Goal: Task Accomplishment & Management: Use online tool/utility

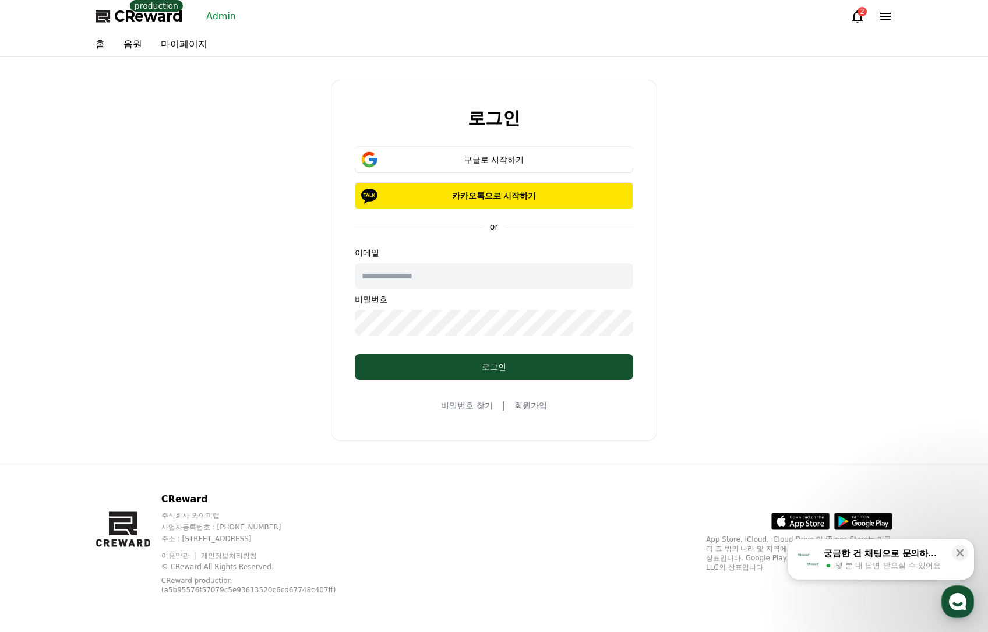
drag, startPoint x: 383, startPoint y: 242, endPoint x: 362, endPoint y: 235, distance: 22.3
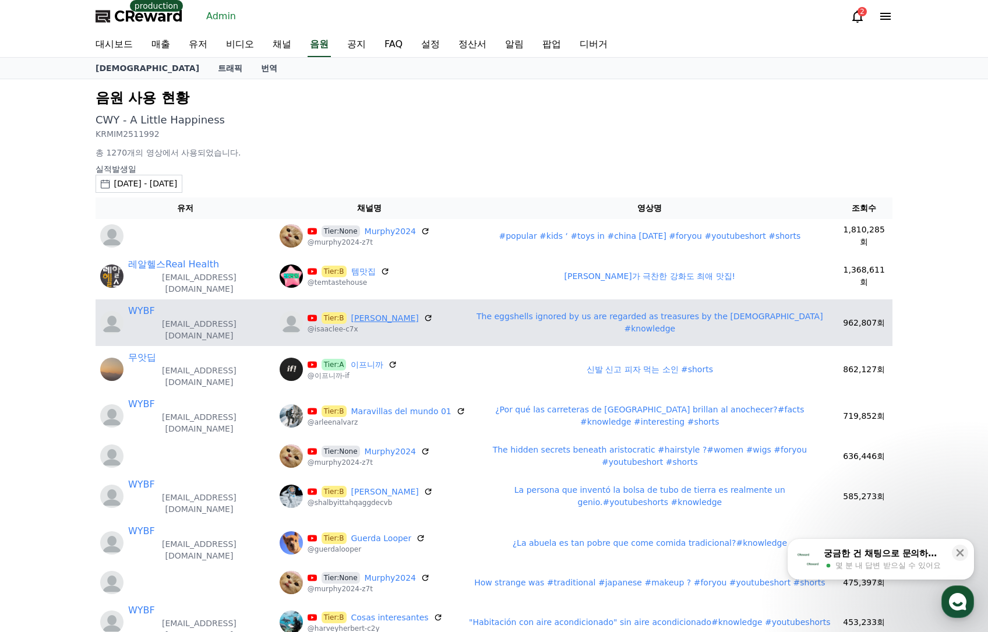
click at [351, 312] on link "Isaac Lee" at bounding box center [385, 318] width 68 height 12
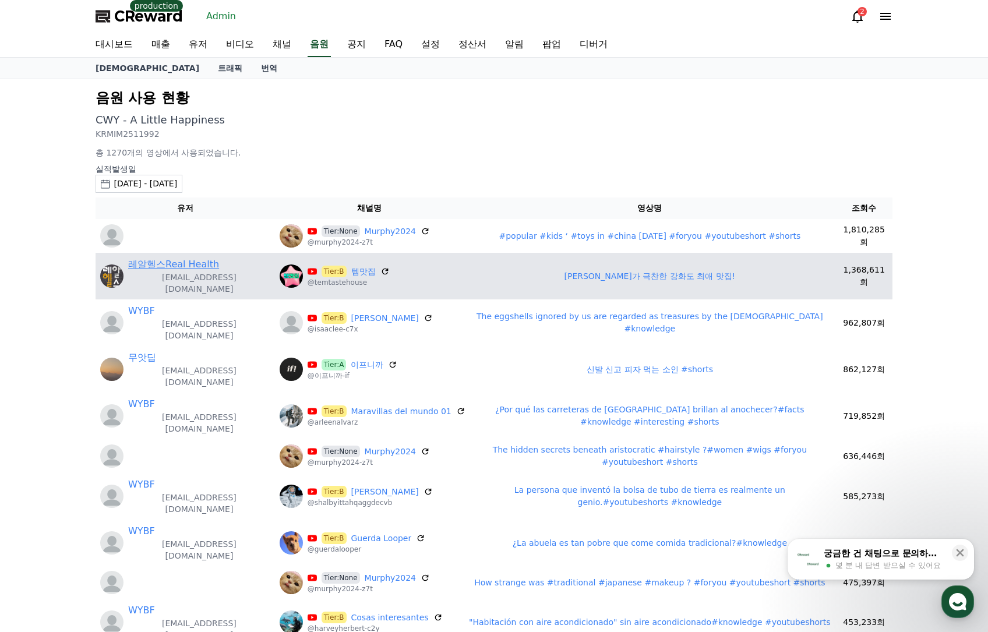
click at [184, 259] on link "레알헬스Real Health" at bounding box center [173, 265] width 91 height 14
drag, startPoint x: 558, startPoint y: 268, endPoint x: 671, endPoint y: 268, distance: 112.5
click at [671, 268] on td "강레오 셰프가 극찬한 강화도 최애 맛집!" at bounding box center [650, 276] width 372 height 47
copy link "강레오 셰프가 극찬한 강화도"
click at [351, 266] on link "템맛집" at bounding box center [363, 272] width 24 height 12
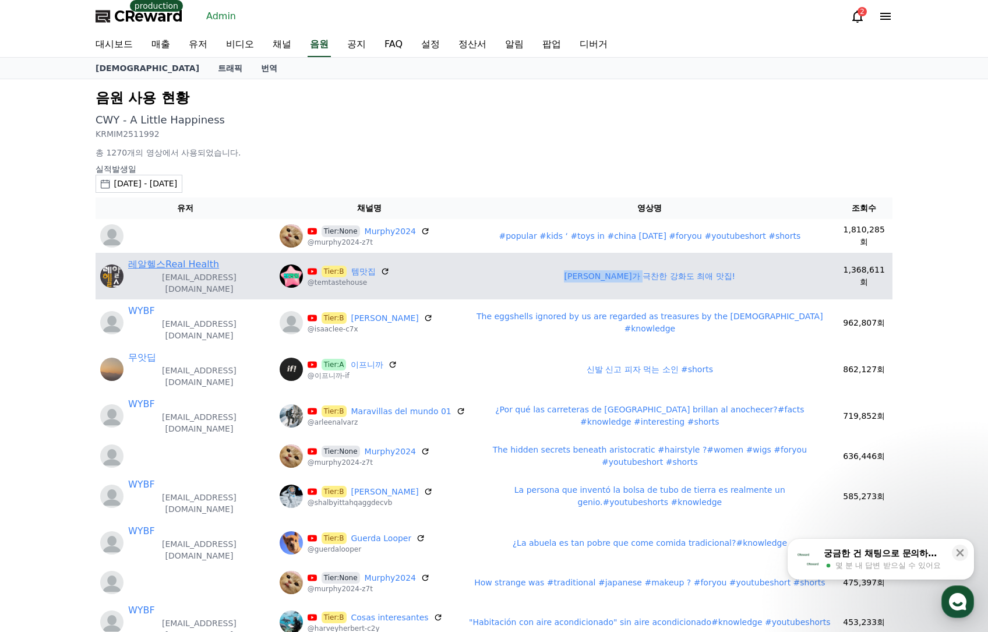
click at [185, 266] on link "레알헬스Real Health" at bounding box center [173, 265] width 91 height 14
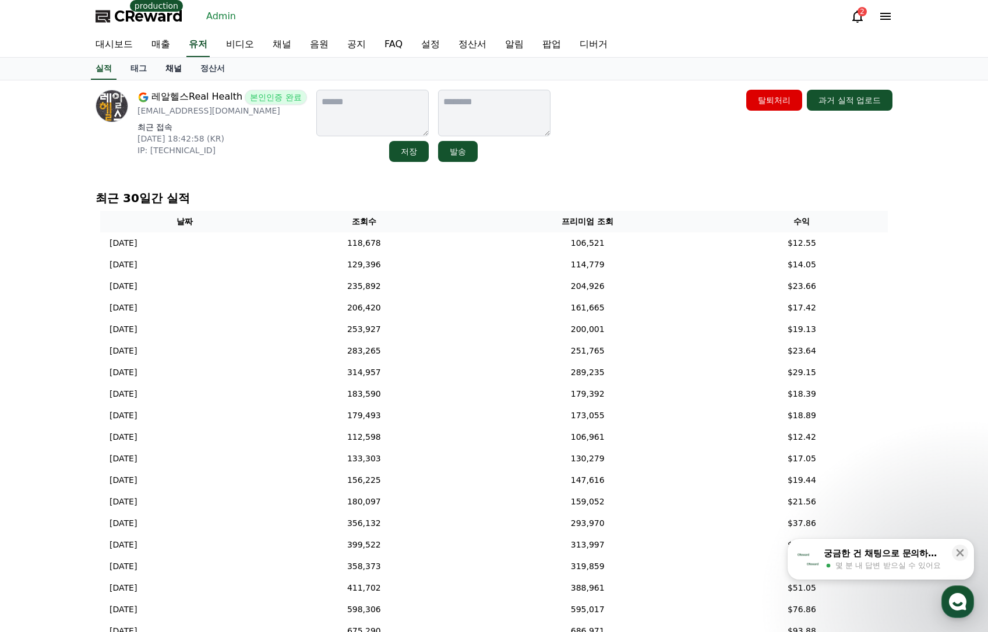
click at [175, 64] on link "채널" at bounding box center [173, 69] width 35 height 22
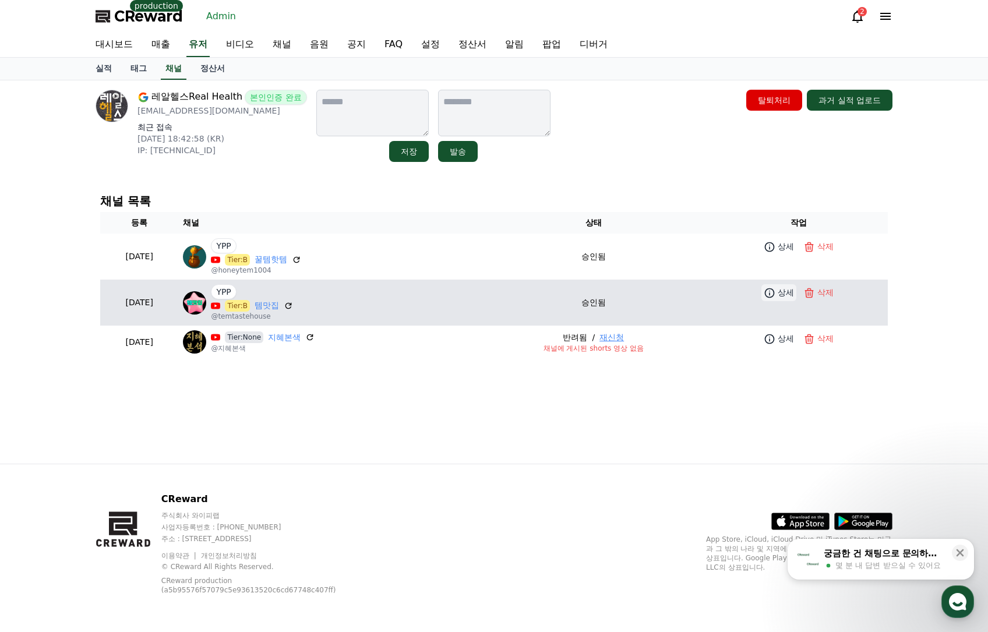
click at [776, 297] on icon at bounding box center [770, 293] width 12 height 12
click at [279, 304] on link "템맛집" at bounding box center [267, 306] width 24 height 12
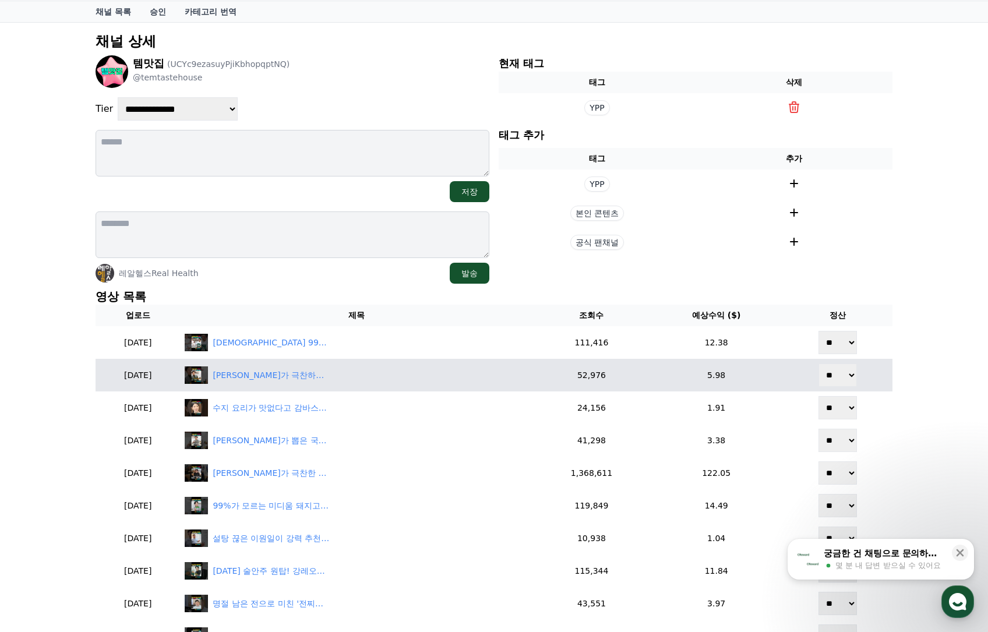
scroll to position [58, 0]
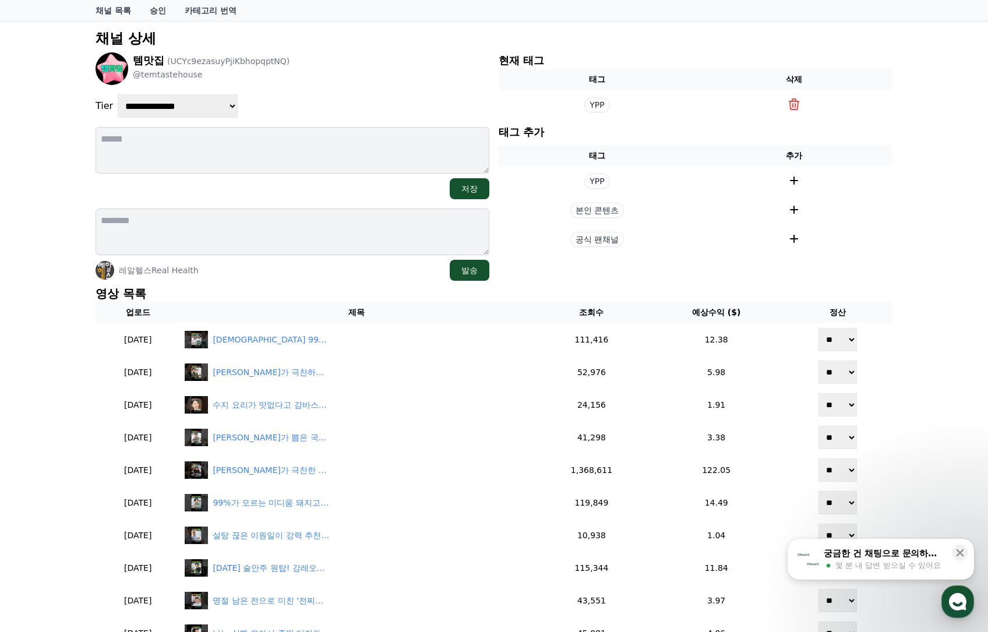
click at [307, 291] on p "영상 목록" at bounding box center [494, 294] width 797 height 16
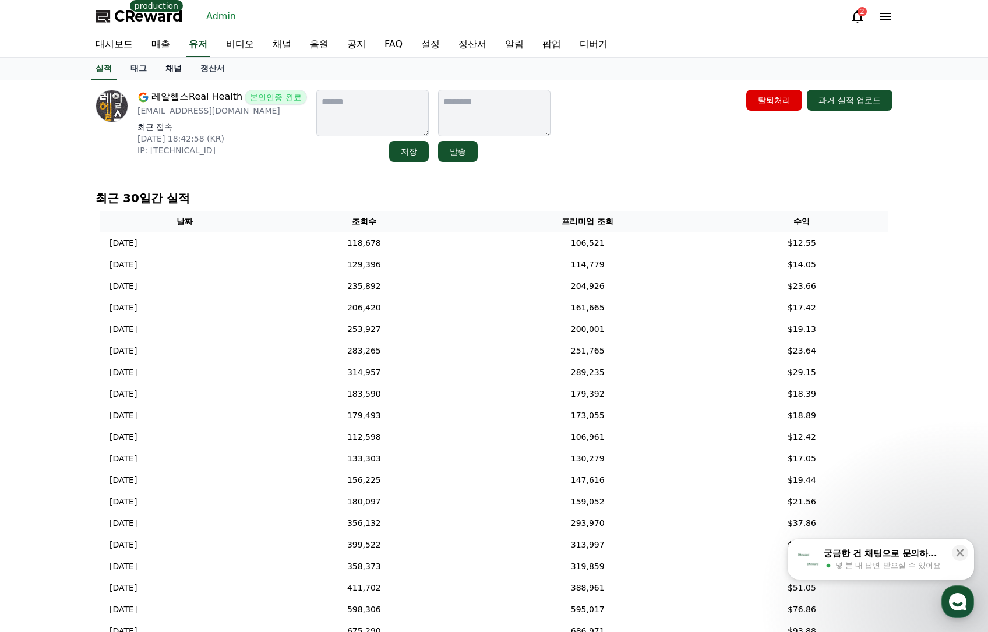
click at [172, 70] on link "채널" at bounding box center [173, 69] width 35 height 22
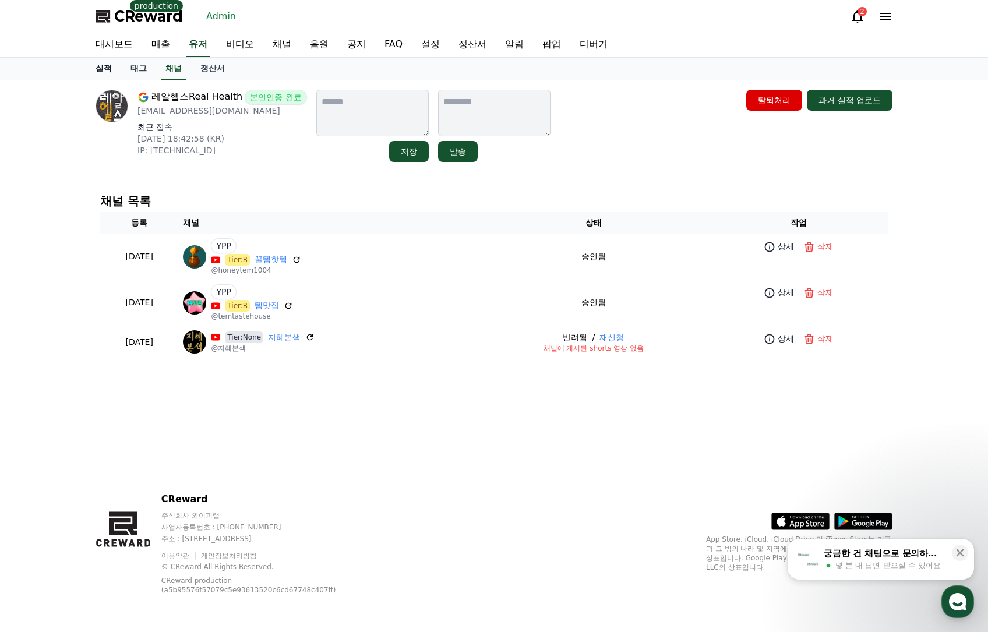
click at [110, 69] on link "실적" at bounding box center [103, 69] width 35 height 22
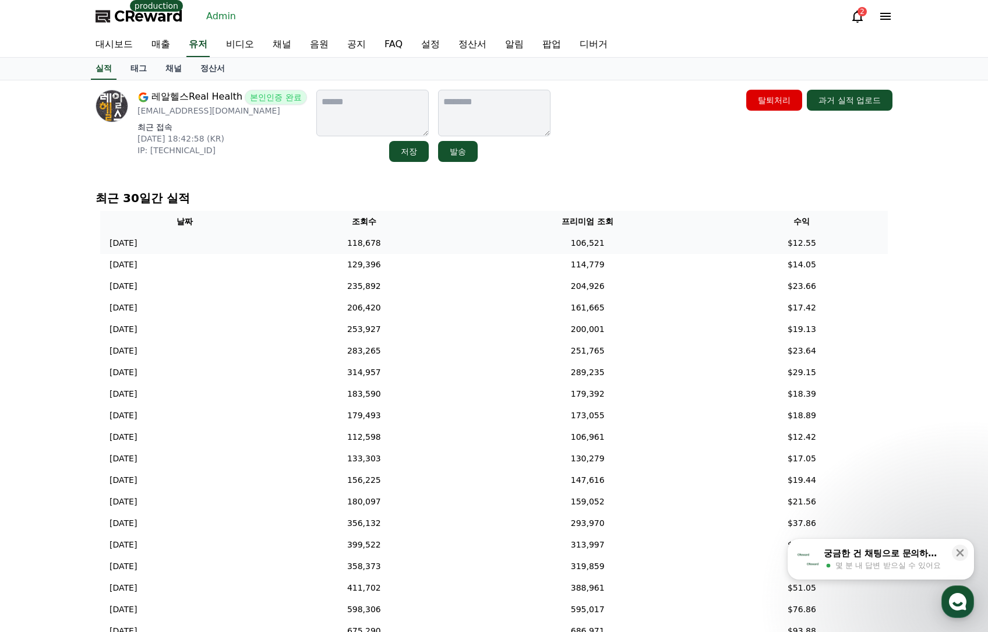
click at [510, 239] on td "106,521" at bounding box center [588, 244] width 256 height 22
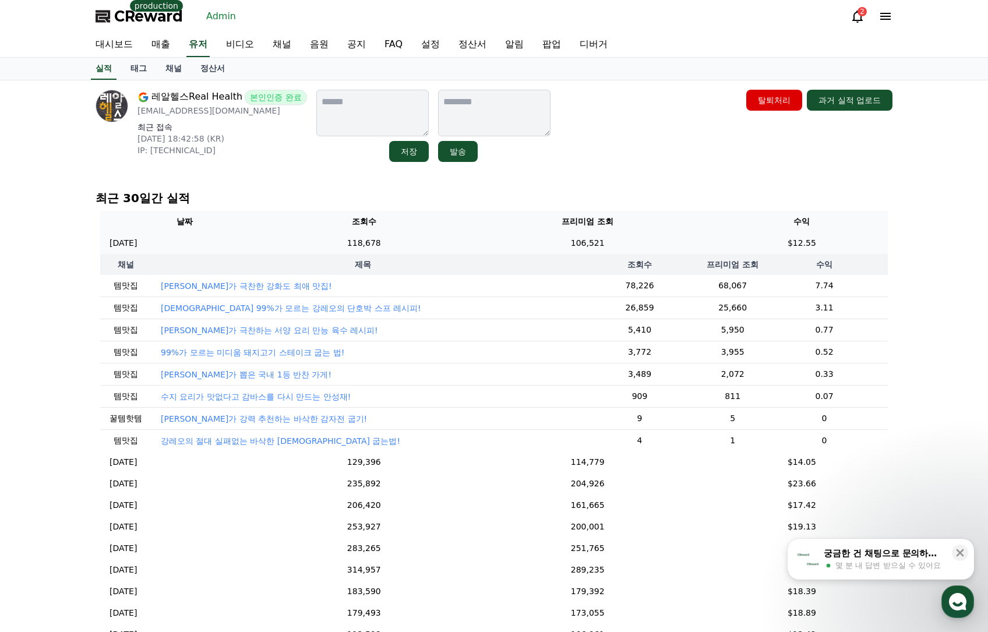
click at [516, 238] on td "106,521" at bounding box center [588, 244] width 256 height 22
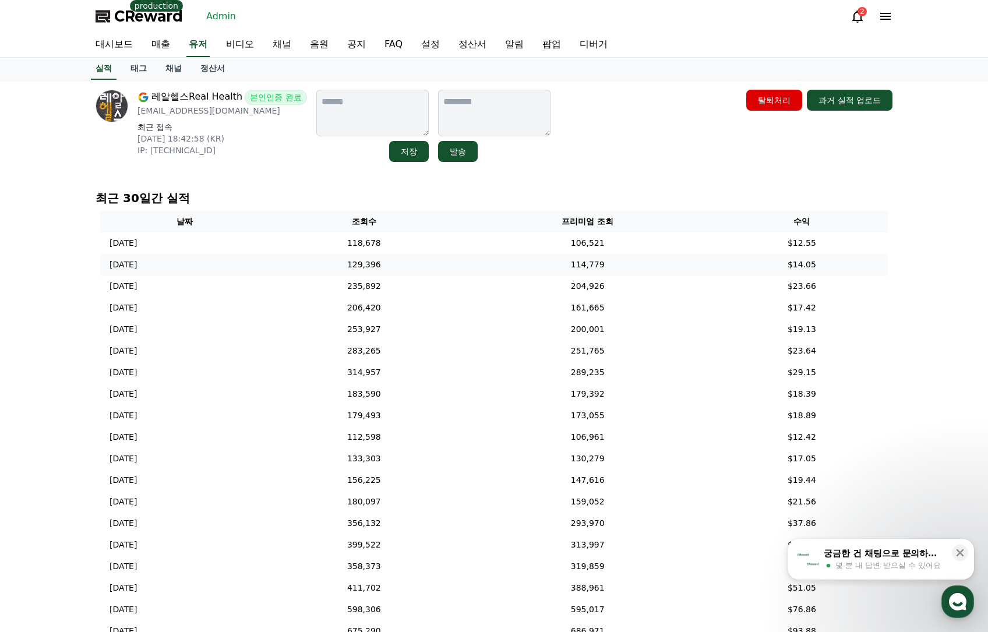
click at [525, 258] on td "114,779" at bounding box center [588, 265] width 256 height 22
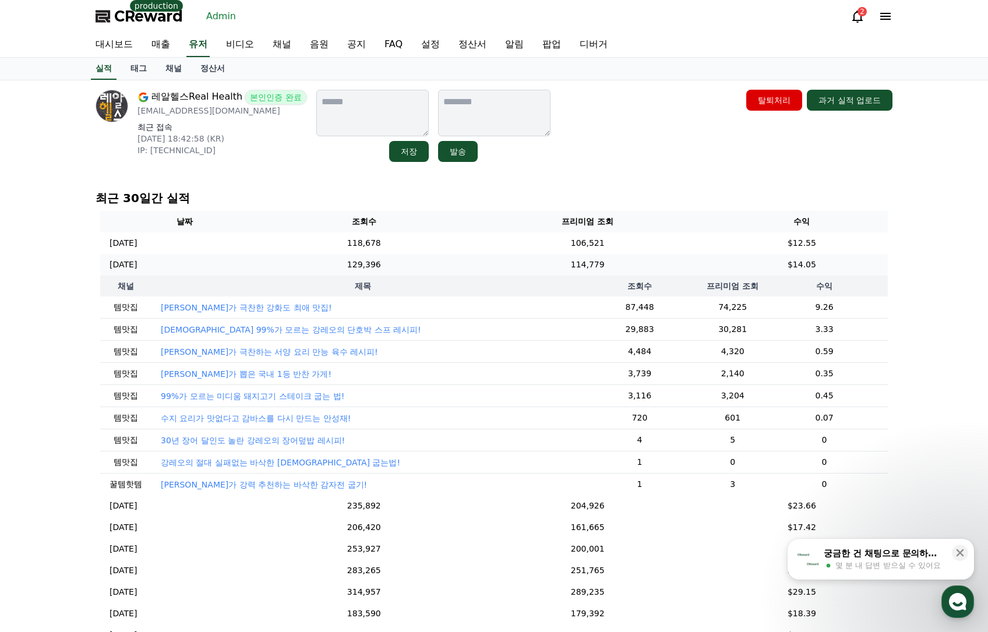
click at [529, 266] on td "114,779" at bounding box center [588, 265] width 256 height 22
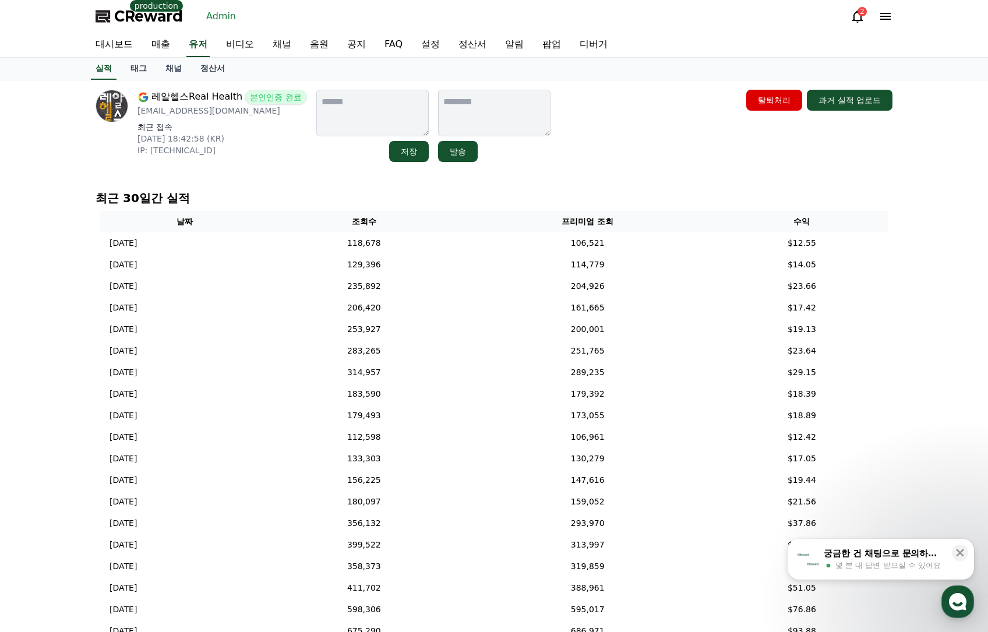
click at [637, 161] on div "레알헬스Real Health 본인인증 완료 99mcss@gmail.com 최근 접속 2025-09-24 18:42:58 (KR) IP: 116…" at bounding box center [494, 126] width 797 height 72
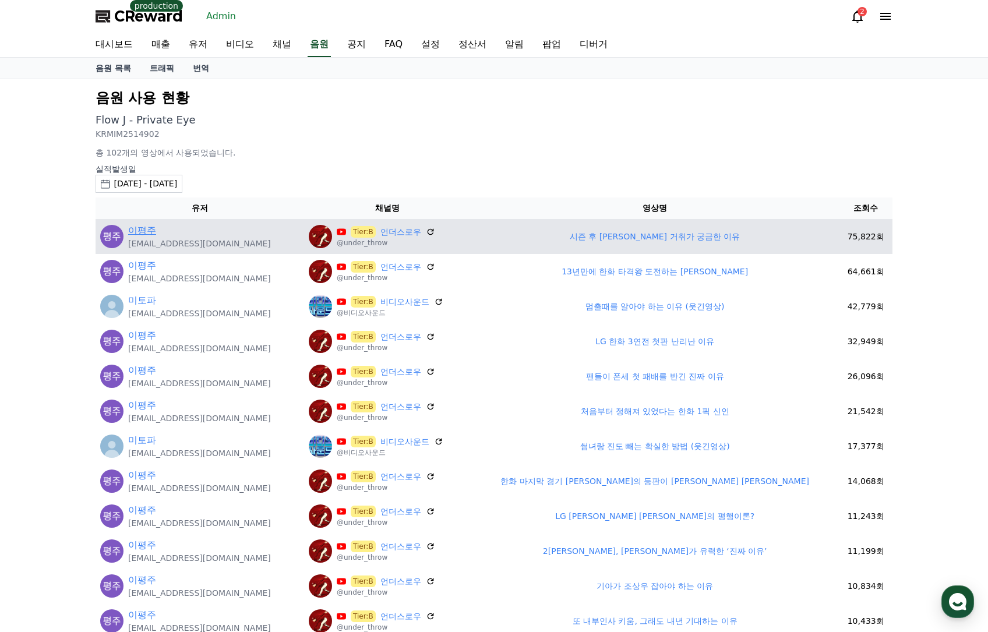
click at [152, 231] on link "이평주" at bounding box center [142, 231] width 28 height 14
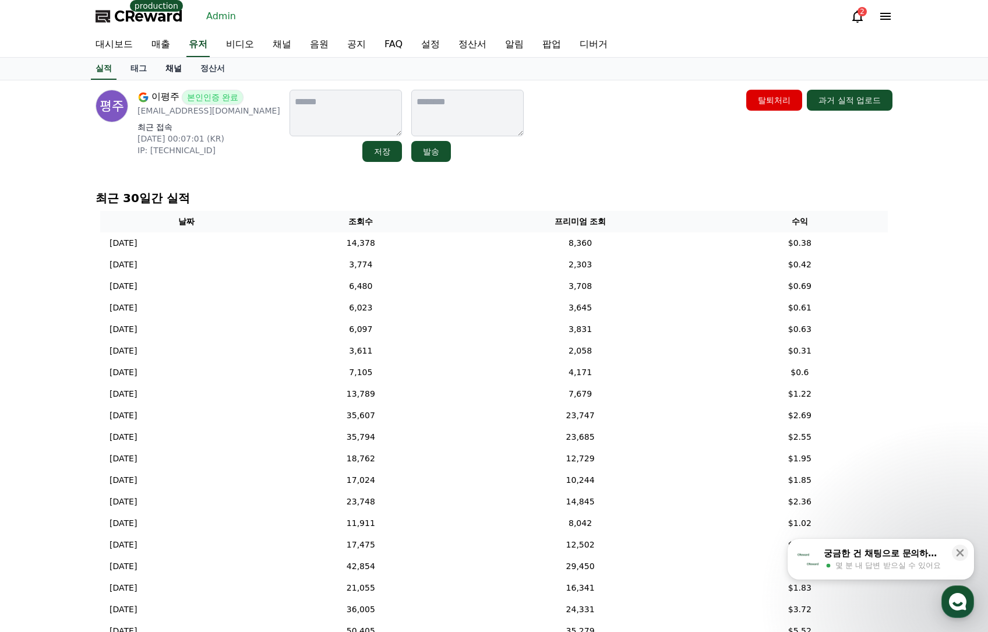
click at [177, 77] on link "채널" at bounding box center [173, 69] width 35 height 22
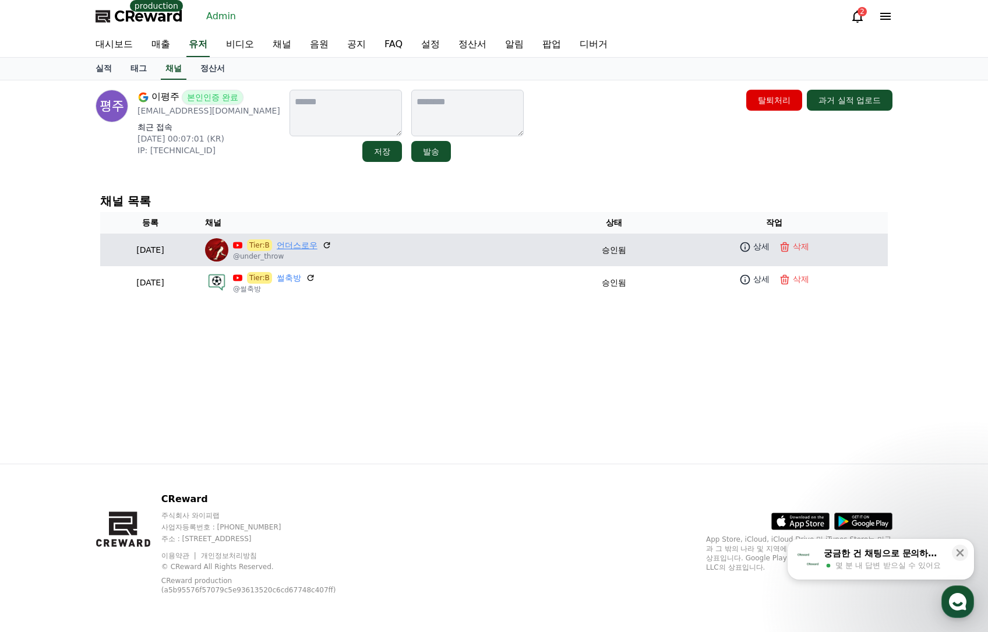
click at [318, 247] on link "언더스로우" at bounding box center [297, 246] width 41 height 12
click at [757, 248] on link "상세" at bounding box center [754, 246] width 35 height 17
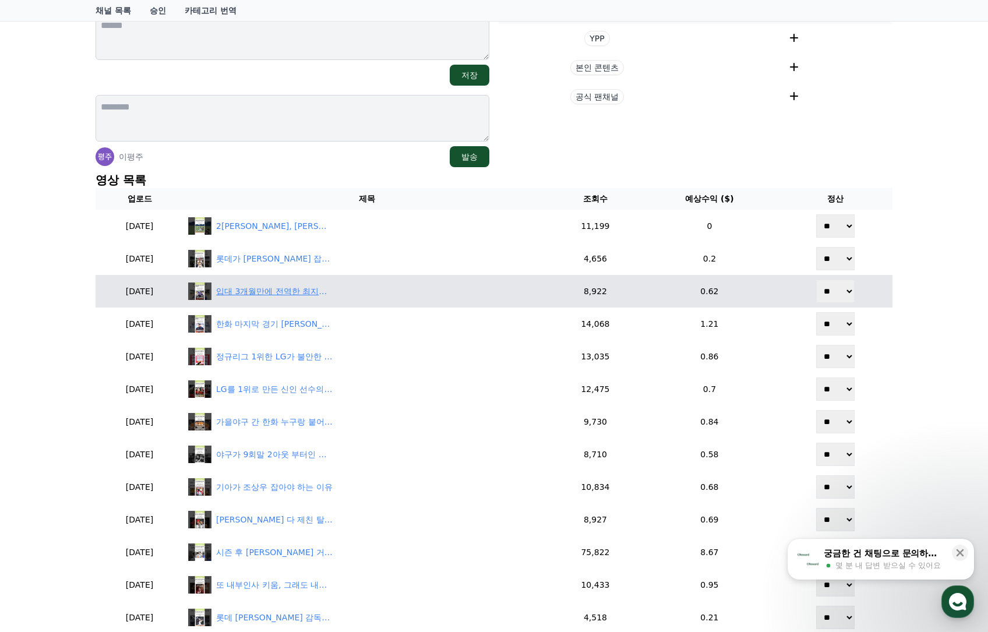
scroll to position [175, 0]
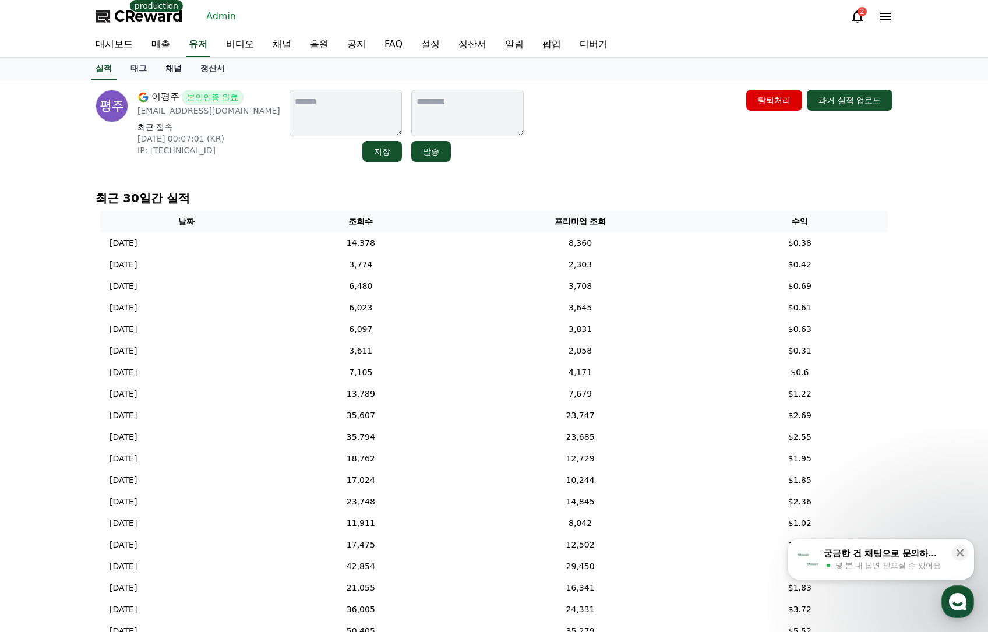
click at [178, 67] on link "채널" at bounding box center [173, 69] width 35 height 22
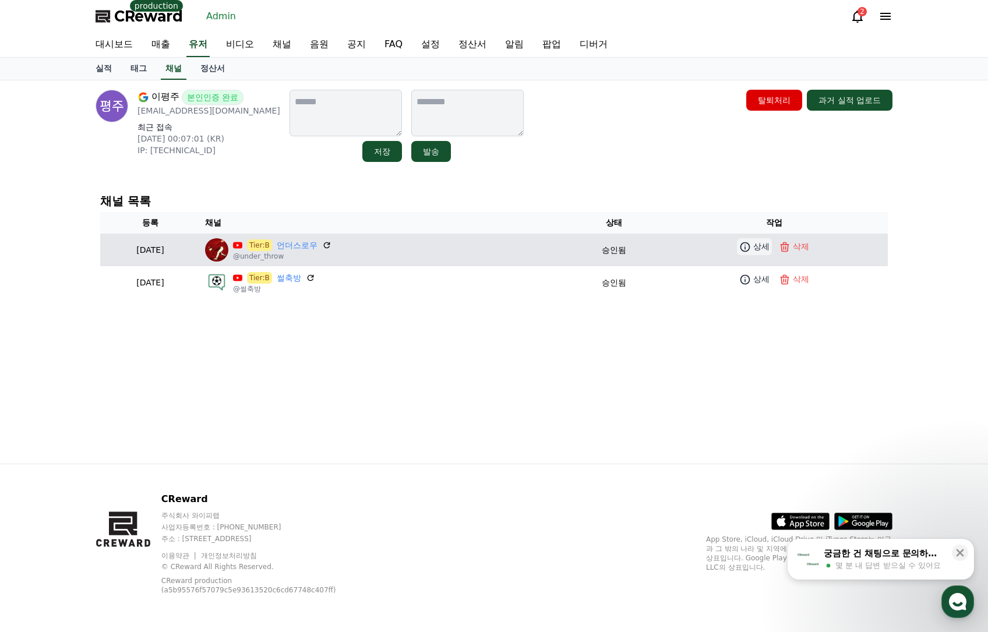
click at [770, 245] on p "상세" at bounding box center [762, 247] width 16 height 12
click at [770, 242] on p "상세" at bounding box center [762, 247] width 16 height 12
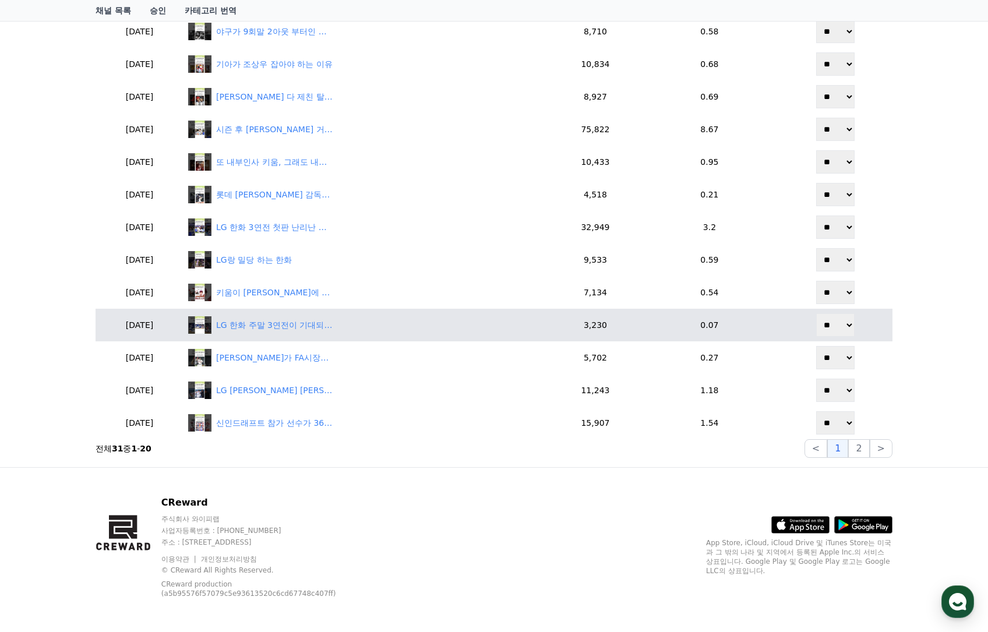
scroll to position [599, 0]
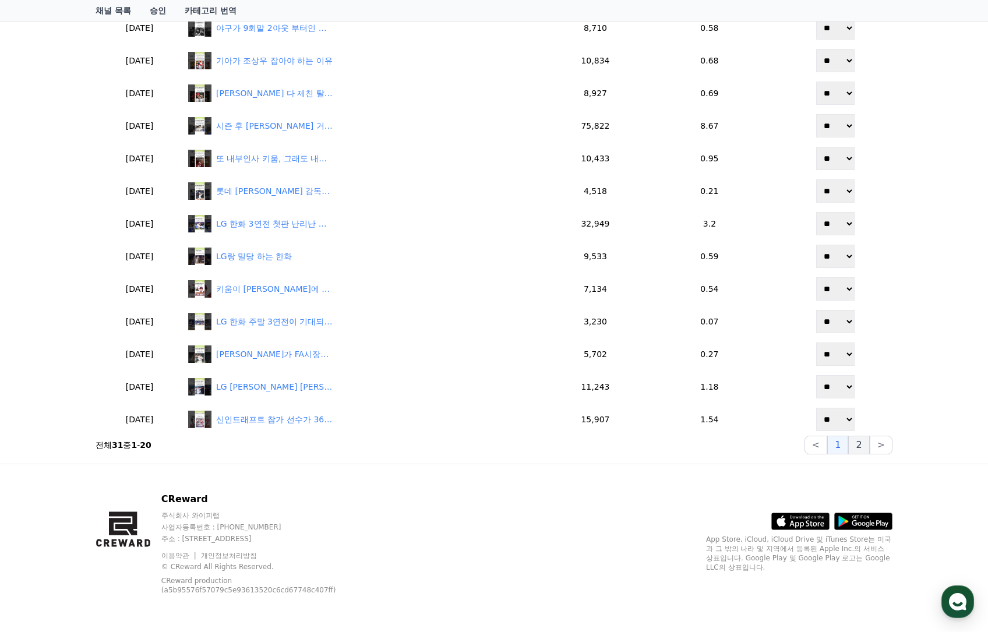
click at [865, 447] on button "2" at bounding box center [859, 445] width 21 height 19
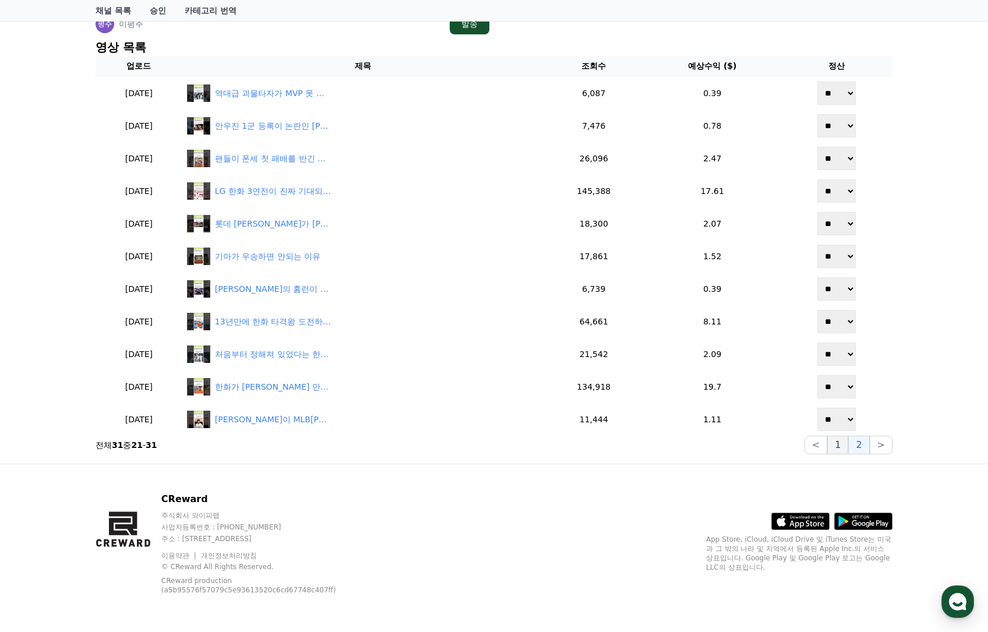
click at [849, 449] on button "1" at bounding box center [838, 445] width 21 height 19
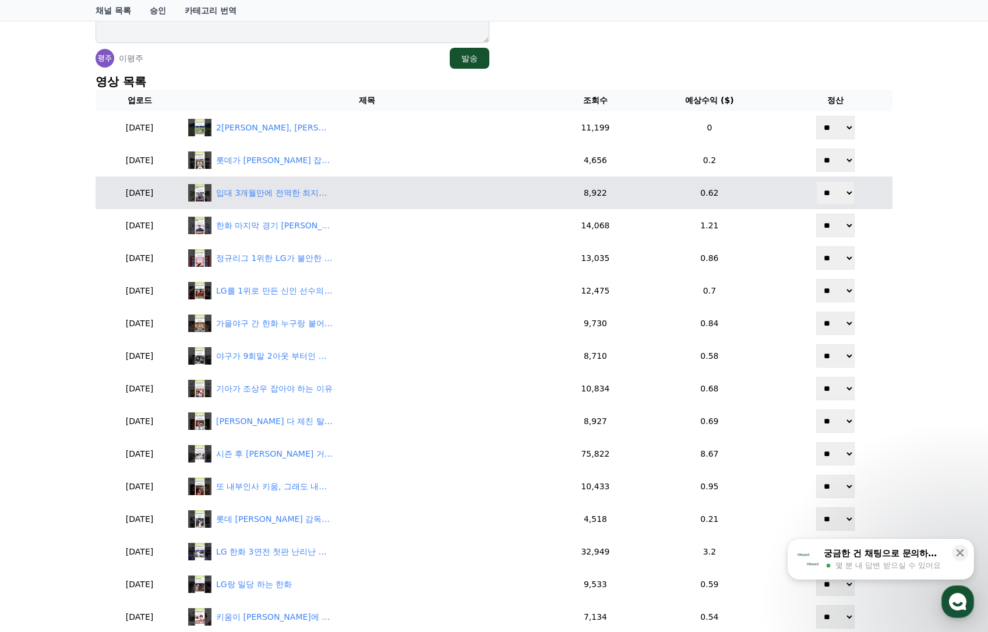
scroll to position [233, 0]
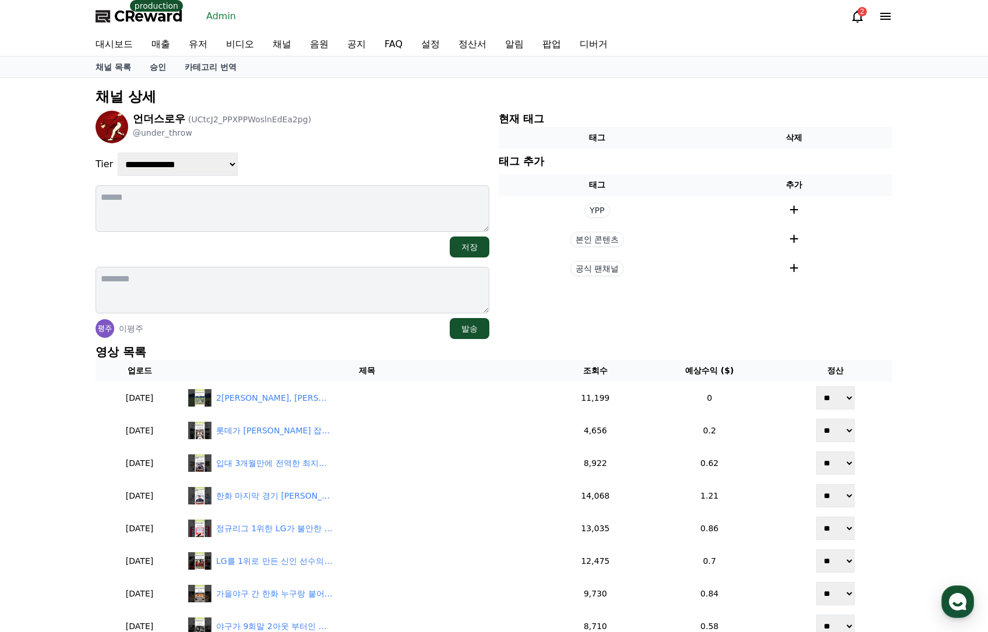
click at [178, 117] on span "언더스로우" at bounding box center [159, 118] width 52 height 12
drag, startPoint x: 184, startPoint y: 118, endPoint x: 137, endPoint y: 122, distance: 47.4
click at [137, 122] on span "언더스로우" at bounding box center [159, 118] width 52 height 12
copy span "언더스로우"
click at [282, 41] on link "채널" at bounding box center [281, 44] width 37 height 23
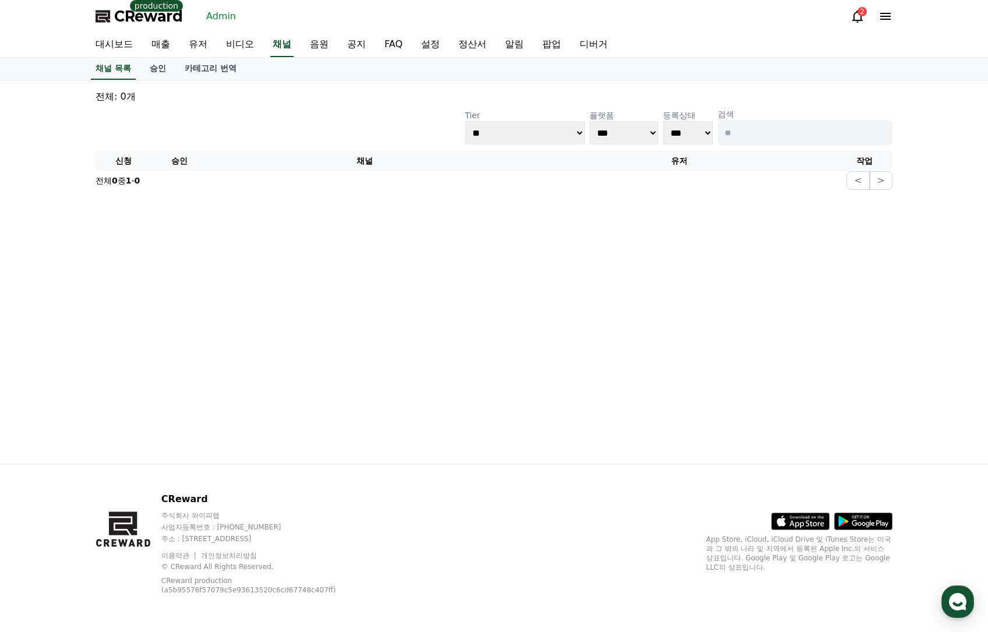
click at [748, 130] on input at bounding box center [805, 133] width 175 height 26
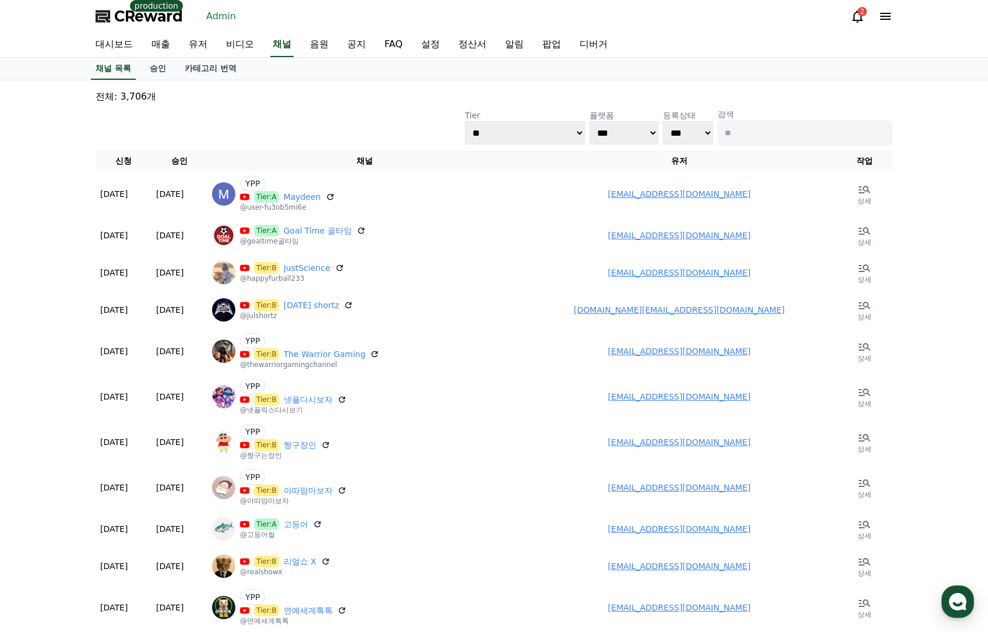
paste input "*****"
type input "*****"
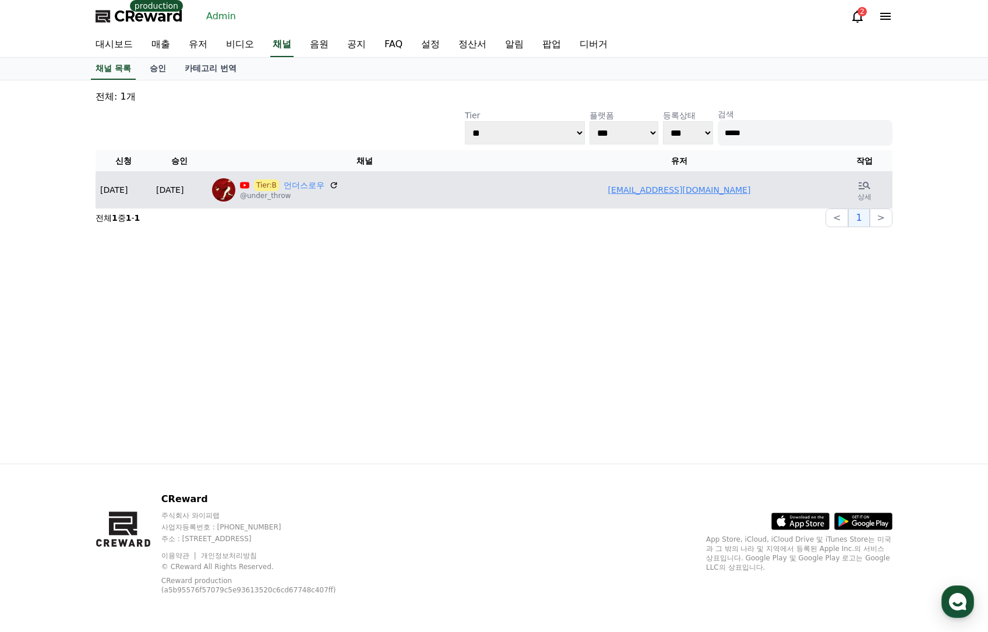
click at [694, 186] on link "roarudaf@gmail.com" at bounding box center [679, 189] width 143 height 9
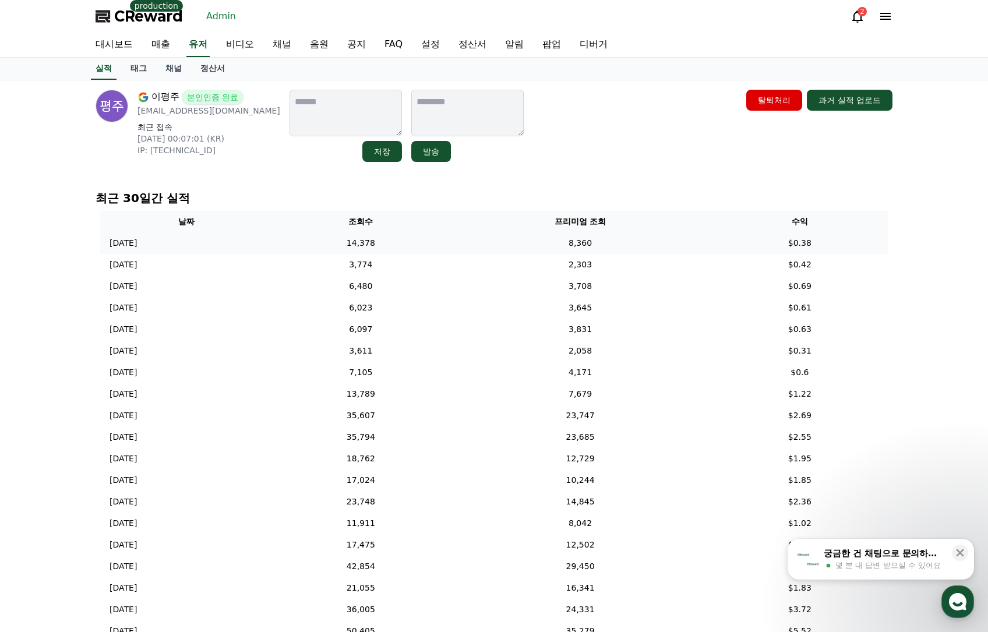
click at [439, 239] on td "14,378" at bounding box center [361, 244] width 176 height 22
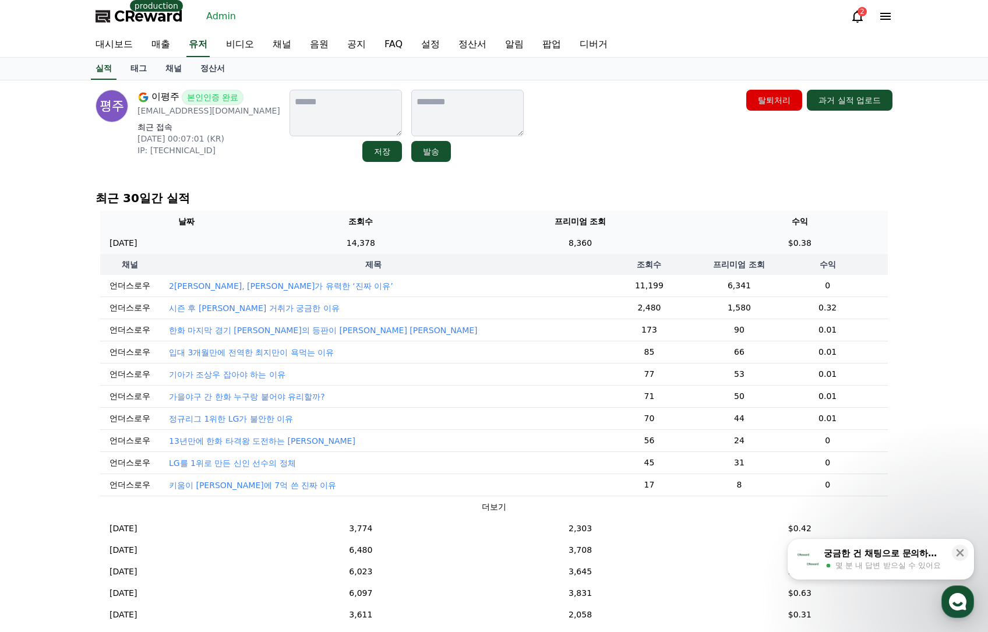
click at [441, 238] on td "14,378" at bounding box center [361, 244] width 176 height 22
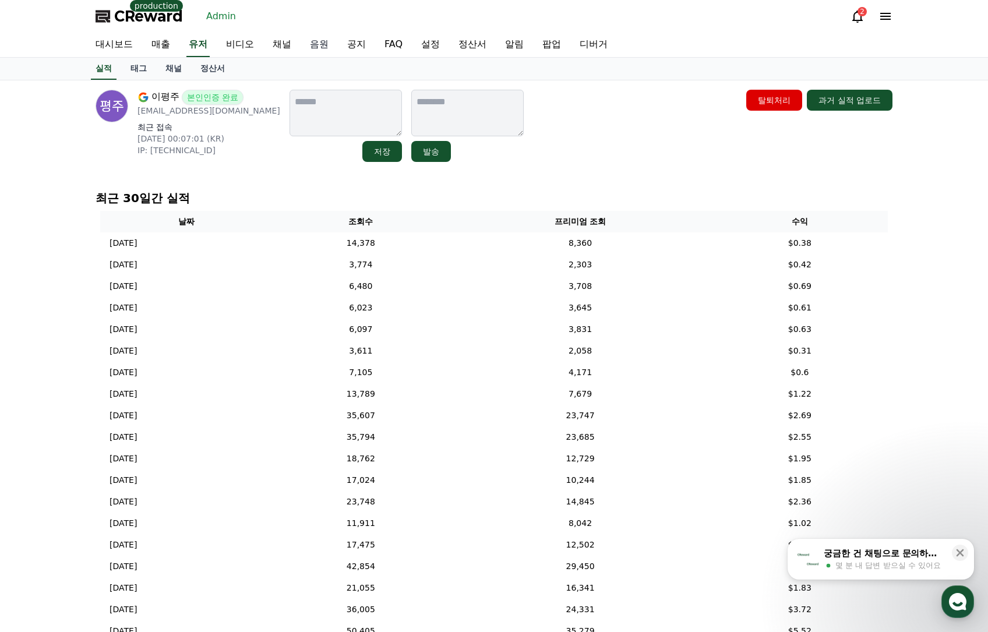
click at [323, 45] on link "음원" at bounding box center [319, 45] width 37 height 24
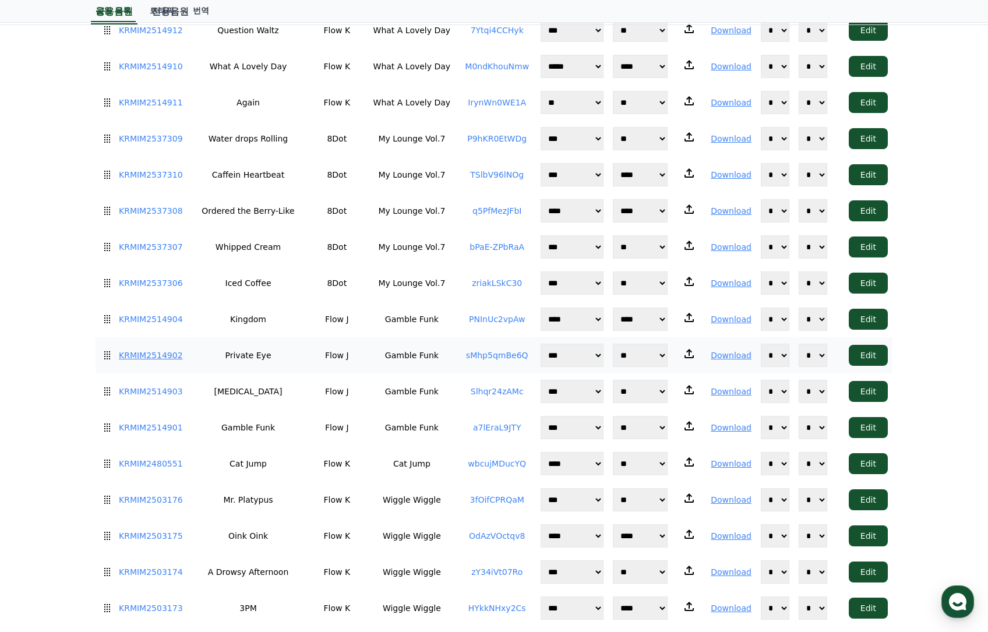
click at [160, 350] on link "KRMIM2514902" at bounding box center [151, 356] width 64 height 12
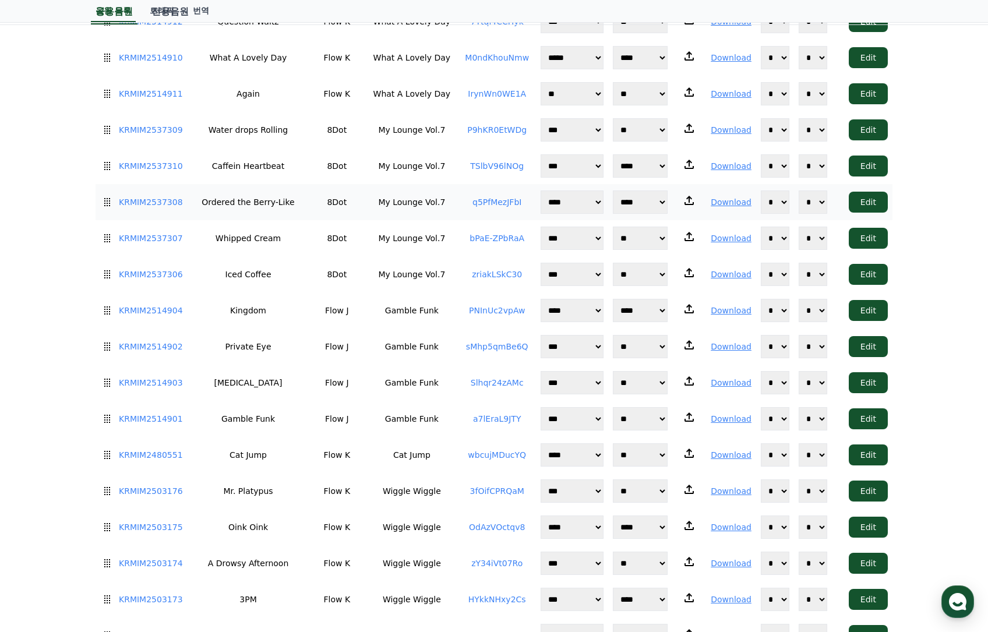
scroll to position [2662, 0]
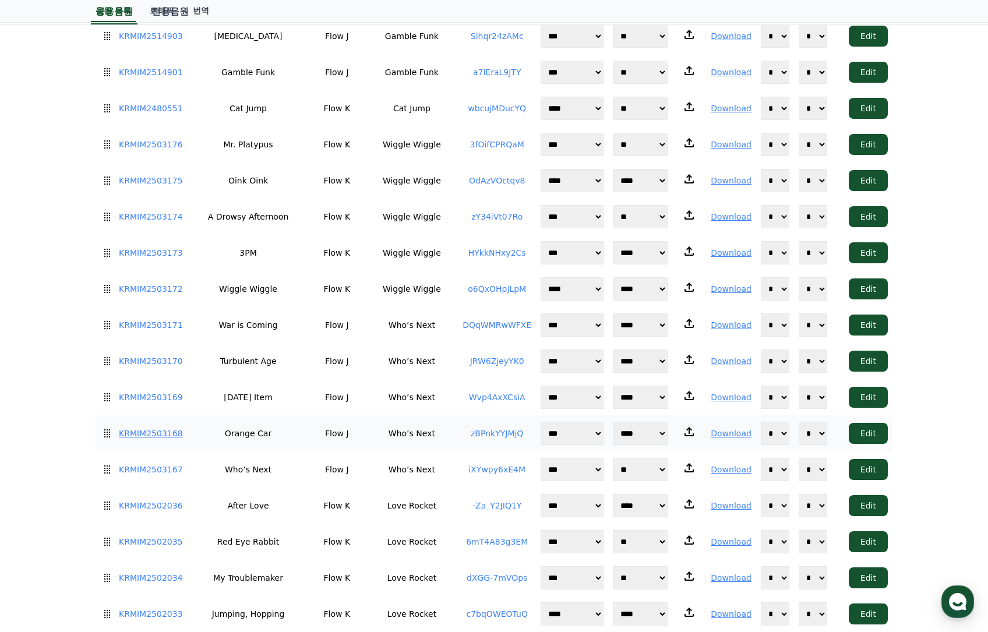
click at [168, 428] on link "KRMIM2503168" at bounding box center [151, 434] width 64 height 12
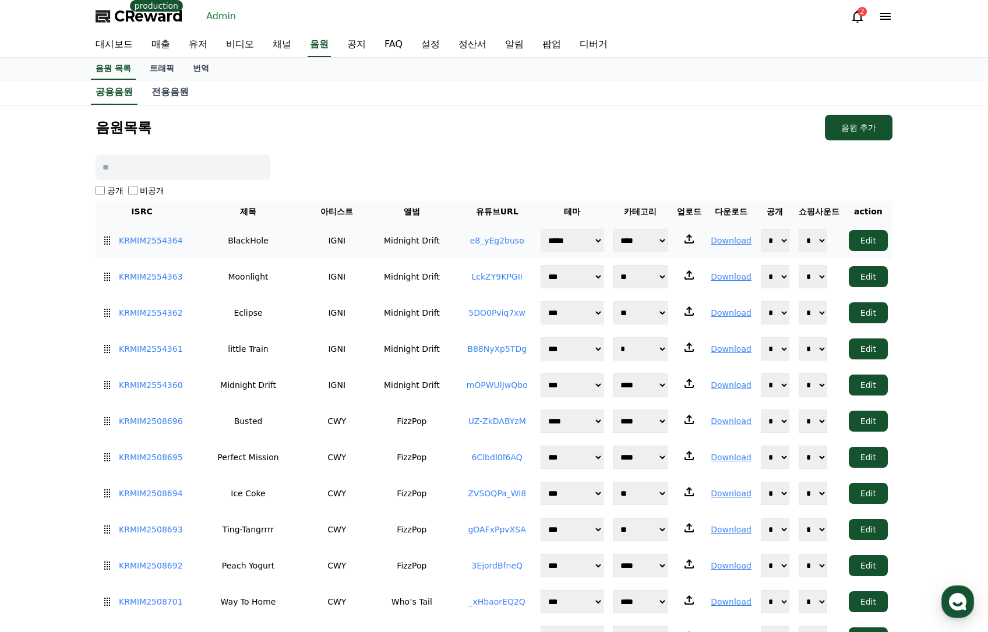
click at [241, 242] on td "BlackHole" at bounding box center [248, 241] width 120 height 36
click at [158, 241] on link "KRMIM2554364" at bounding box center [151, 241] width 64 height 12
click at [469, 140] on div "음원목록 음원 추가" at bounding box center [494, 128] width 797 height 26
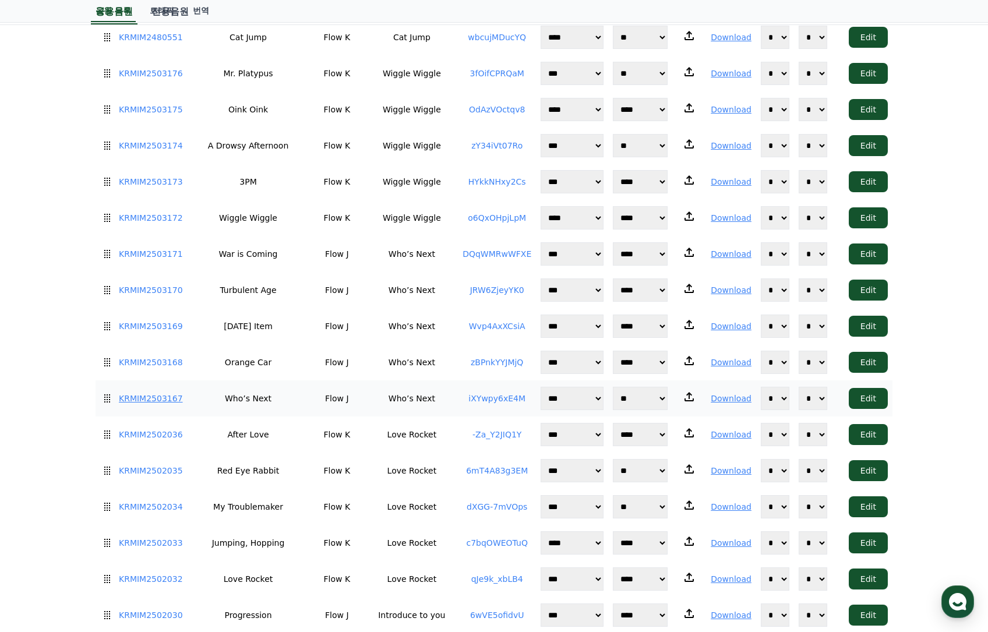
click at [170, 393] on link "KRMIM2503167" at bounding box center [151, 399] width 64 height 12
drag, startPoint x: 201, startPoint y: 237, endPoint x: 249, endPoint y: 250, distance: 49.5
click at [261, 272] on td "Turbulent Age" at bounding box center [248, 290] width 120 height 36
click at [159, 284] on link "KRMIM2503170" at bounding box center [151, 290] width 64 height 12
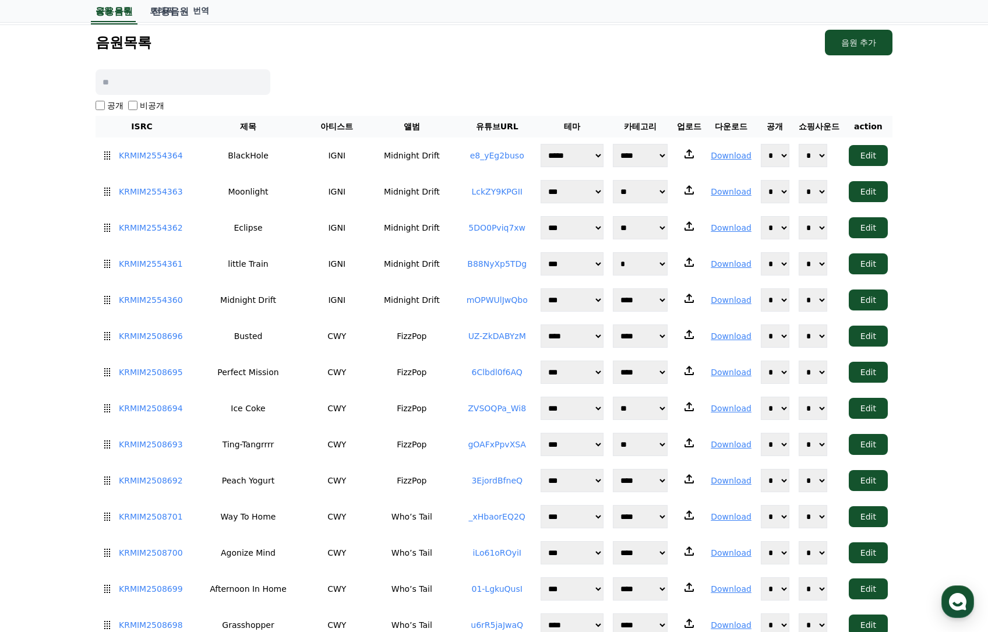
scroll to position [0, 0]
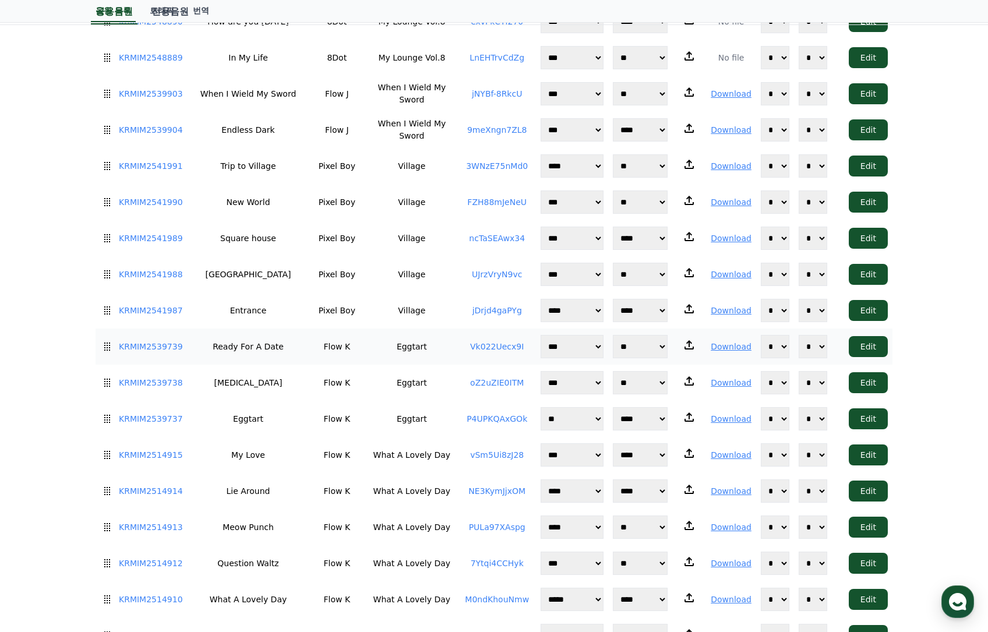
click at [199, 329] on td "Ready For A Date" at bounding box center [248, 347] width 120 height 36
click at [151, 341] on link "KRMIM2539739" at bounding box center [151, 347] width 64 height 12
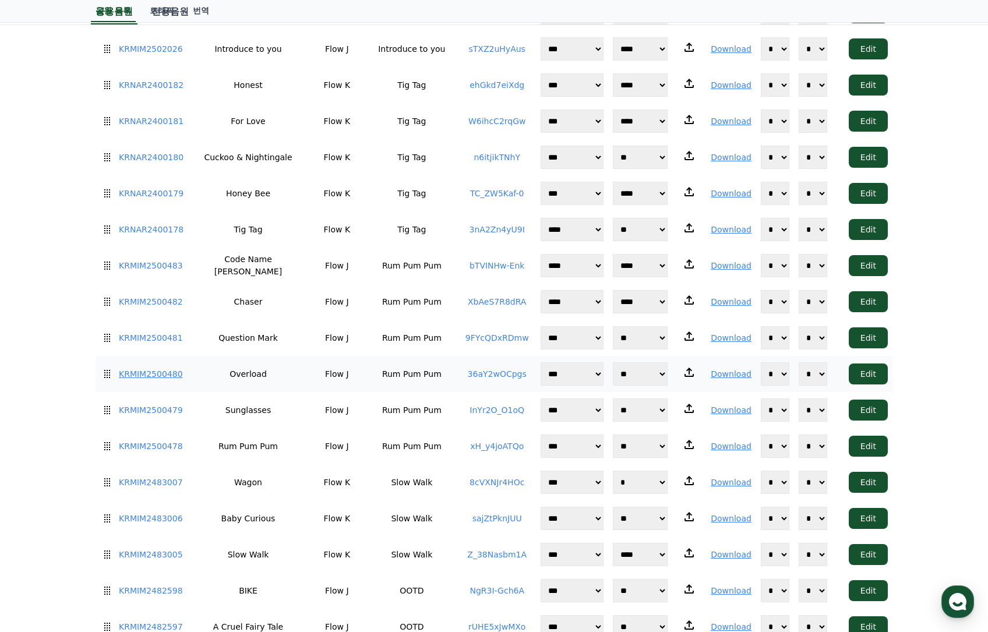
click at [149, 368] on link "KRMIM2500480" at bounding box center [151, 374] width 64 height 12
click at [144, 356] on td "KRMIM2500480" at bounding box center [142, 374] width 93 height 36
click at [145, 368] on link "KRMIM2500480" at bounding box center [151, 374] width 64 height 12
click at [173, 368] on link "KRMIM2500480" at bounding box center [151, 374] width 64 height 12
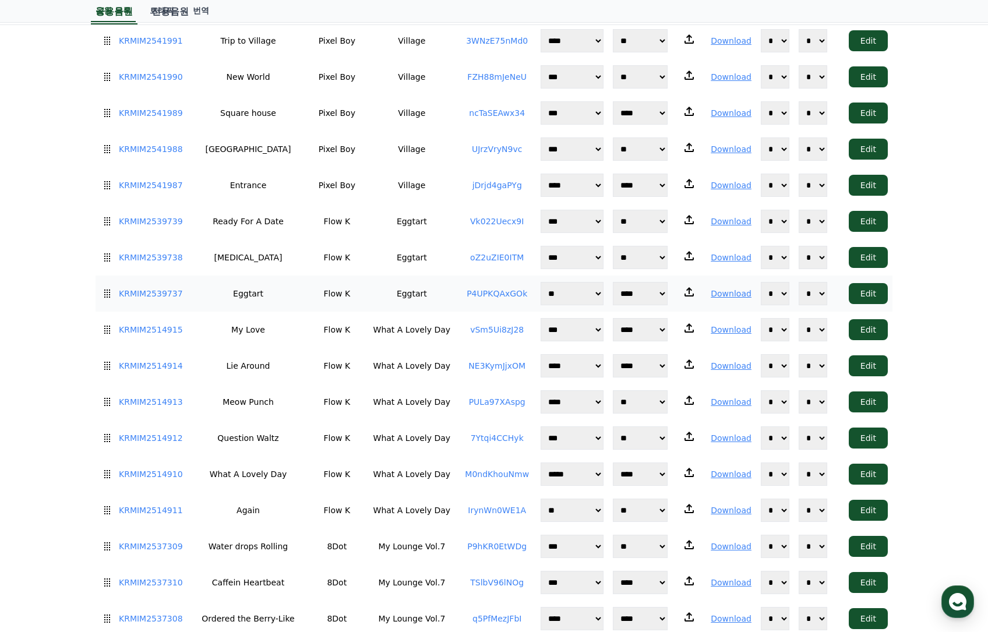
scroll to position [1812, 0]
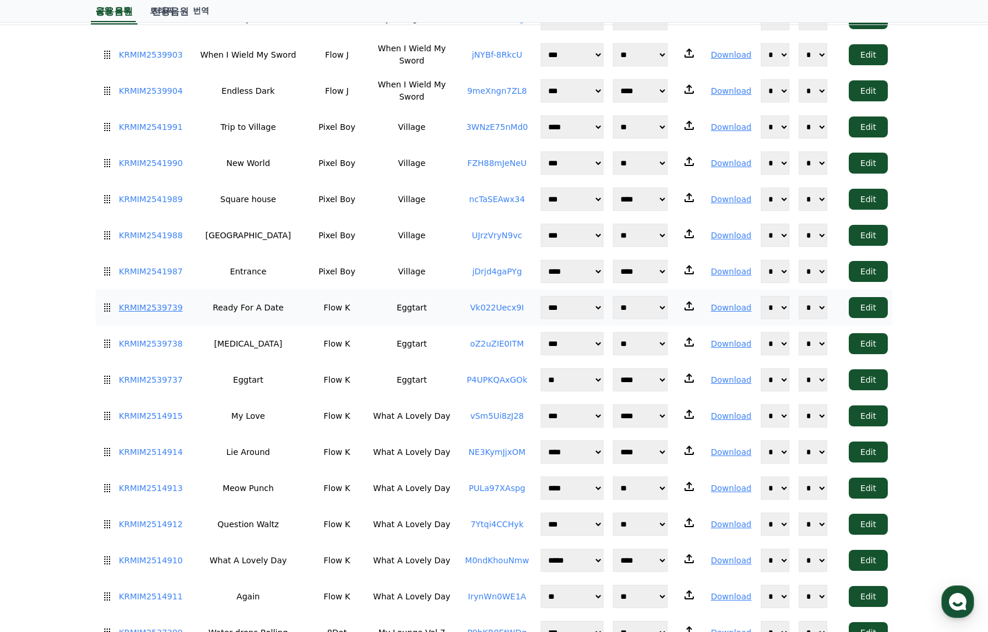
click at [153, 302] on link "KRMIM2539739" at bounding box center [151, 308] width 64 height 12
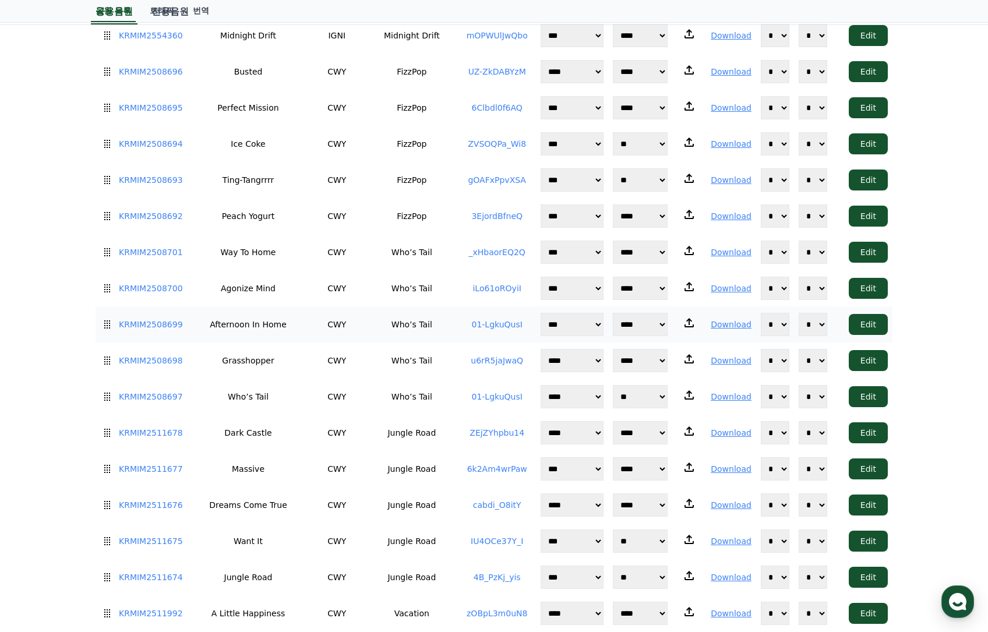
scroll to position [381, 0]
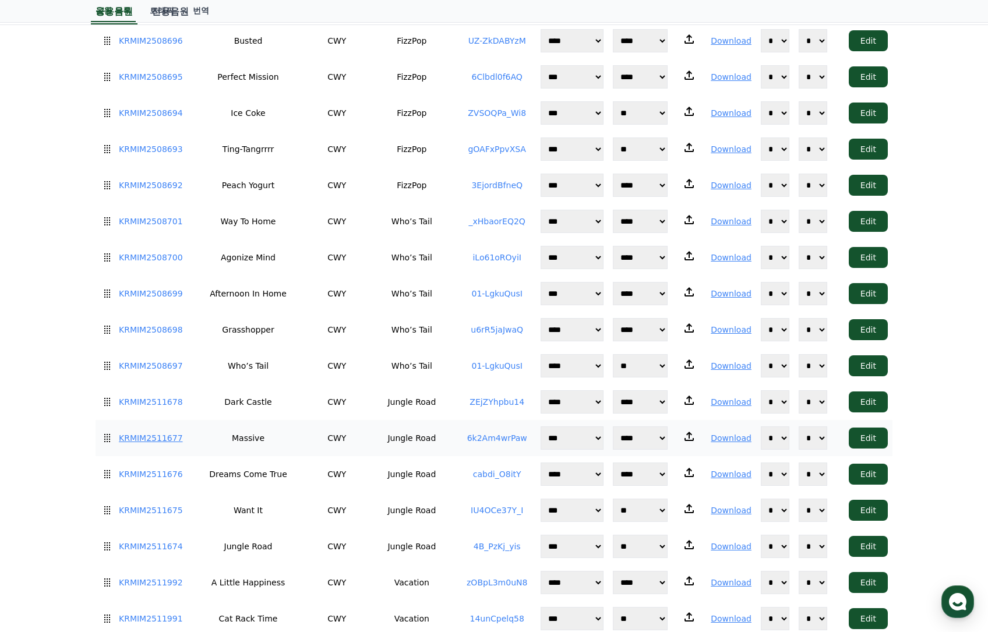
click at [157, 432] on link "KRMIM2511677" at bounding box center [151, 438] width 64 height 12
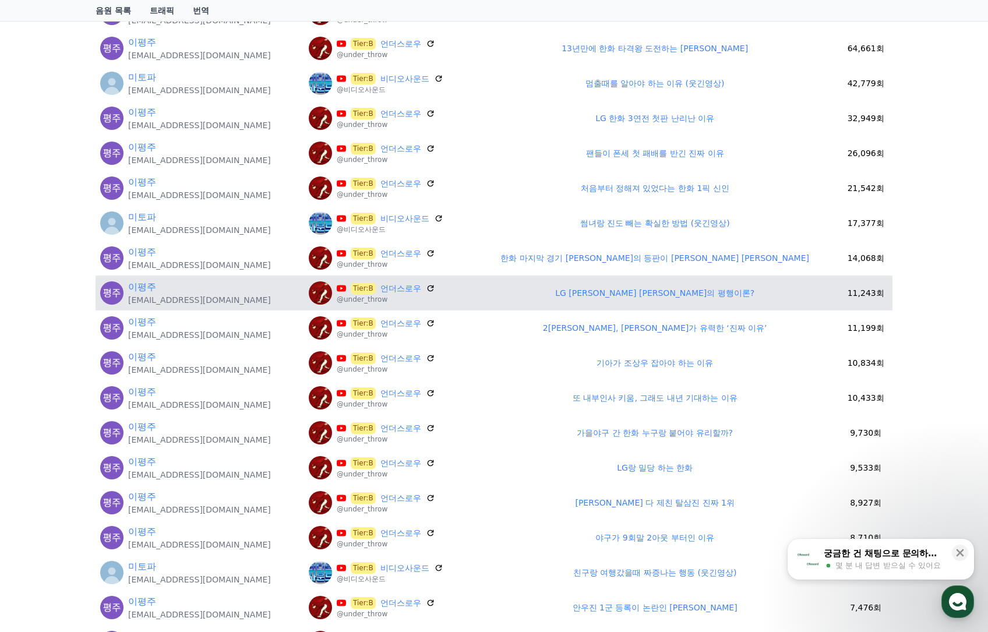
scroll to position [138, 0]
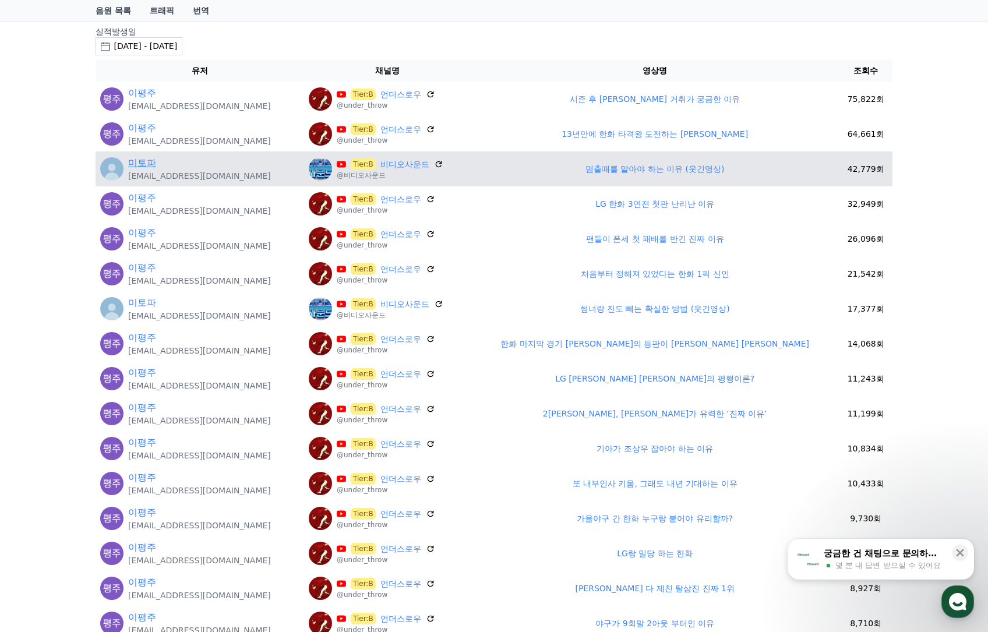
click at [147, 164] on link "미토파" at bounding box center [142, 163] width 28 height 14
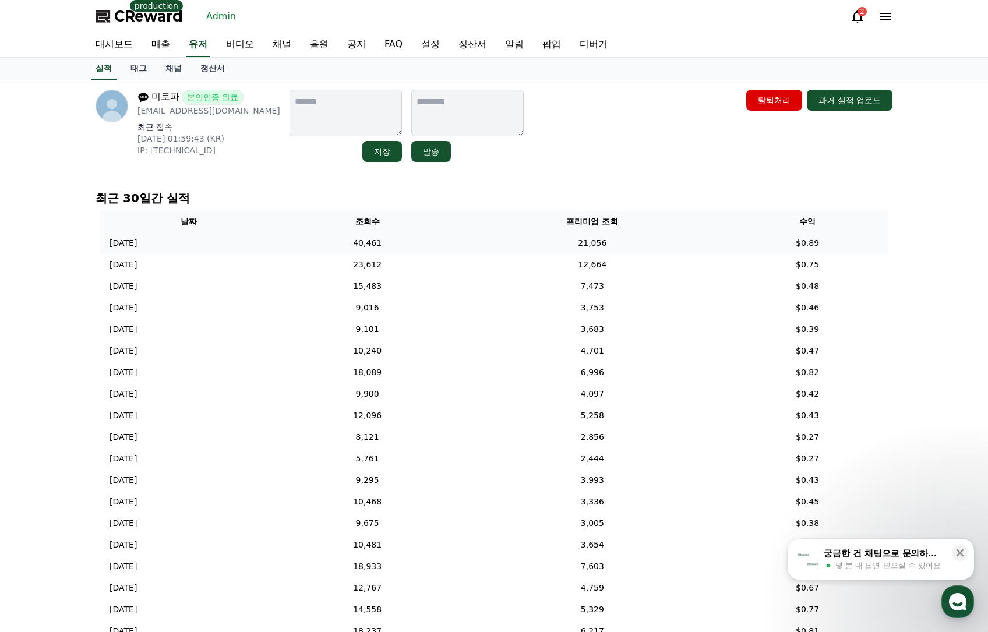
click at [458, 248] on td "40,461" at bounding box center [367, 244] width 181 height 22
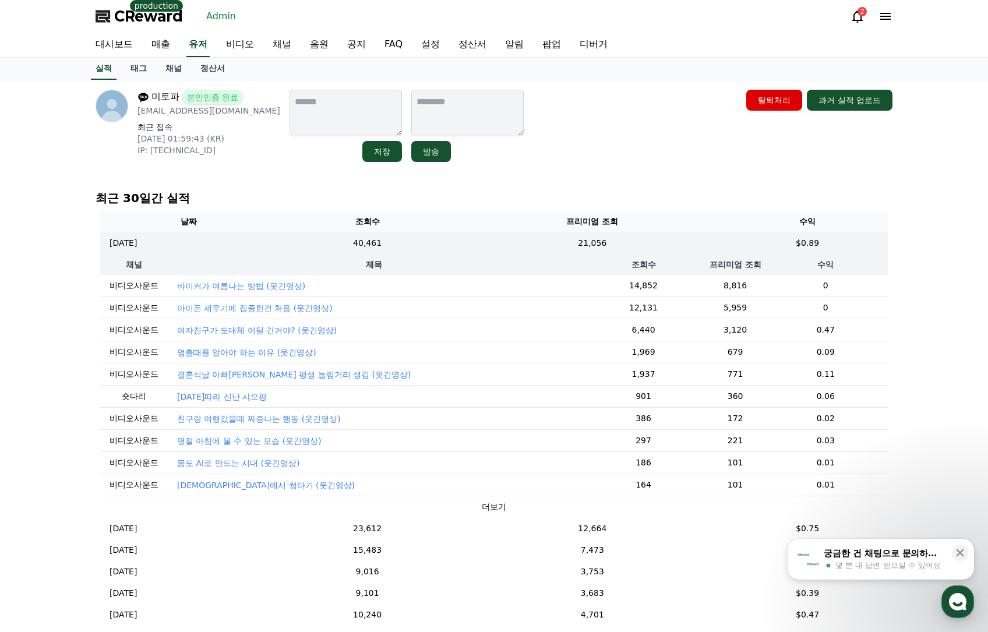
click at [283, 291] on p "바이커가 여름나는 방법 (웃긴영상)" at bounding box center [241, 286] width 128 height 12
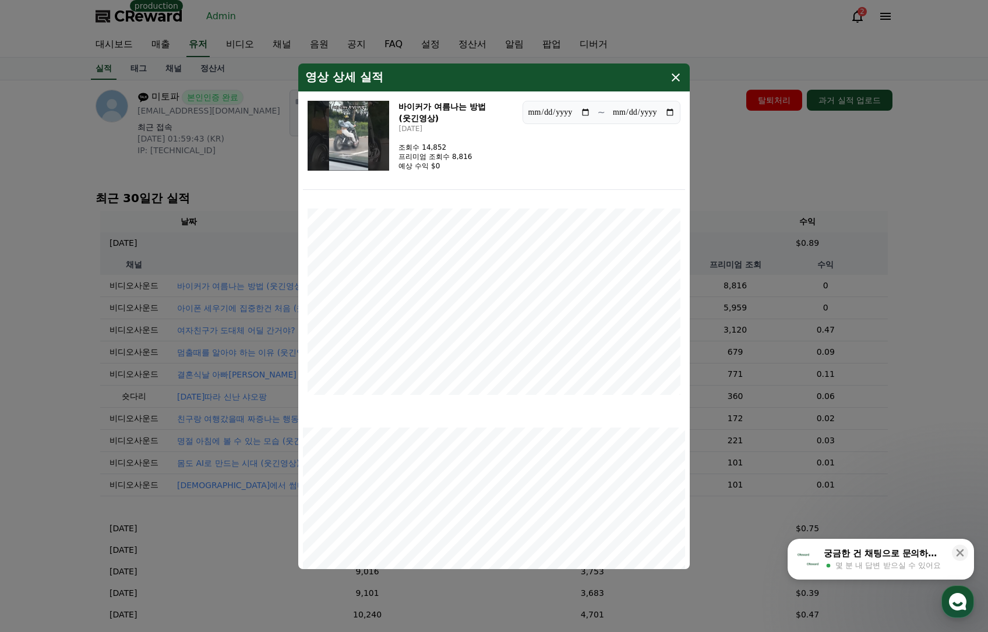
click at [372, 161] on img "modal" at bounding box center [349, 136] width 82 height 70
click at [678, 79] on icon "modal" at bounding box center [676, 78] width 14 height 14
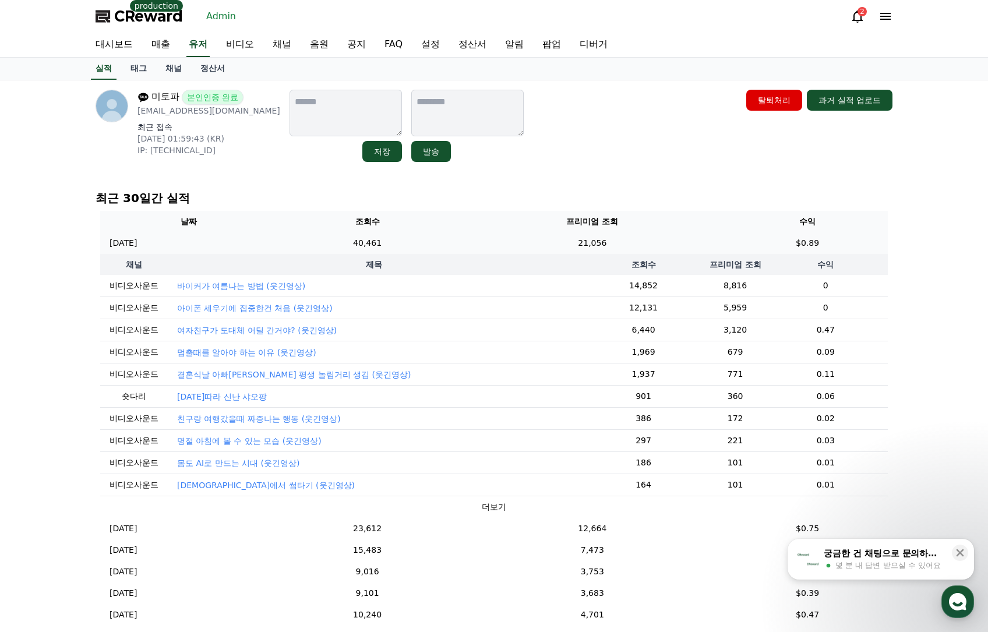
click at [592, 244] on td "21,056" at bounding box center [593, 244] width 270 height 22
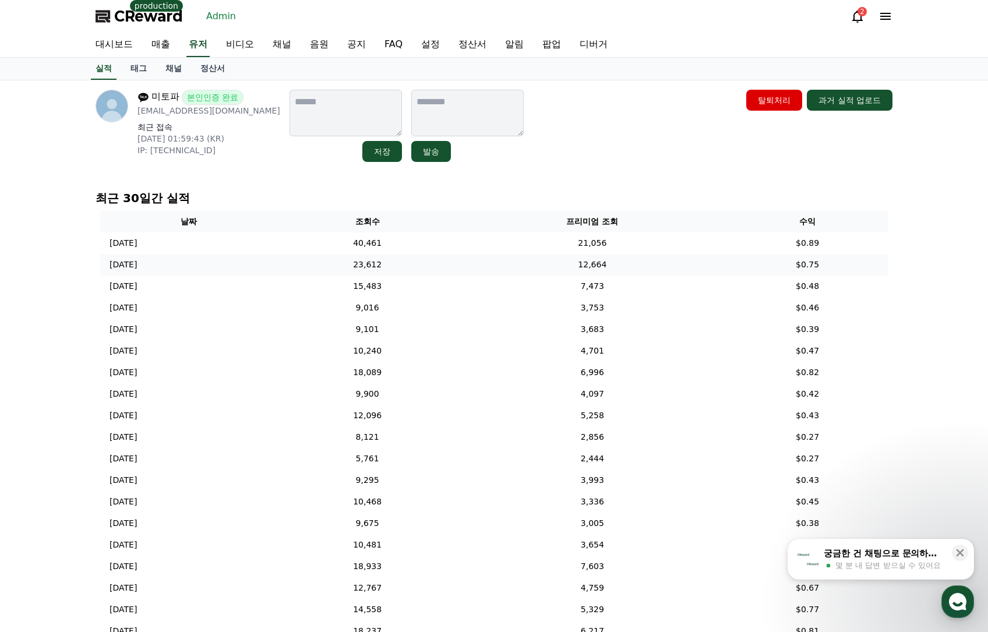
click at [607, 270] on td "12,664" at bounding box center [593, 265] width 270 height 22
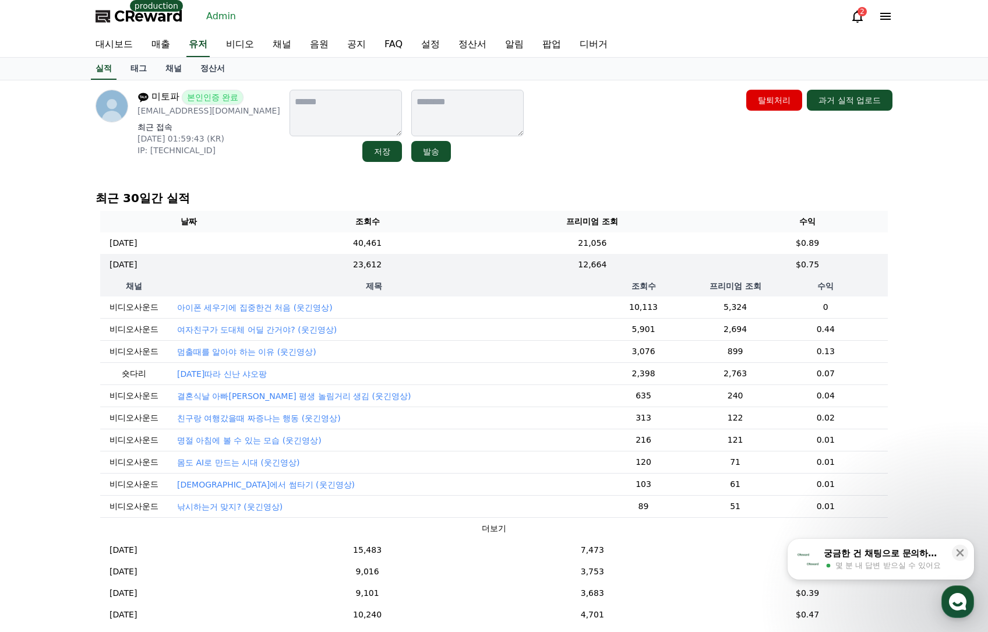
click at [281, 312] on p "아이폰 세우기에 집중한건 처음 (웃긴영상)" at bounding box center [255, 308] width 156 height 12
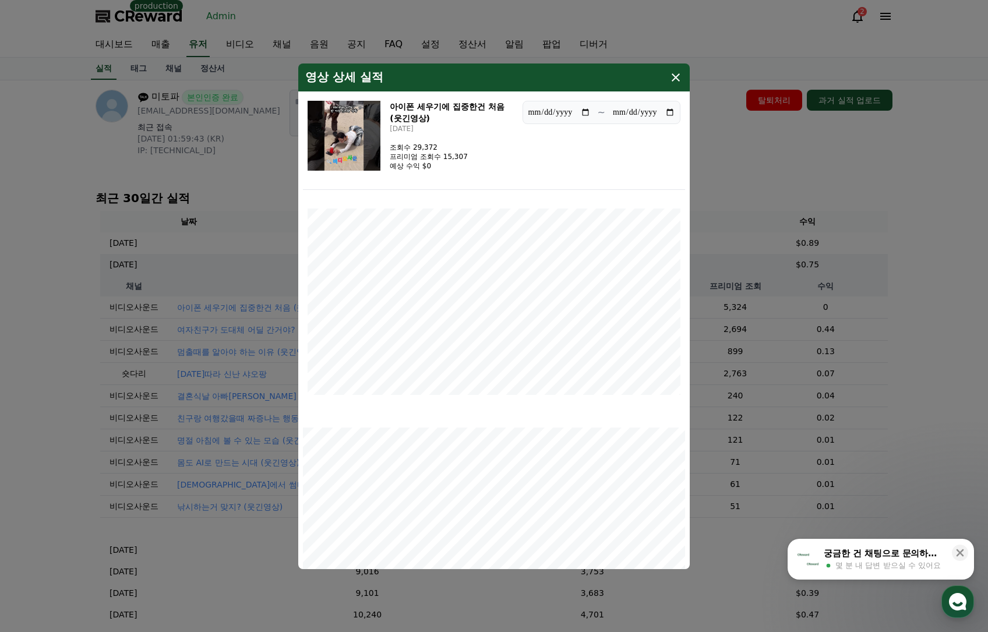
click at [350, 129] on img "modal" at bounding box center [344, 136] width 73 height 70
click at [678, 80] on icon "modal" at bounding box center [676, 78] width 14 height 14
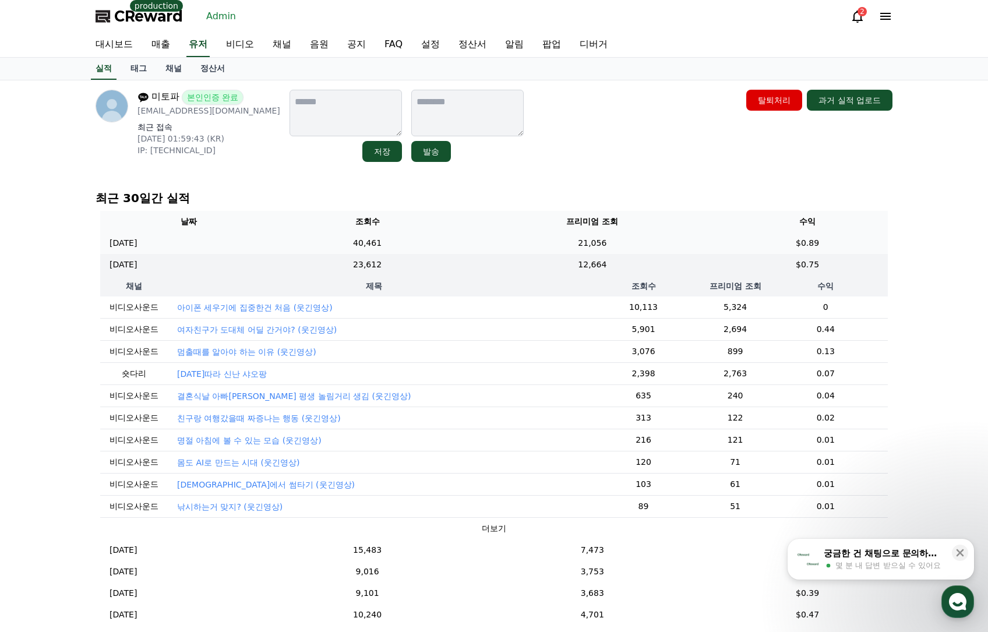
click at [701, 254] on td "21,056" at bounding box center [593, 244] width 270 height 22
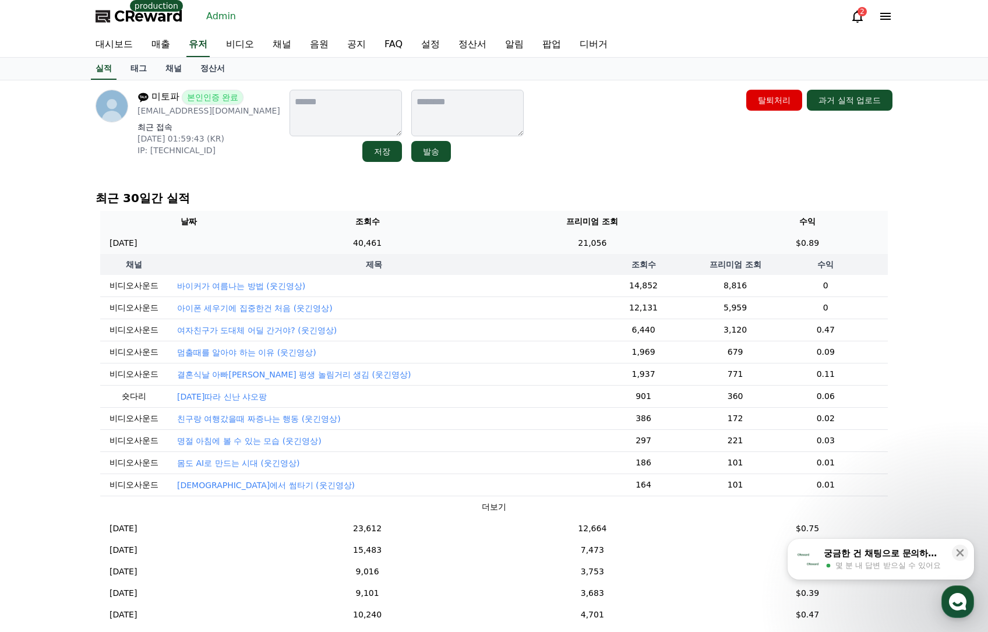
click at [576, 252] on td "21,056" at bounding box center [593, 244] width 270 height 22
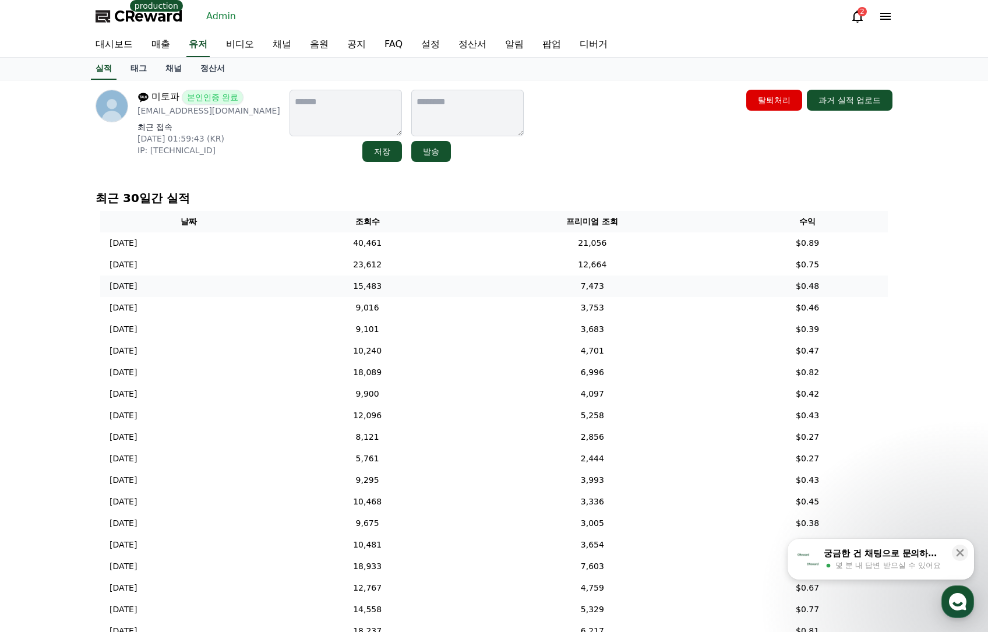
click at [607, 293] on td "7,473" at bounding box center [593, 287] width 270 height 22
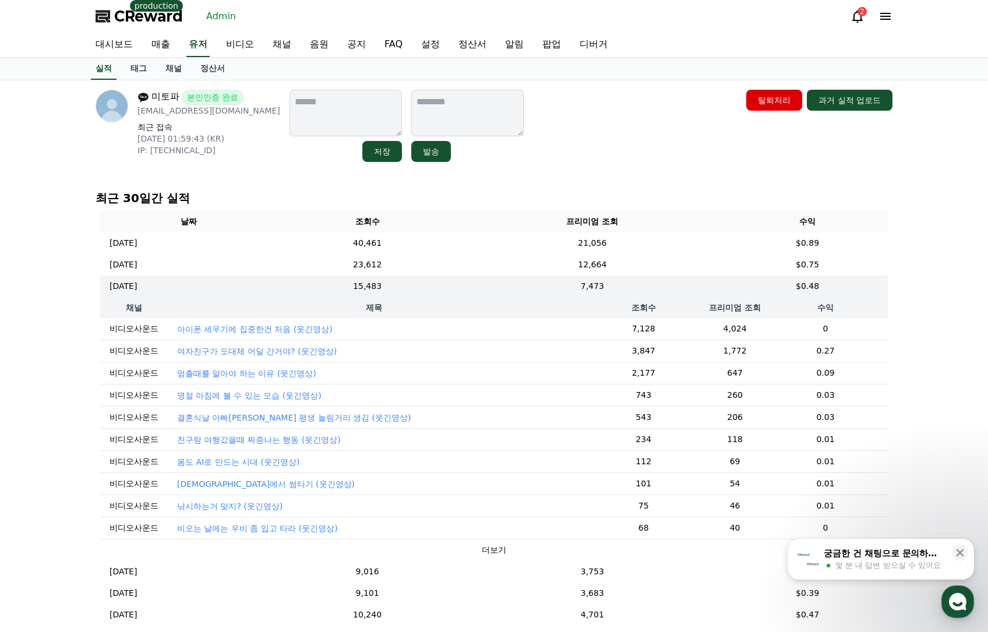
click at [298, 331] on p "아이폰 세우기에 집중한건 처음 (웃긴영상)" at bounding box center [255, 329] width 156 height 12
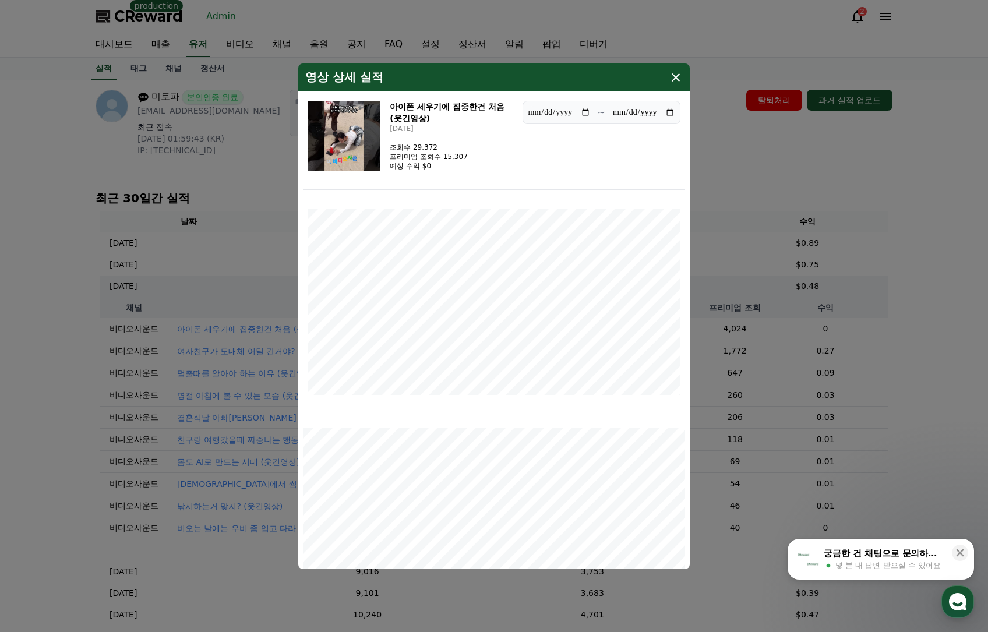
click at [762, 198] on button "close modal" at bounding box center [494, 316] width 988 height 632
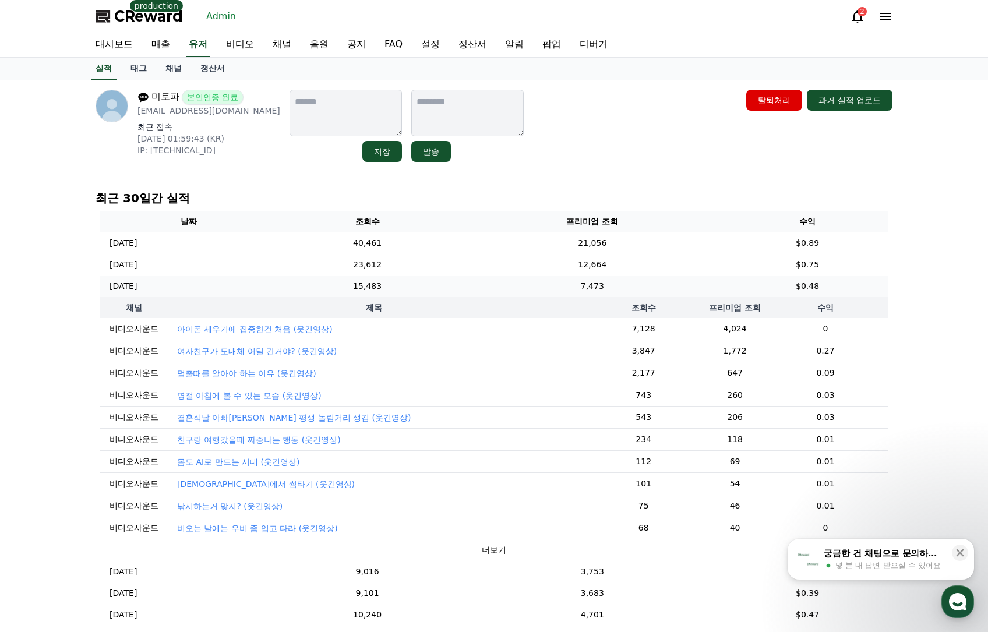
click at [661, 291] on td "7,473" at bounding box center [593, 287] width 270 height 22
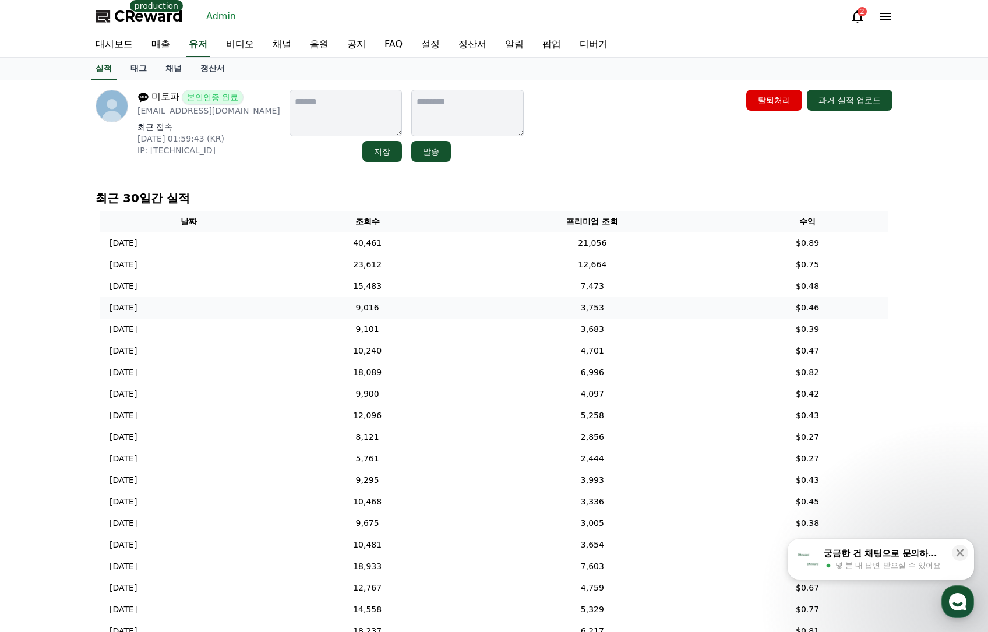
click at [659, 316] on td "3,753" at bounding box center [593, 308] width 270 height 22
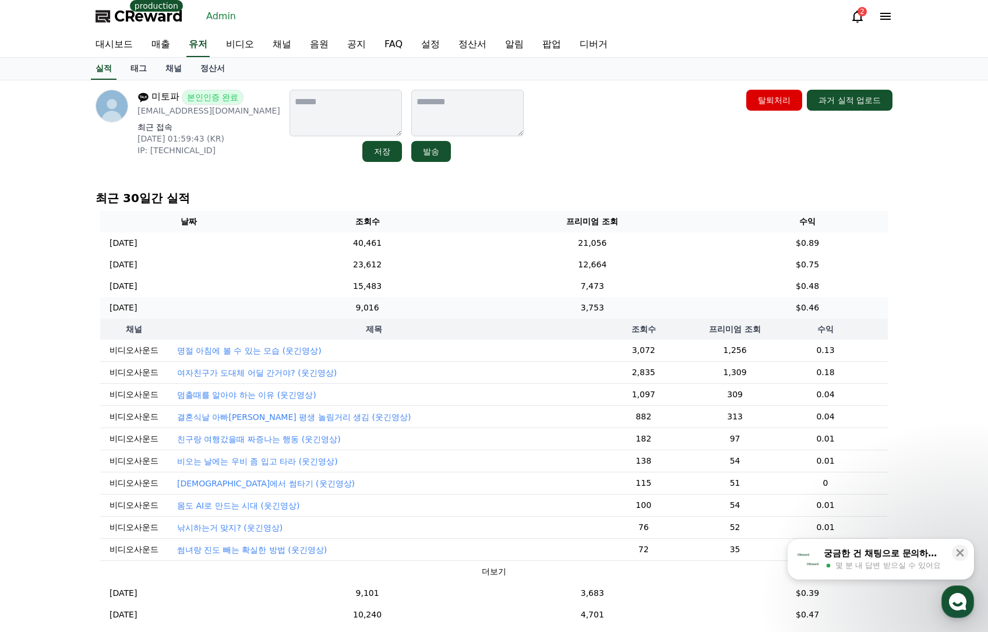
click at [663, 312] on td "3,753" at bounding box center [593, 308] width 270 height 22
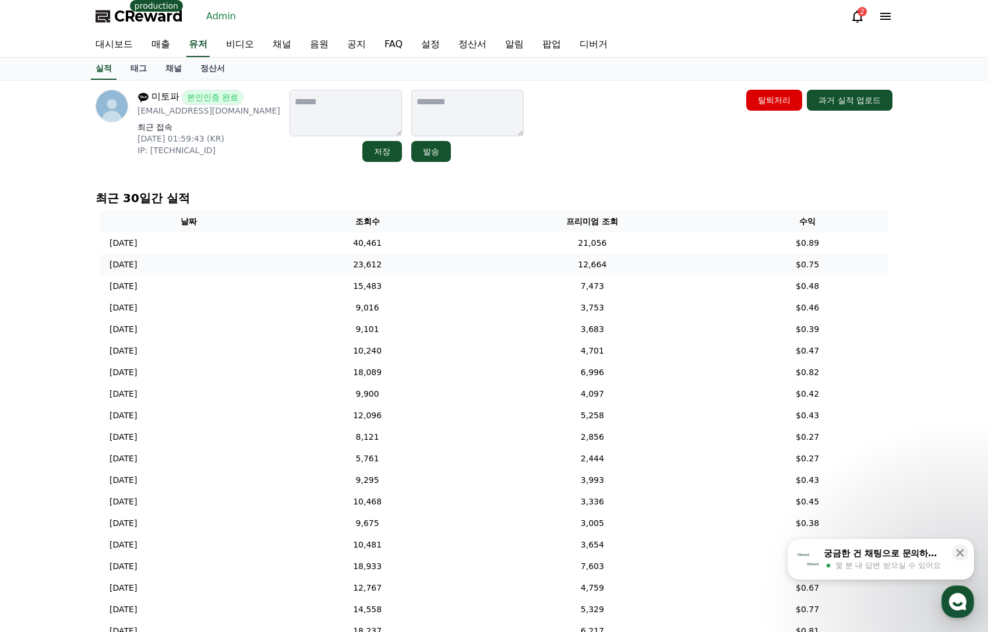
click at [650, 262] on td "12,664" at bounding box center [593, 265] width 270 height 22
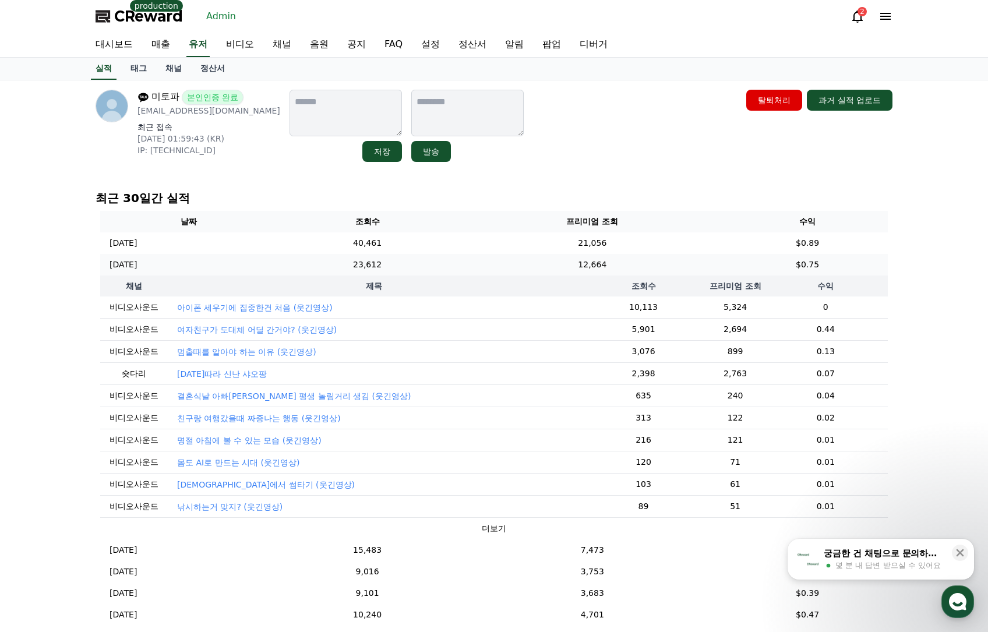
click at [650, 262] on td "12,664" at bounding box center [593, 265] width 270 height 22
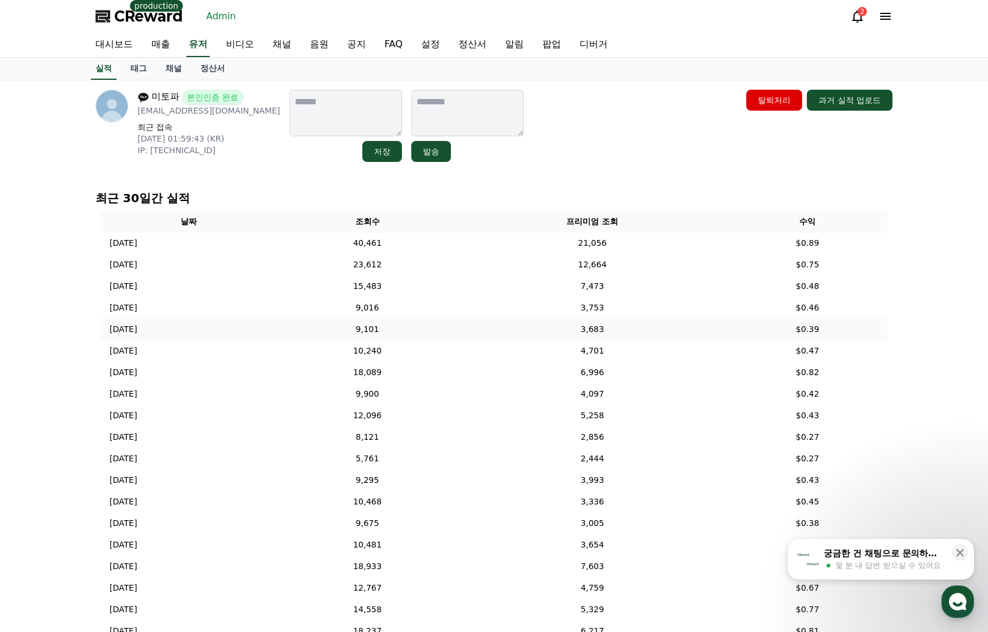
click at [663, 337] on td "3,683" at bounding box center [593, 330] width 270 height 22
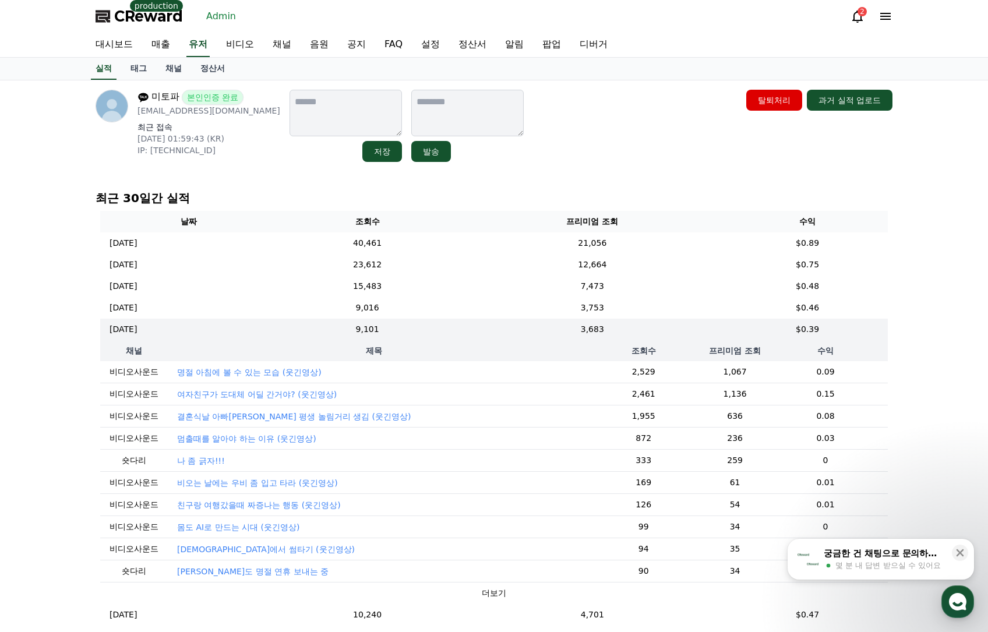
click at [214, 463] on p "나 좀 긁자!!!" at bounding box center [201, 461] width 48 height 12
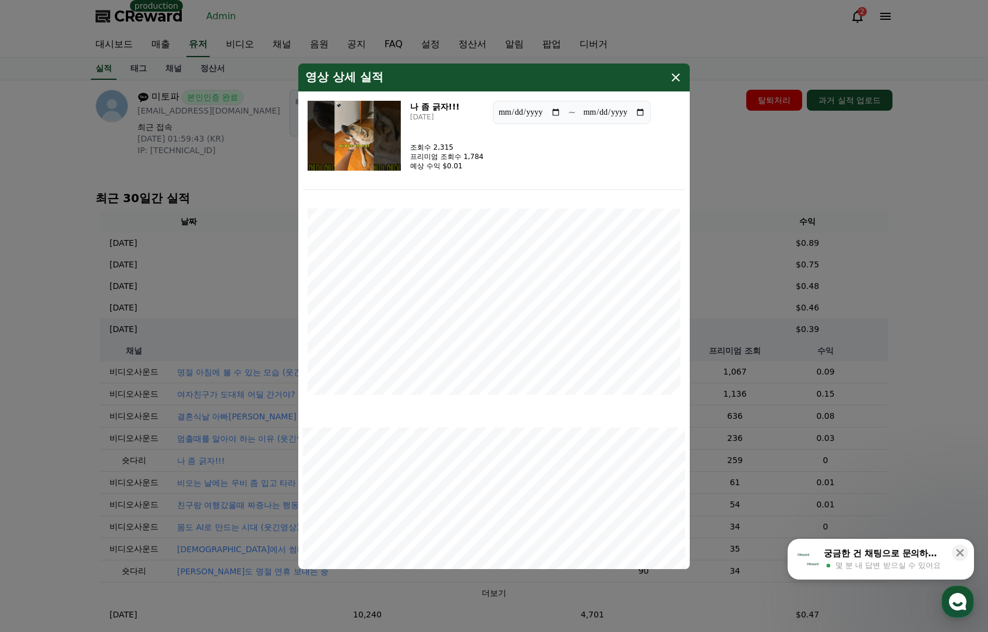
click at [352, 133] on img "modal" at bounding box center [354, 136] width 93 height 70
click at [678, 78] on icon "modal" at bounding box center [676, 78] width 14 height 14
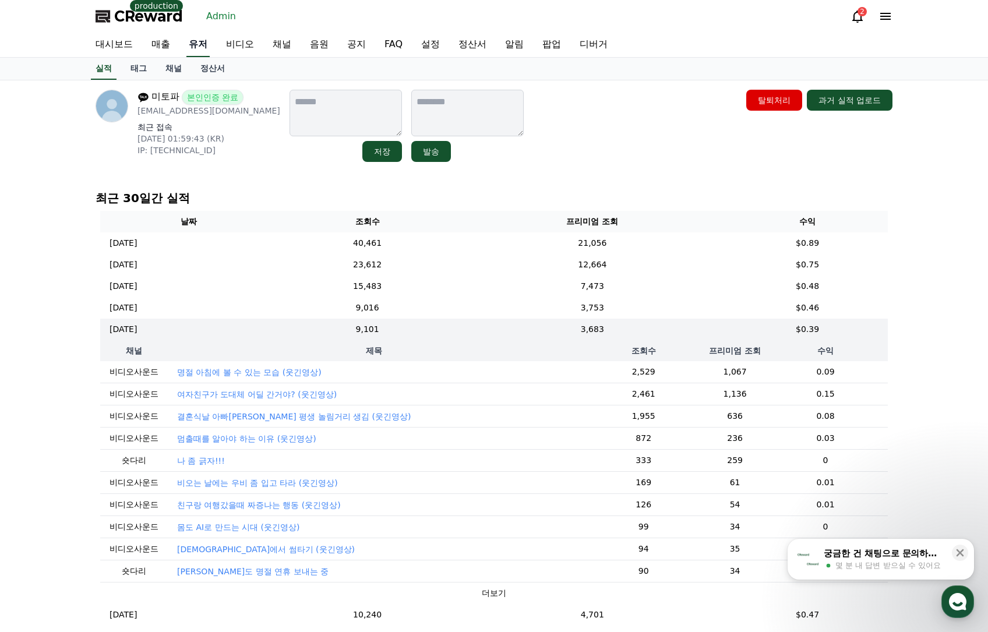
click at [202, 43] on link "유저" at bounding box center [197, 45] width 23 height 24
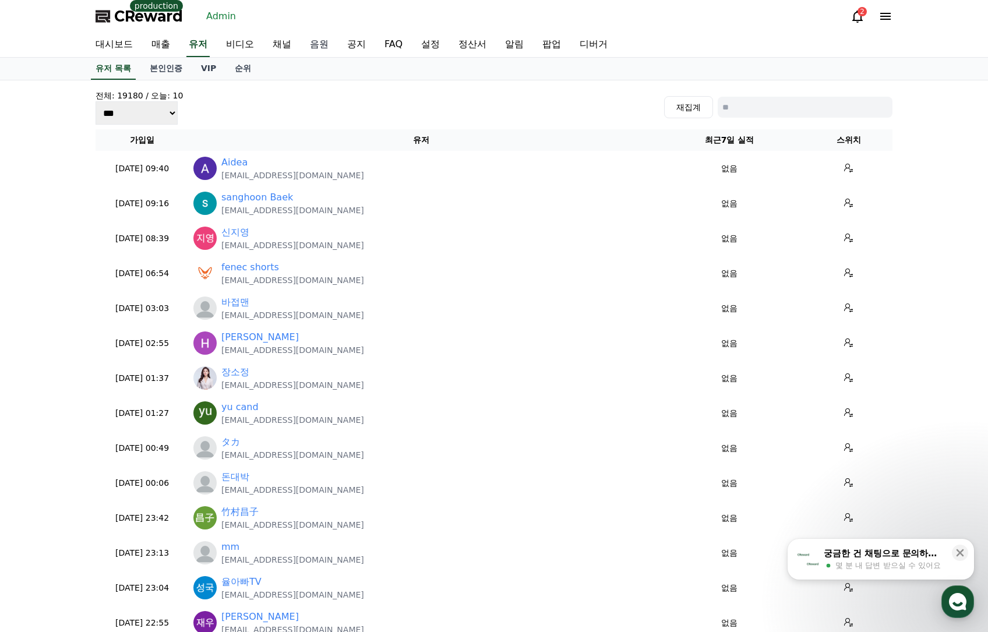
click at [320, 47] on link "음원" at bounding box center [319, 45] width 37 height 24
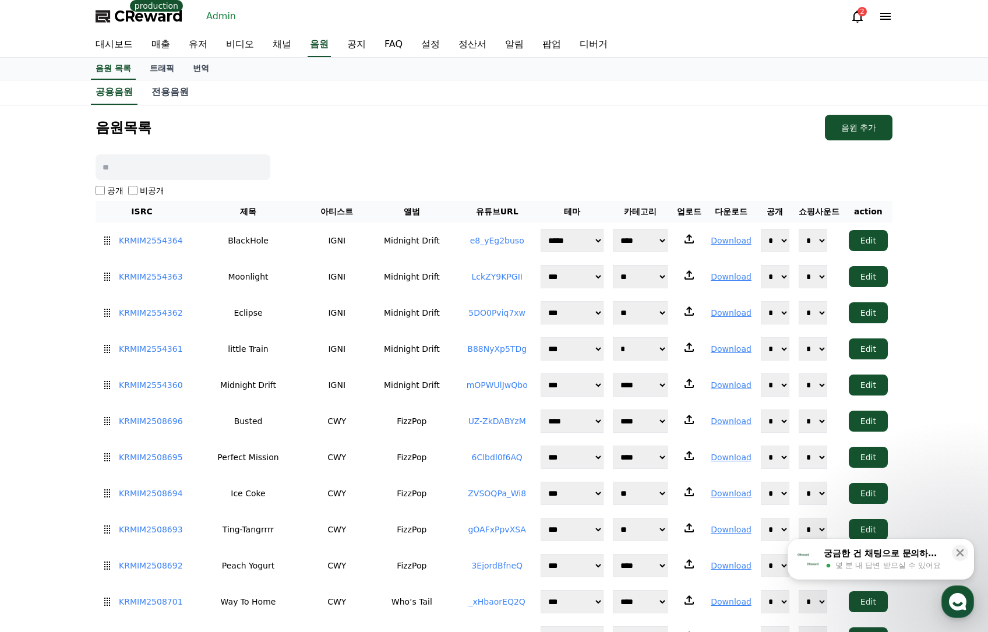
click at [195, 171] on input at bounding box center [183, 167] width 175 height 26
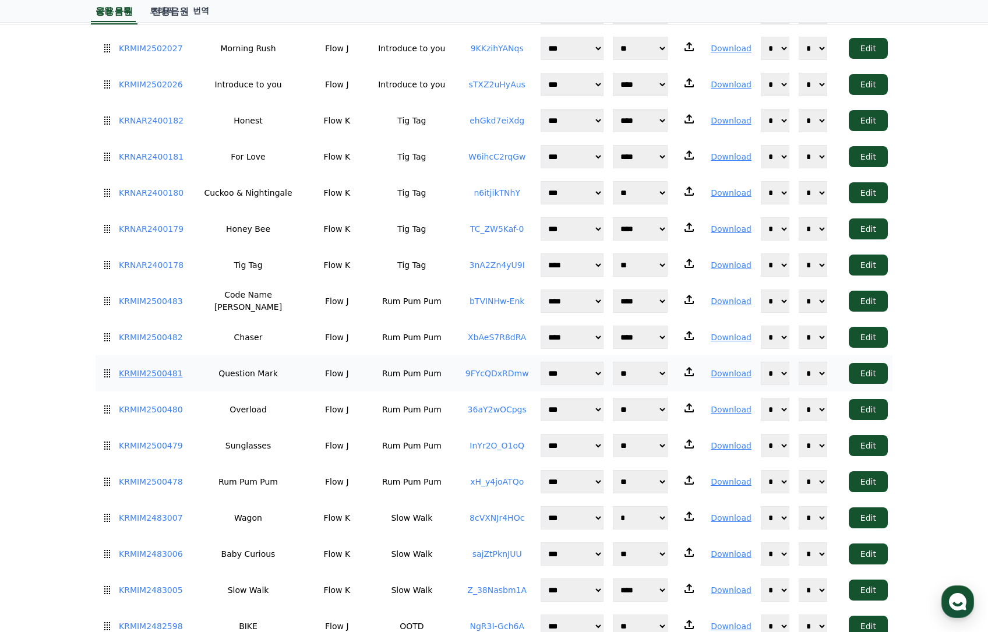
click at [163, 368] on link "KRMIM2500481" at bounding box center [151, 374] width 64 height 12
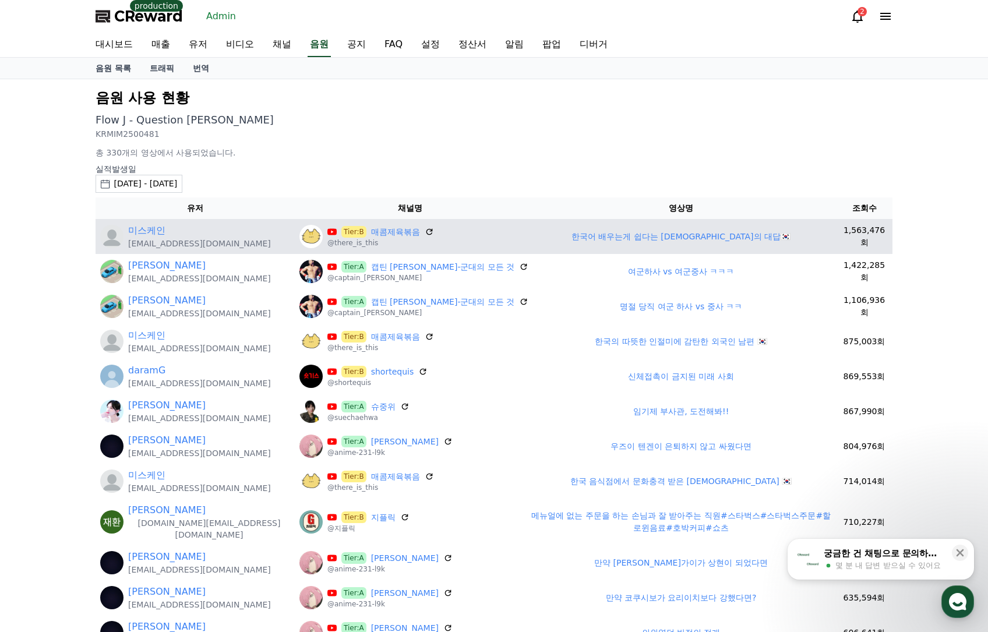
click at [167, 226] on div "미스케인" at bounding box center [199, 231] width 143 height 14
click at [157, 233] on link "미스케인" at bounding box center [146, 231] width 37 height 14
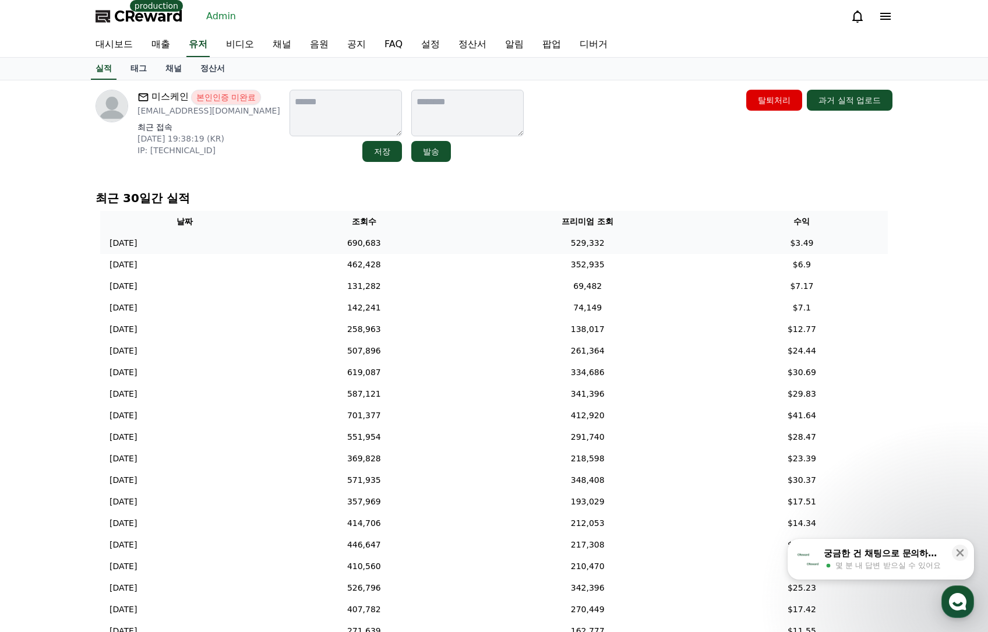
click at [396, 248] on td "690,683" at bounding box center [364, 244] width 191 height 22
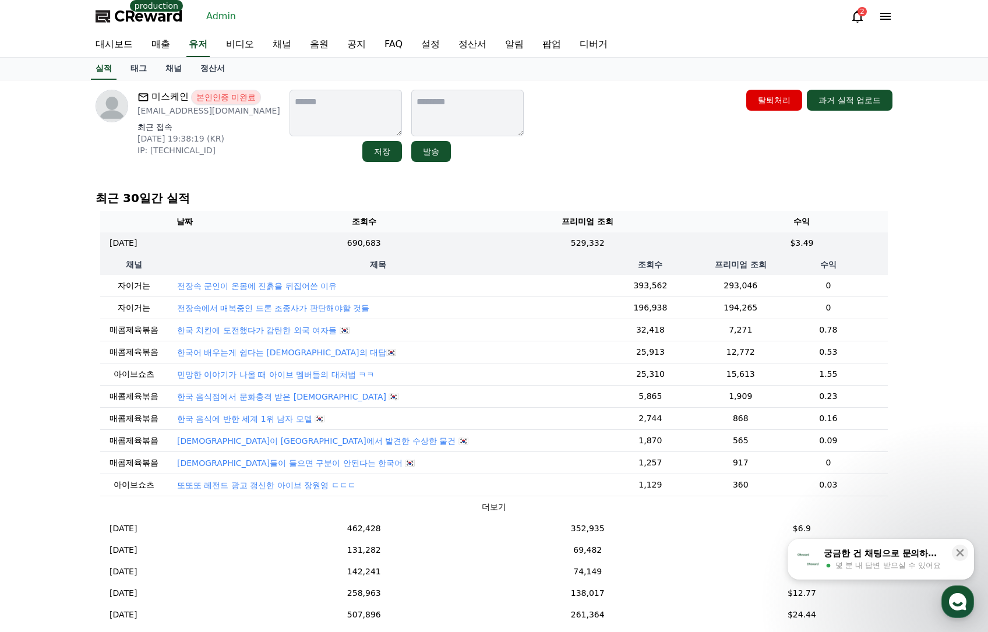
click at [301, 292] on td "전장속 군인이 온몸에 진흙을 뒤집어쓴 이유" at bounding box center [378, 286] width 421 height 22
click at [301, 287] on p "전장속 군인이 온몸에 진흙을 뒤집어쓴 이유" at bounding box center [257, 286] width 160 height 12
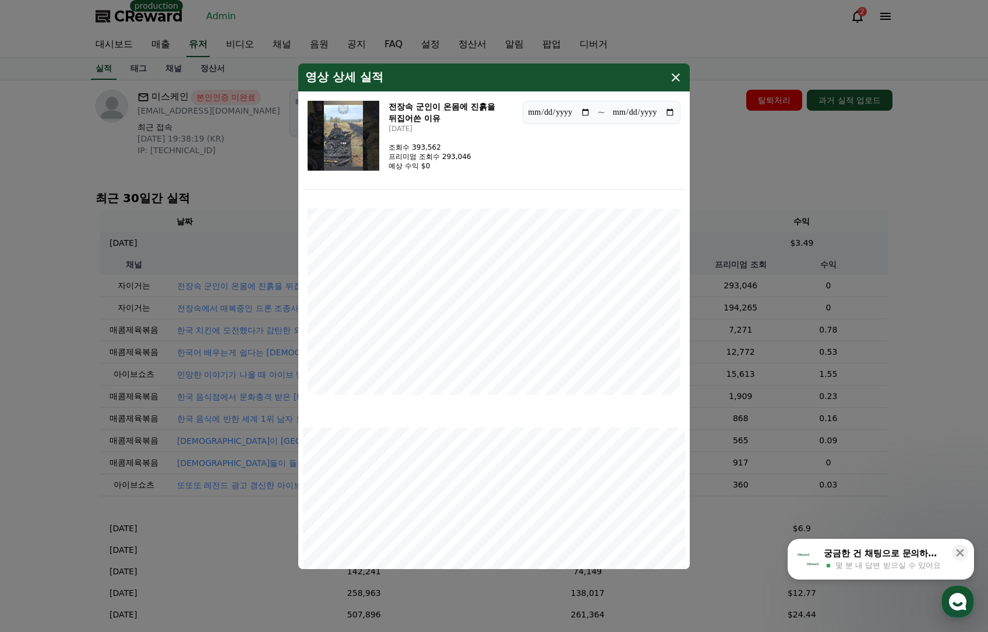
click at [362, 122] on img "modal" at bounding box center [344, 136] width 72 height 70
click at [917, 169] on button "close modal" at bounding box center [494, 316] width 988 height 632
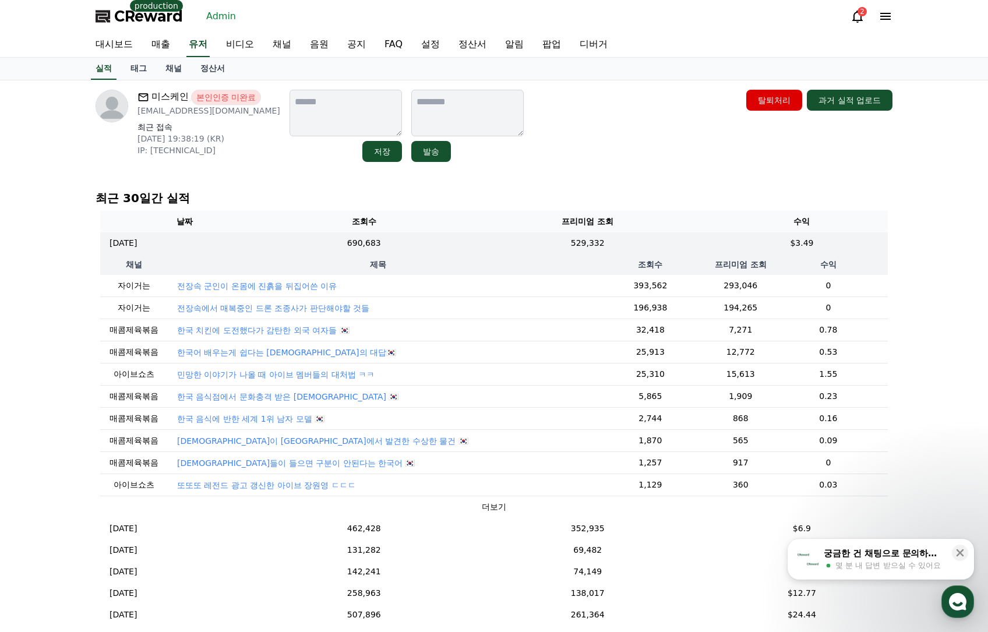
click at [542, 230] on th "프리미엄 조회" at bounding box center [588, 222] width 256 height 22
click at [562, 238] on td "529,332" at bounding box center [588, 244] width 256 height 22
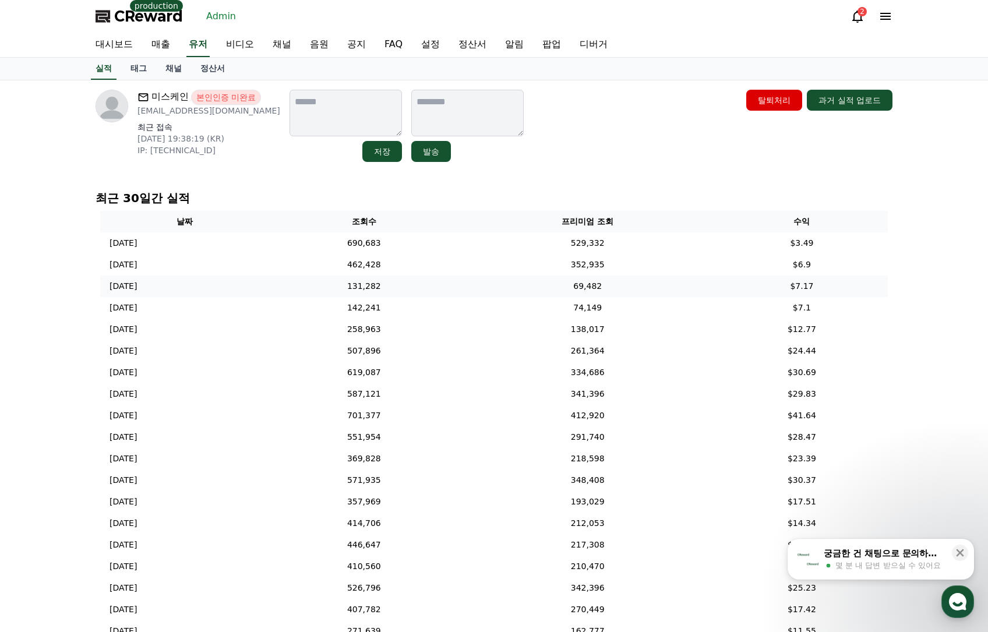
click at [660, 294] on td "69,482" at bounding box center [588, 287] width 256 height 22
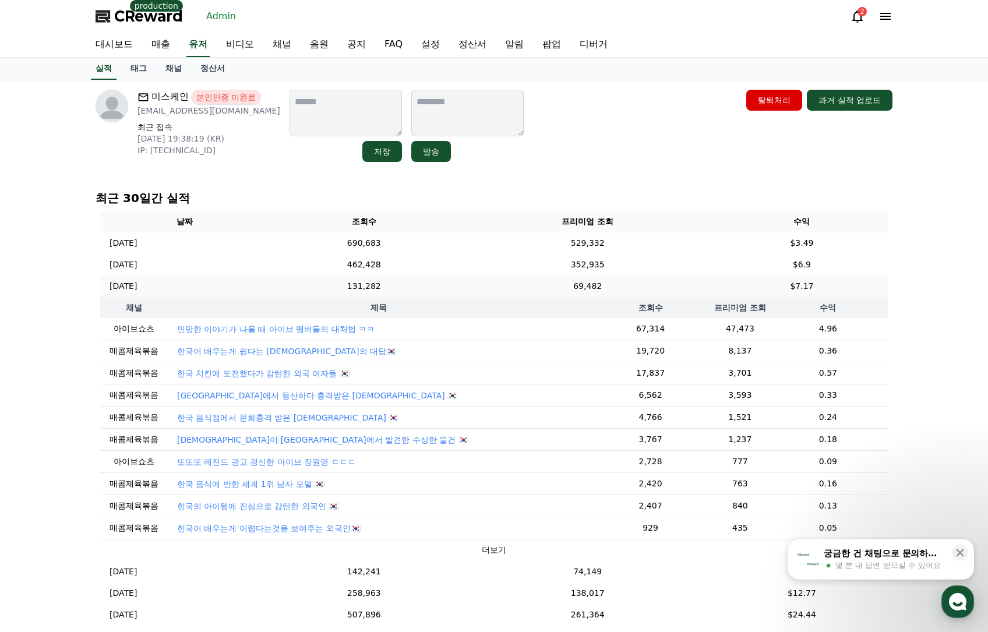
click at [660, 294] on td "69,482" at bounding box center [588, 287] width 256 height 22
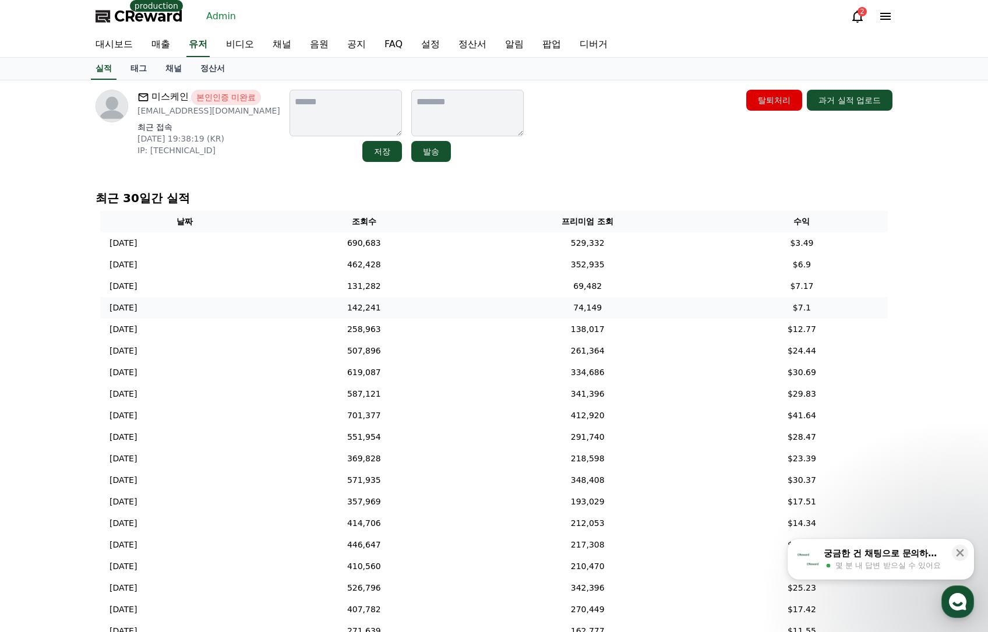
click at [670, 312] on td "74,149" at bounding box center [588, 308] width 256 height 22
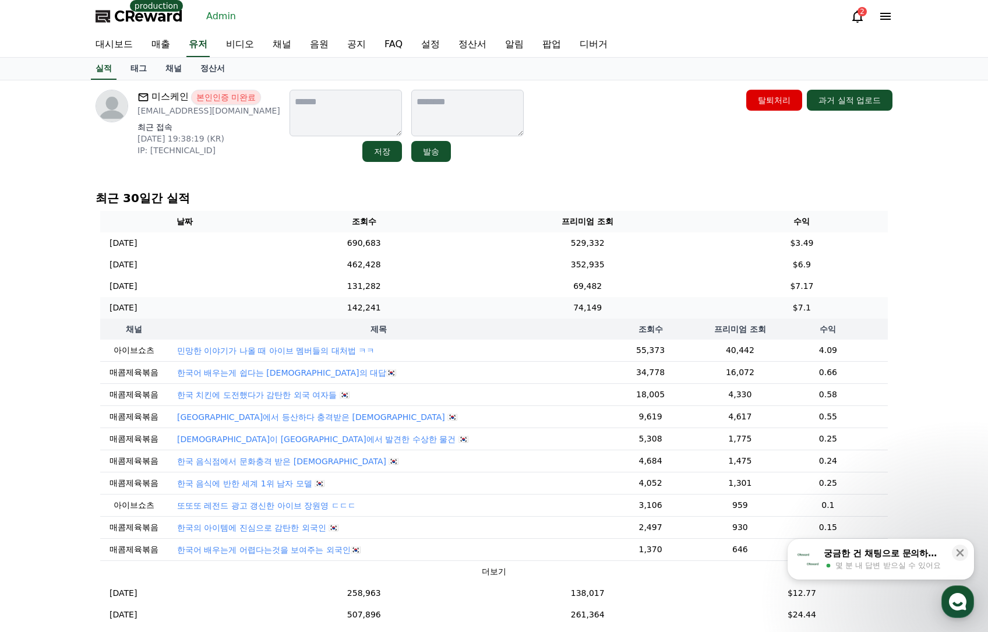
click at [670, 312] on td "74,149" at bounding box center [588, 308] width 256 height 22
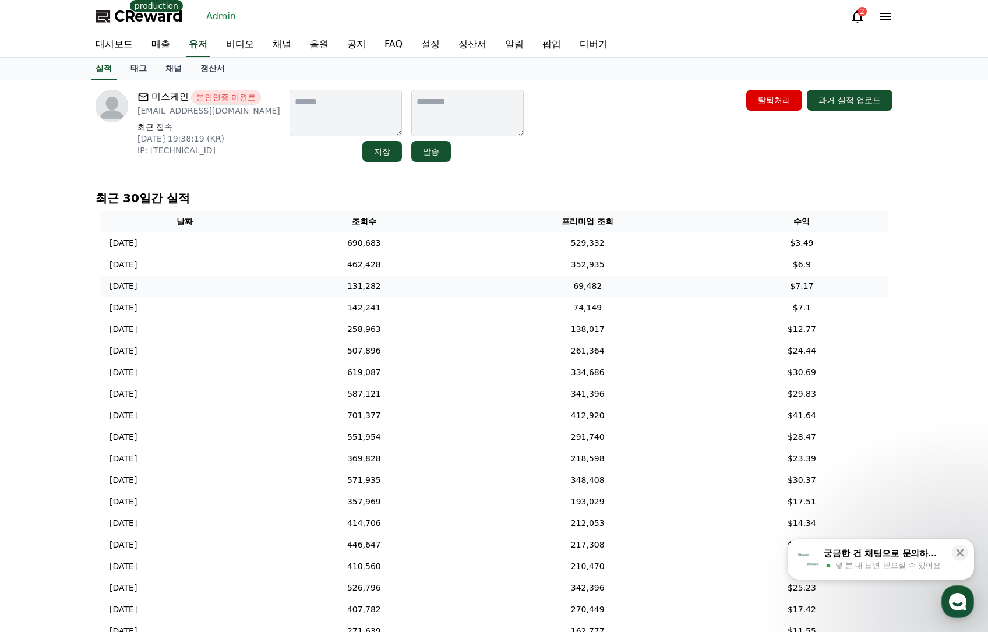
click at [672, 288] on td "69,482" at bounding box center [588, 287] width 256 height 22
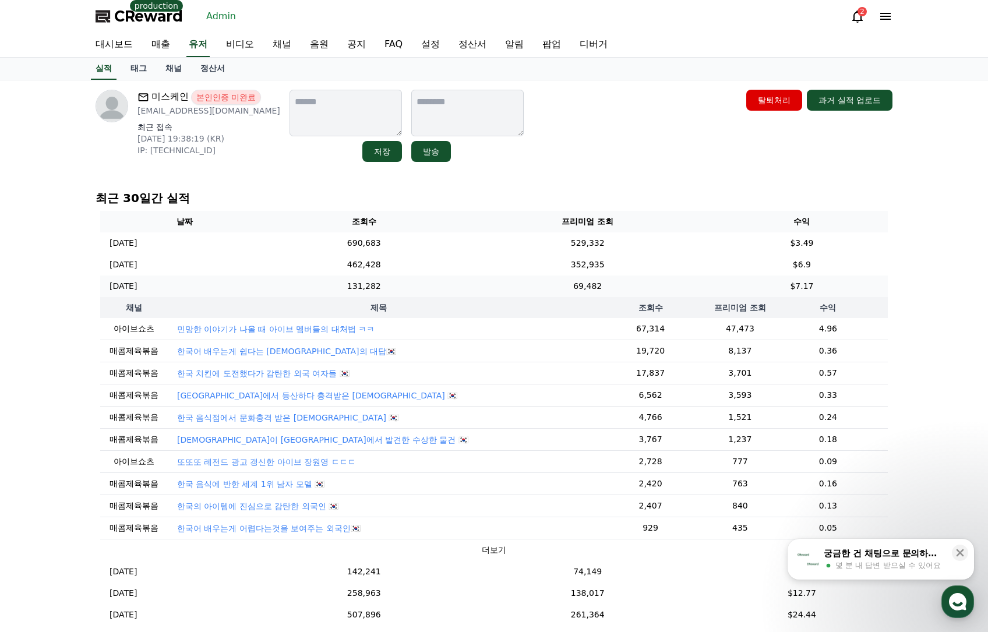
click at [672, 288] on td "69,482" at bounding box center [588, 287] width 256 height 22
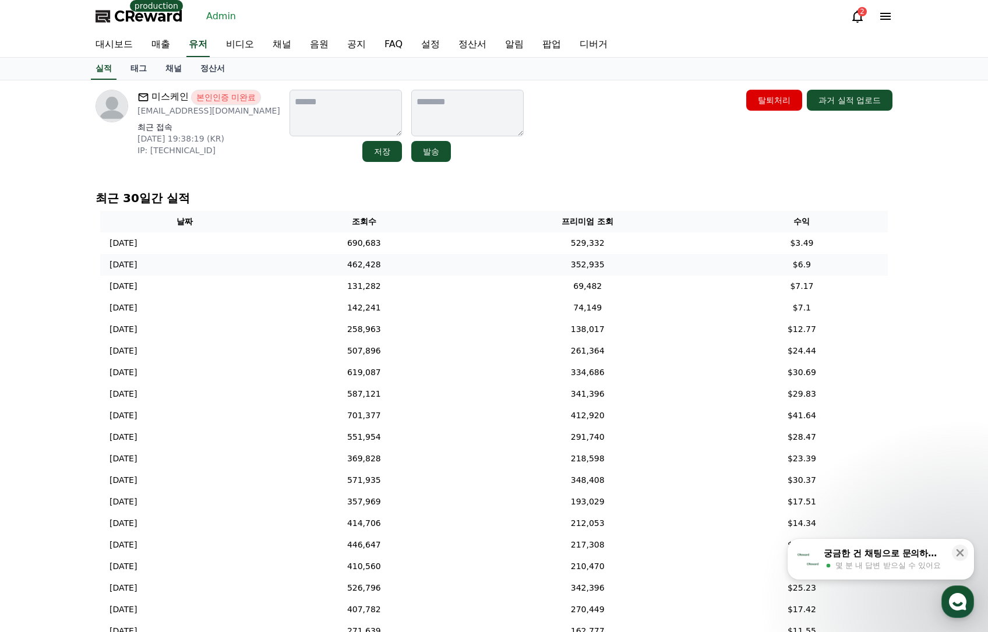
click at [670, 271] on td "352,935" at bounding box center [588, 265] width 256 height 22
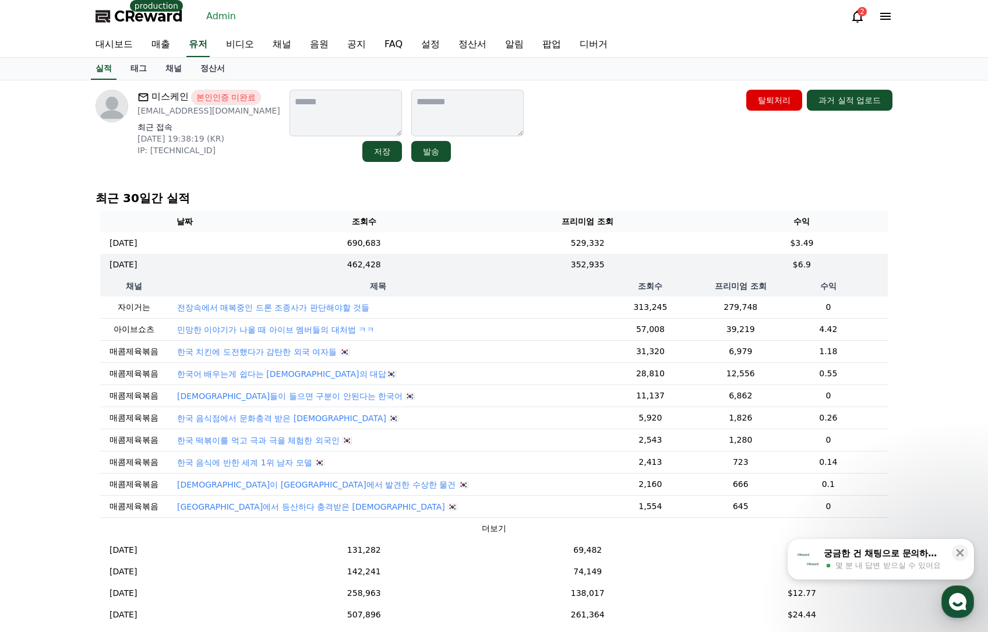
click at [327, 304] on p "전장속에서 매복중인 드론 조종사가 판단해야할 것들" at bounding box center [273, 308] width 192 height 12
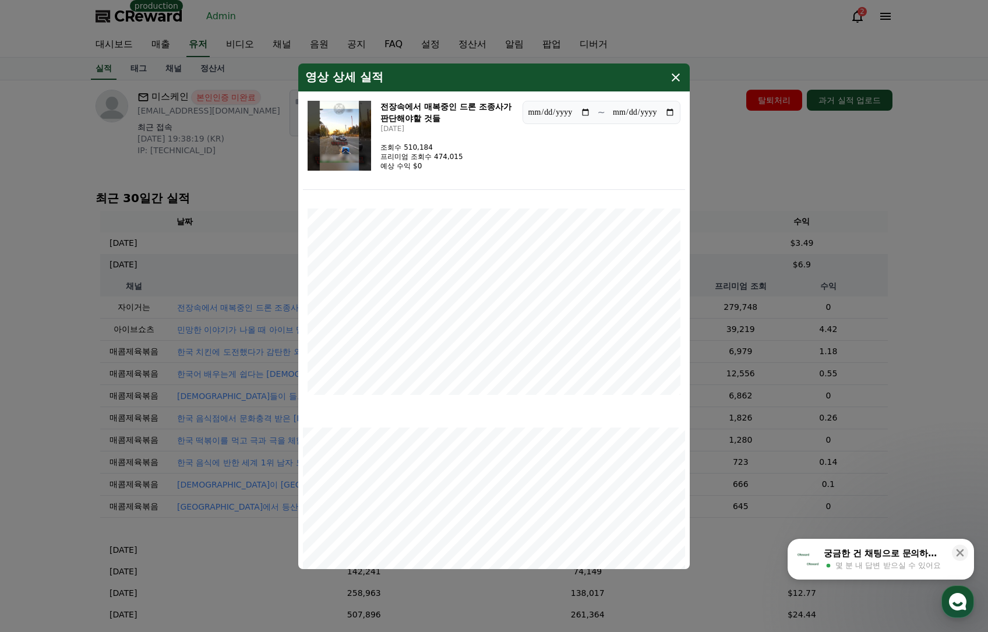
click at [337, 138] on img "modal" at bounding box center [340, 136] width 64 height 70
click at [915, 247] on button "close modal" at bounding box center [494, 316] width 988 height 632
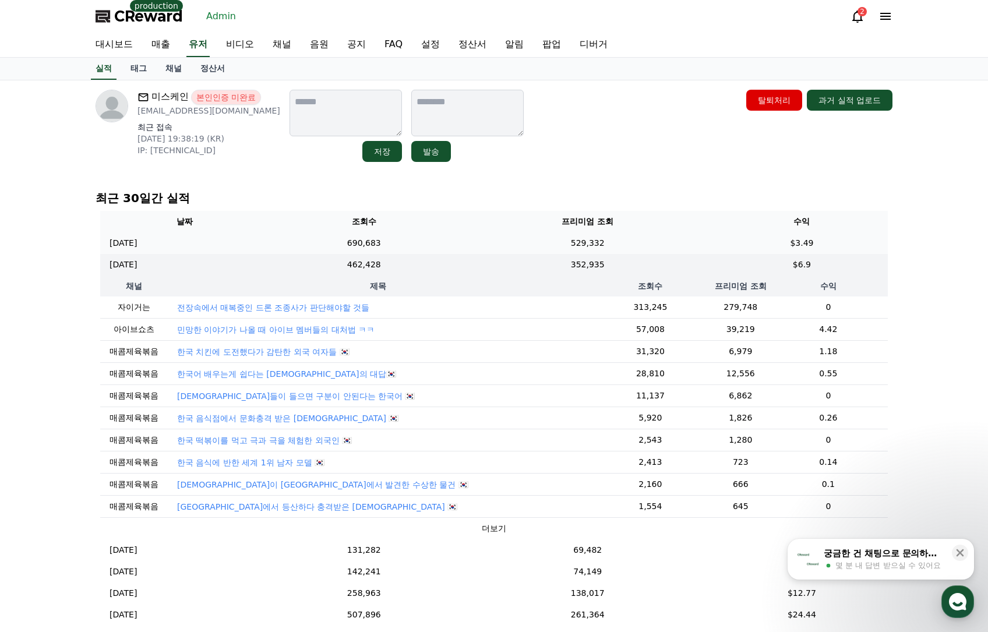
click at [411, 249] on td "690,683" at bounding box center [364, 244] width 191 height 22
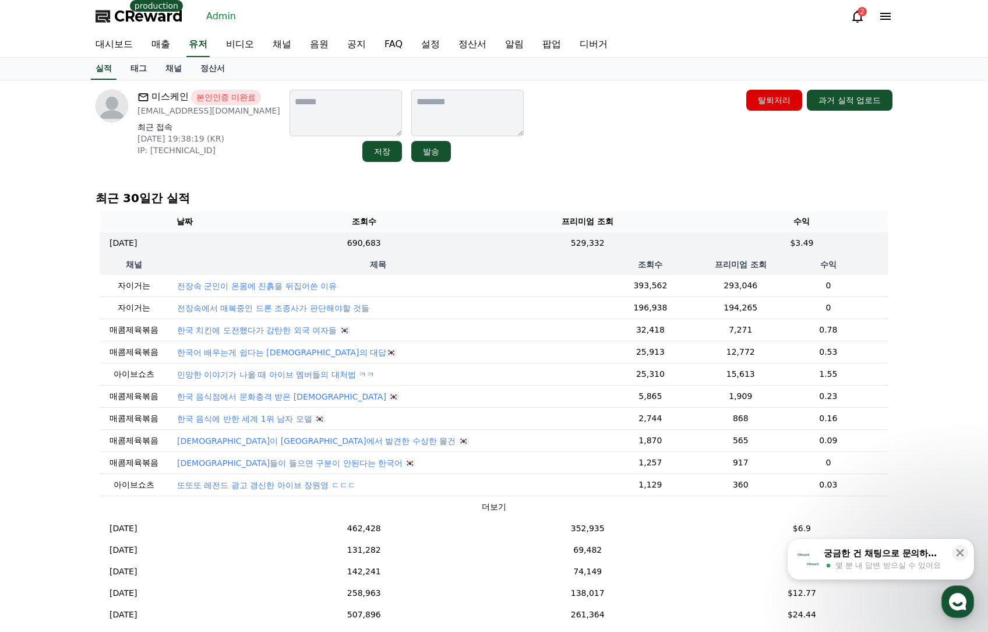
drag, startPoint x: 233, startPoint y: 111, endPoint x: 140, endPoint y: 107, distance: 92.8
click at [140, 107] on p "miskain404@gmail.com" at bounding box center [209, 111] width 143 height 12
copy p "miskain404@gmail.com"
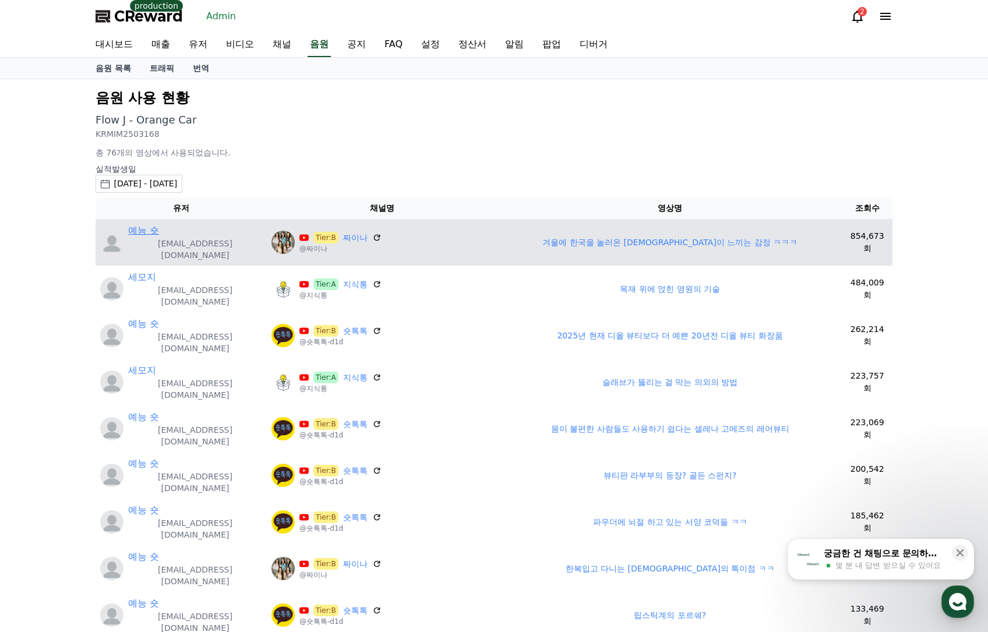
click at [149, 232] on link "예능 숏" at bounding box center [143, 231] width 31 height 14
click at [145, 230] on link "예능 숏" at bounding box center [143, 231] width 31 height 14
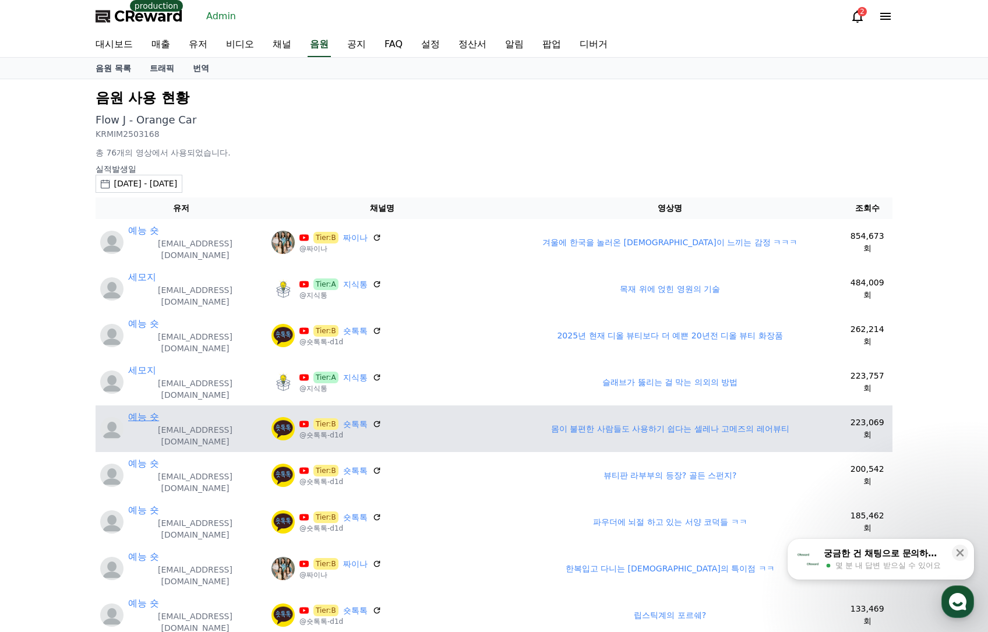
click at [157, 410] on link "예능 숏" at bounding box center [143, 417] width 31 height 14
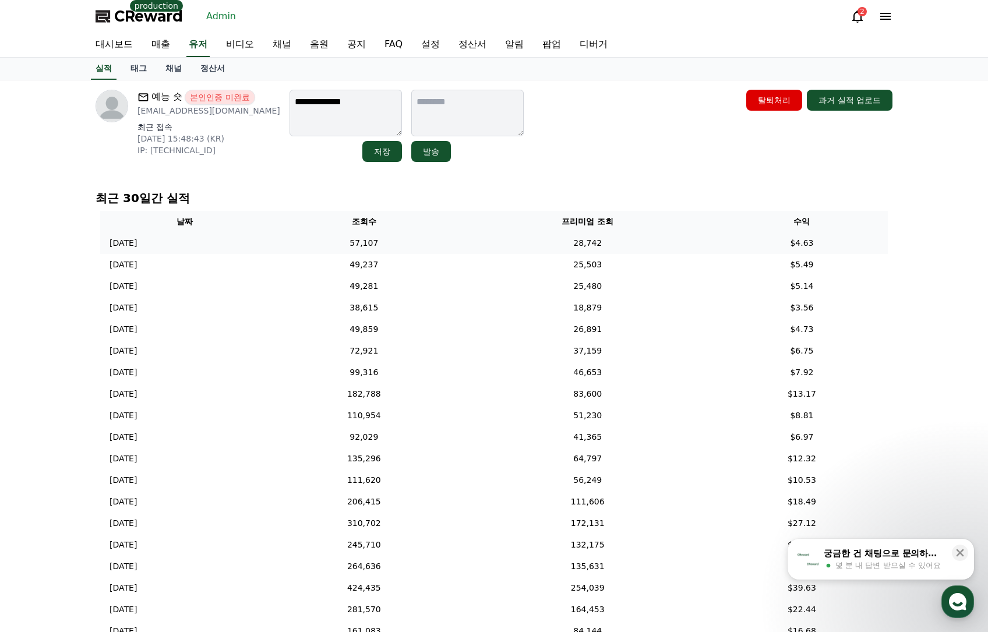
drag, startPoint x: 442, startPoint y: 235, endPoint x: 446, endPoint y: 240, distance: 6.6
click at [442, 235] on td "57,107" at bounding box center [364, 244] width 191 height 22
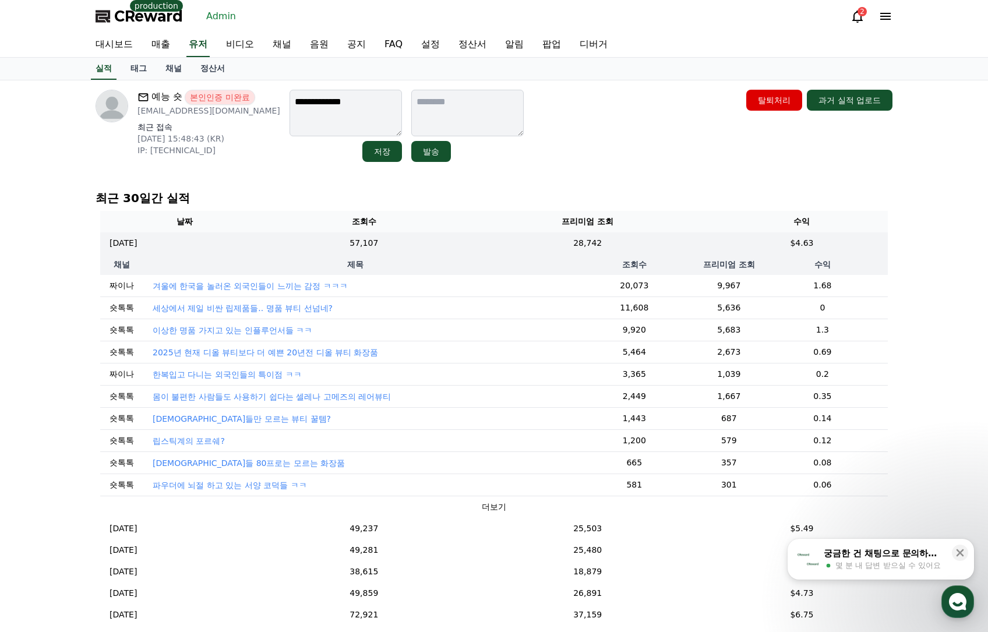
click at [297, 307] on p "세상에서 제일 비싼 립제품들.. 명품 뷰티 선넘네?" at bounding box center [243, 308] width 180 height 12
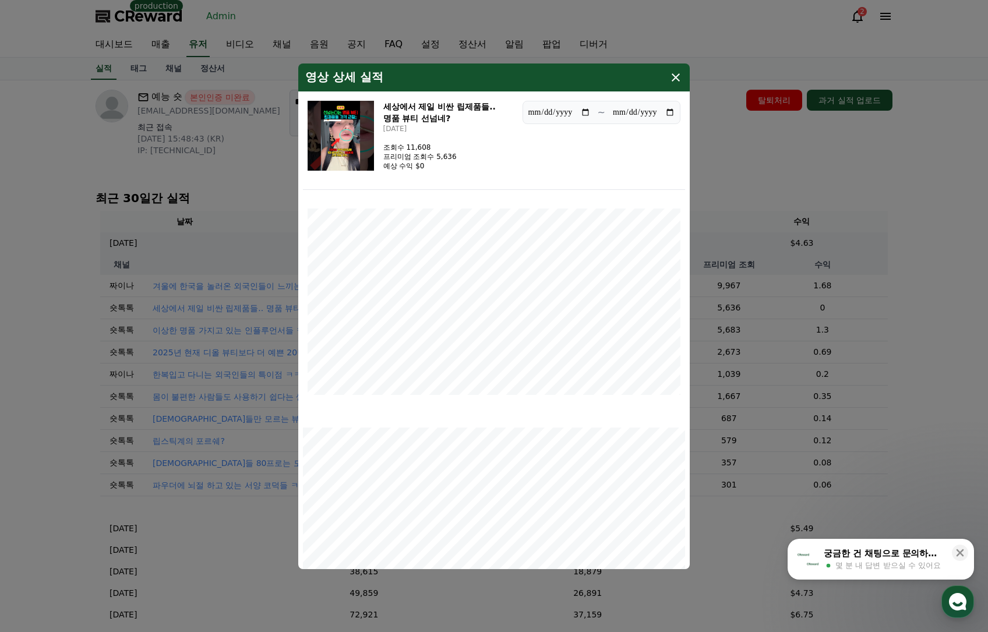
click at [376, 133] on div "세상에서 제일 비싼 립제품들.. 명품 뷰티 선넘네? [DATE] 조회수 11,608 프리미엄 조회수 5,636 예상 수익 $0" at bounding box center [411, 136] width 206 height 70
click at [357, 133] on img "modal" at bounding box center [341, 136] width 66 height 70
click at [724, 174] on button "close modal" at bounding box center [494, 316] width 988 height 632
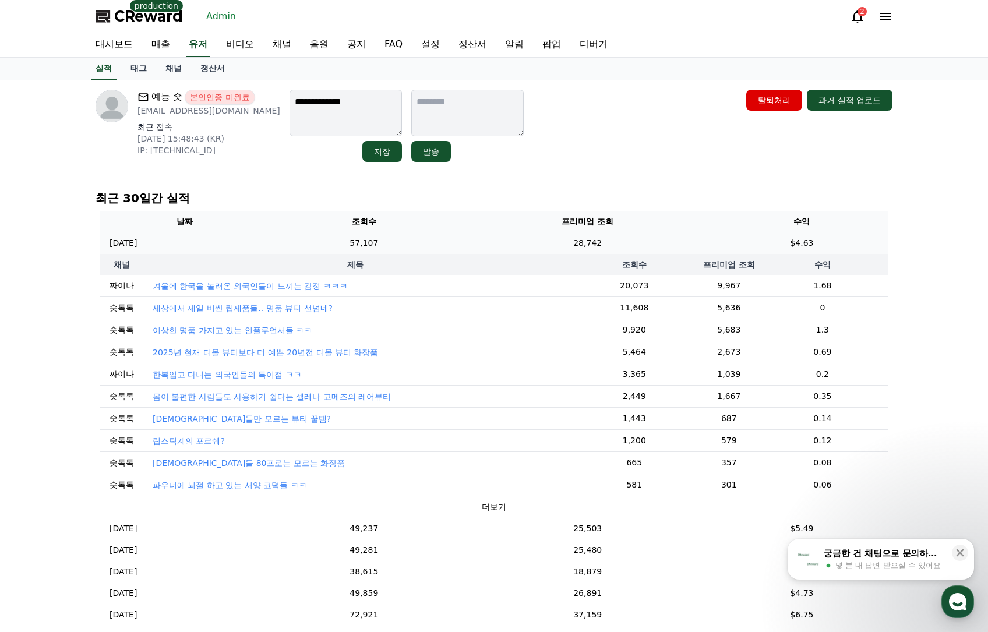
click at [636, 246] on td "28,742" at bounding box center [588, 244] width 256 height 22
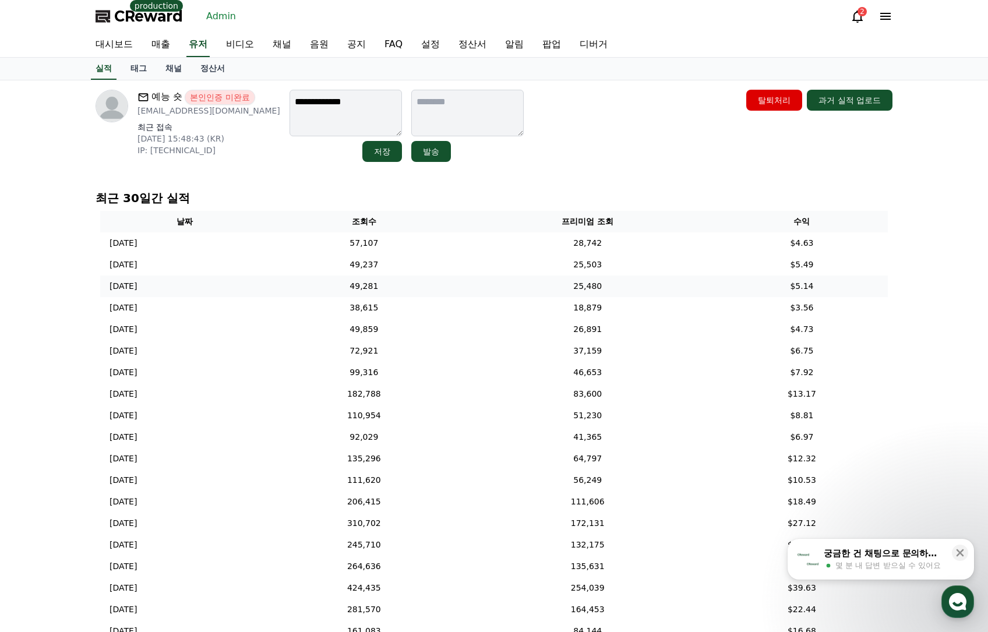
click at [634, 291] on td "25,480" at bounding box center [588, 287] width 256 height 22
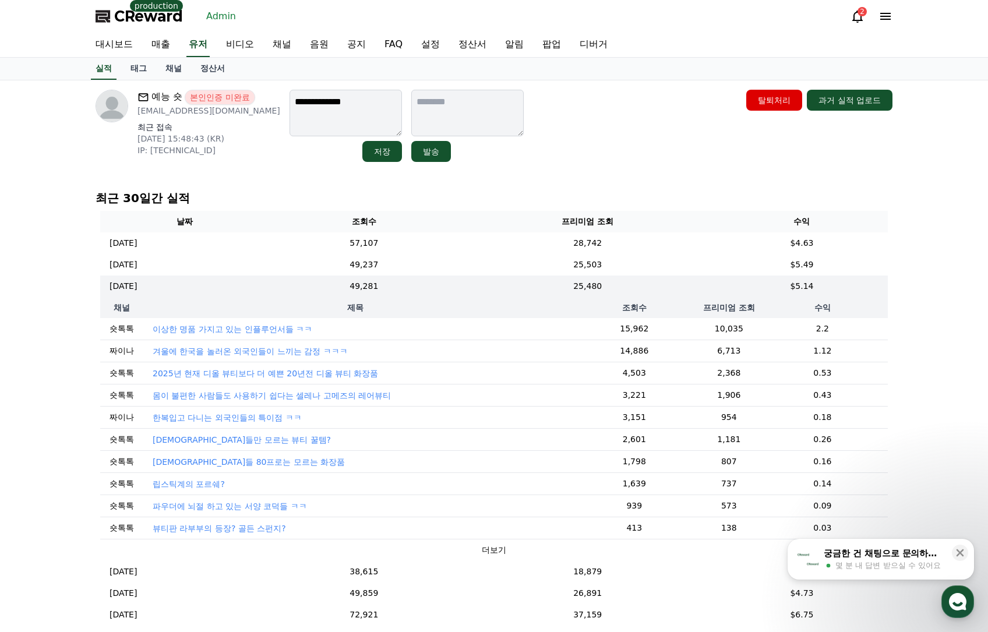
click at [220, 329] on p "이상한 명품 가지고 있는 인플루언서들 ㅋㅋ" at bounding box center [233, 329] width 160 height 12
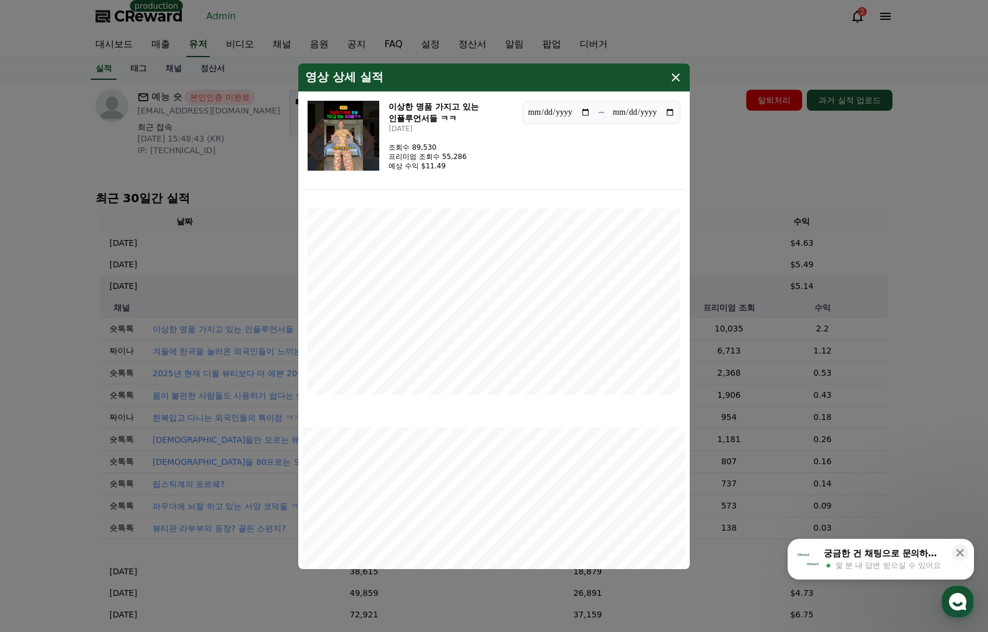
click at [368, 144] on img "modal" at bounding box center [344, 136] width 72 height 70
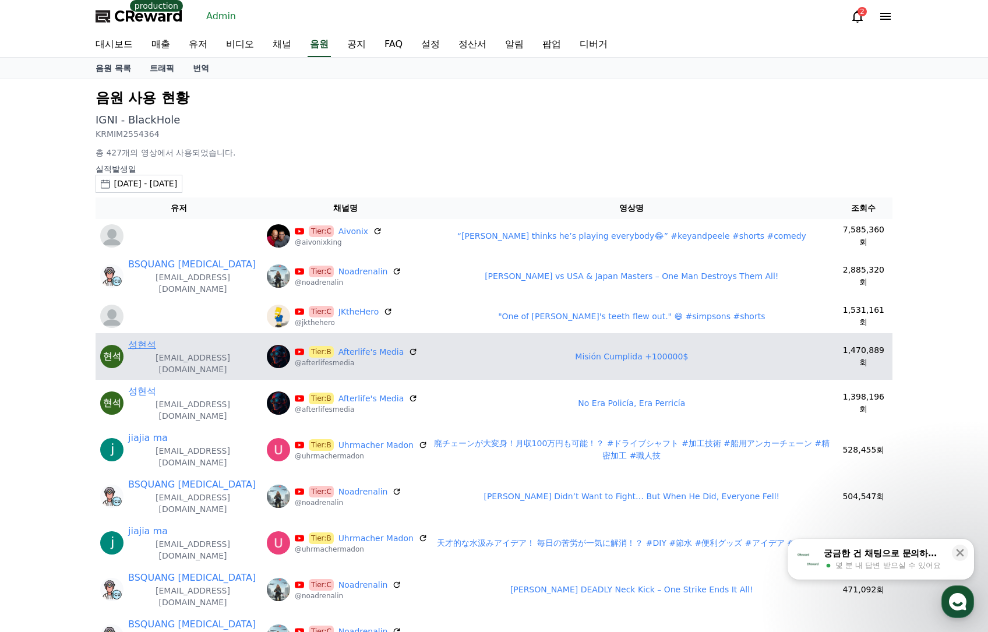
click at [150, 338] on link "성현석" at bounding box center [142, 345] width 28 height 14
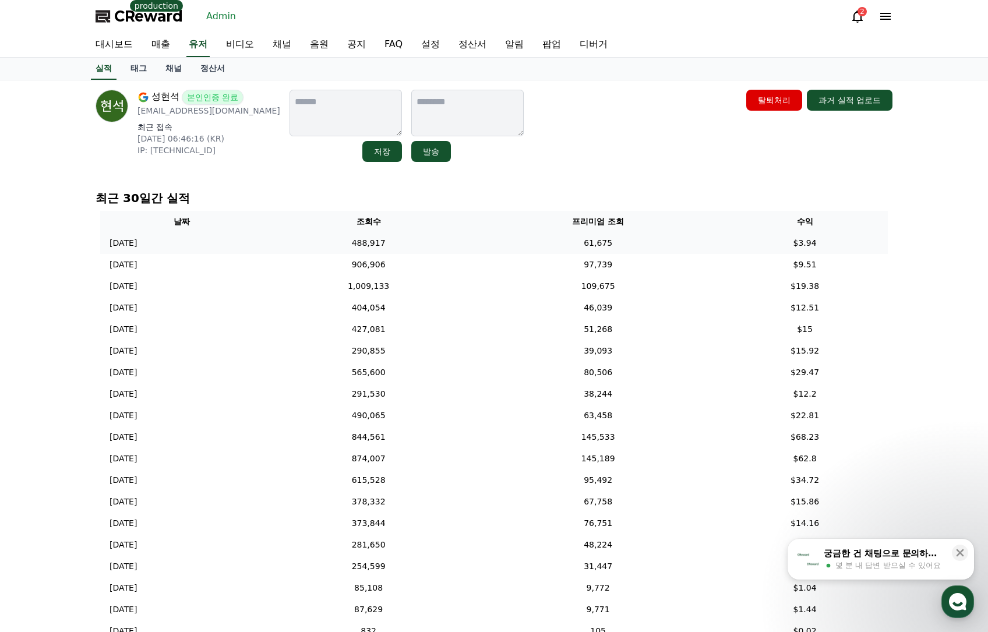
click at [474, 240] on td "488,917" at bounding box center [369, 244] width 212 height 22
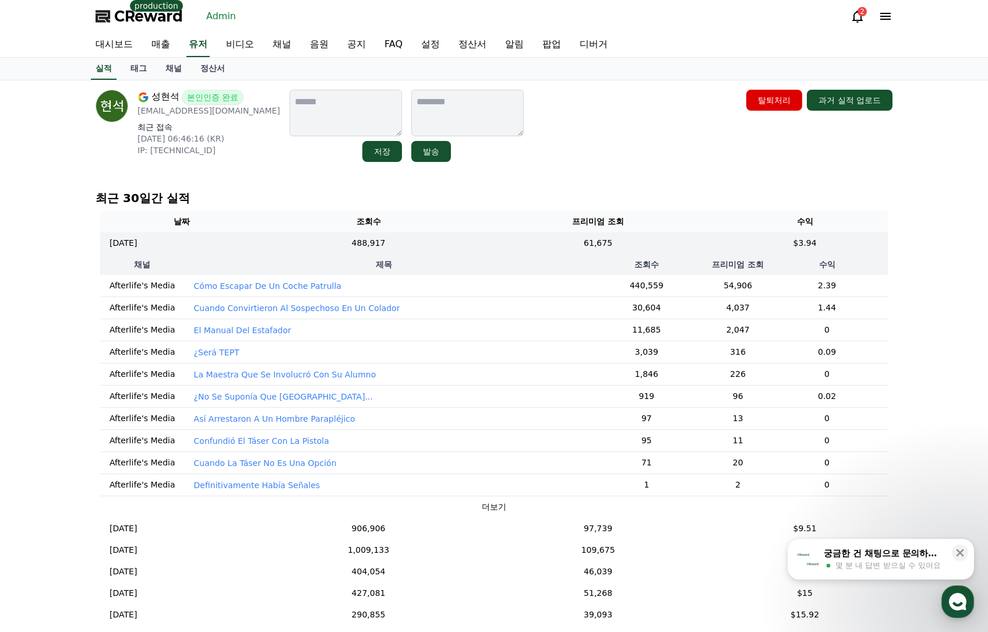
click at [234, 330] on p "El Manual Del Estafador" at bounding box center [242, 331] width 97 height 12
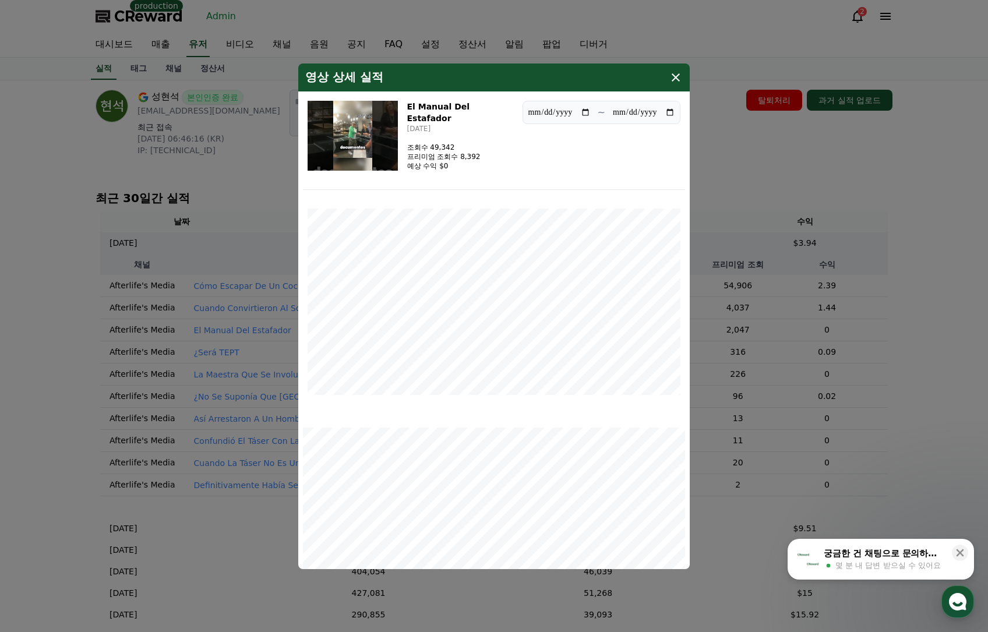
click at [374, 147] on img "modal" at bounding box center [353, 136] width 90 height 70
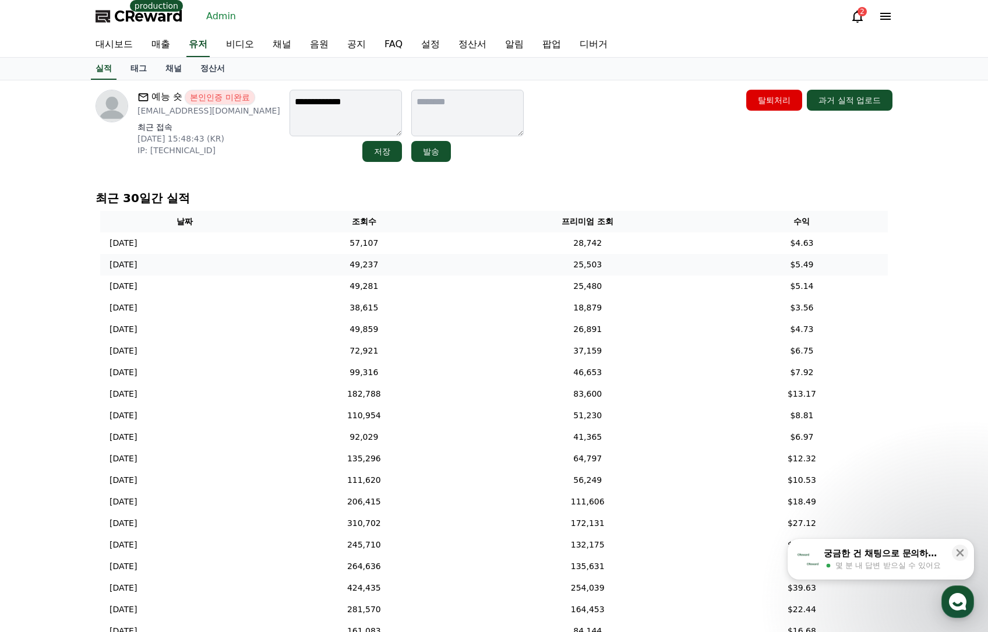
click at [252, 254] on td "2025-10-10 10/10" at bounding box center [184, 265] width 168 height 22
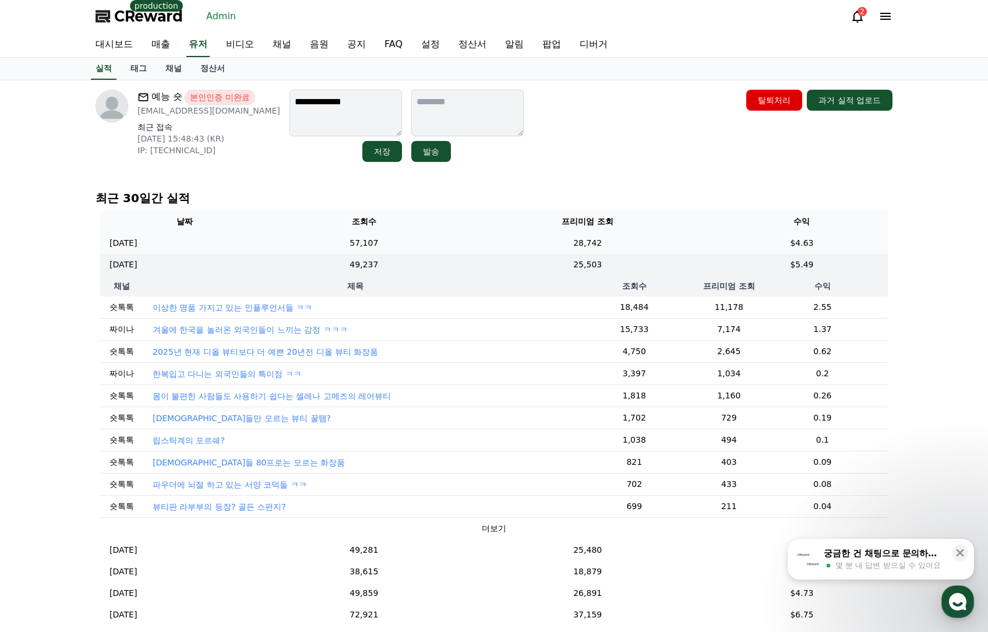
click at [269, 250] on td "2025-10-11 10/11" at bounding box center [184, 244] width 168 height 22
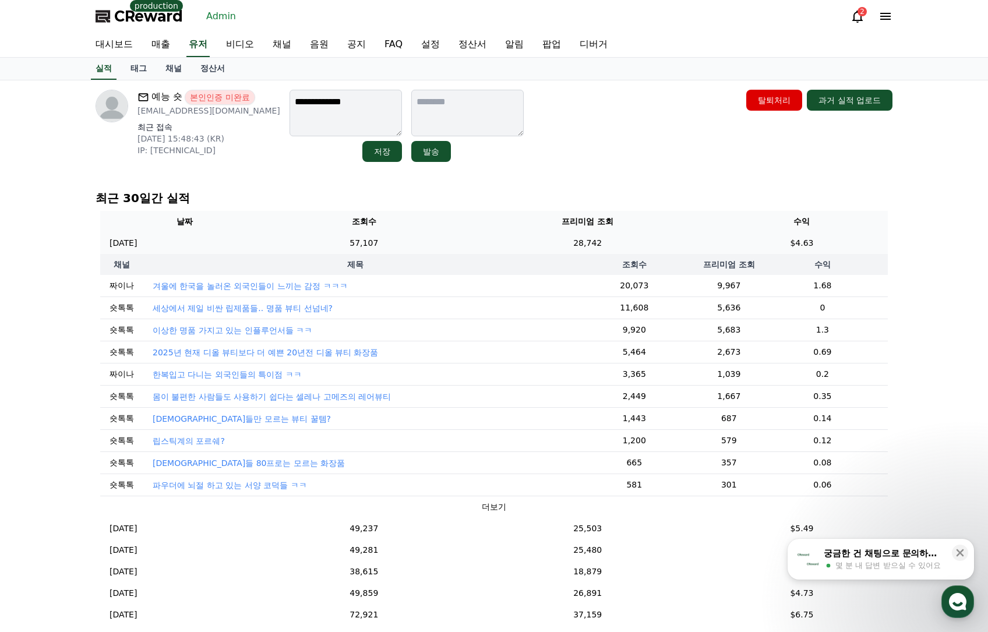
click at [269, 246] on td "2025-10-11 10/11" at bounding box center [184, 244] width 168 height 22
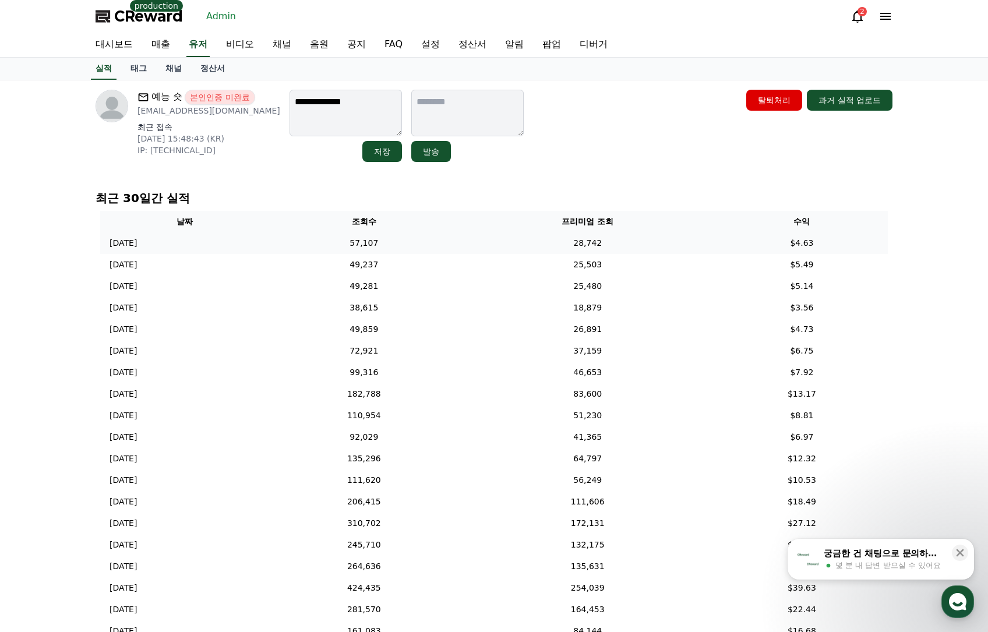
click at [269, 244] on td "2025-10-11 10/11" at bounding box center [184, 244] width 168 height 22
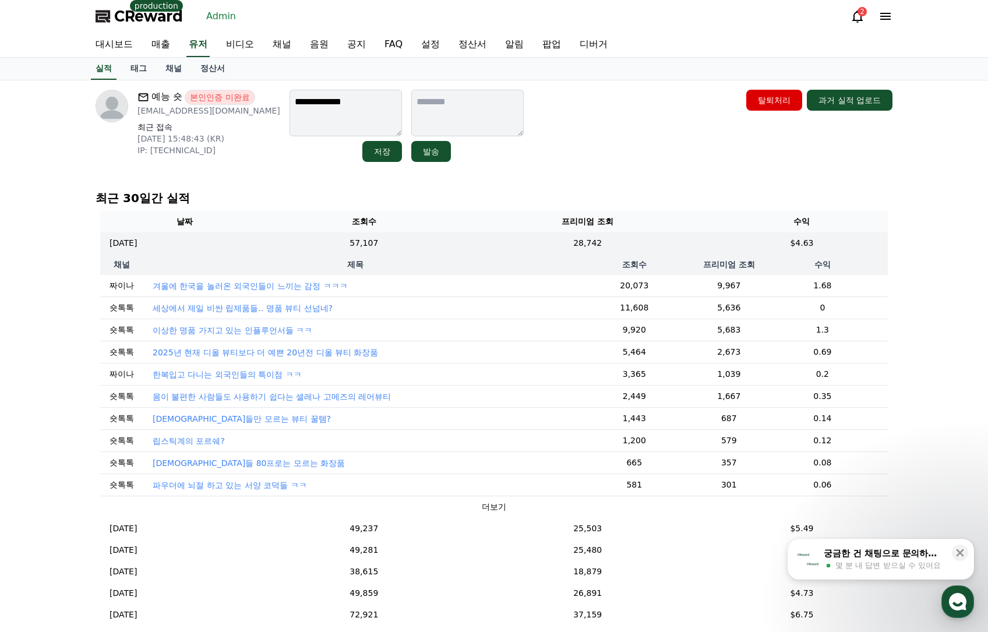
click at [221, 309] on p "세상에서 제일 비싼 립제품들.. 명품 뷰티 선넘네?" at bounding box center [243, 308] width 180 height 12
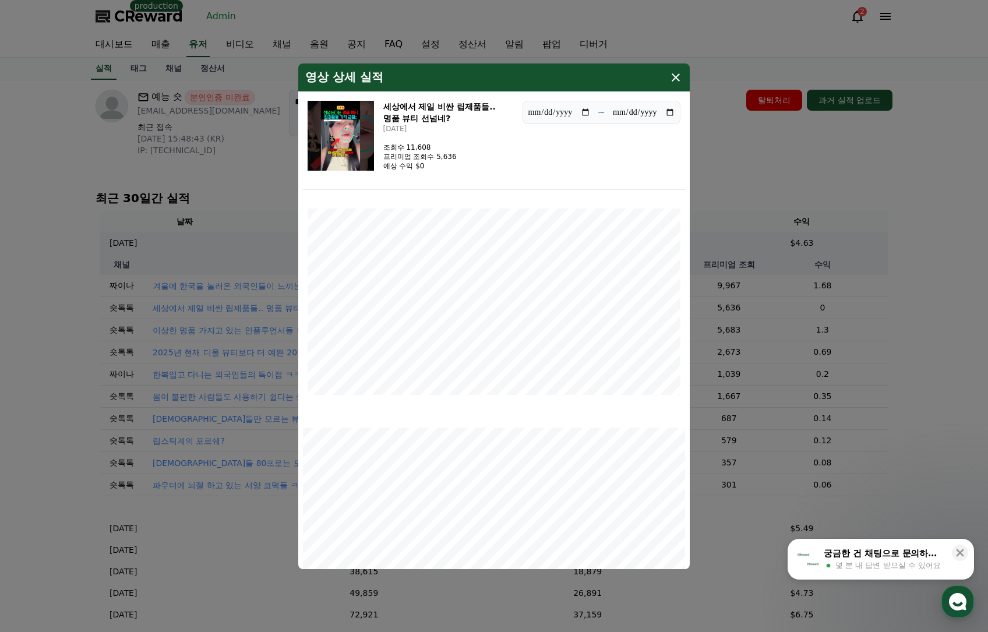
click at [349, 117] on img "modal" at bounding box center [341, 136] width 66 height 70
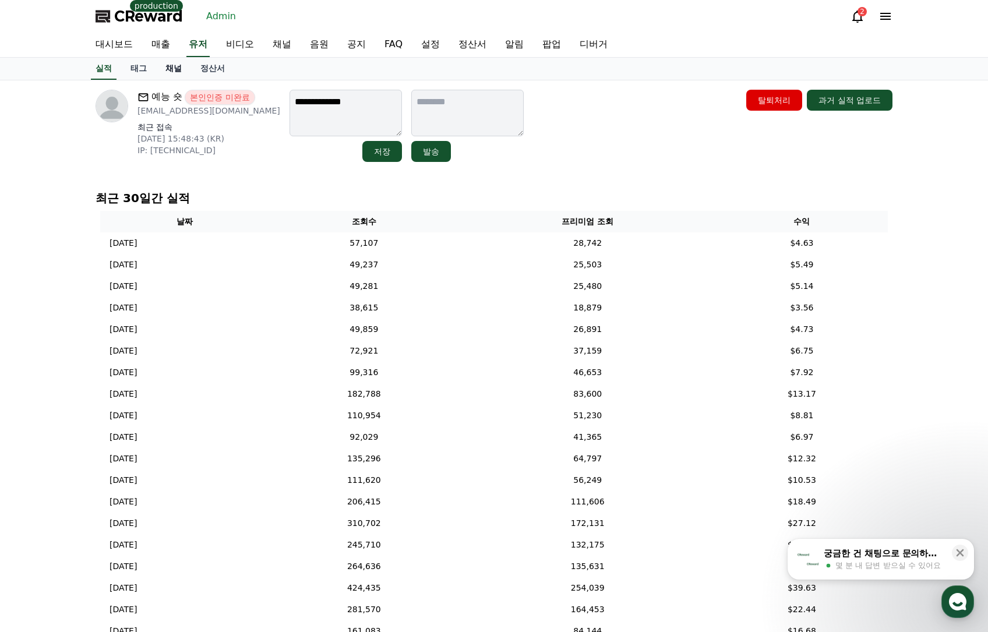
click at [173, 73] on link "채널" at bounding box center [173, 69] width 35 height 22
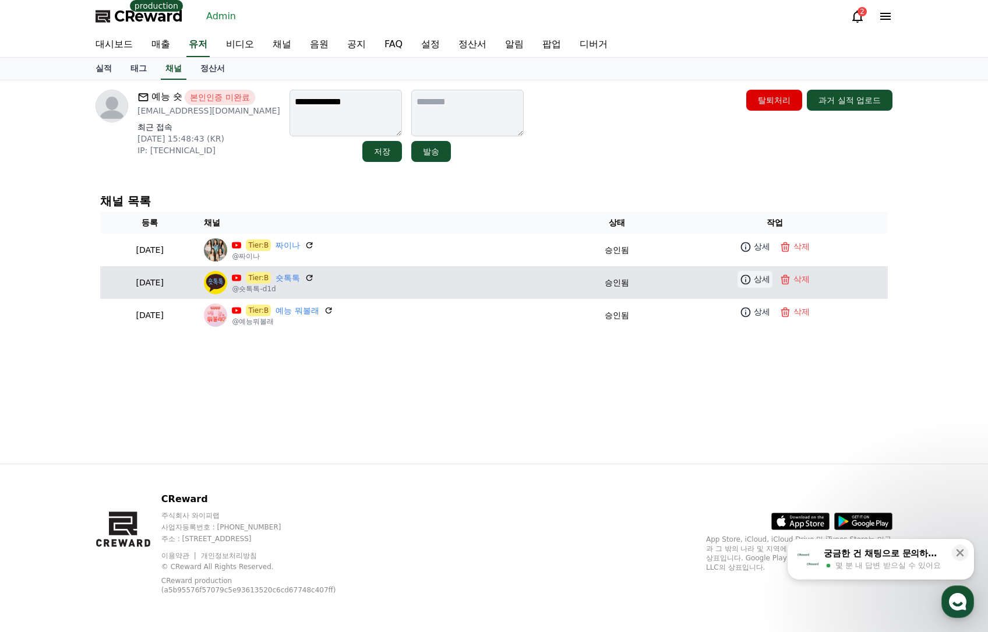
click at [757, 281] on link "상세" at bounding box center [755, 279] width 35 height 17
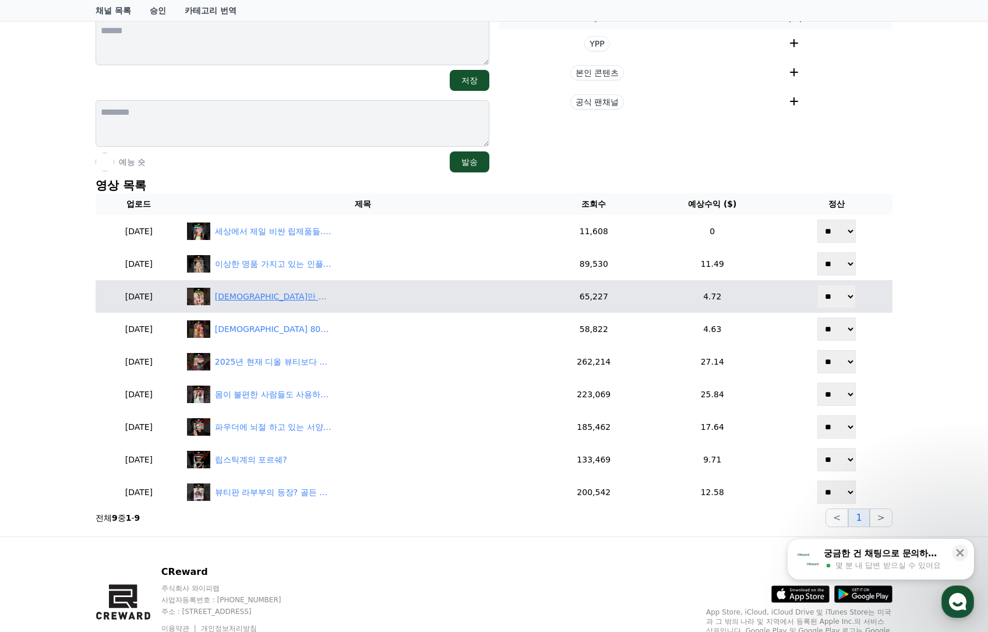
scroll to position [175, 0]
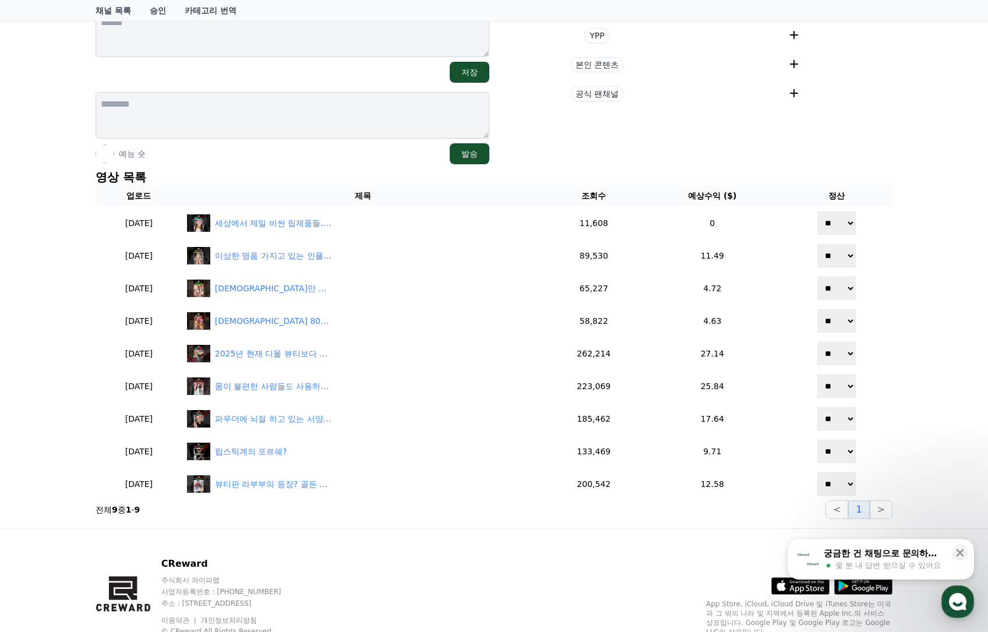
click at [283, 181] on p "영상 목록" at bounding box center [494, 177] width 797 height 16
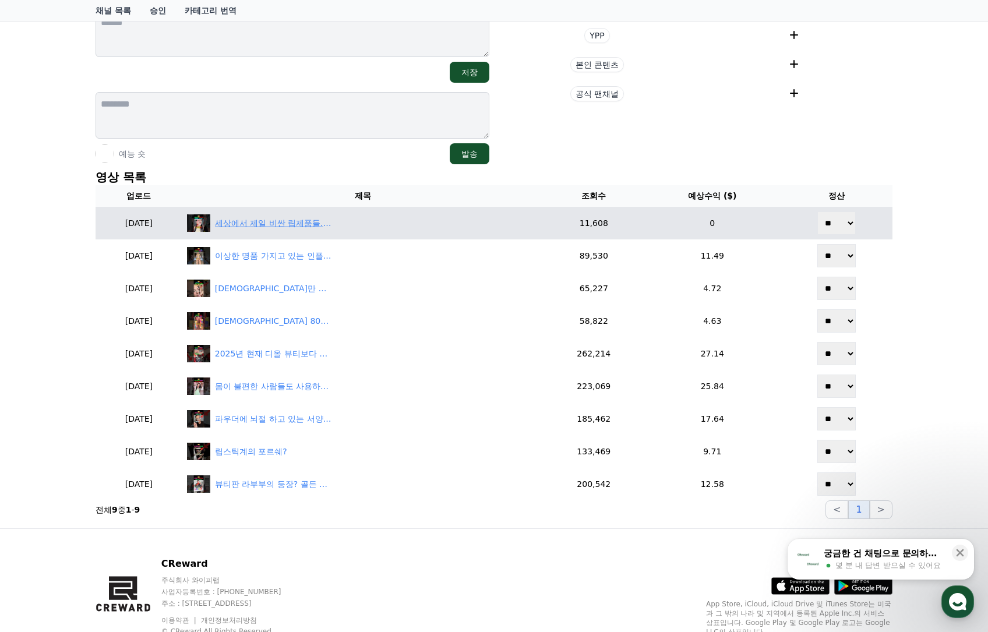
click at [254, 219] on div "세상에서 제일 비싼 립제품들.. 명품 뷰티 선넘네?" at bounding box center [273, 223] width 117 height 12
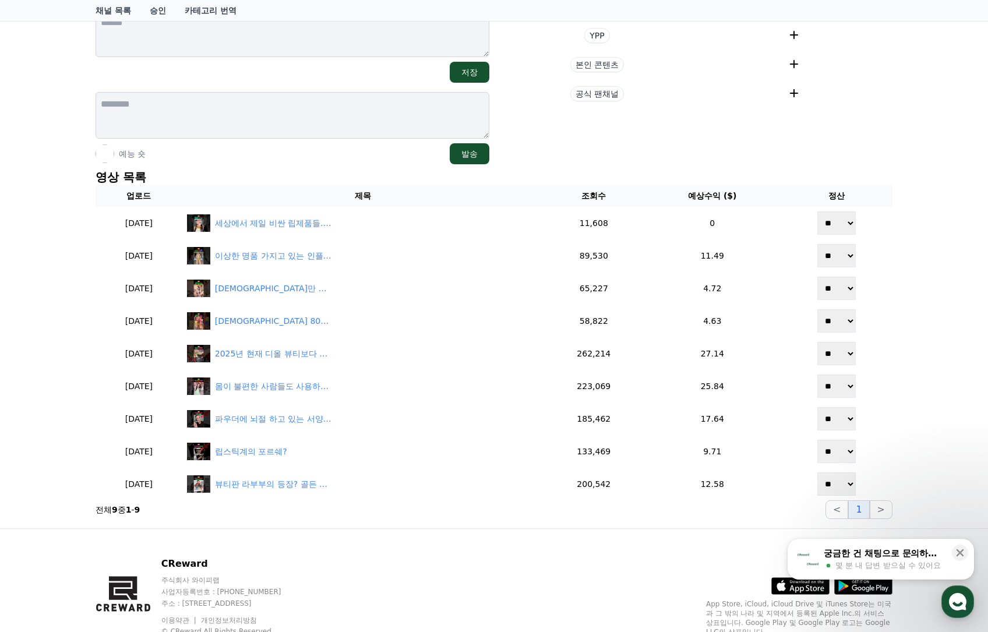
click at [851, 133] on section "현재 태그 태그 삭제 태그 추가 태그 추가 YPP 본인 콘텐츠 공식 팬채널" at bounding box center [696, 50] width 394 height 228
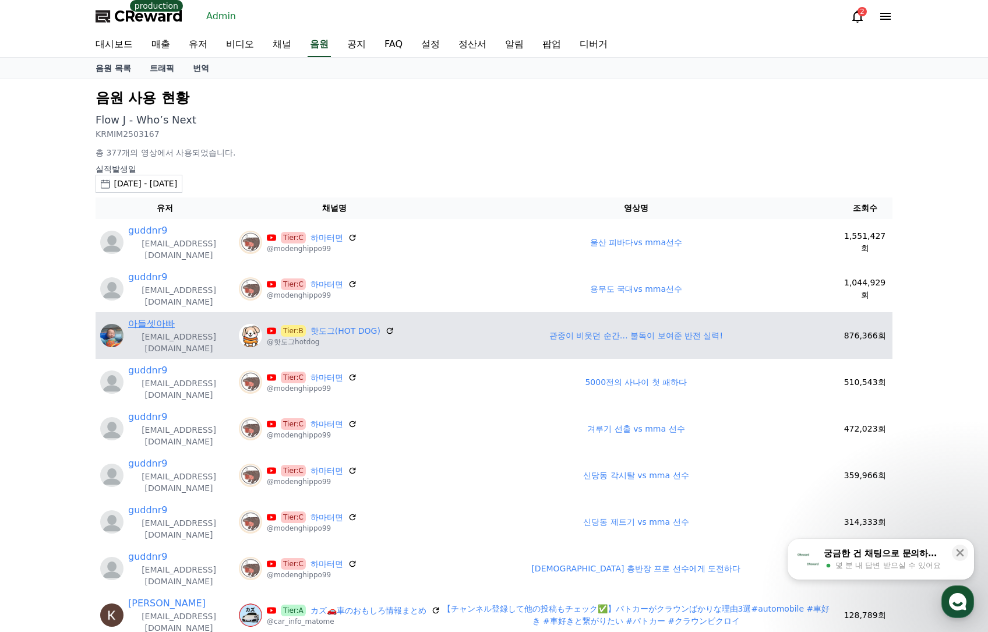
click at [159, 317] on link "아들셋아빠" at bounding box center [151, 324] width 47 height 14
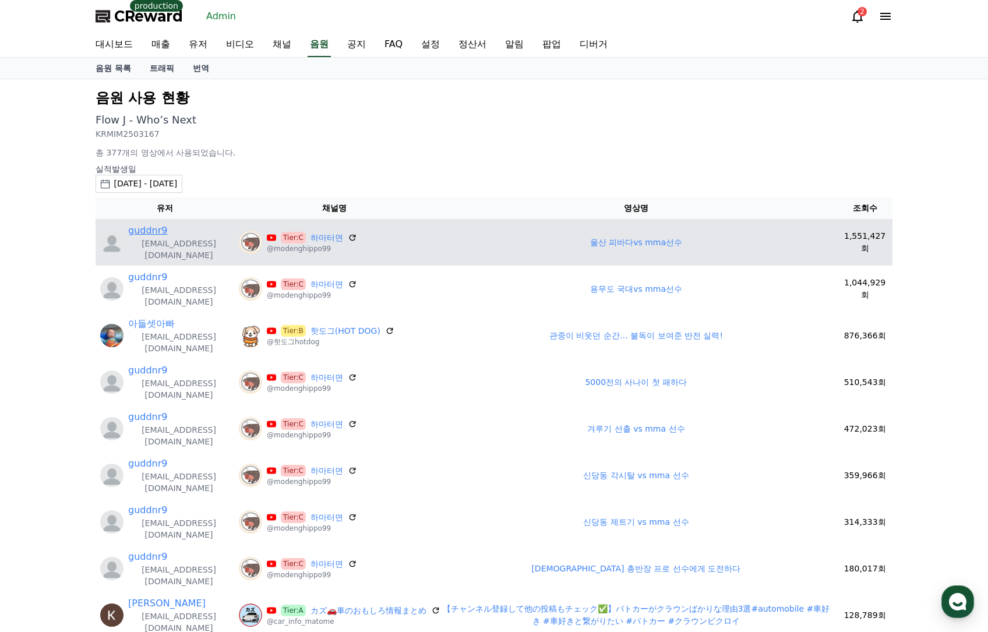
drag, startPoint x: 168, startPoint y: 230, endPoint x: 153, endPoint y: 230, distance: 15.2
click at [167, 230] on div "guddnr9" at bounding box center [178, 231] width 101 height 14
click at [153, 230] on link "guddnr9" at bounding box center [148, 231] width 40 height 14
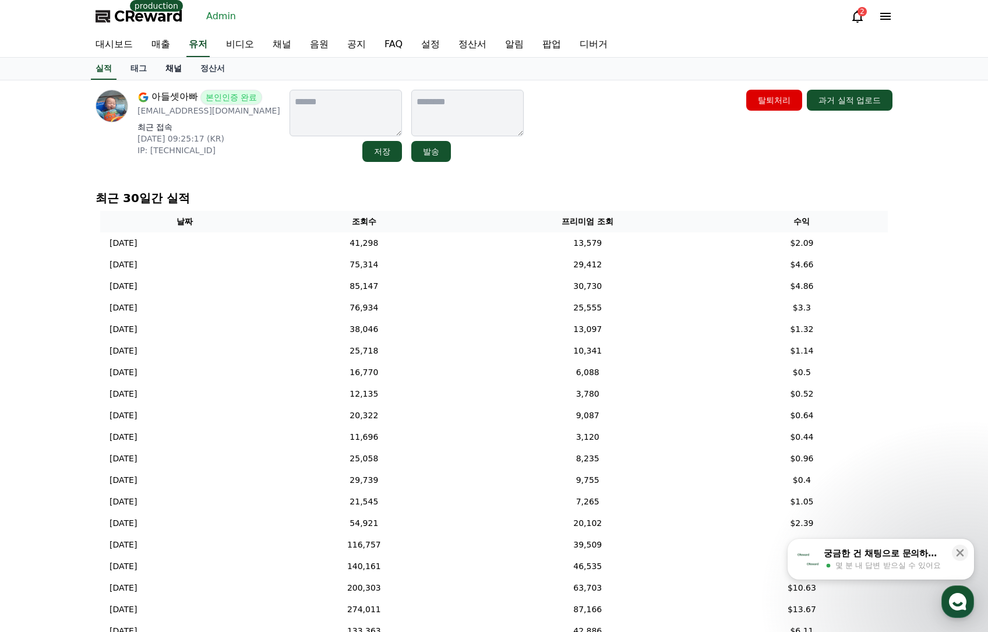
click at [179, 73] on link "채널" at bounding box center [173, 69] width 35 height 22
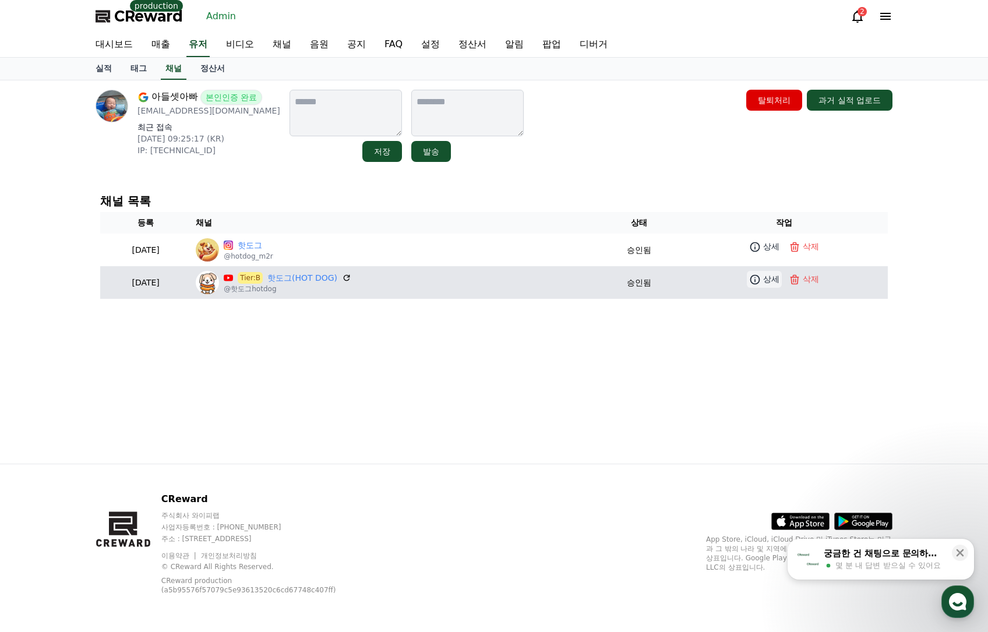
click at [761, 279] on icon at bounding box center [756, 279] width 10 height 10
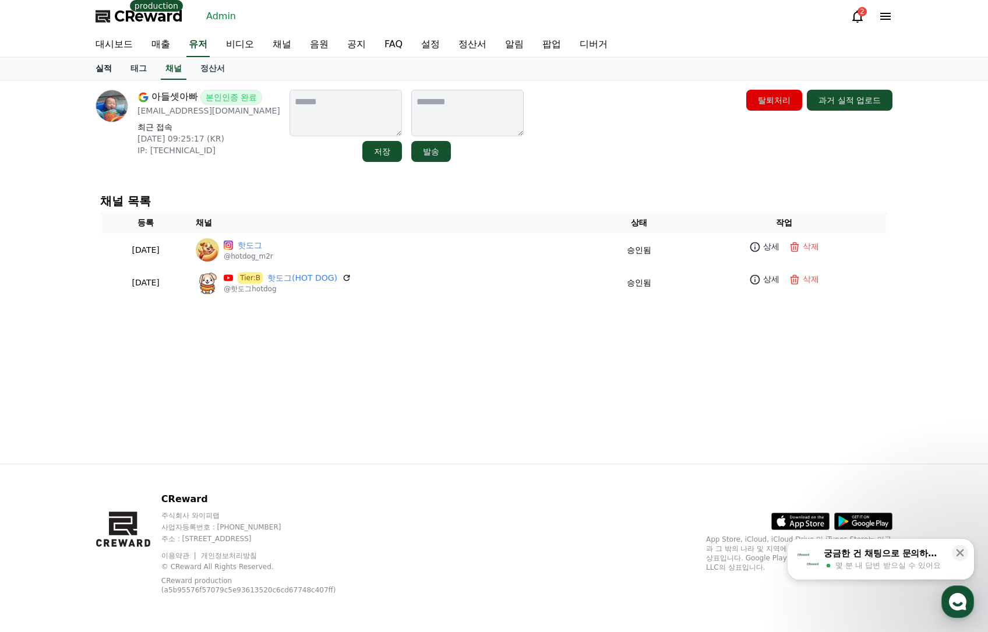
click at [110, 71] on link "실적" at bounding box center [103, 69] width 35 height 22
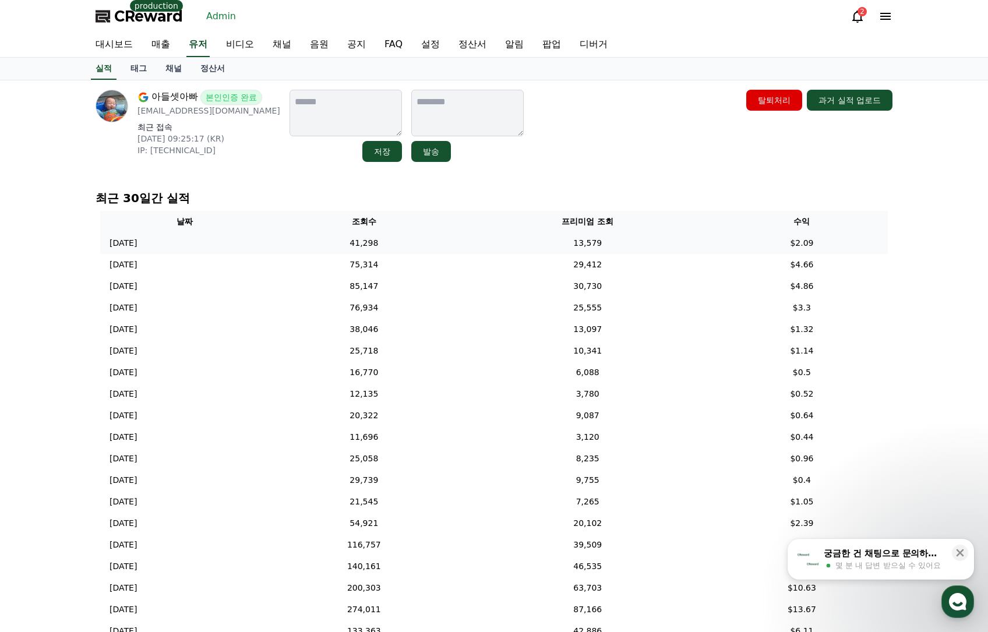
click at [488, 247] on td "13,579" at bounding box center [588, 244] width 256 height 22
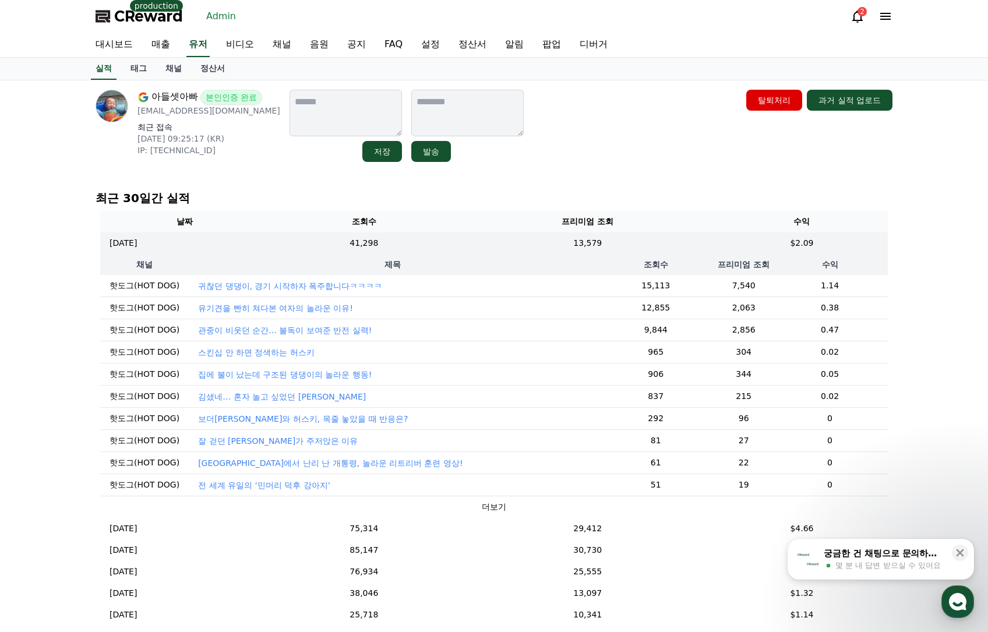
click at [228, 287] on p "귀찮던 댕댕이, 경기 시작하자 폭주합니다ㅋㅋㅋㅋ" at bounding box center [290, 286] width 184 height 12
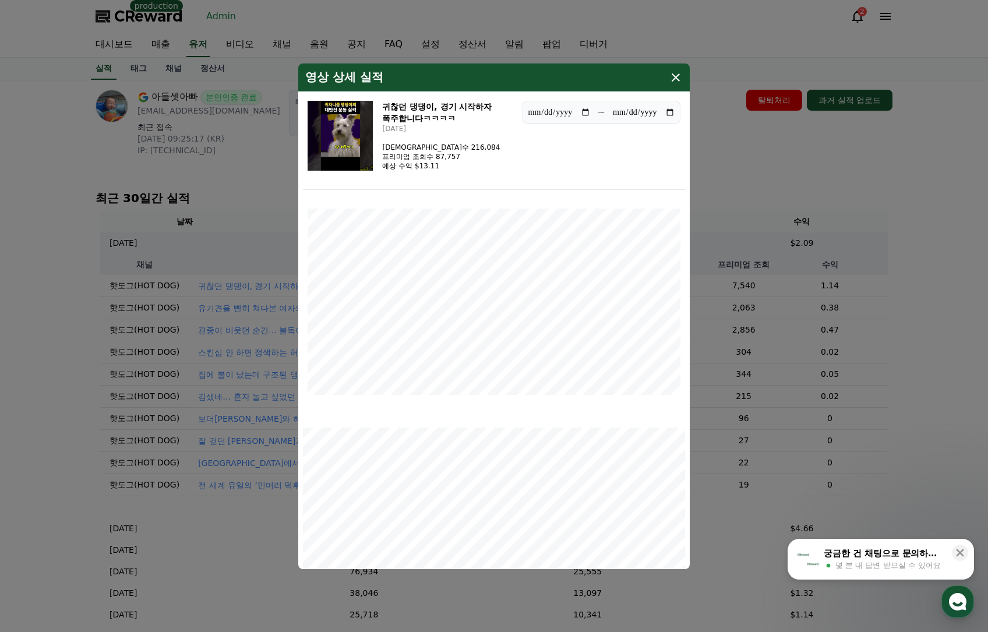
click at [337, 142] on img "modal" at bounding box center [340, 136] width 65 height 70
click at [735, 34] on button "close modal" at bounding box center [494, 316] width 988 height 632
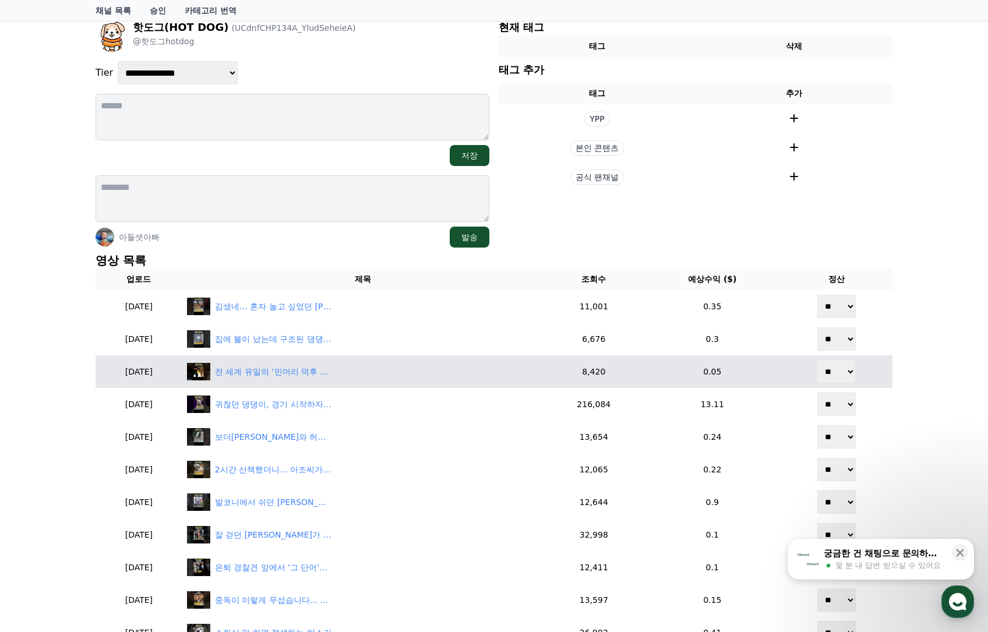
scroll to position [175, 0]
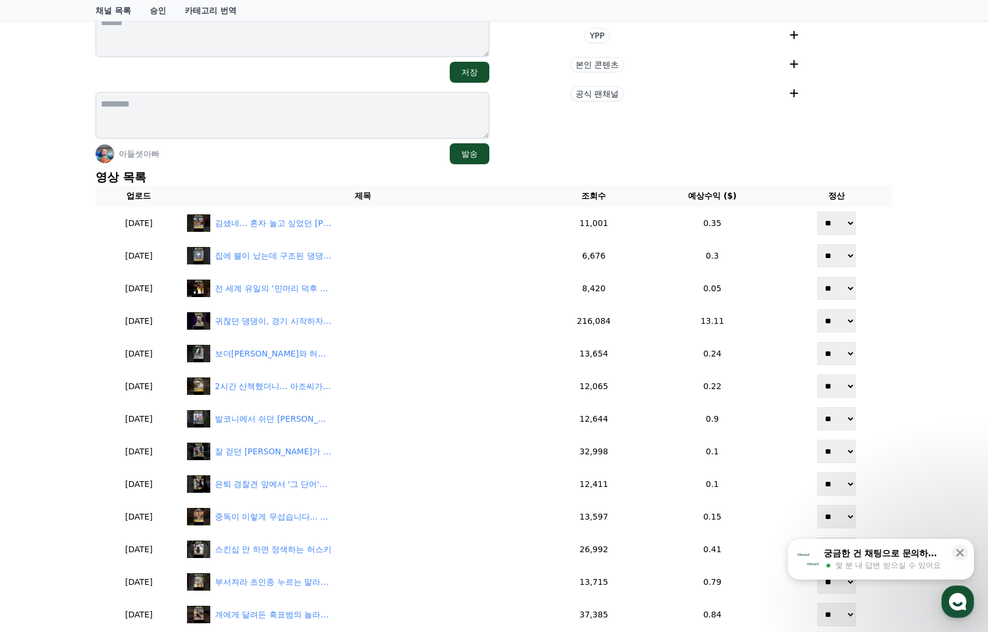
click at [635, 142] on section "현재 태그 태그 삭제 태그 추가 태그 추가 YPP 본인 콘텐츠 공식 팬채널" at bounding box center [696, 50] width 394 height 228
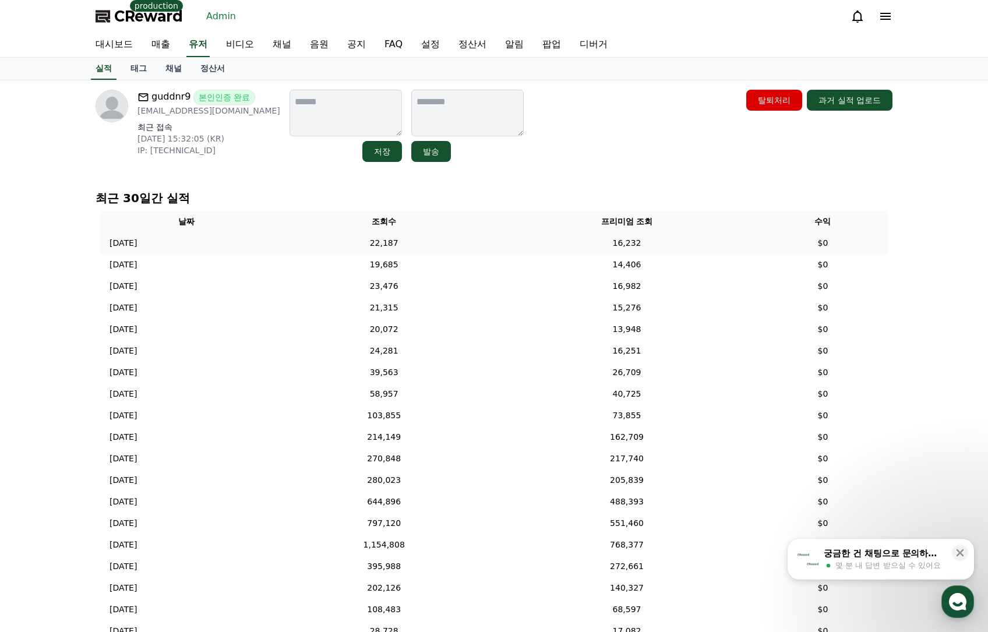
click at [441, 248] on td "22,187" at bounding box center [384, 244] width 224 height 22
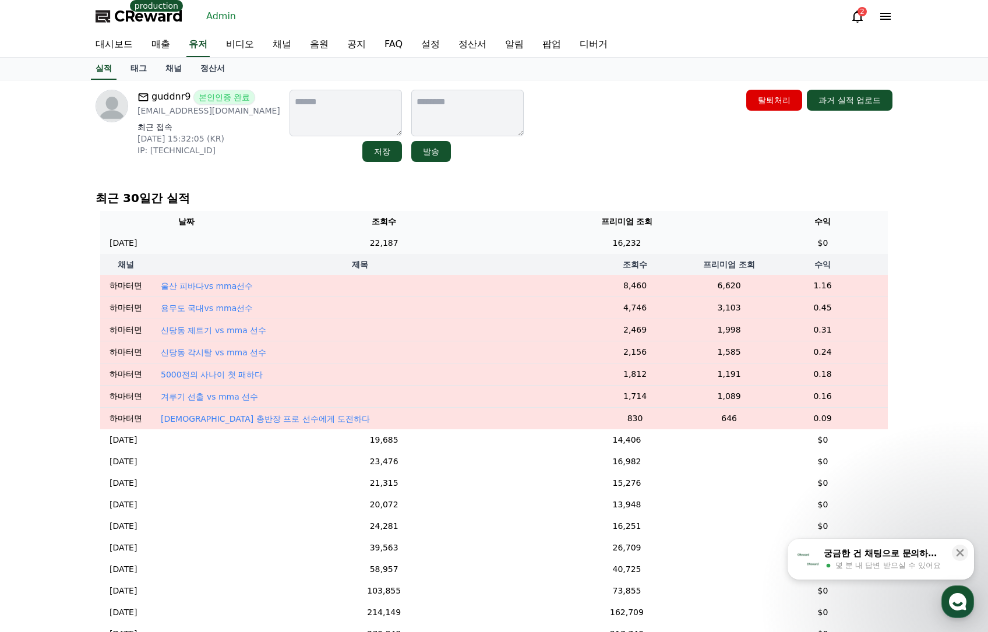
click at [441, 248] on td "22,187" at bounding box center [384, 244] width 224 height 22
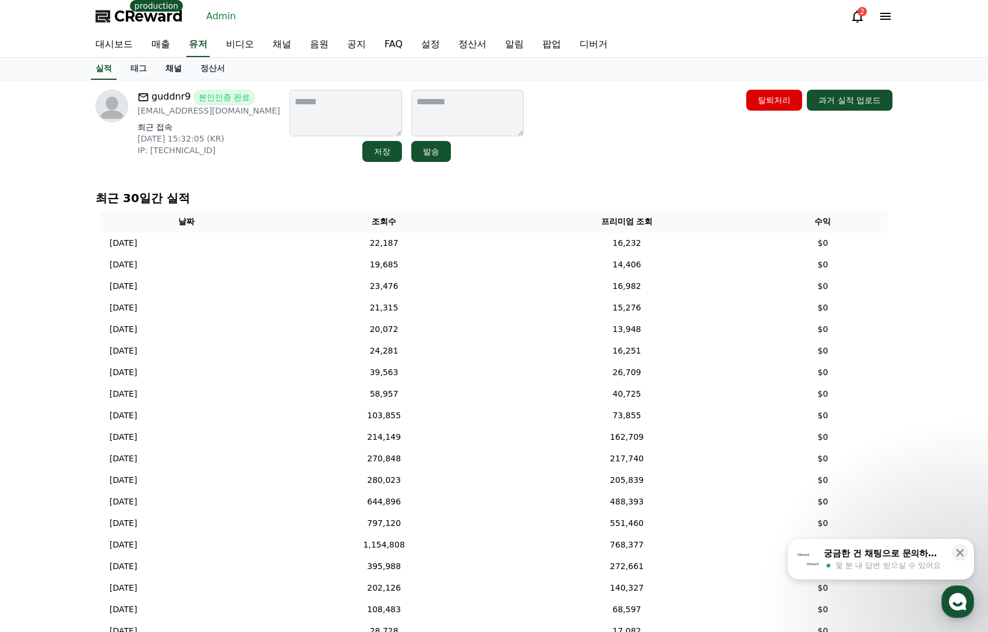
click at [170, 70] on link "채널" at bounding box center [173, 69] width 35 height 22
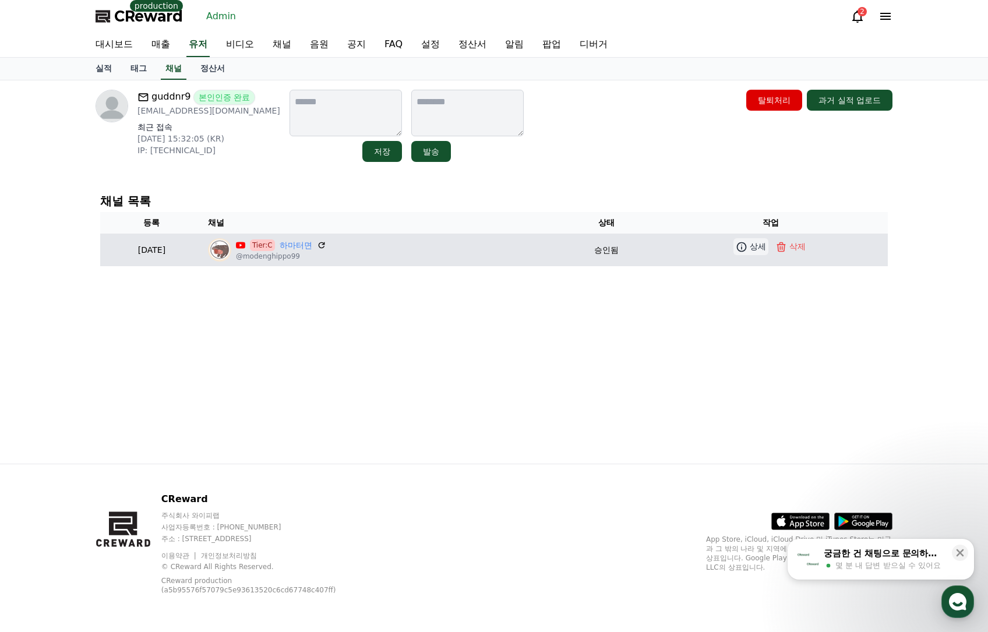
click at [758, 245] on p "상세" at bounding box center [758, 247] width 16 height 12
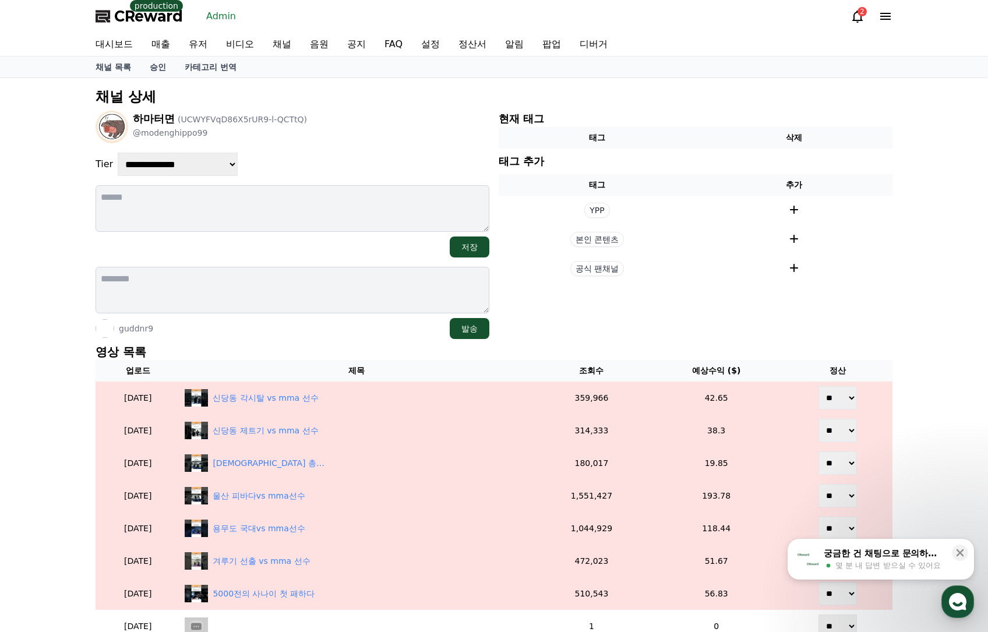
click at [694, 342] on div "**********" at bounding box center [494, 374] width 807 height 583
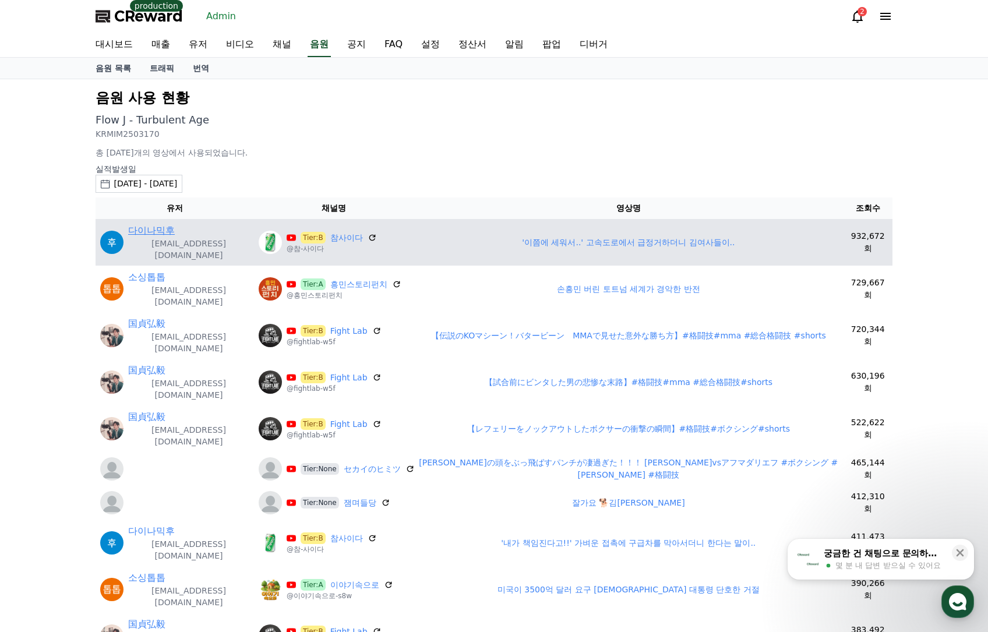
click at [163, 228] on link "다이나믹후" at bounding box center [151, 231] width 47 height 14
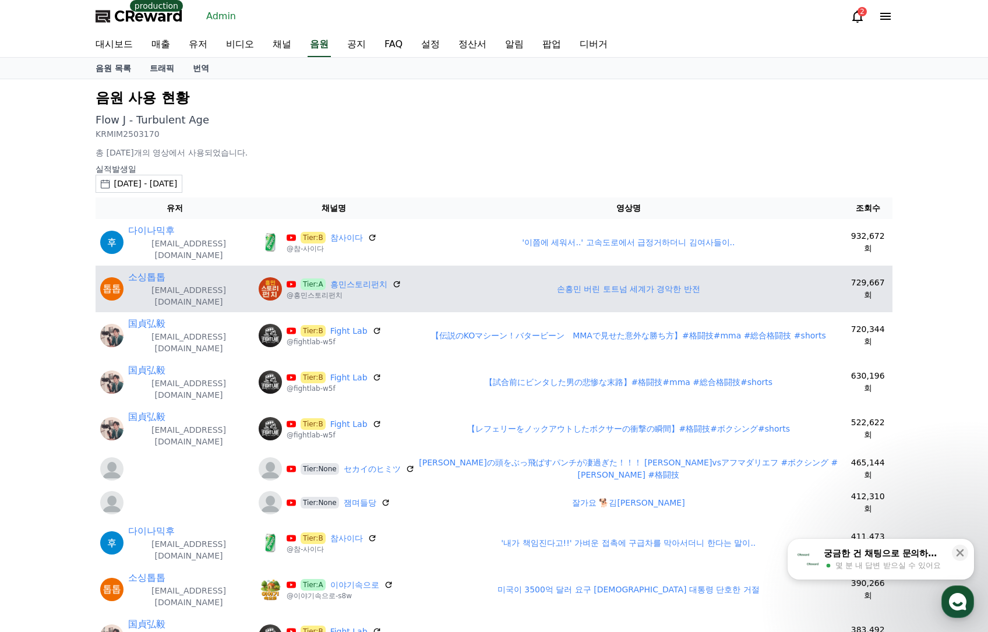
click at [145, 266] on td "소싱톱톱 choherotoptop@gmail.com" at bounding box center [175, 289] width 159 height 47
click at [148, 270] on link "소싱톱톱" at bounding box center [146, 277] width 37 height 14
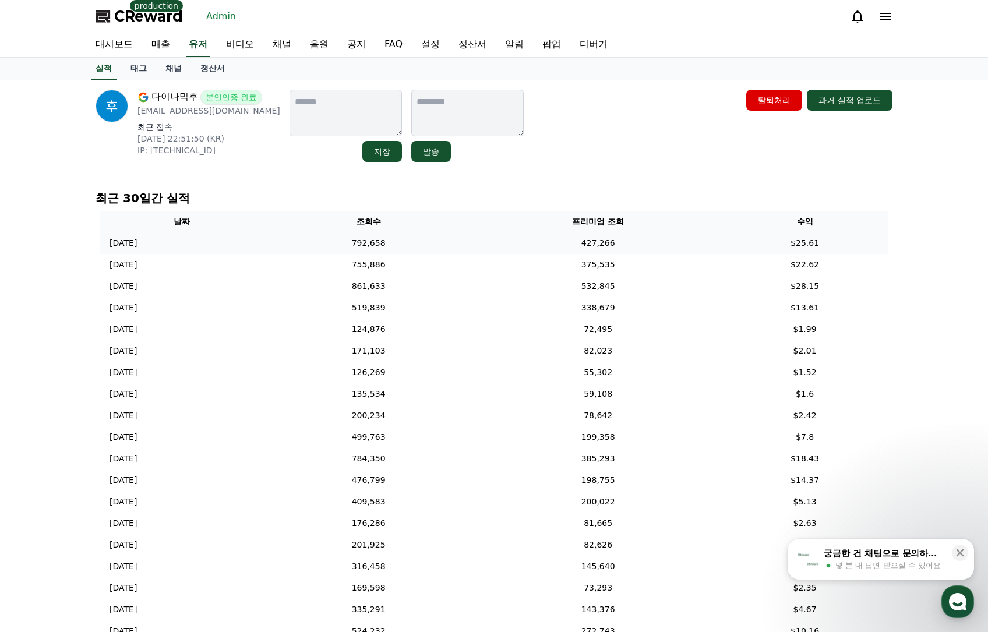
click at [585, 249] on td "427,266" at bounding box center [598, 244] width 248 height 22
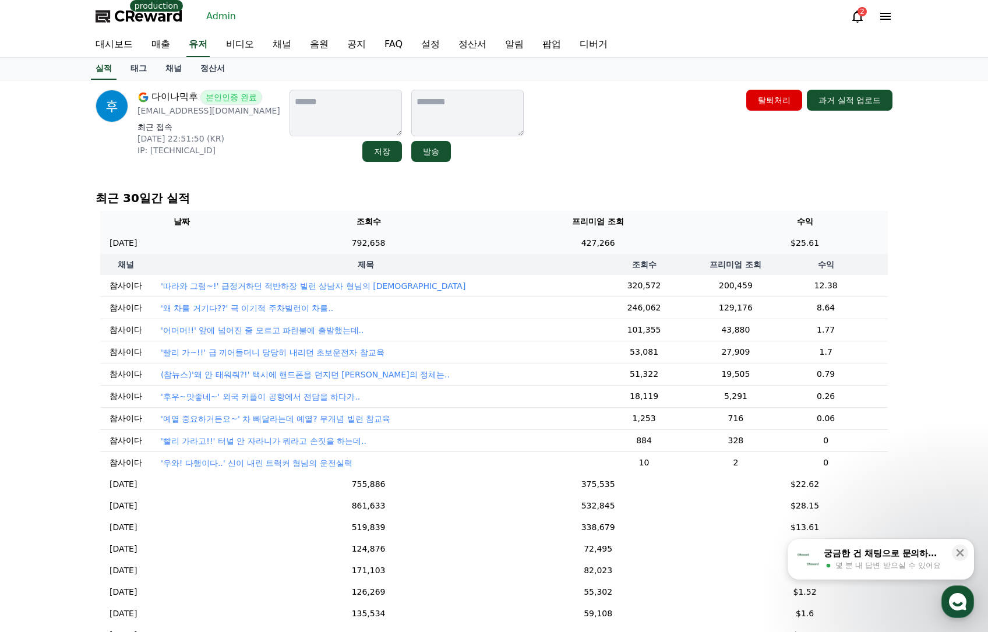
click at [554, 240] on td "427,266" at bounding box center [598, 244] width 248 height 22
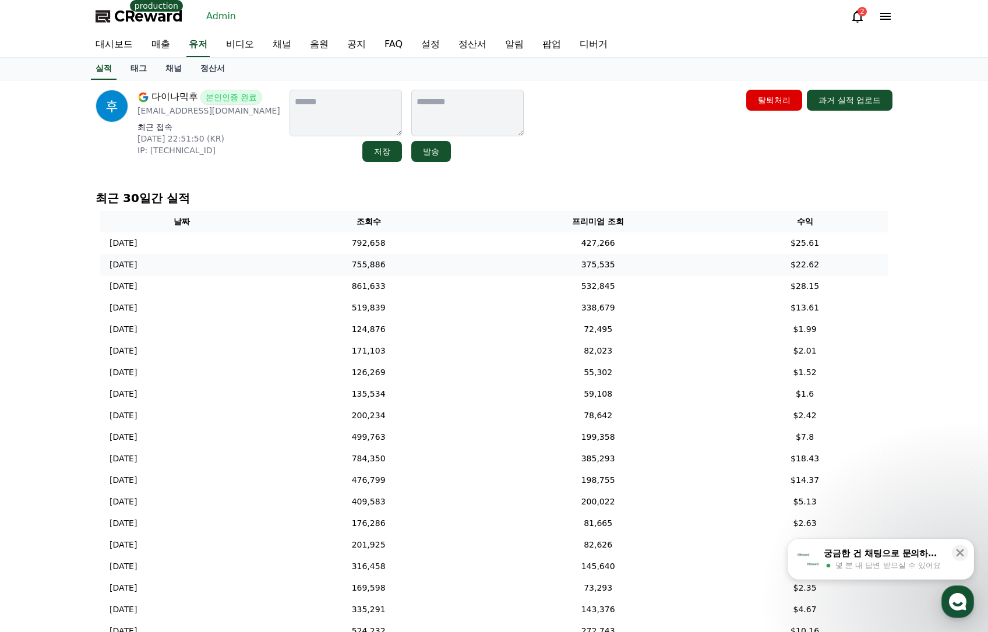
click at [566, 273] on td "375,535" at bounding box center [598, 265] width 248 height 22
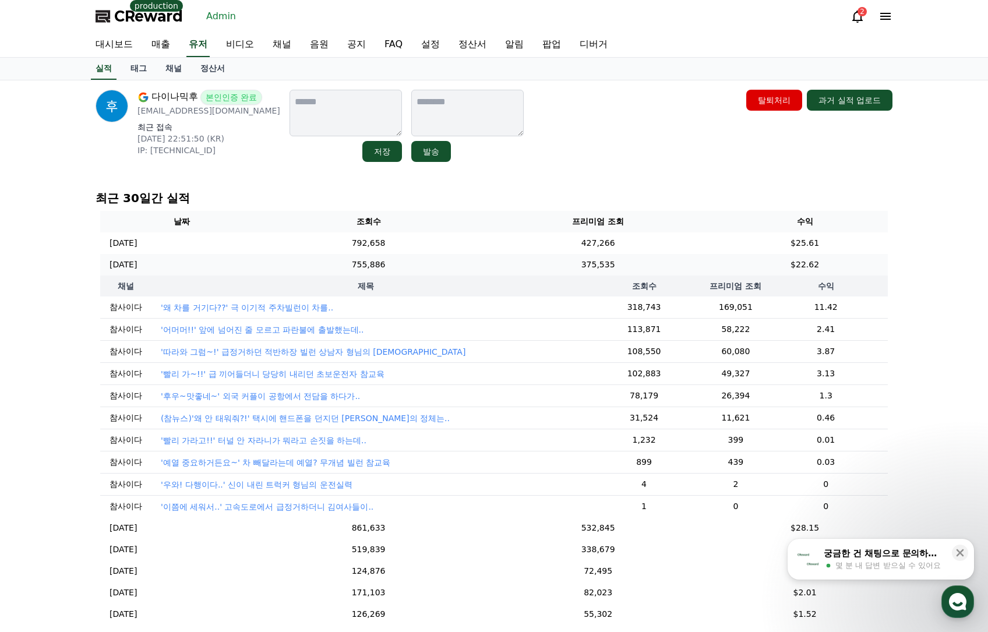
click at [566, 273] on td "375,535" at bounding box center [598, 265] width 248 height 22
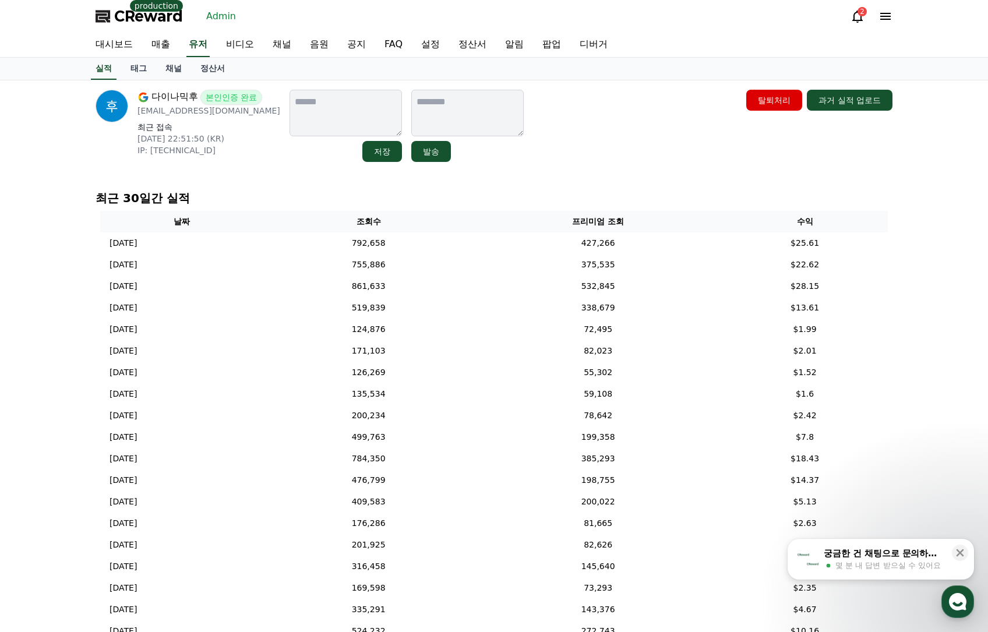
drag, startPoint x: 575, startPoint y: 157, endPoint x: 566, endPoint y: 168, distance: 14.0
click at [576, 157] on div "다이나믹후 본인인증 완료 [EMAIL_ADDRESS][DOMAIN_NAME] 최근 접속 [DATE] 22:51:50 (KR) IP: [TECH…" at bounding box center [494, 126] width 797 height 72
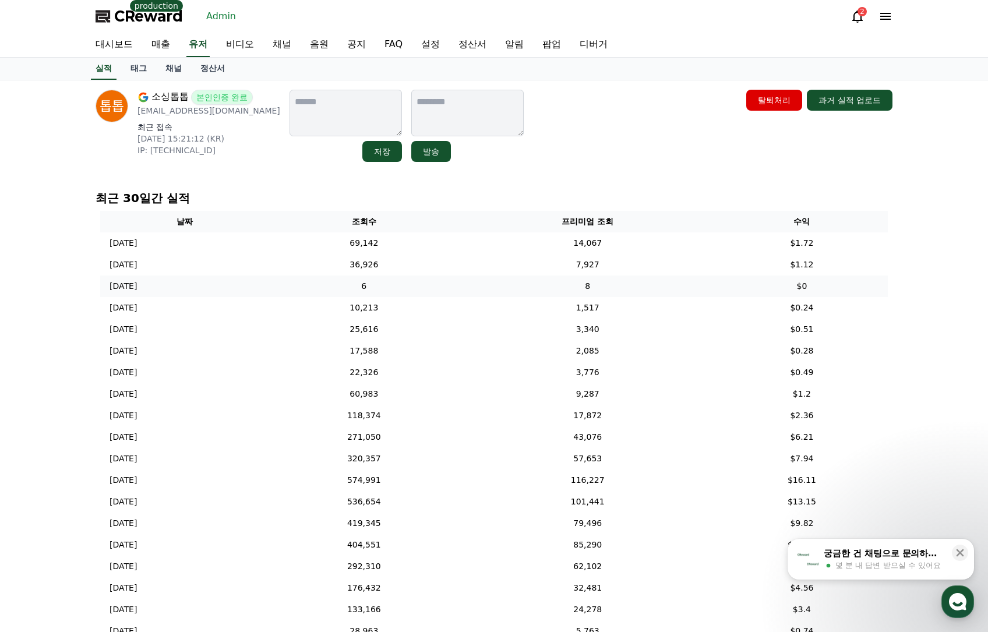
click at [430, 284] on td "6" at bounding box center [364, 287] width 191 height 22
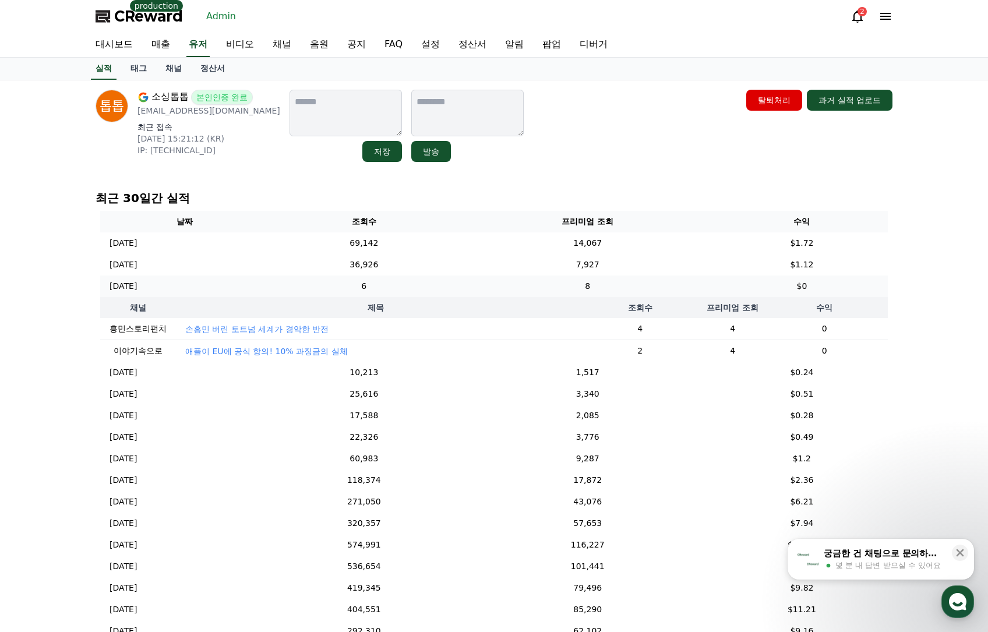
click at [429, 286] on td "6" at bounding box center [364, 287] width 191 height 22
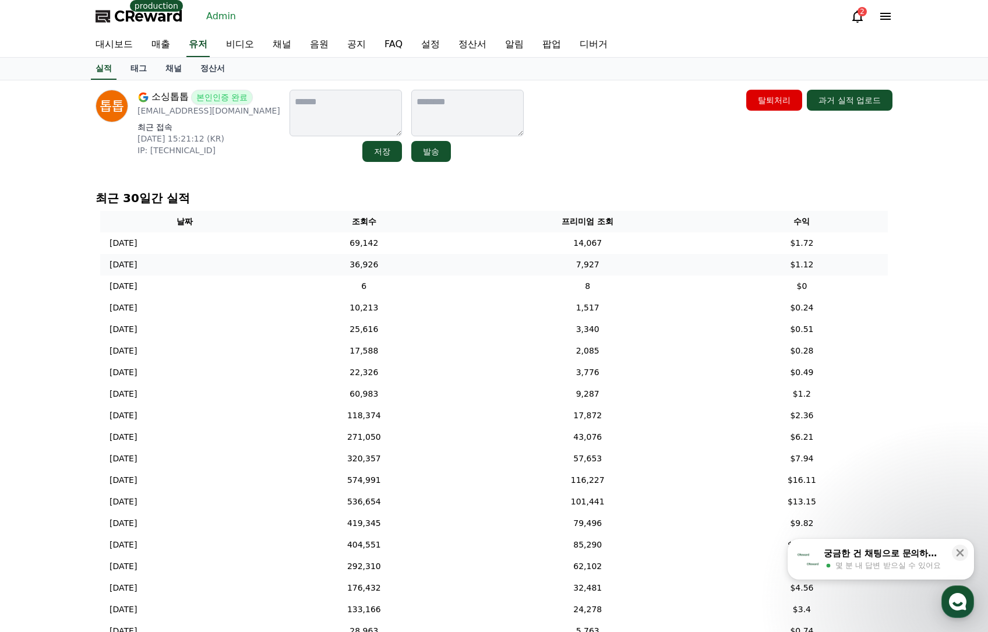
click at [431, 267] on td "36,926" at bounding box center [364, 265] width 191 height 22
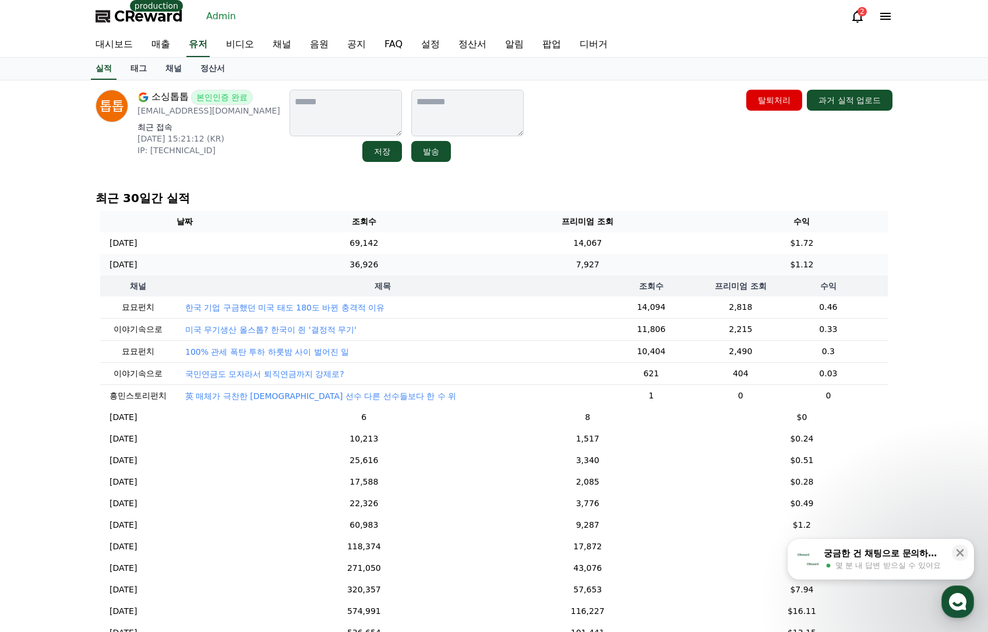
click at [434, 265] on td "36,926" at bounding box center [364, 265] width 191 height 22
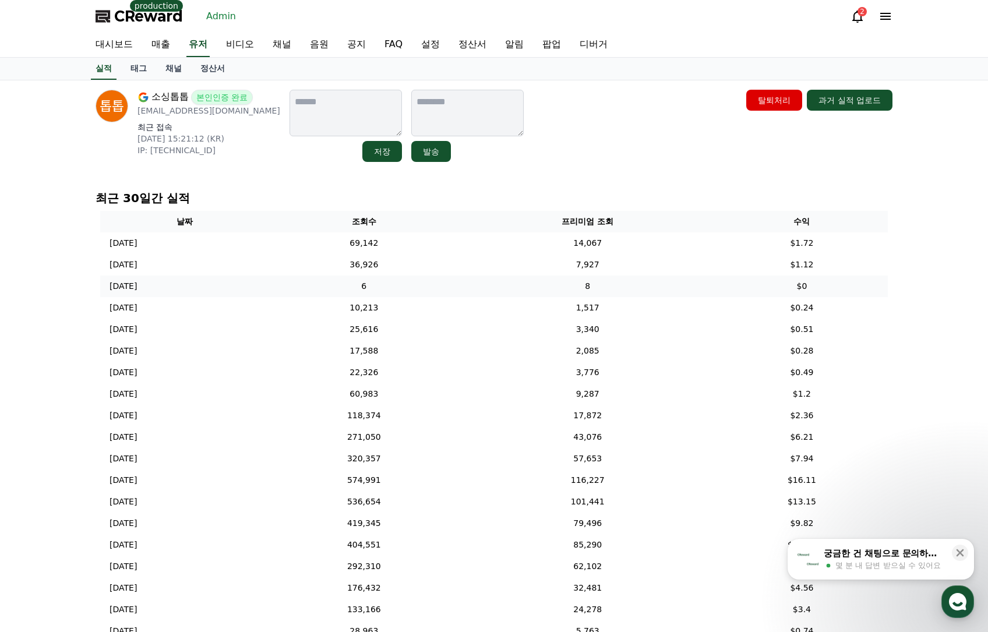
click at [427, 287] on td "6" at bounding box center [364, 287] width 191 height 22
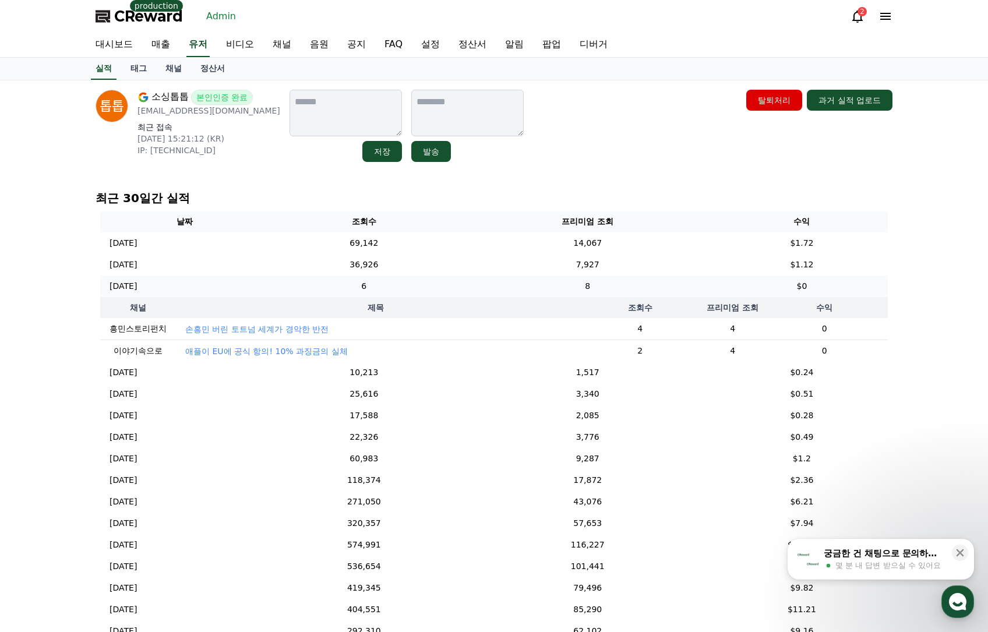
click at [241, 286] on td "[DATE] 10/08" at bounding box center [184, 287] width 168 height 22
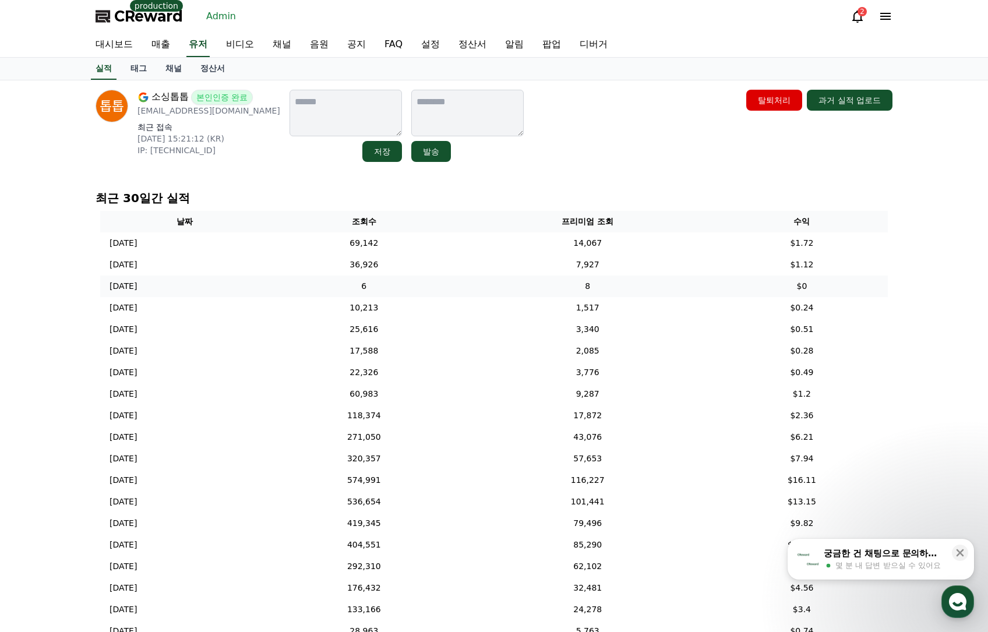
click at [249, 283] on td "2025-10-08 10/08" at bounding box center [184, 287] width 168 height 22
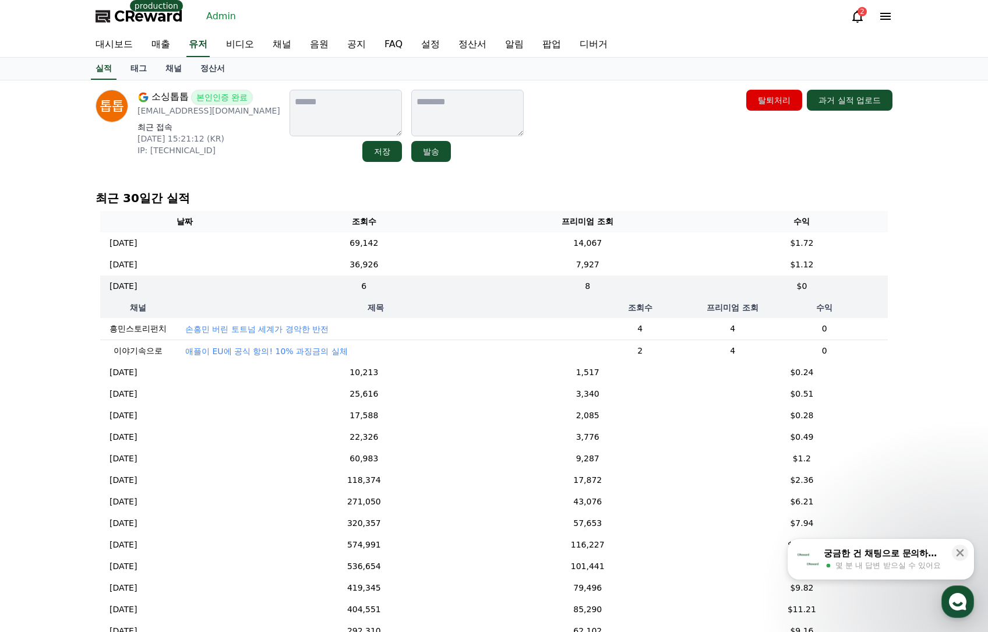
click at [272, 320] on td "손흥민 버린 토트넘 세계가 경악한 반전" at bounding box center [376, 329] width 400 height 22
click at [272, 325] on p "손흥민 버린 토트넘 세계가 경악한 반전" at bounding box center [256, 329] width 143 height 12
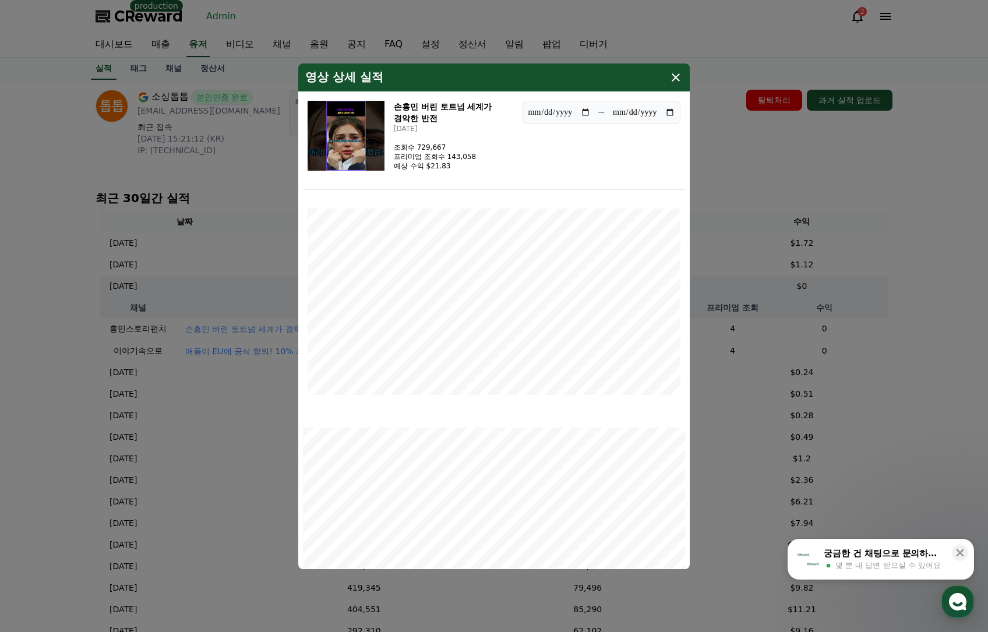
click at [351, 142] on img "modal" at bounding box center [346, 136] width 77 height 70
click at [742, 152] on button "close modal" at bounding box center [494, 316] width 988 height 632
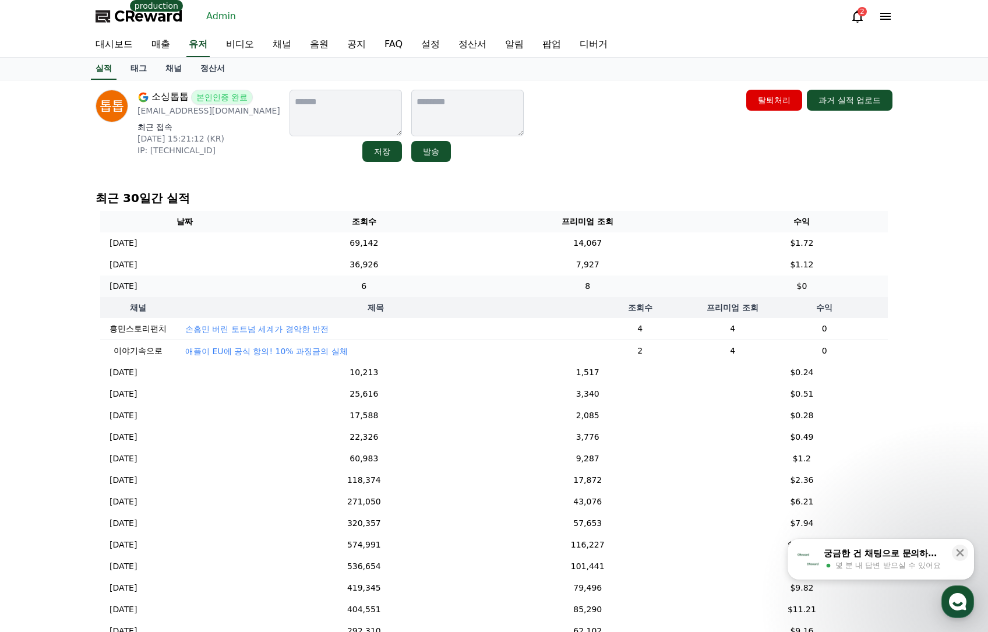
click at [420, 281] on td "6" at bounding box center [364, 287] width 191 height 22
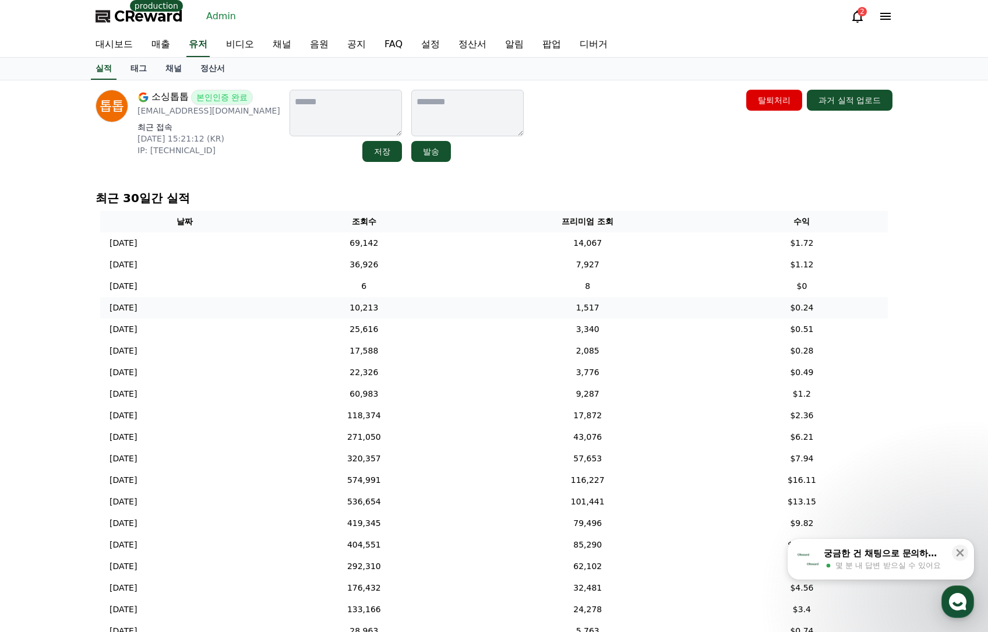
click at [420, 307] on td "10,213" at bounding box center [364, 308] width 191 height 22
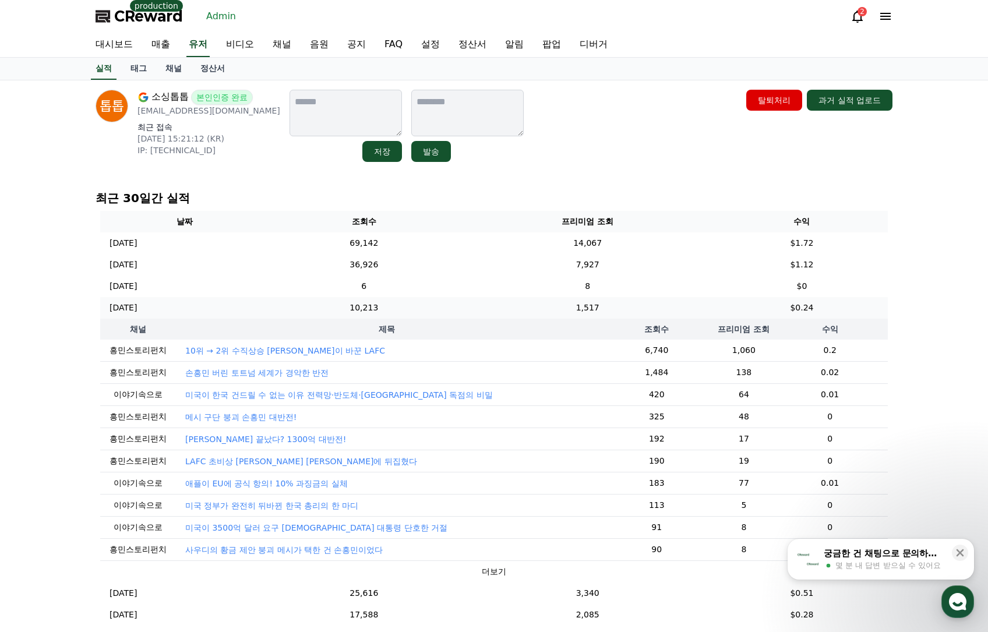
click at [411, 305] on td "10,213" at bounding box center [364, 308] width 191 height 22
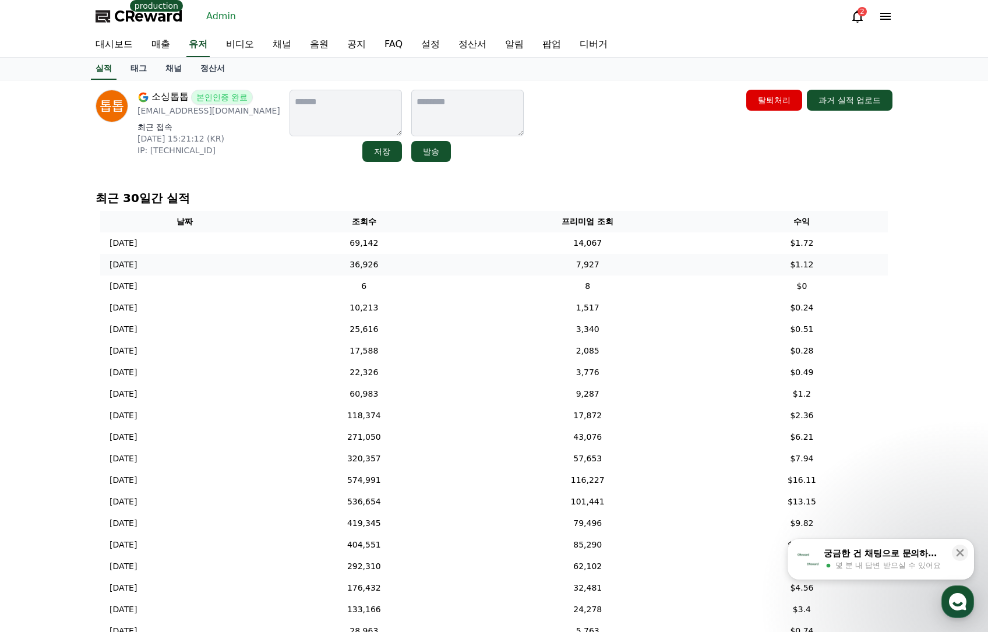
click at [396, 263] on td "36,926" at bounding box center [364, 265] width 191 height 22
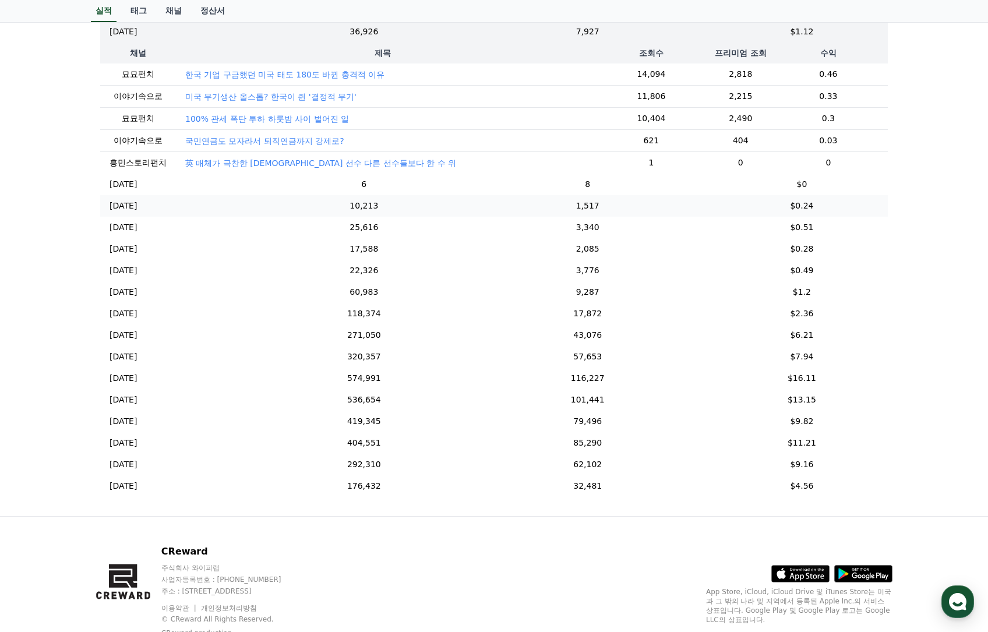
click at [402, 213] on td "10,213" at bounding box center [364, 206] width 191 height 22
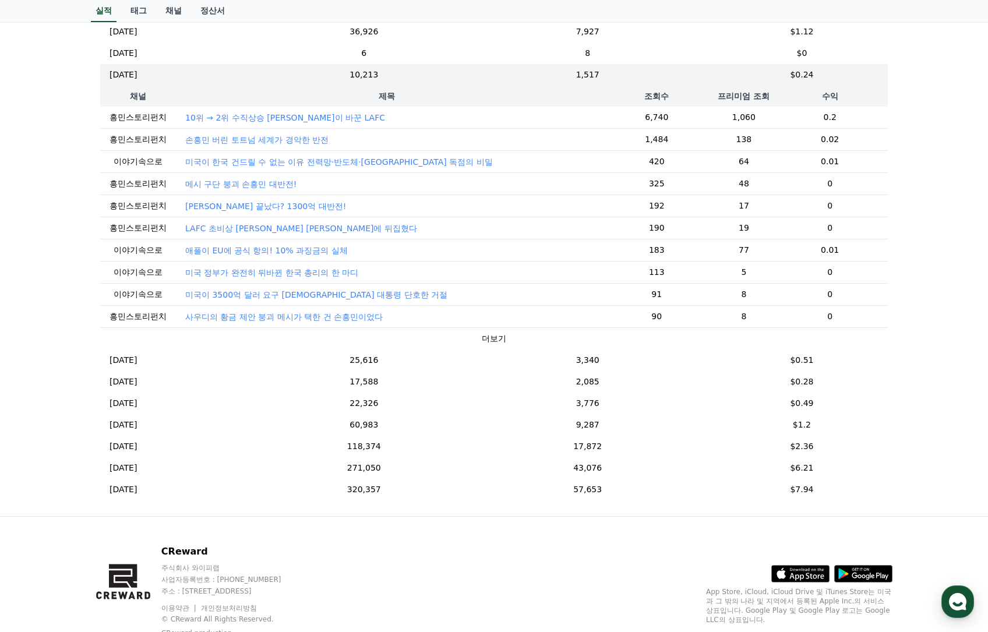
click at [273, 117] on p "10위 → 2위 수직상승 손흥민이 바꾼 LAFC" at bounding box center [285, 118] width 200 height 12
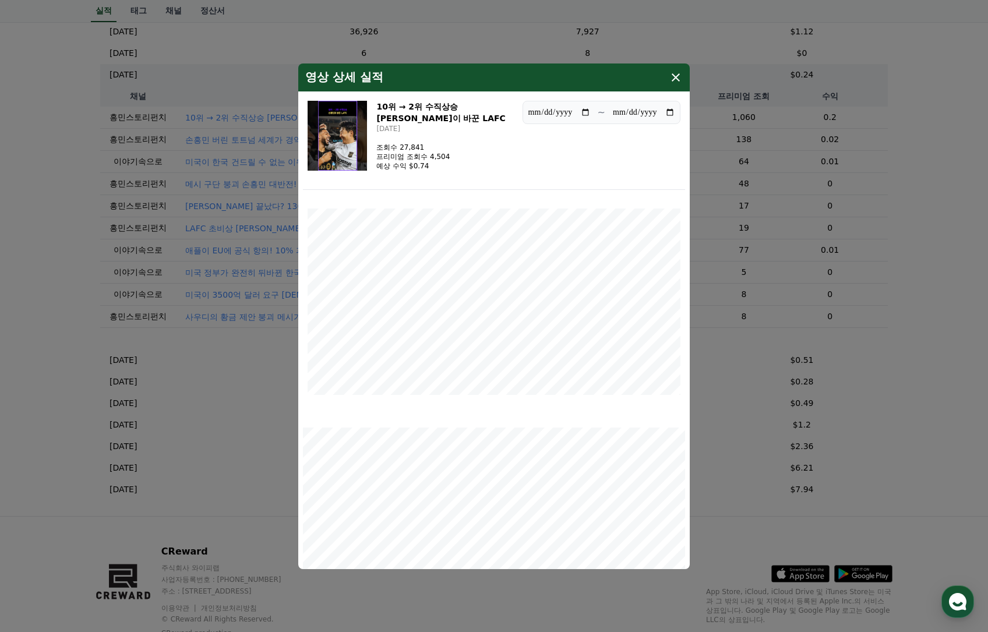
click at [352, 131] on img "modal" at bounding box center [337, 136] width 59 height 70
click at [682, 75] on icon "modal" at bounding box center [676, 78] width 14 height 14
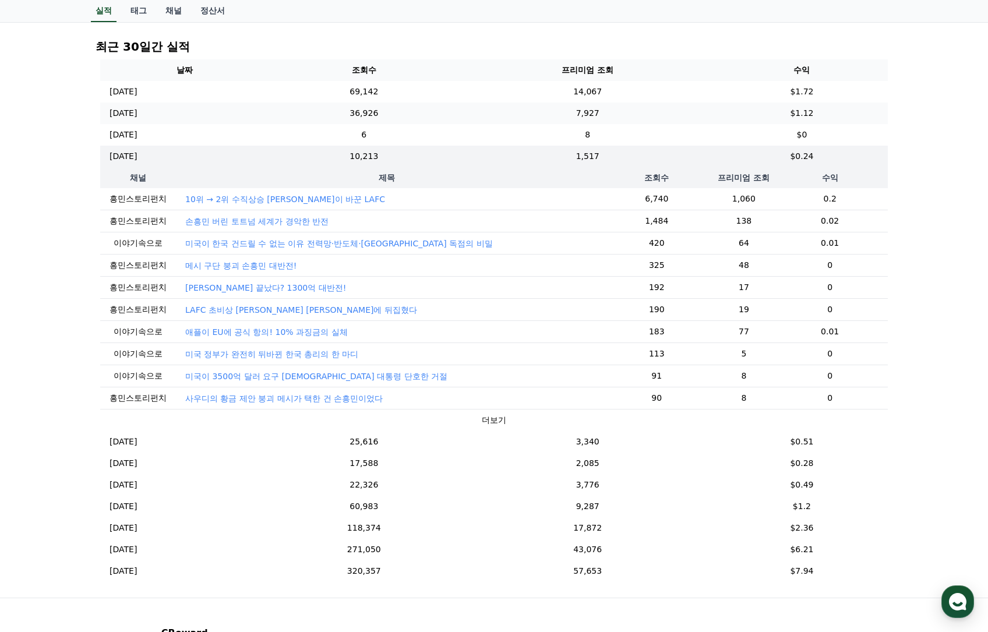
scroll to position [58, 0]
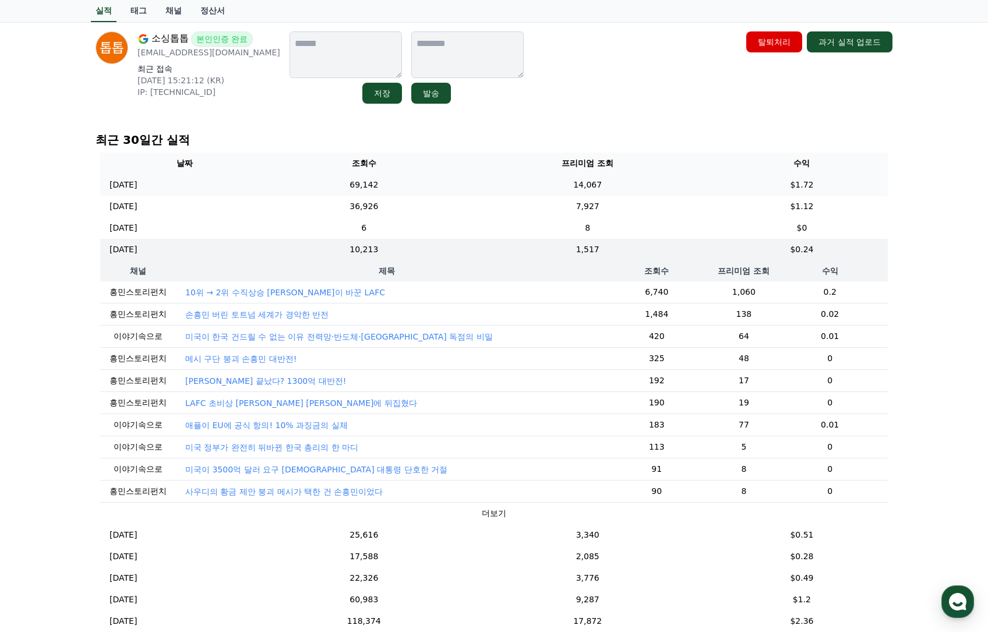
click at [368, 189] on td "69,142" at bounding box center [364, 185] width 191 height 22
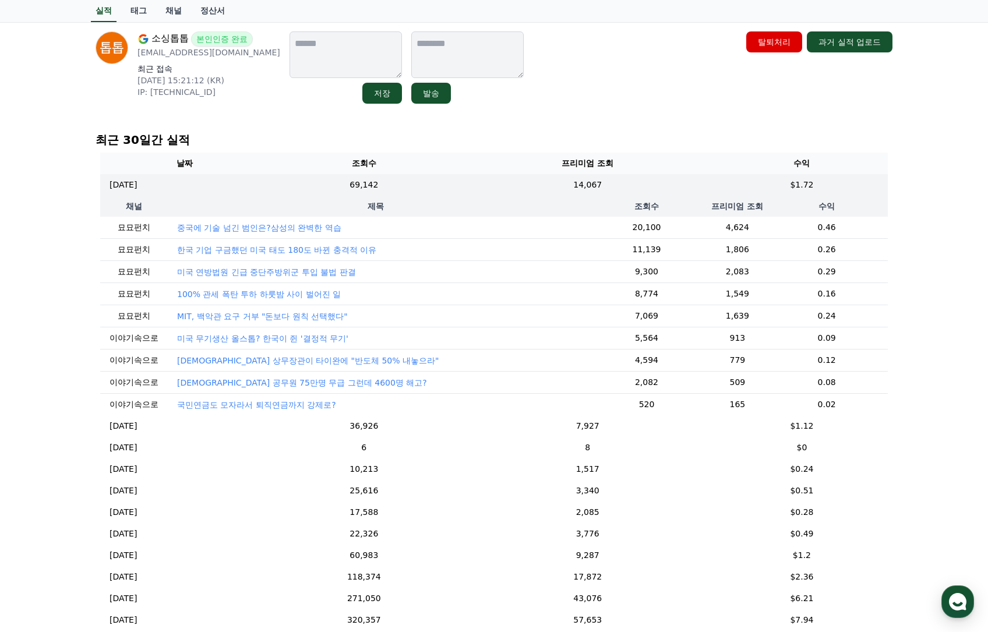
click at [913, 224] on div "소싱톱톱 본인인증 완료 choherotoptop@gmail.com 최근 접속 2025-10-02 15:21:12 (KR) IP: 115.137…" at bounding box center [494, 356] width 988 height 669
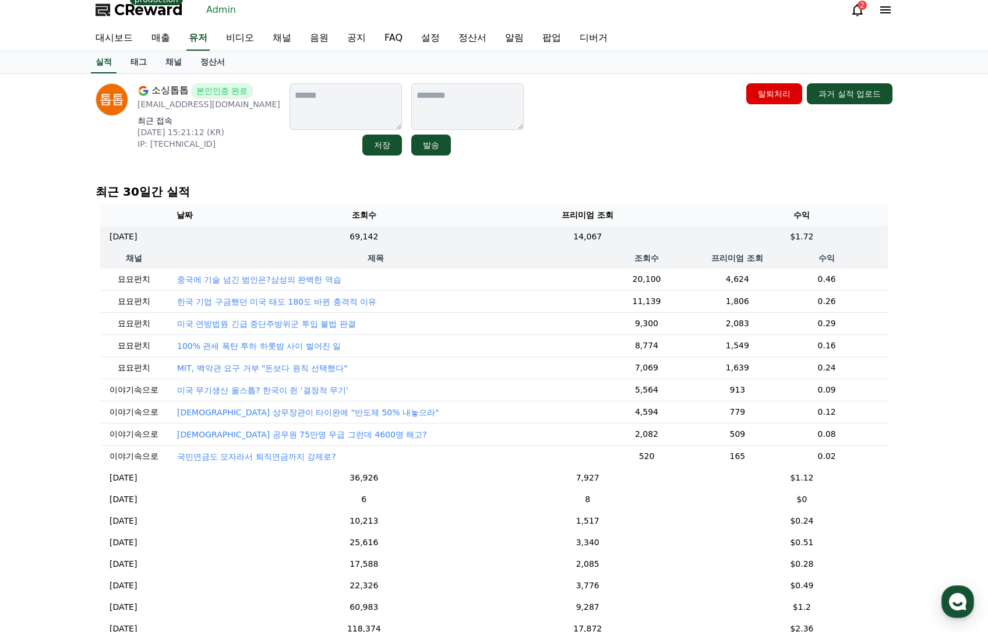
scroll to position [0, 0]
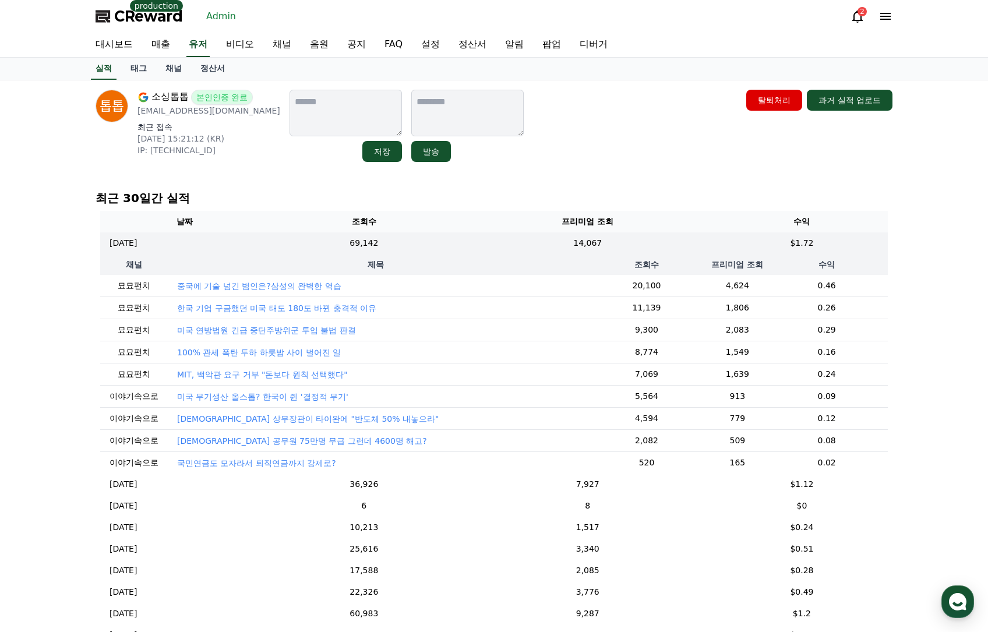
click at [907, 198] on div "소싱톱톱 본인인증 완료 choherotoptop@gmail.com 최근 접속 2025-10-02 15:21:12 (KR) IP: 115.137…" at bounding box center [494, 414] width 988 height 669
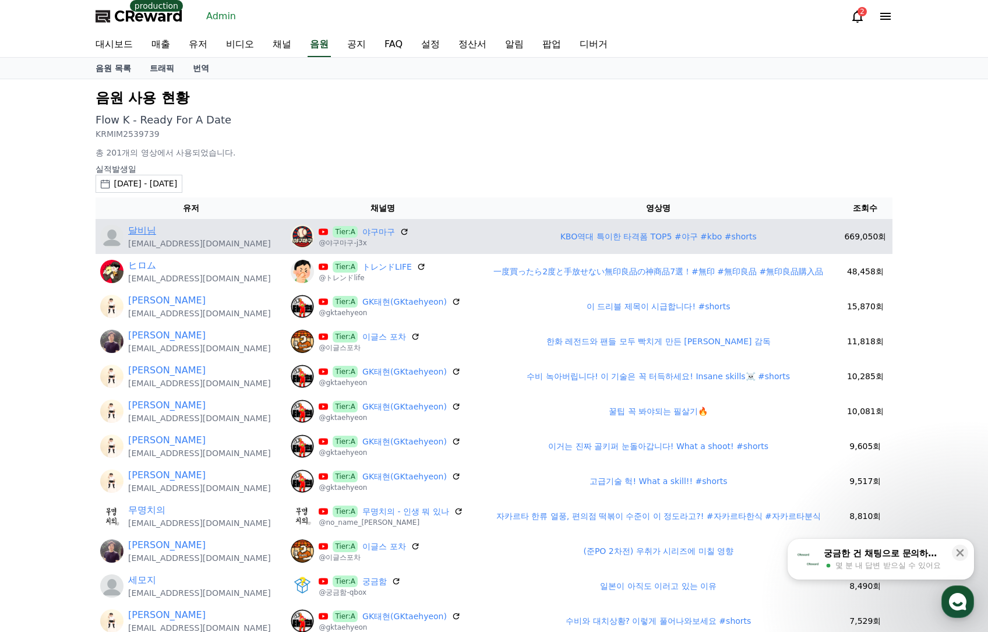
click at [138, 229] on link "달비님" at bounding box center [142, 231] width 28 height 14
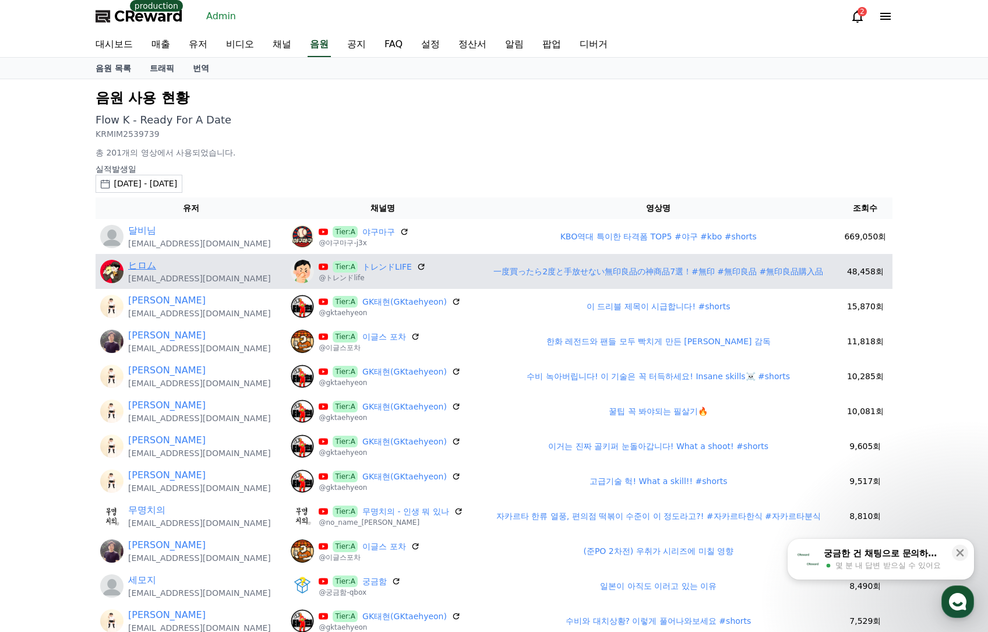
click at [142, 268] on link "ヒロム" at bounding box center [142, 266] width 28 height 14
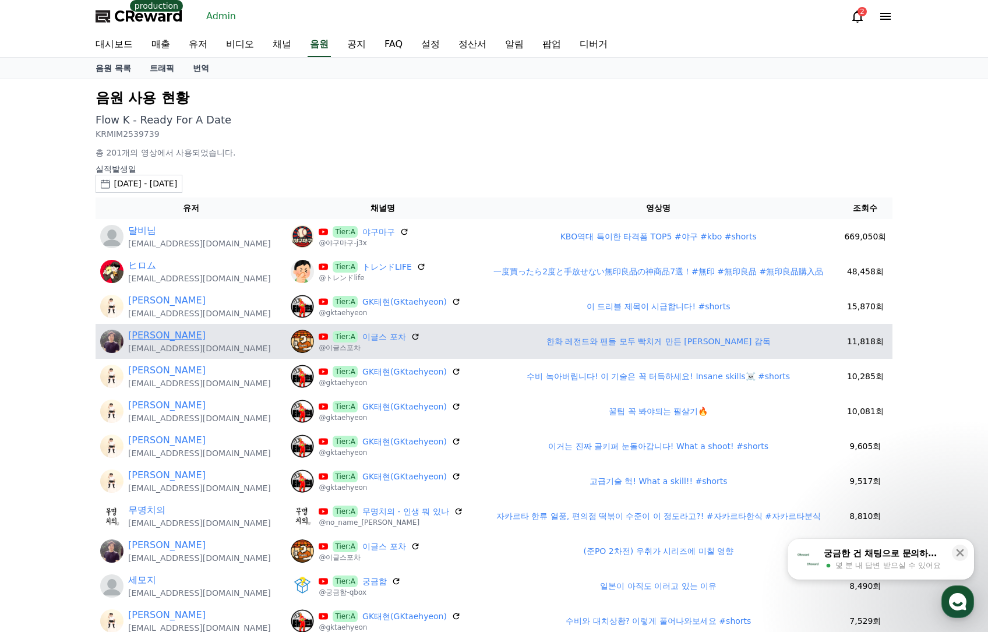
click at [147, 339] on link "김현수" at bounding box center [167, 336] width 78 height 14
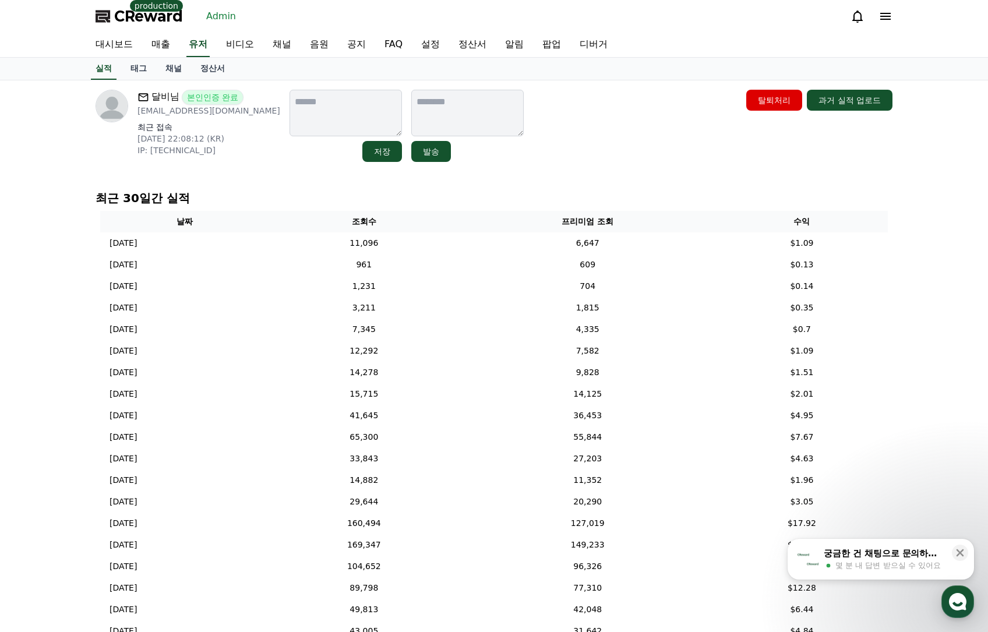
click at [457, 249] on td "11,096" at bounding box center [364, 244] width 191 height 22
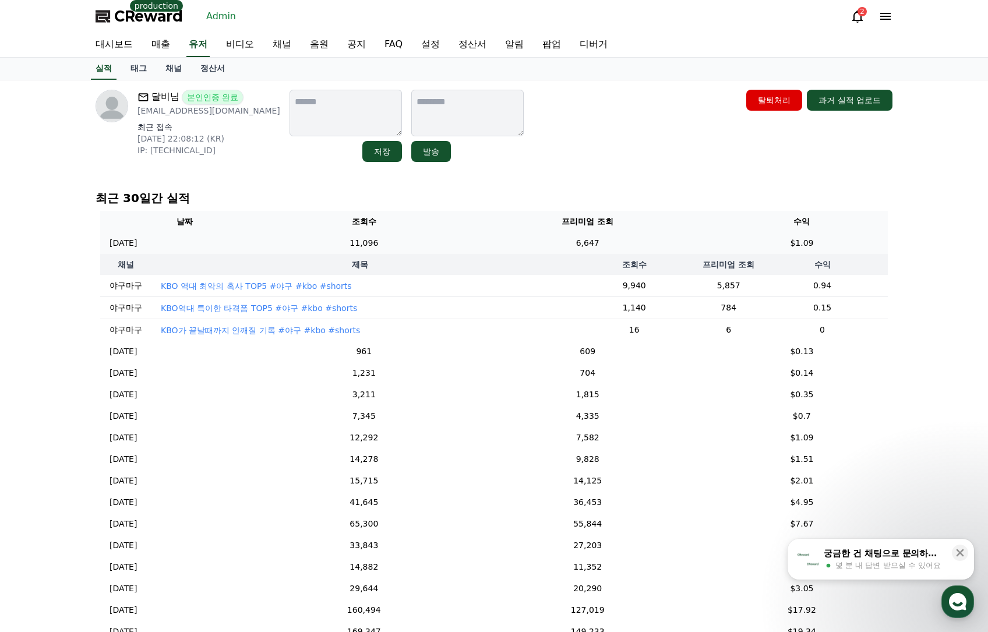
click at [459, 242] on td "11,096" at bounding box center [364, 244] width 191 height 22
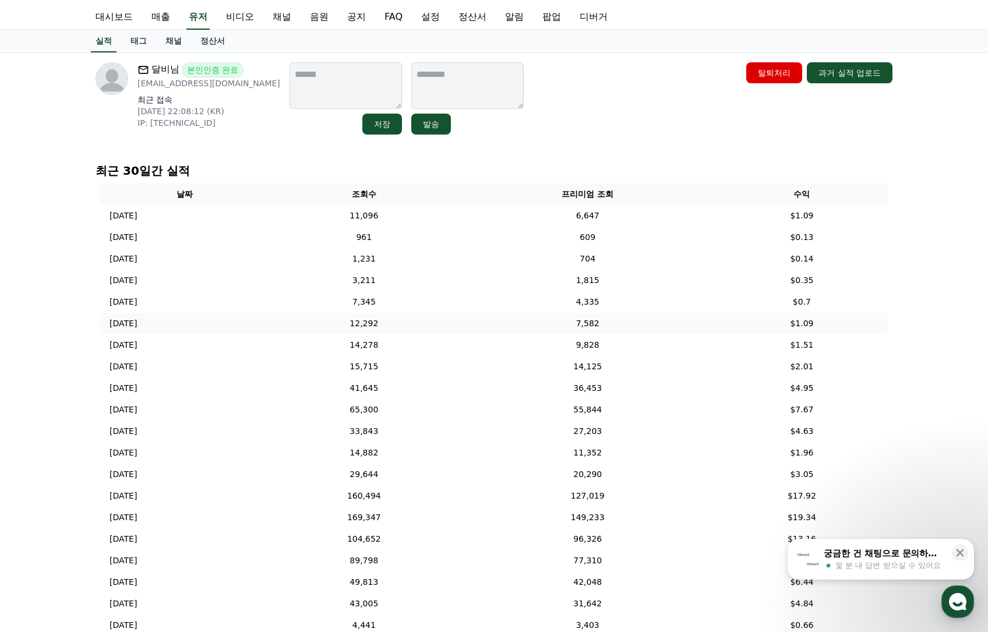
scroll to position [117, 0]
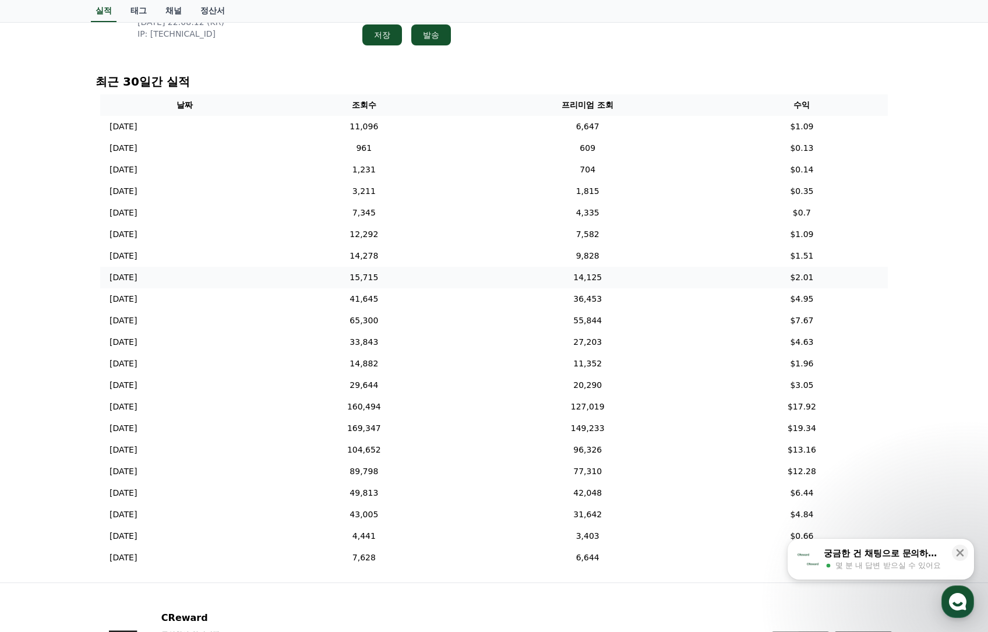
click at [413, 281] on td "15,715" at bounding box center [364, 278] width 191 height 22
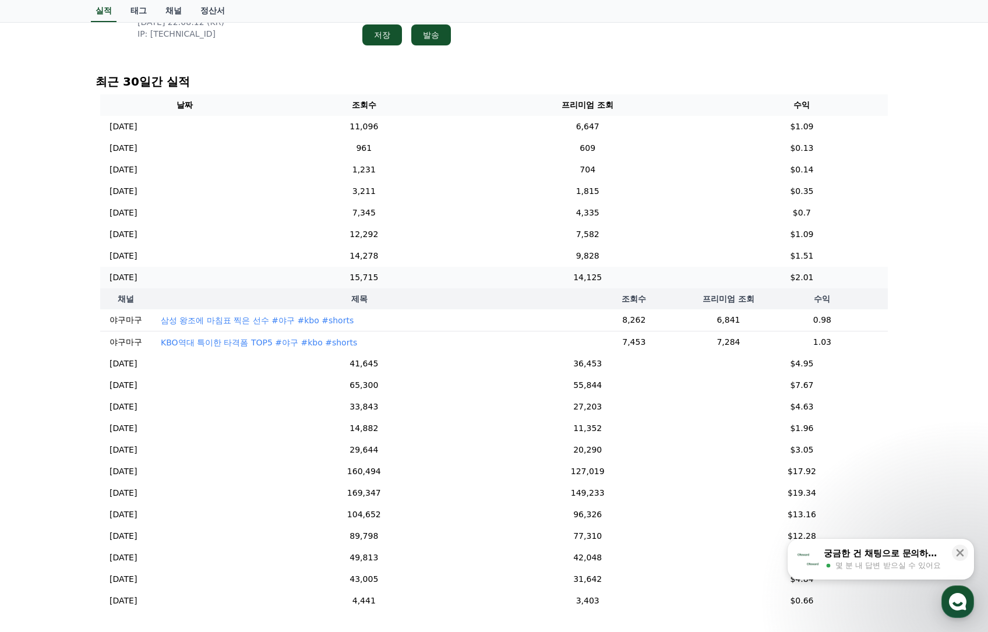
click at [423, 281] on td "15,715" at bounding box center [364, 278] width 191 height 22
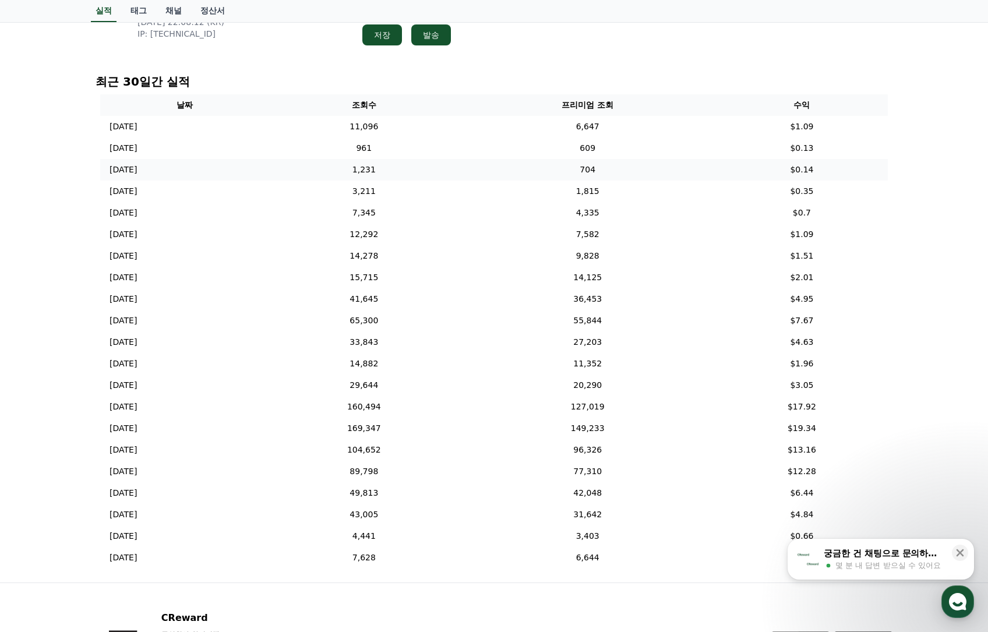
click at [424, 166] on td "1,231" at bounding box center [364, 170] width 191 height 22
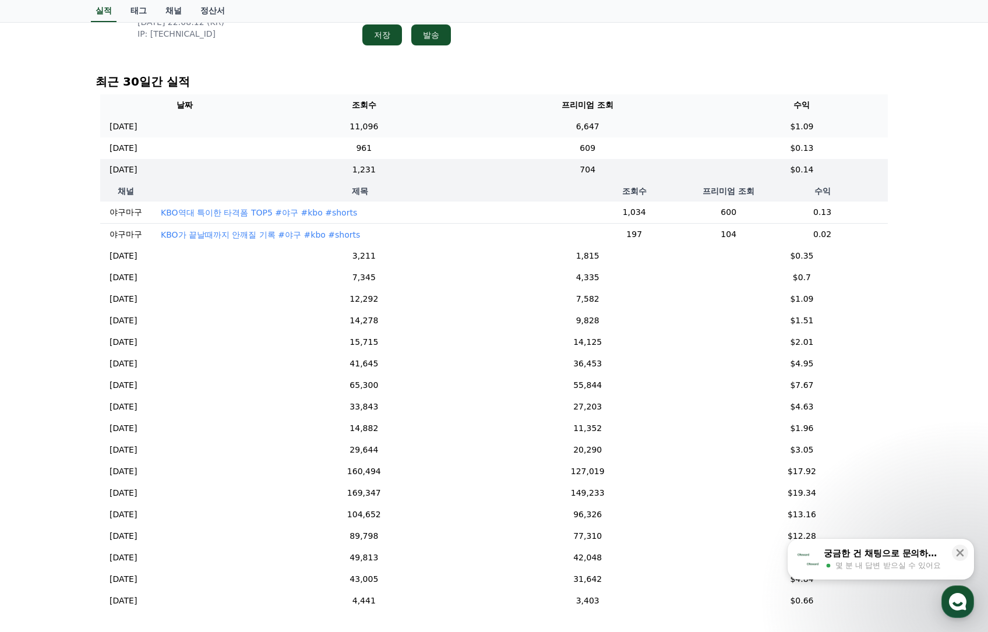
click at [421, 129] on td "11,096" at bounding box center [364, 127] width 191 height 22
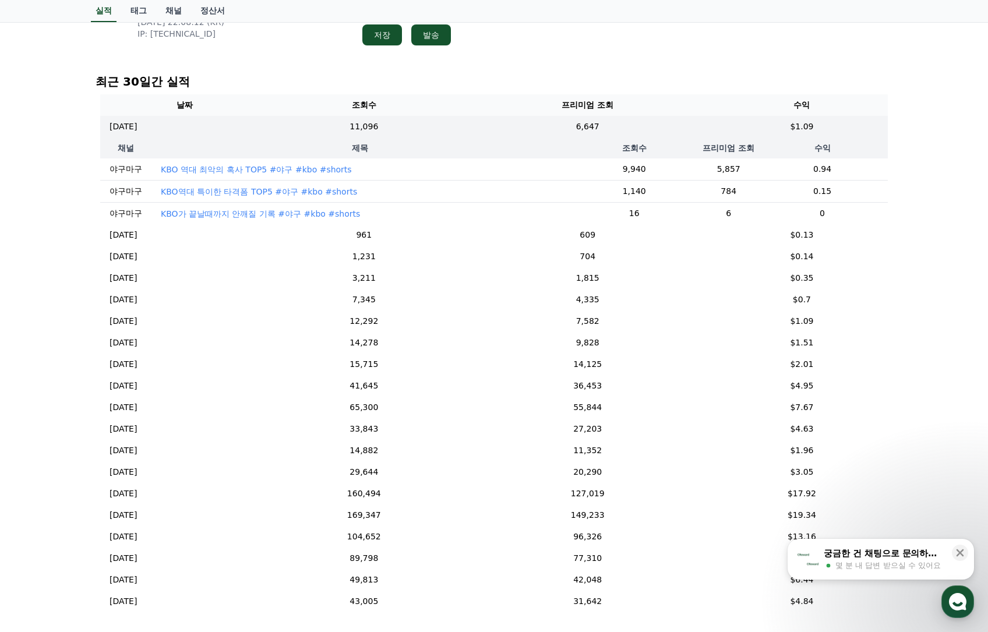
click at [280, 177] on td "KBO 역대 최악의 혹사 TOP5 #야구 #kbo #shorts" at bounding box center [360, 170] width 417 height 22
click at [279, 172] on p "KBO 역대 최악의 혹사 TOP5 #야구 #kbo #shorts" at bounding box center [256, 170] width 191 height 12
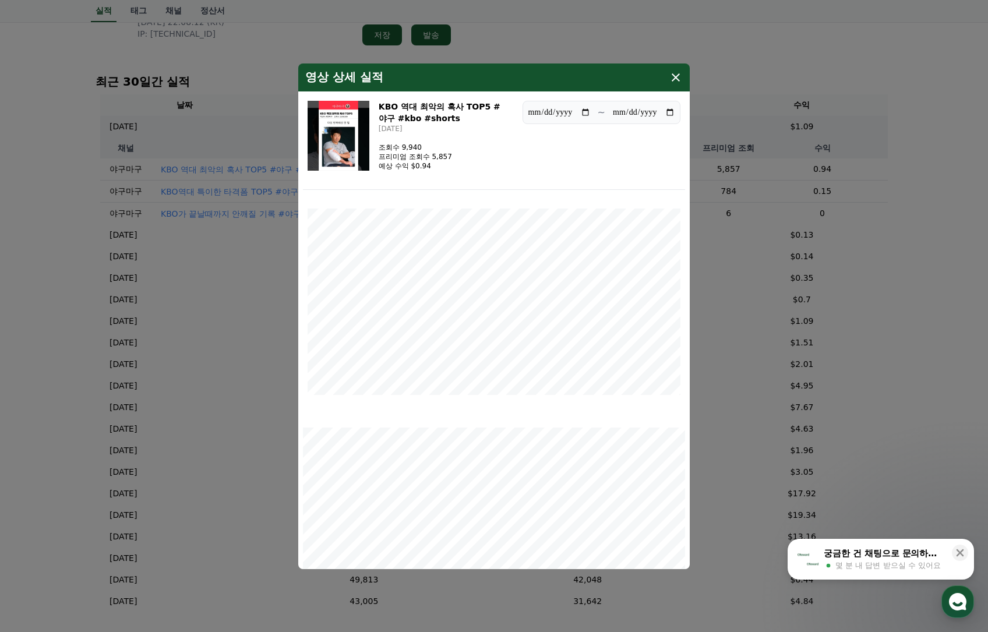
click at [334, 126] on img "modal" at bounding box center [339, 136] width 62 height 70
click at [675, 76] on icon "modal" at bounding box center [676, 77] width 8 height 8
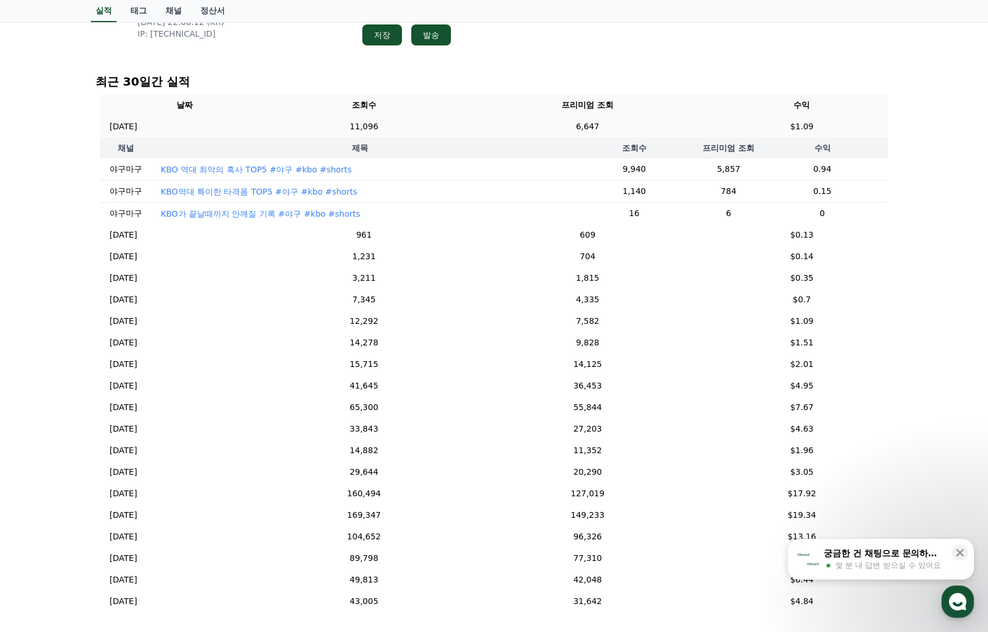
click at [716, 124] on td "6,647" at bounding box center [588, 127] width 256 height 22
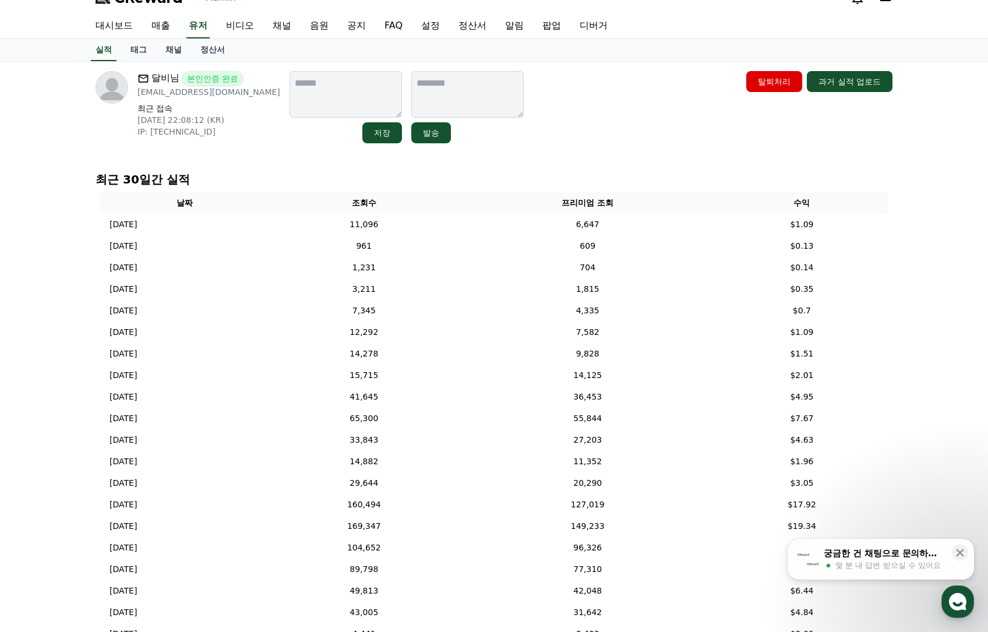
scroll to position [0, 0]
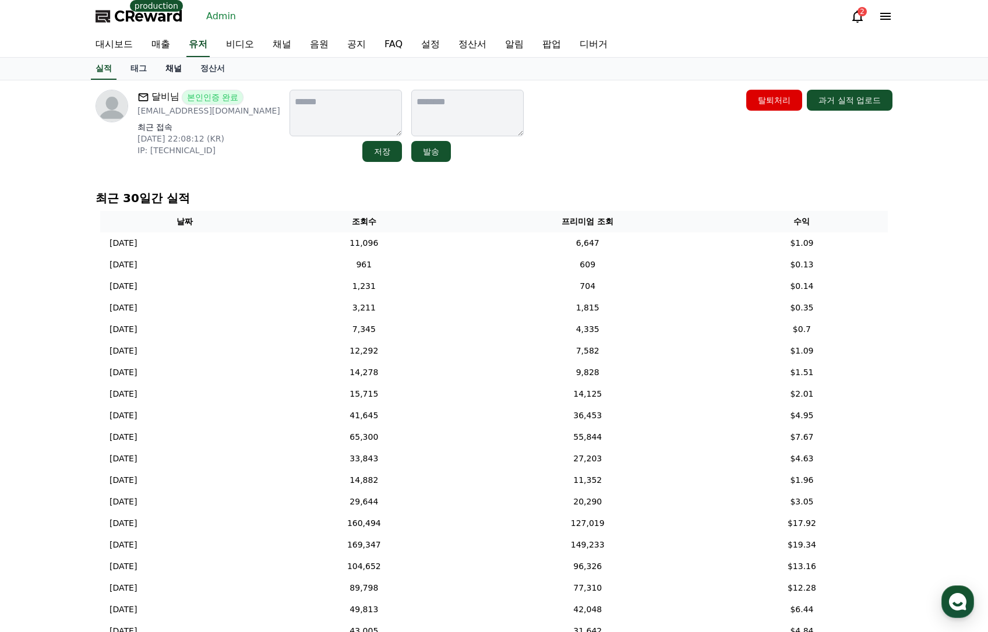
click at [179, 71] on link "채널" at bounding box center [173, 69] width 35 height 22
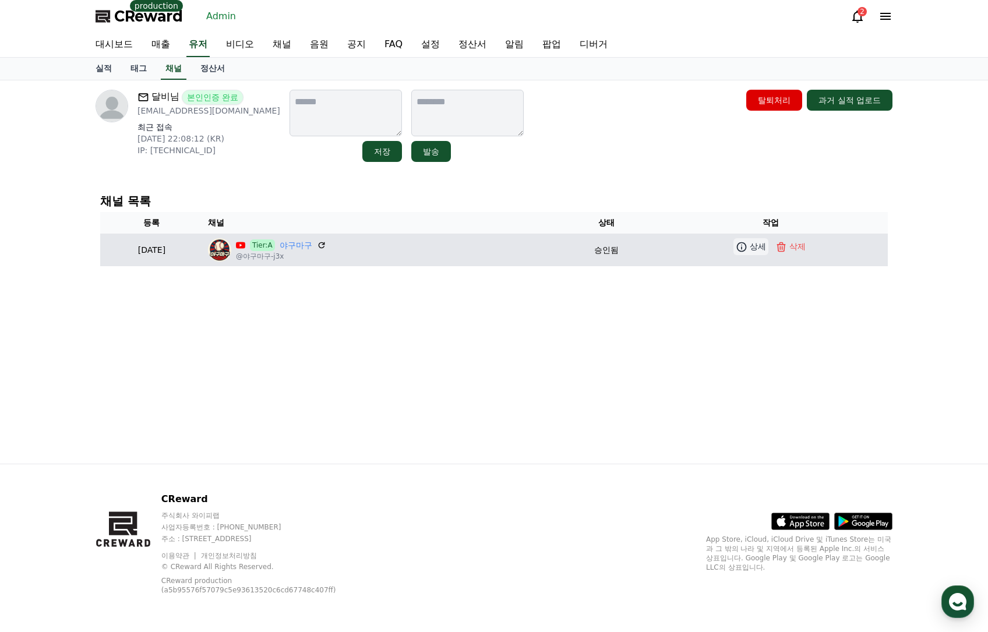
click at [762, 247] on p "상세" at bounding box center [758, 247] width 16 height 12
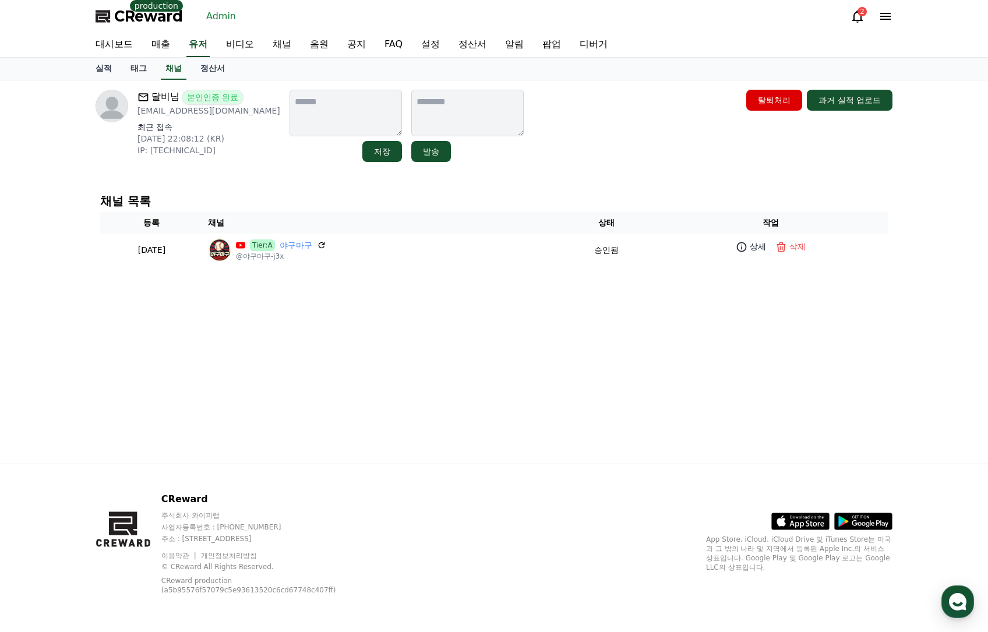
click at [576, 128] on div "달비님 본인인증 완료 kkddhh123456@naver.com 최근 접속 2025-09-25 22:08:12 (KR) IP: 219.251.1…" at bounding box center [494, 126] width 797 height 72
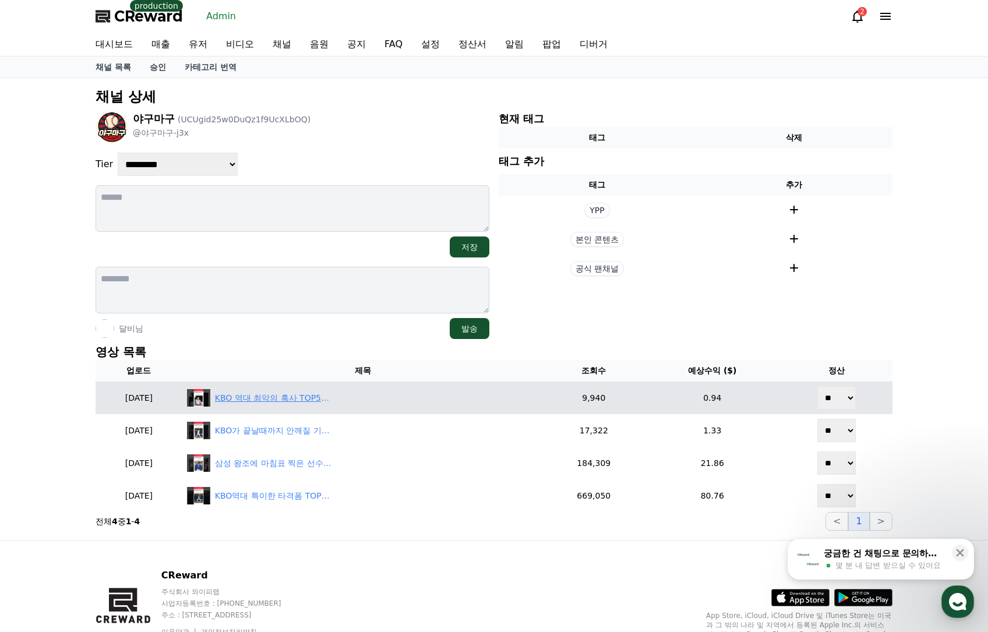
click at [297, 402] on div "KBO 역대 최악의 혹사 TOP5 #야구 #kbo #shorts" at bounding box center [273, 398] width 117 height 12
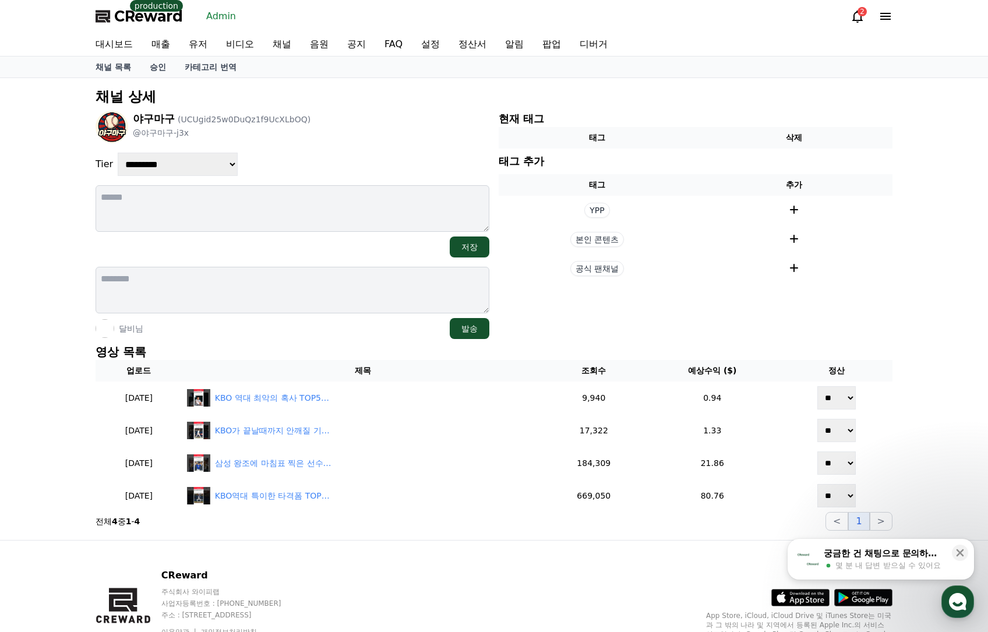
click at [903, 294] on div "**********" at bounding box center [494, 309] width 988 height 462
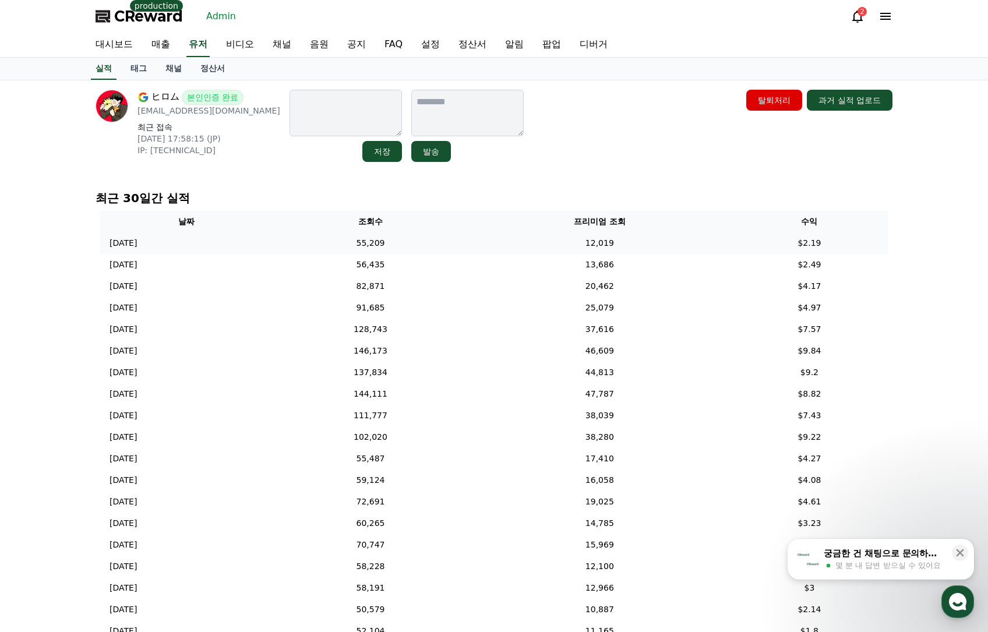
click at [533, 240] on td "12,019" at bounding box center [600, 244] width 263 height 22
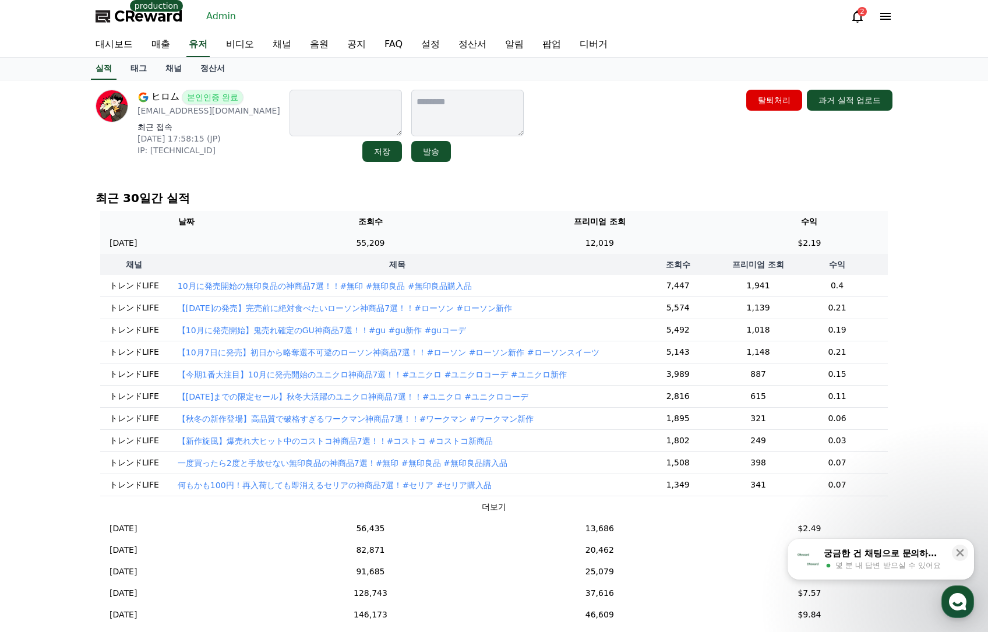
click at [533, 240] on td "12,019" at bounding box center [600, 244] width 263 height 22
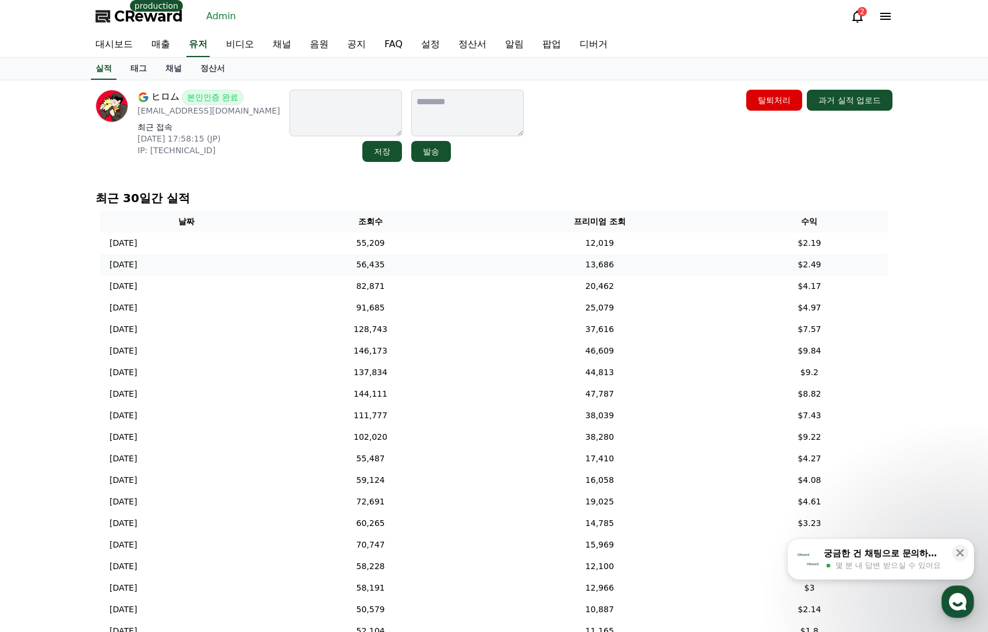
click at [533, 273] on td "13,686" at bounding box center [600, 265] width 263 height 22
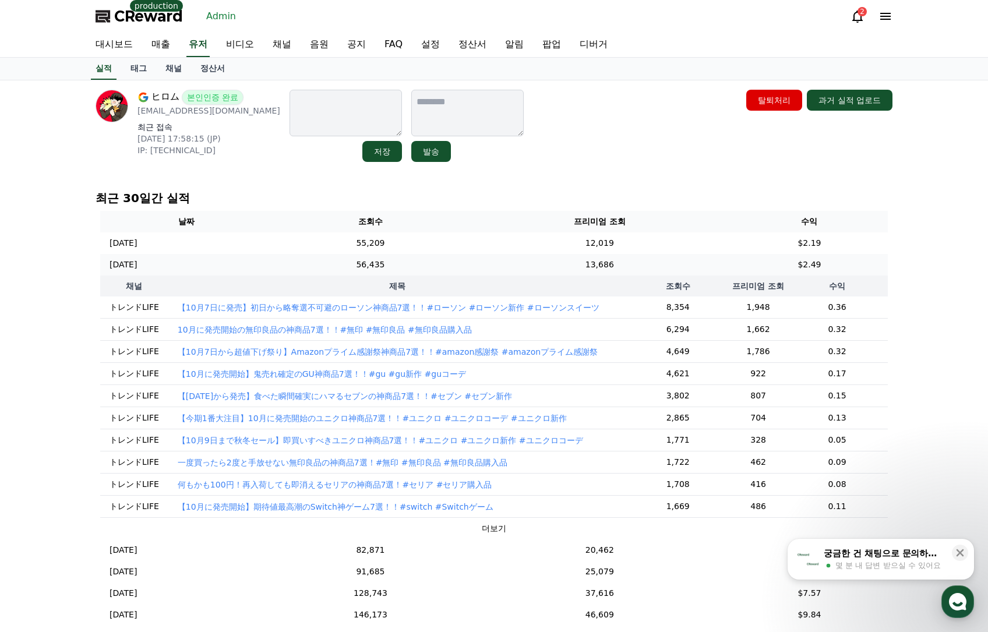
click at [533, 273] on td "13,686" at bounding box center [600, 265] width 263 height 22
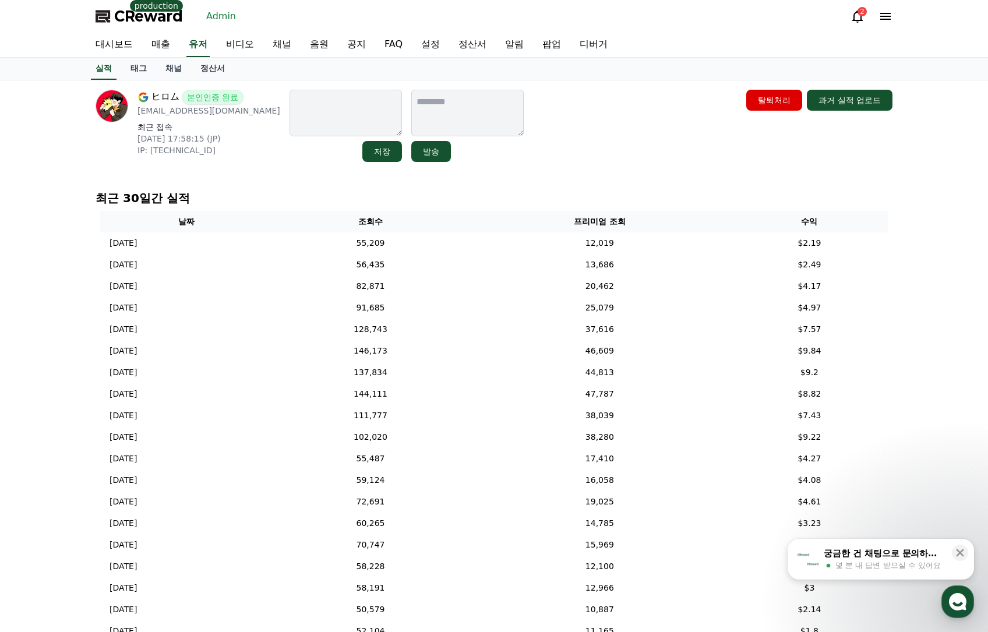
click at [607, 136] on div "ヒロム 본인인증 완료 [EMAIL_ADDRESS][DOMAIN_NAME] 최근 접속 [DATE] 17:58:15 (JP) IP: [TECHNI…" at bounding box center [494, 126] width 797 height 72
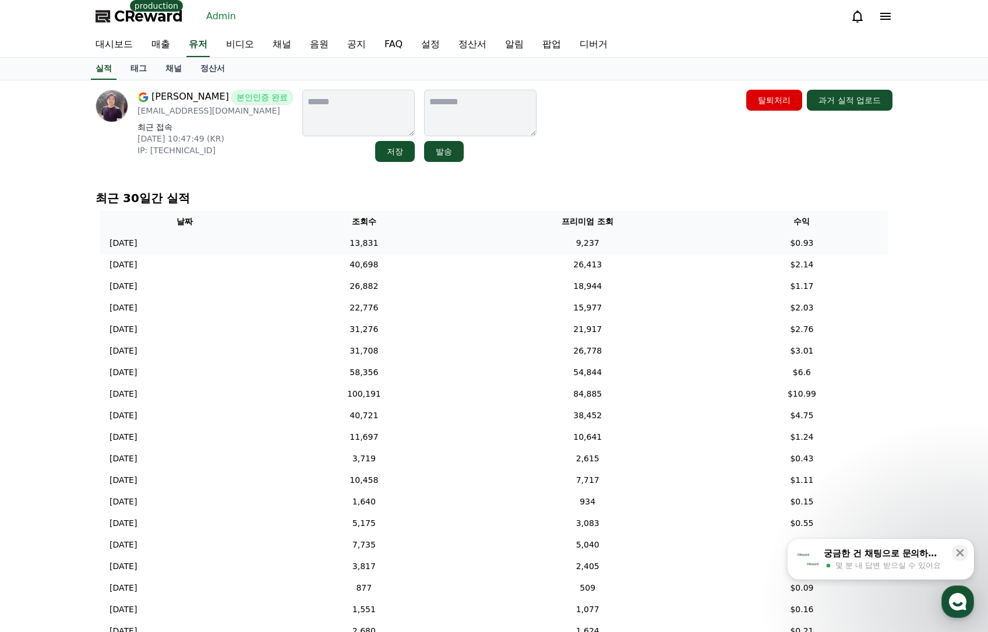
click at [494, 245] on td "9,237" at bounding box center [588, 244] width 256 height 22
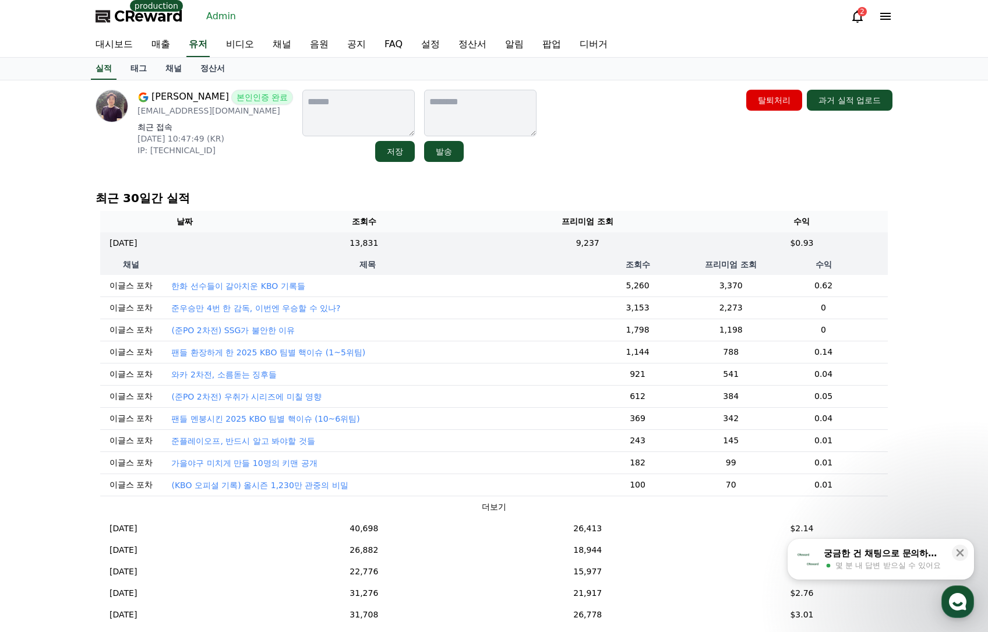
click at [261, 307] on p "준우승만 4번 한 감독, 이번엔 우승할 수 있나?" at bounding box center [255, 308] width 169 height 12
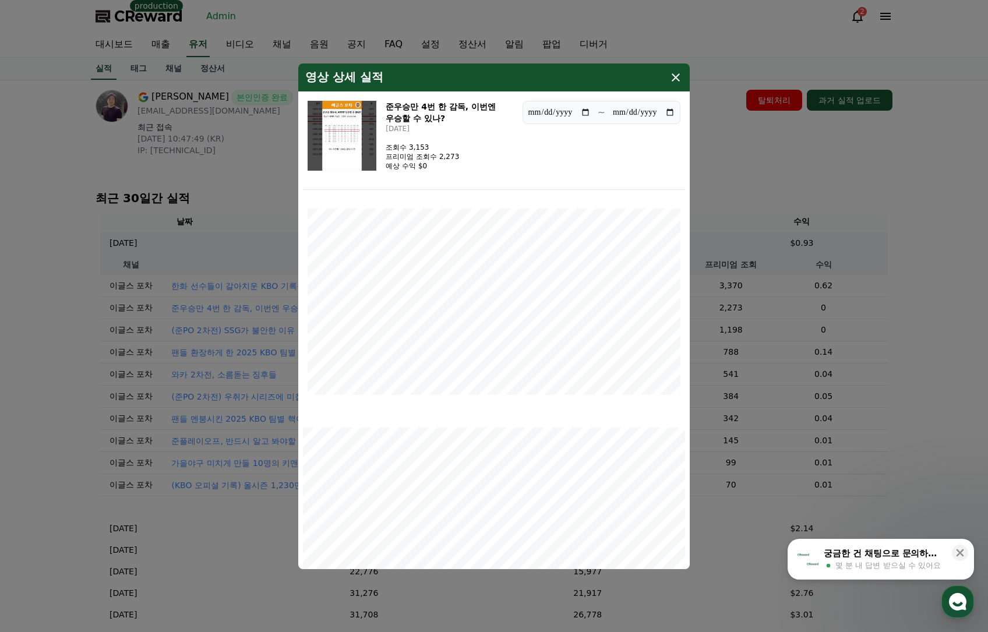
click at [336, 151] on img "modal" at bounding box center [342, 136] width 69 height 70
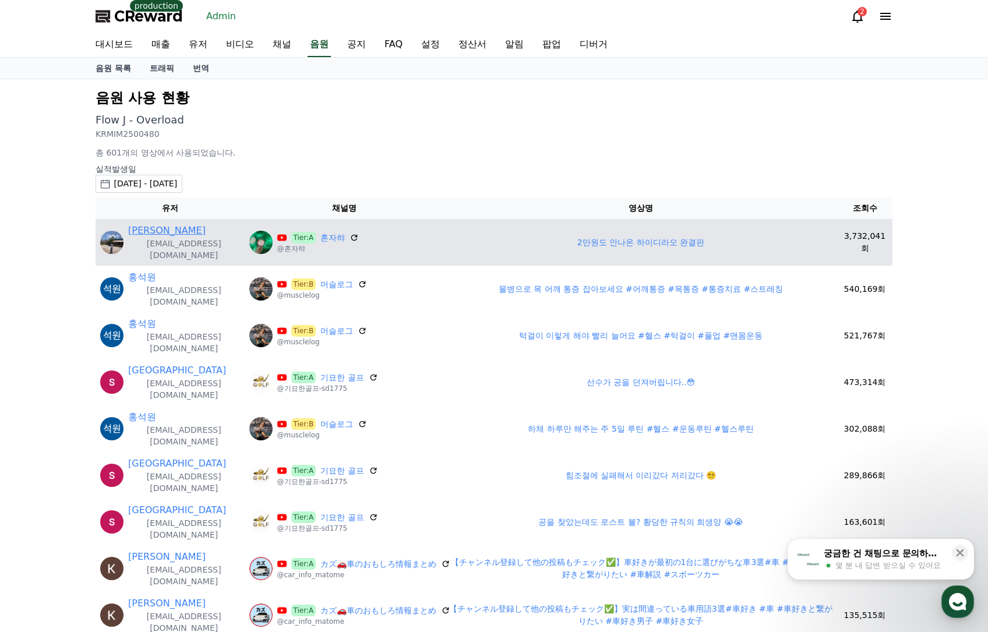
click at [140, 230] on link "[PERSON_NAME]" at bounding box center [167, 231] width 78 height 14
click at [627, 245] on td "2만원도 안나온 하이디라오 완결판" at bounding box center [641, 242] width 393 height 47
click at [628, 241] on link "2만원도 안나온 하이디라오 완결판" at bounding box center [641, 242] width 127 height 9
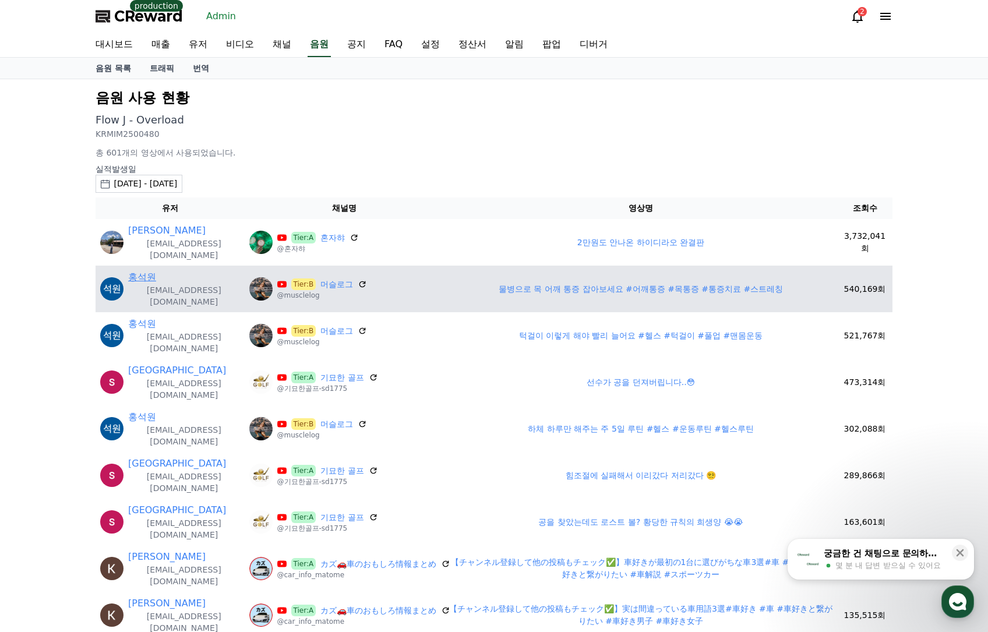
click at [147, 272] on link "홍석원" at bounding box center [142, 277] width 28 height 14
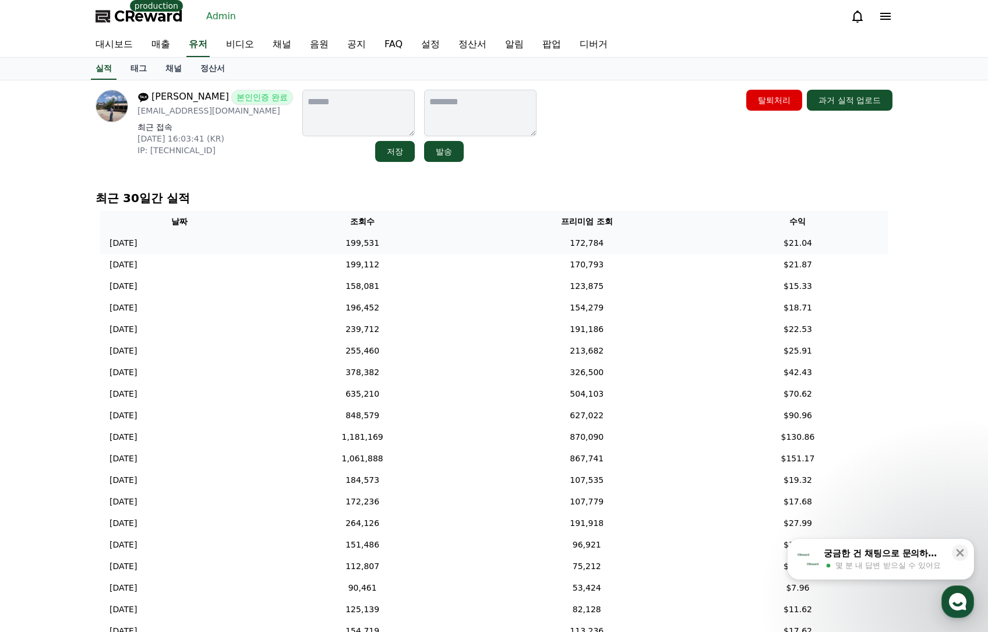
click at [427, 237] on td "199,531" at bounding box center [362, 244] width 207 height 22
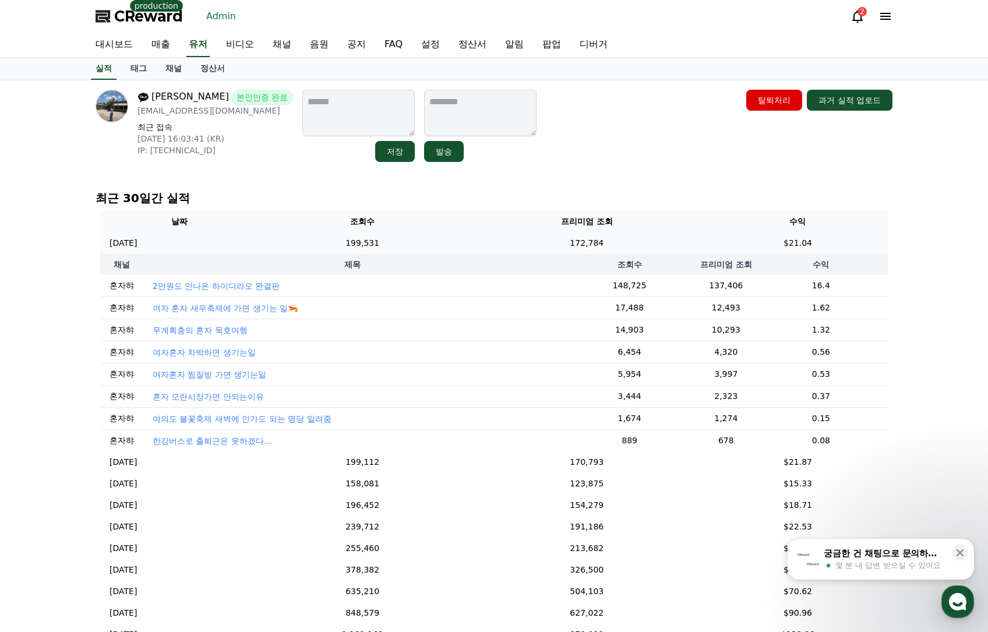
click at [609, 241] on td "172,784" at bounding box center [587, 244] width 242 height 22
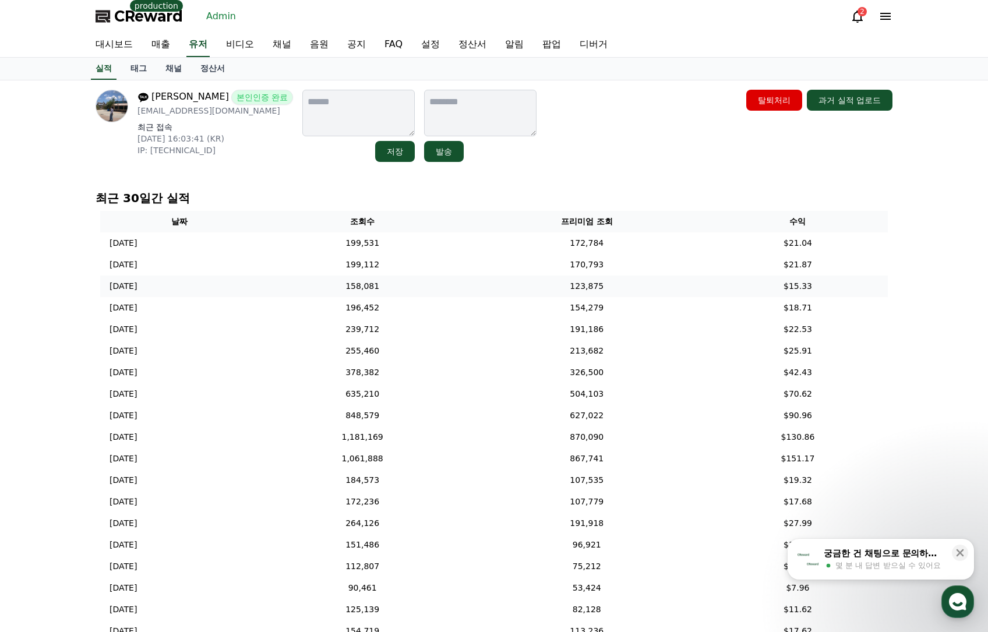
click at [553, 276] on td "123,875" at bounding box center [587, 287] width 242 height 22
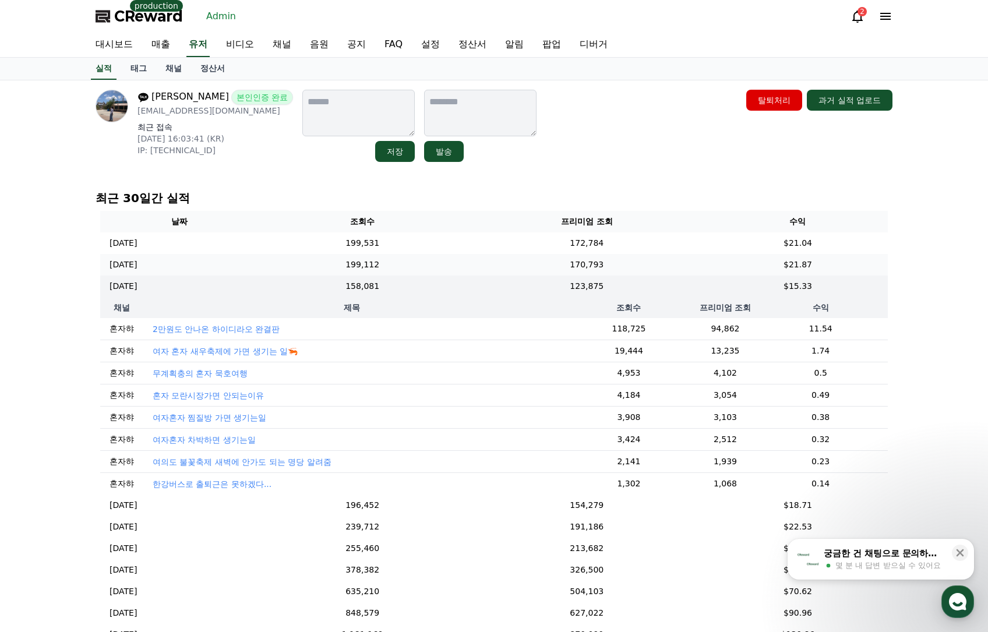
click at [526, 269] on td "170,793" at bounding box center [587, 265] width 242 height 22
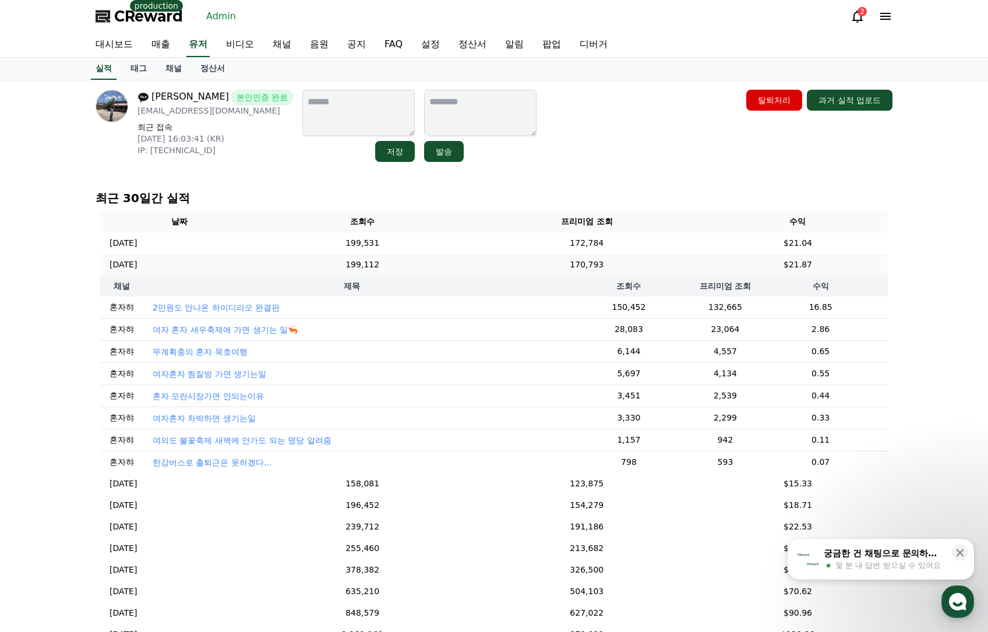
click at [515, 259] on td "170,793" at bounding box center [587, 265] width 242 height 22
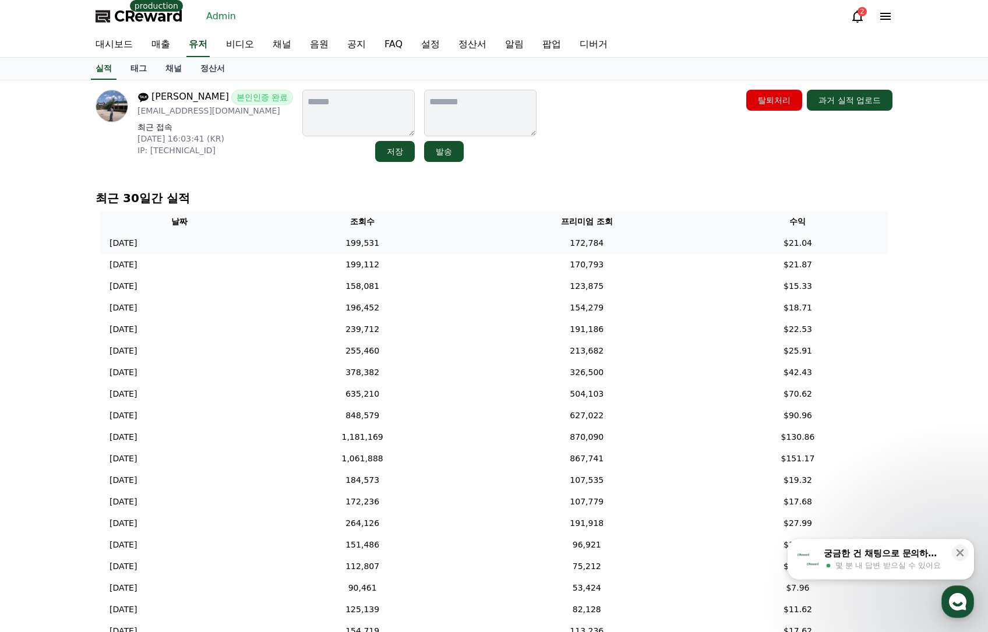
click at [526, 240] on td "172,784" at bounding box center [587, 244] width 242 height 22
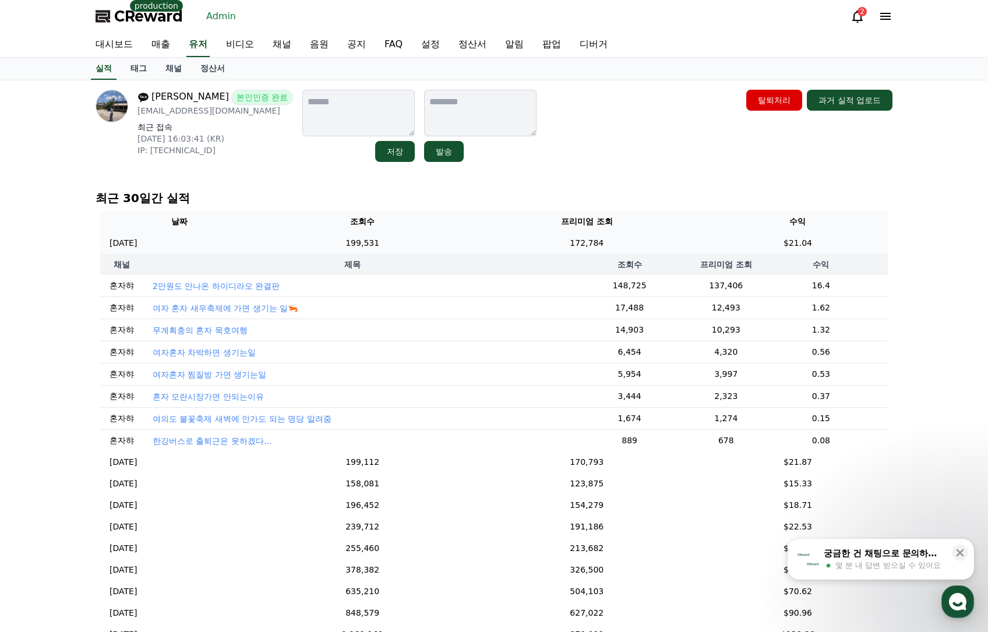
click at [526, 240] on td "172,784" at bounding box center [587, 244] width 242 height 22
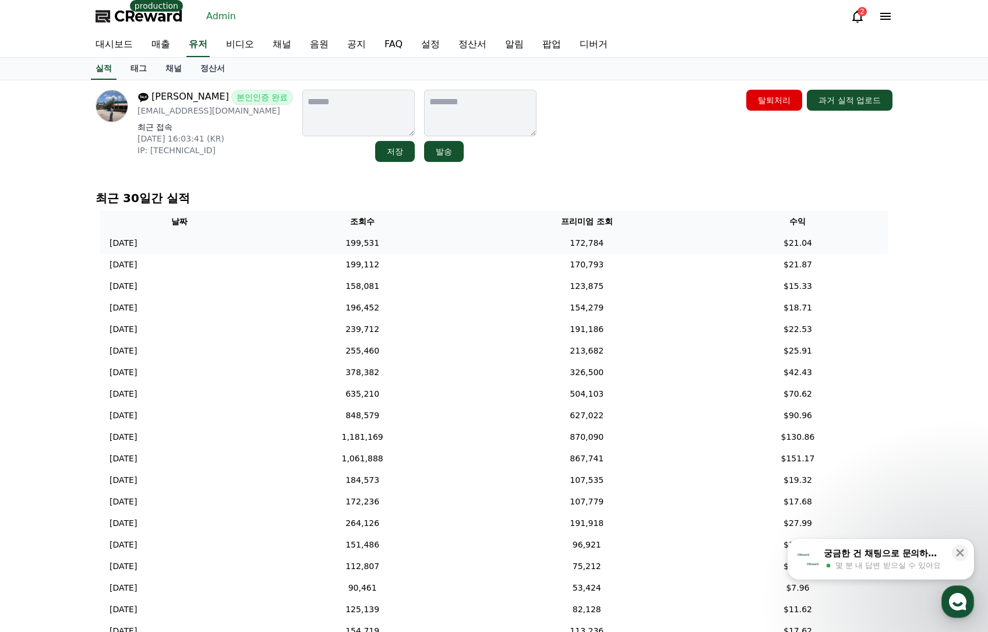
click at [422, 245] on td "199,531" at bounding box center [362, 244] width 207 height 22
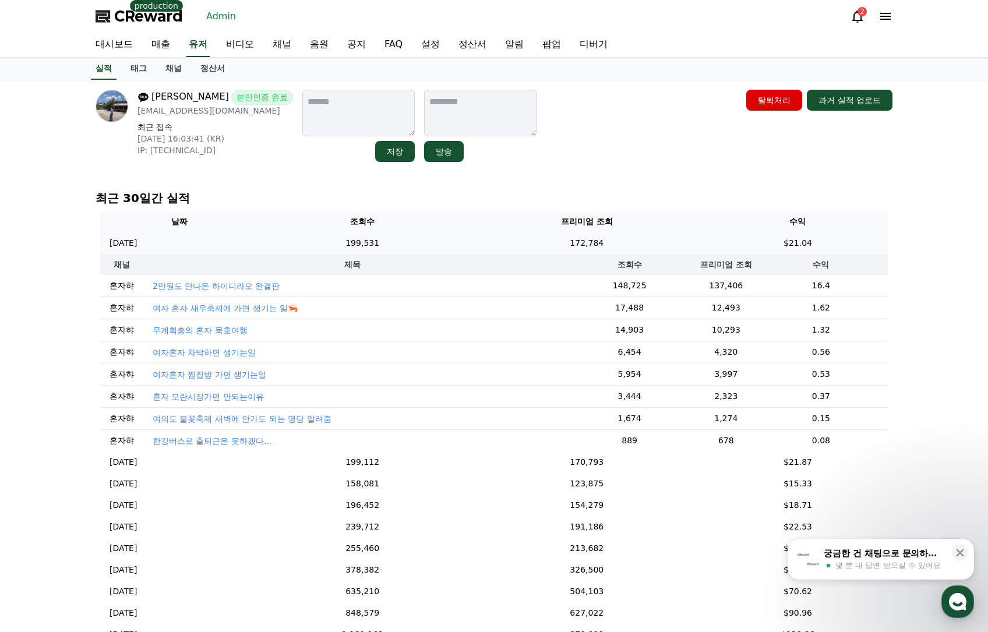
click at [433, 243] on td "199,531" at bounding box center [362, 244] width 207 height 22
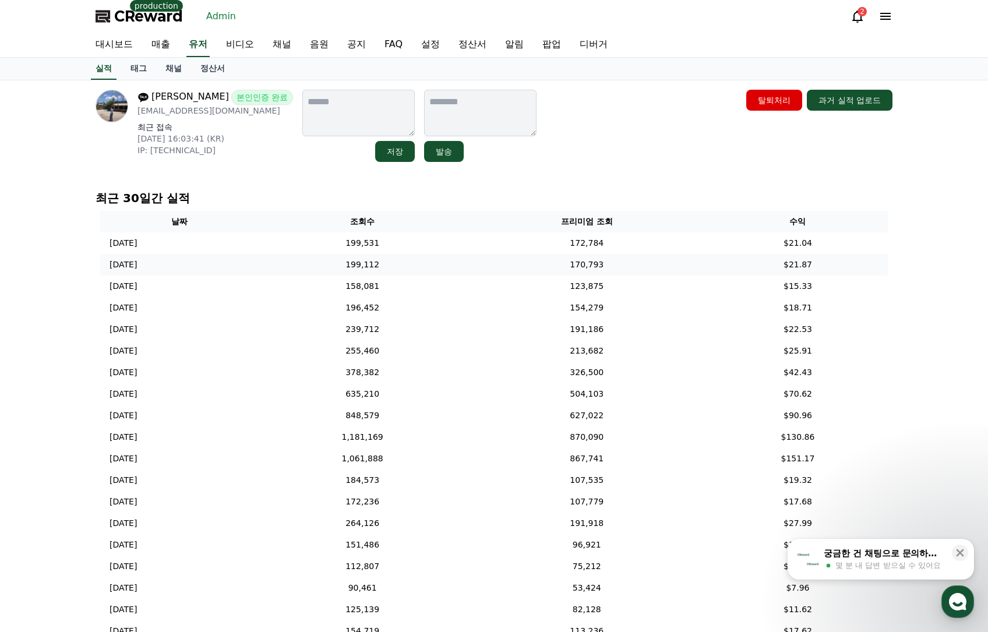
click at [439, 263] on td "199,112" at bounding box center [362, 265] width 207 height 22
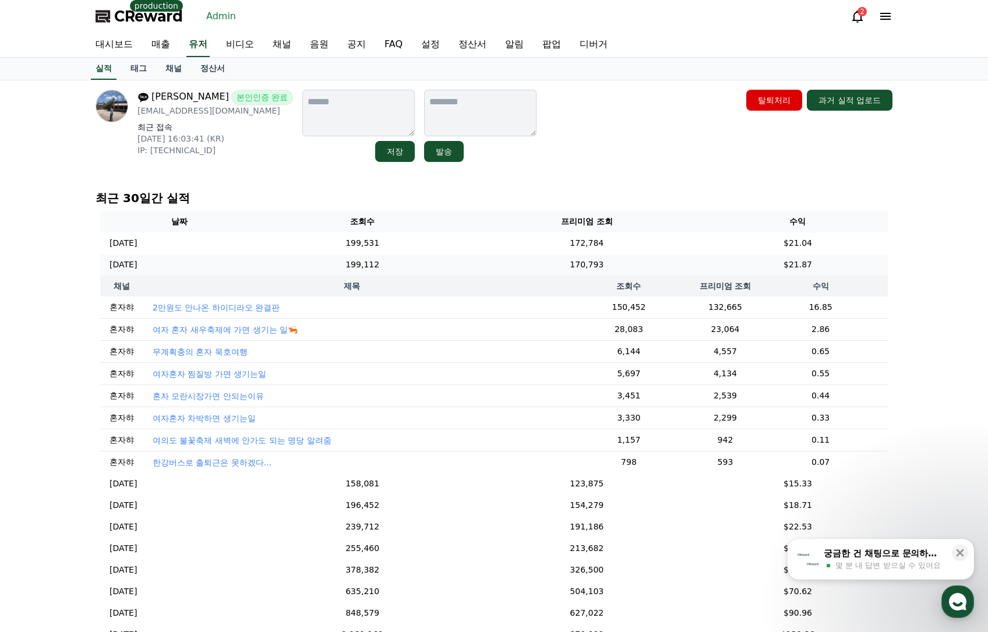
click at [439, 263] on td "199,112" at bounding box center [362, 265] width 207 height 22
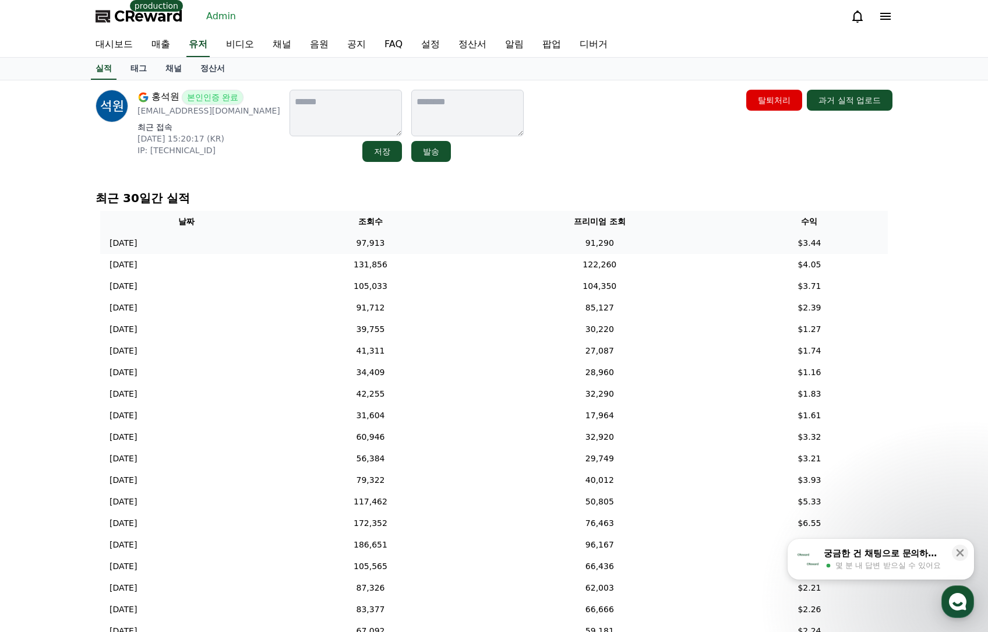
click at [544, 239] on td "91,290" at bounding box center [600, 244] width 263 height 22
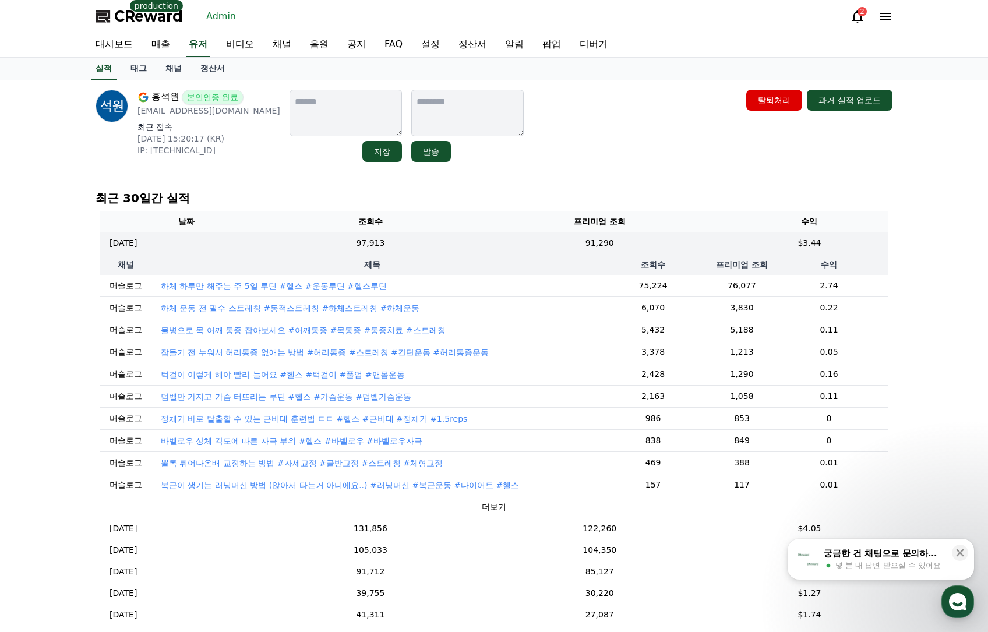
click at [304, 422] on p "정체기 바로 탈출할 수 있는 근비대 훈련법 ㄷㄷ #헬스 #근비대 #정체기 #1.5reps" at bounding box center [314, 419] width 307 height 12
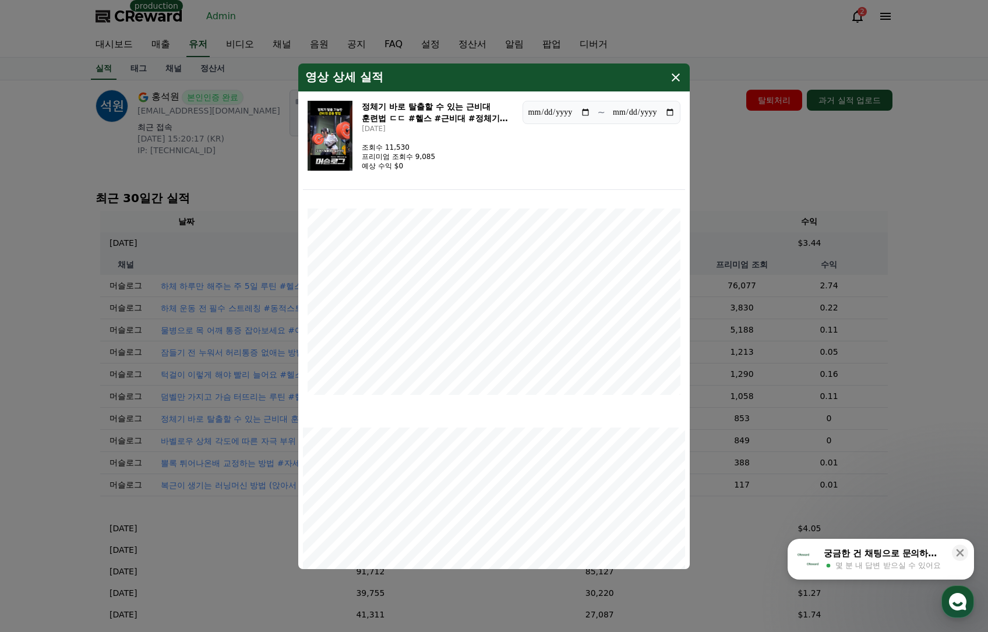
click at [329, 129] on img "modal" at bounding box center [330, 136] width 45 height 70
click at [792, 179] on button "close modal" at bounding box center [494, 316] width 988 height 632
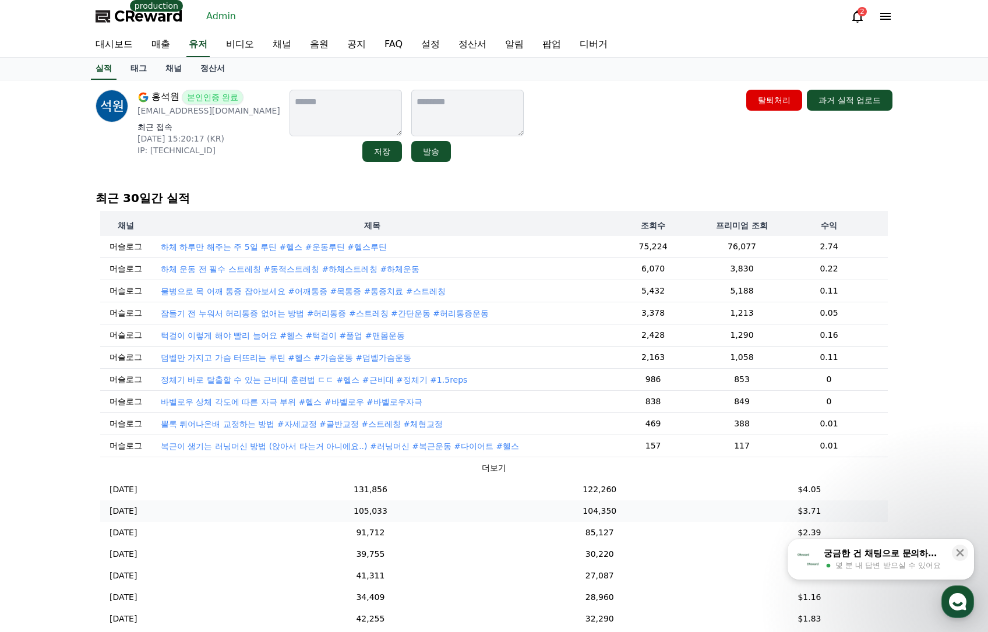
scroll to position [175, 0]
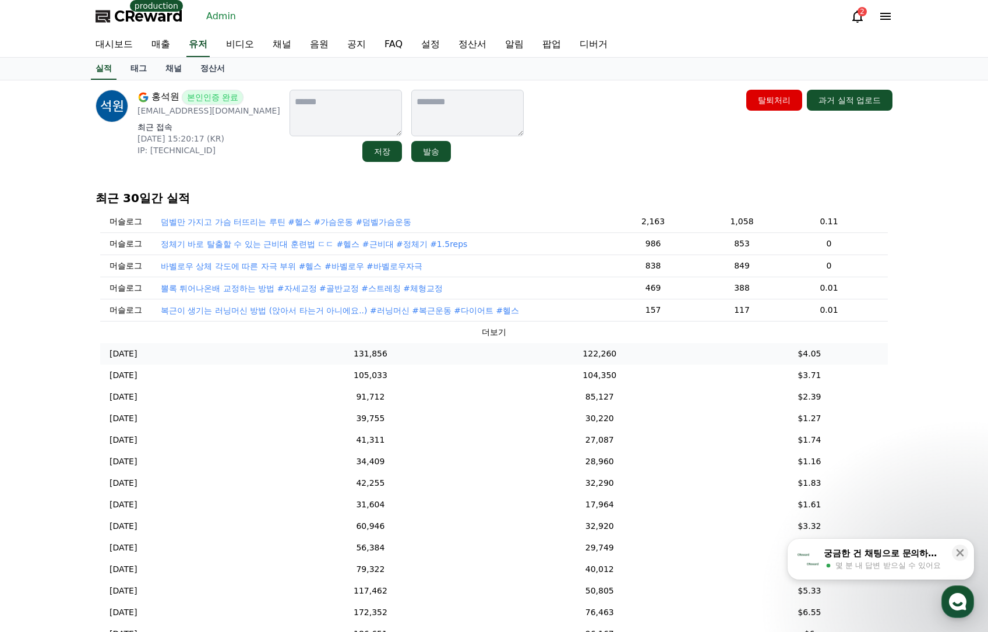
click at [600, 365] on td "122,260" at bounding box center [600, 354] width 263 height 22
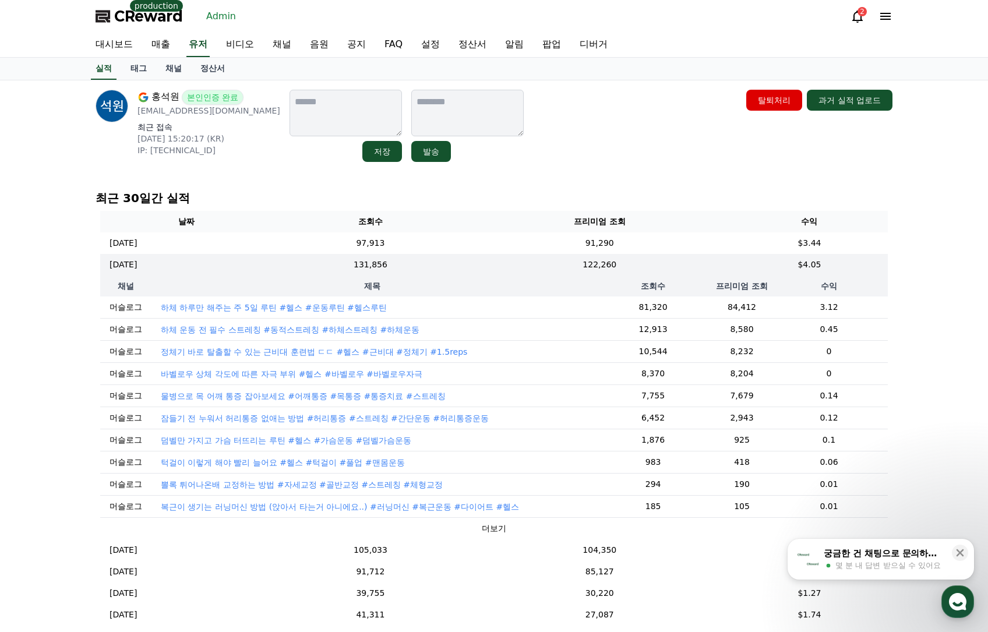
click at [287, 349] on p "정체기 바로 탈출할 수 있는 근비대 훈련법 ㄷㄷ #헬스 #근비대 #정체기 #1.5reps" at bounding box center [314, 352] width 307 height 12
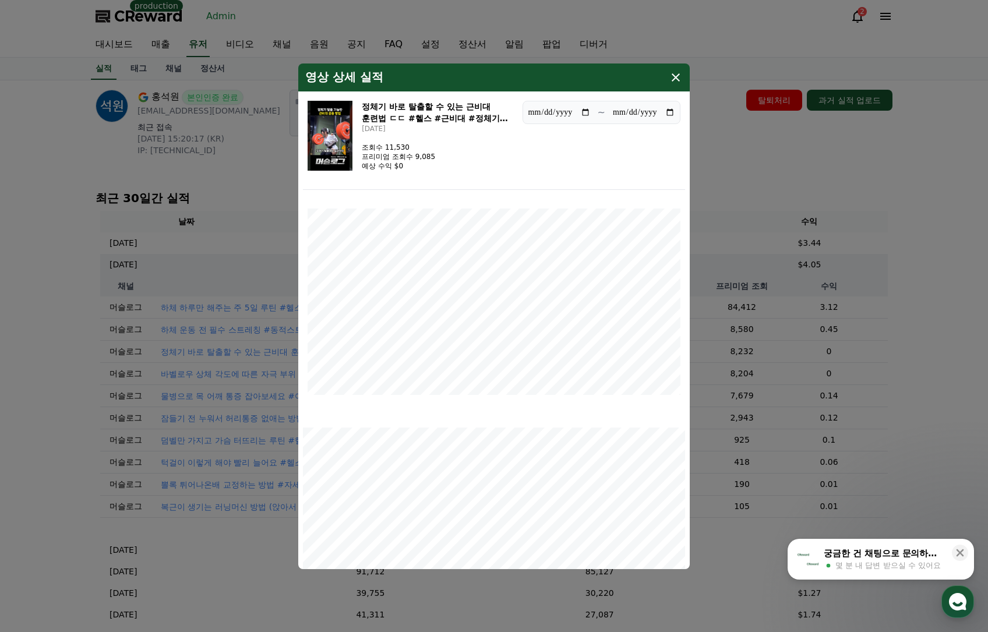
click at [336, 129] on img "modal" at bounding box center [330, 136] width 45 height 70
click at [812, 237] on button "close modal" at bounding box center [494, 316] width 988 height 632
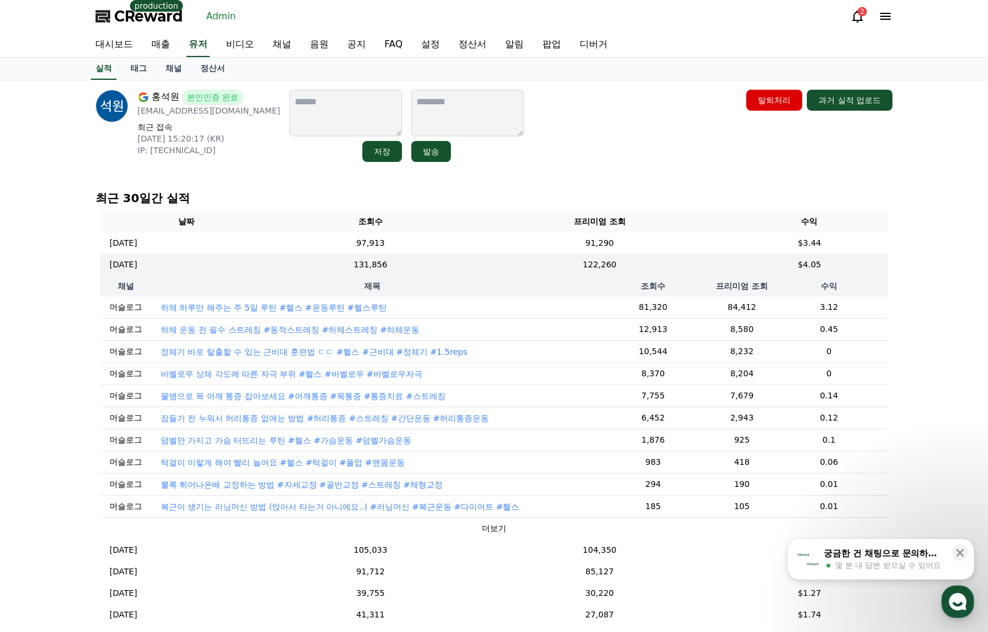
click at [949, 282] on div "홍석원 본인인증 완료 swhong1102@gmail.com 최근 접속 2025-09-17 15:20:17 (KR) IP: 2001:e60:87…" at bounding box center [494, 414] width 988 height 669
click at [676, 266] on td "122,260" at bounding box center [600, 265] width 263 height 22
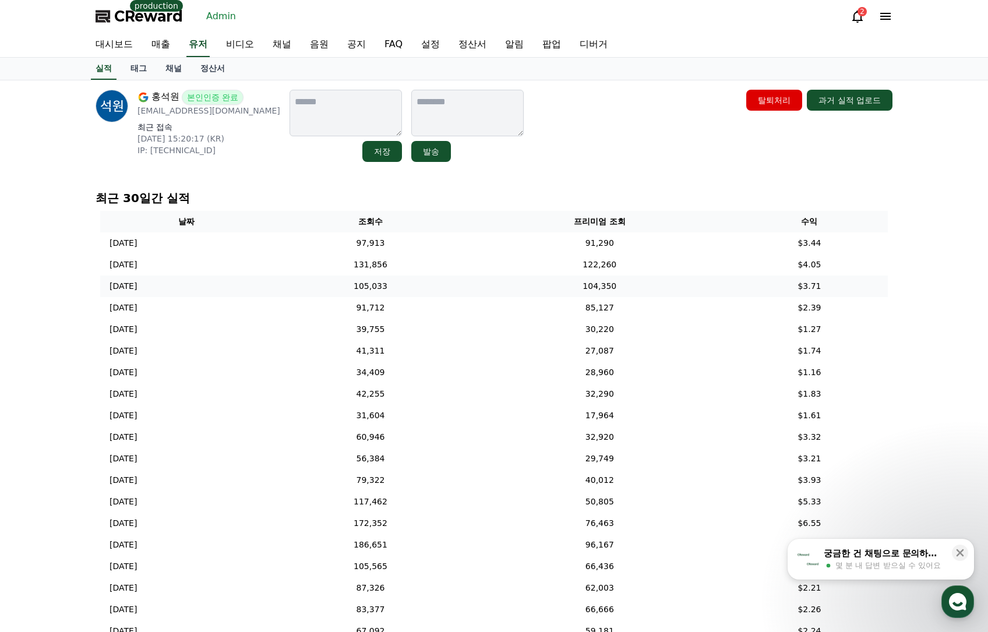
click at [469, 293] on td "105,033" at bounding box center [371, 287] width 196 height 22
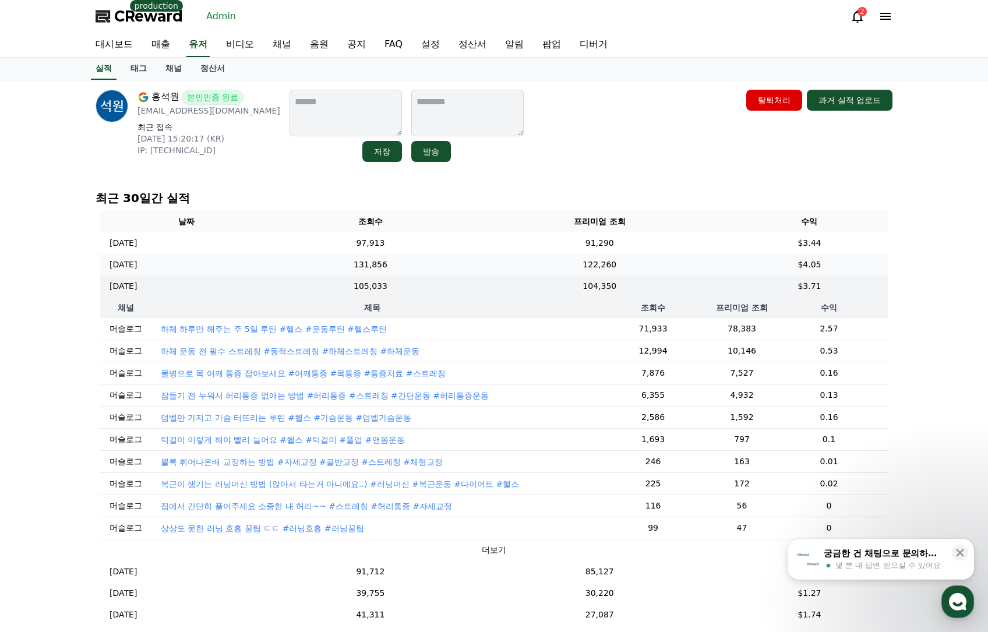
click at [401, 272] on td "131,856" at bounding box center [371, 265] width 196 height 22
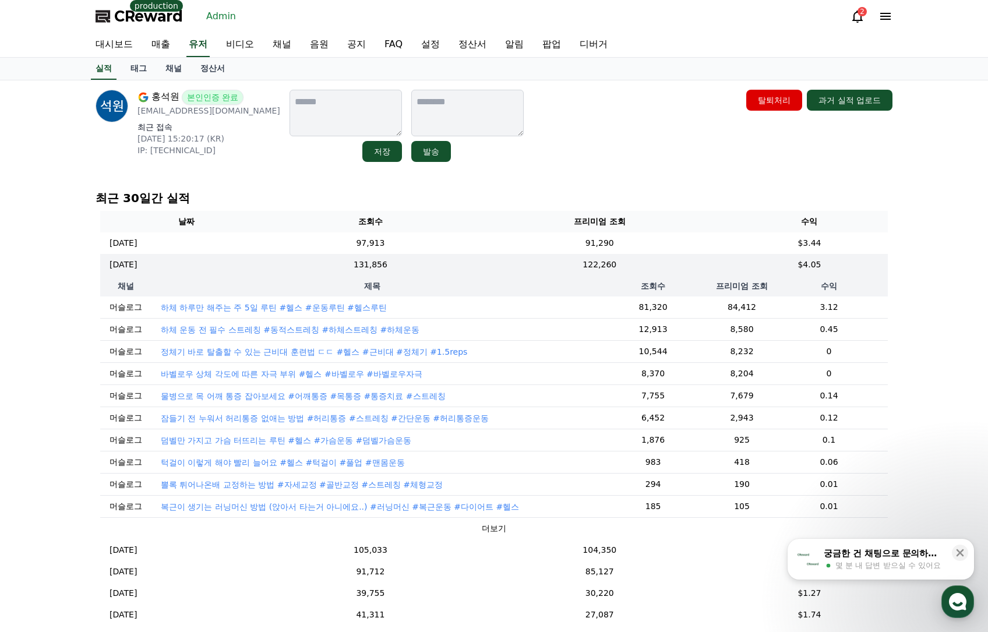
click at [347, 358] on td "정체기 바로 탈출할 수 있는 근비대 훈련법 ㄷㄷ #헬스 #근비대 #정체기 #1.5reps" at bounding box center [372, 352] width 441 height 22
click at [324, 353] on p "정체기 바로 탈출할 수 있는 근비대 훈련법 ㄷㄷ #헬스 #근비대 #정체기 #1.5reps" at bounding box center [314, 352] width 307 height 12
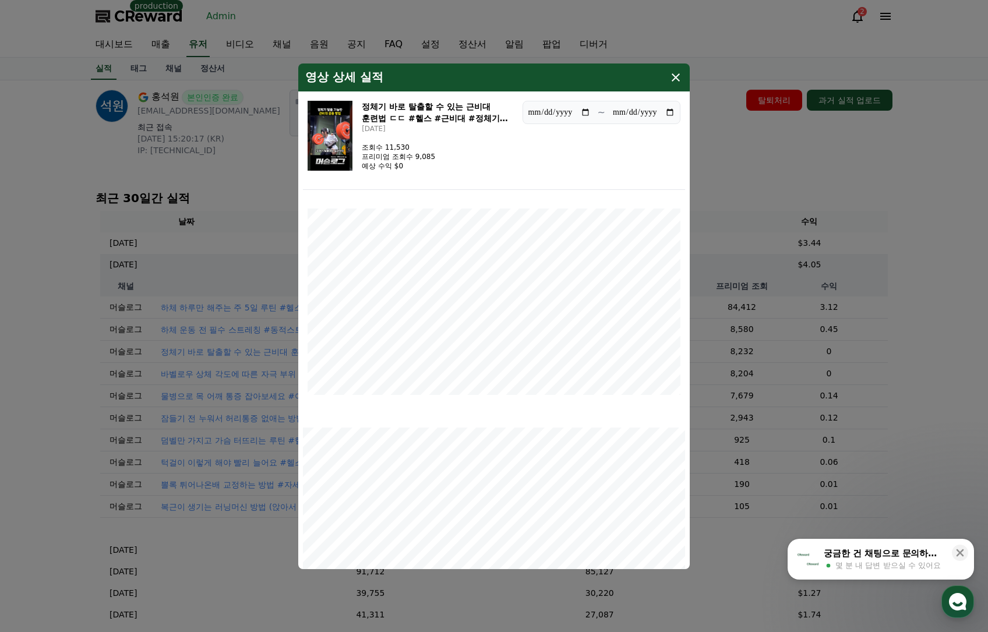
click at [754, 164] on button "close modal" at bounding box center [494, 316] width 988 height 632
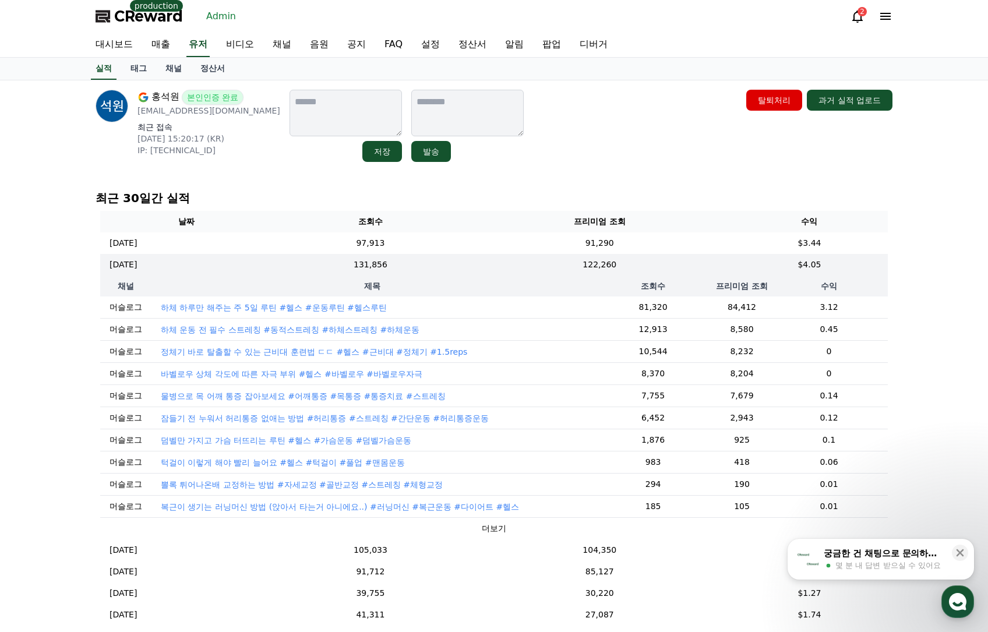
click at [857, 176] on div "홍석원 본인인증 완료 swhong1102@gmail.com 최근 접속 2025-09-17 15:20:17 (KR) IP: 2001:e60:87…" at bounding box center [494, 414] width 816 height 669
click at [308, 376] on p "바벨로우 상체 각도에 따른 자극 부위 #헬스 #바벨로우 #바벨로우자극" at bounding box center [292, 374] width 262 height 12
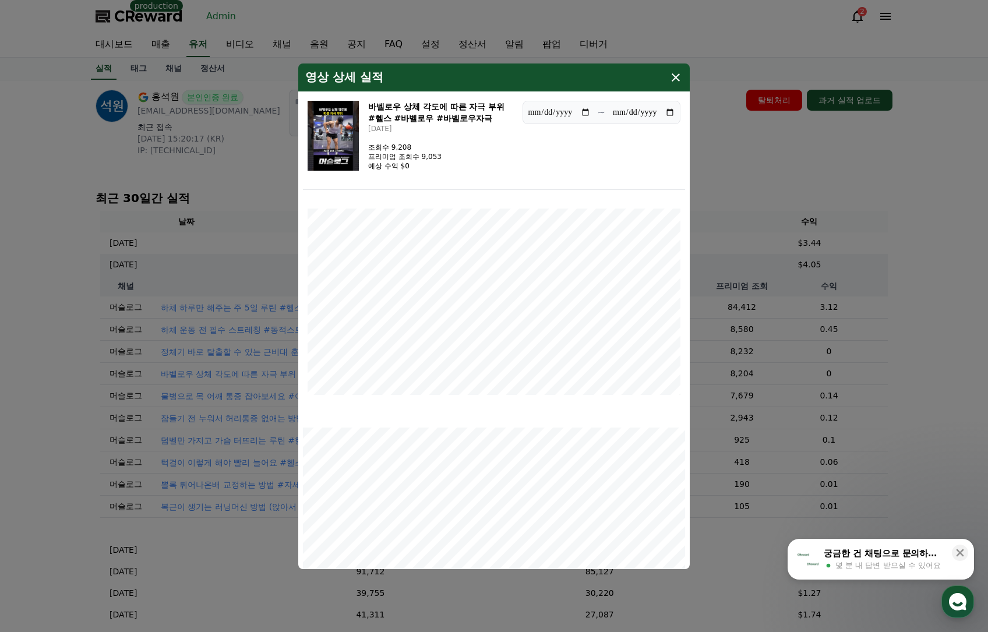
click at [787, 153] on button "close modal" at bounding box center [494, 316] width 988 height 632
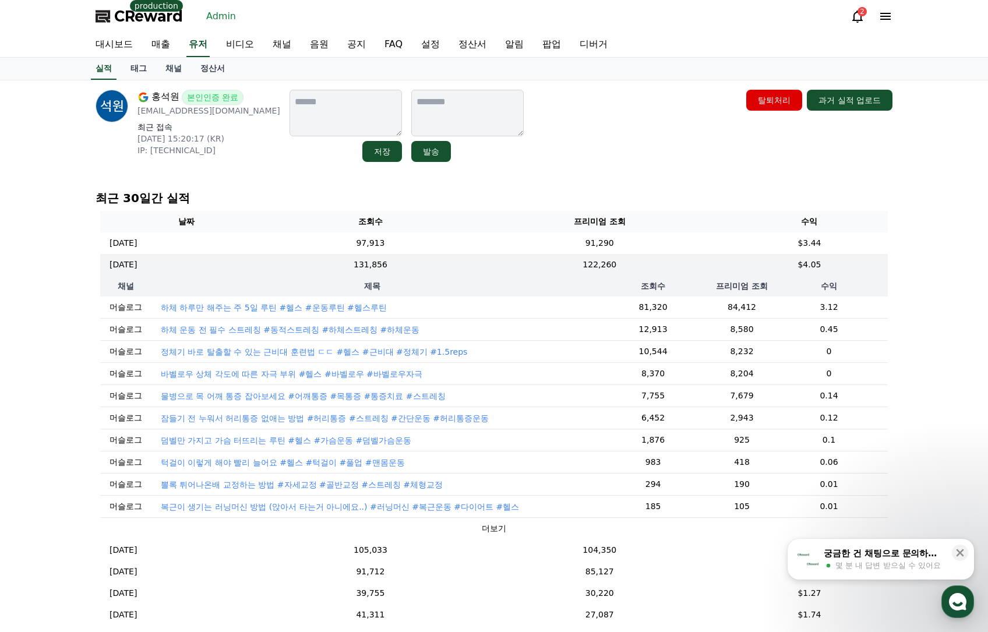
click at [298, 373] on p "바벨로우 상체 각도에 따른 자극 부위 #헬스 #바벨로우 #바벨로우자극" at bounding box center [292, 374] width 262 height 12
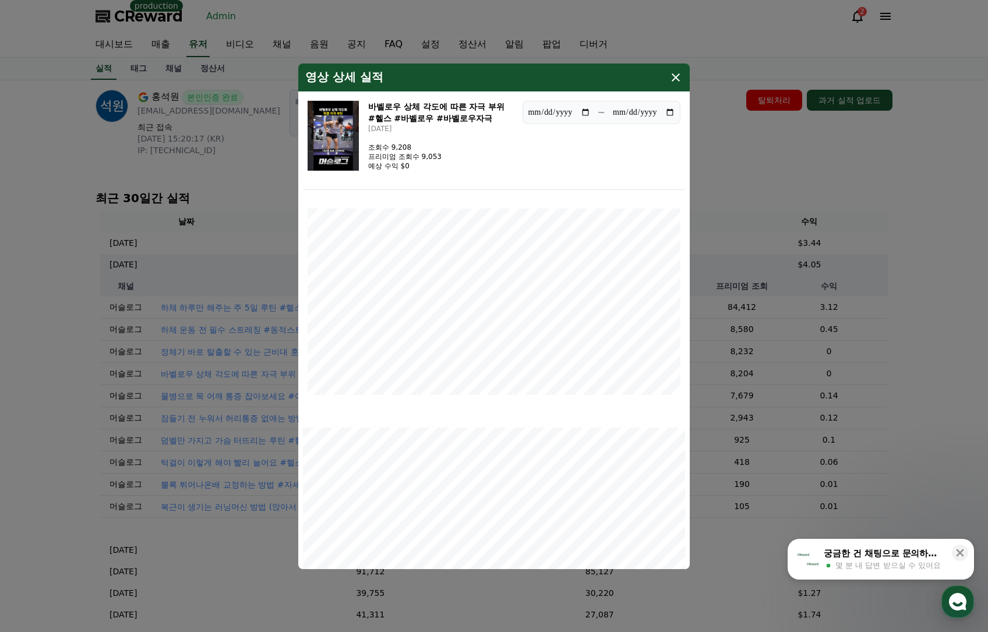
click at [791, 158] on button "close modal" at bounding box center [494, 316] width 988 height 632
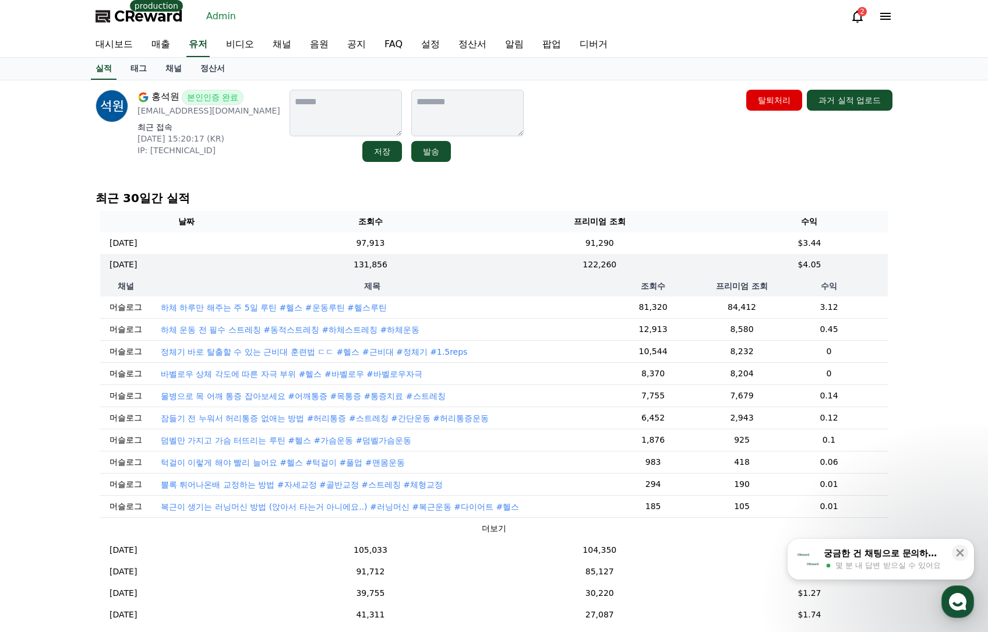
click at [345, 309] on p "하체 하루만 해주는 주 5일 루틴 #헬스 #운동루틴 #헬스루틴" at bounding box center [274, 308] width 226 height 12
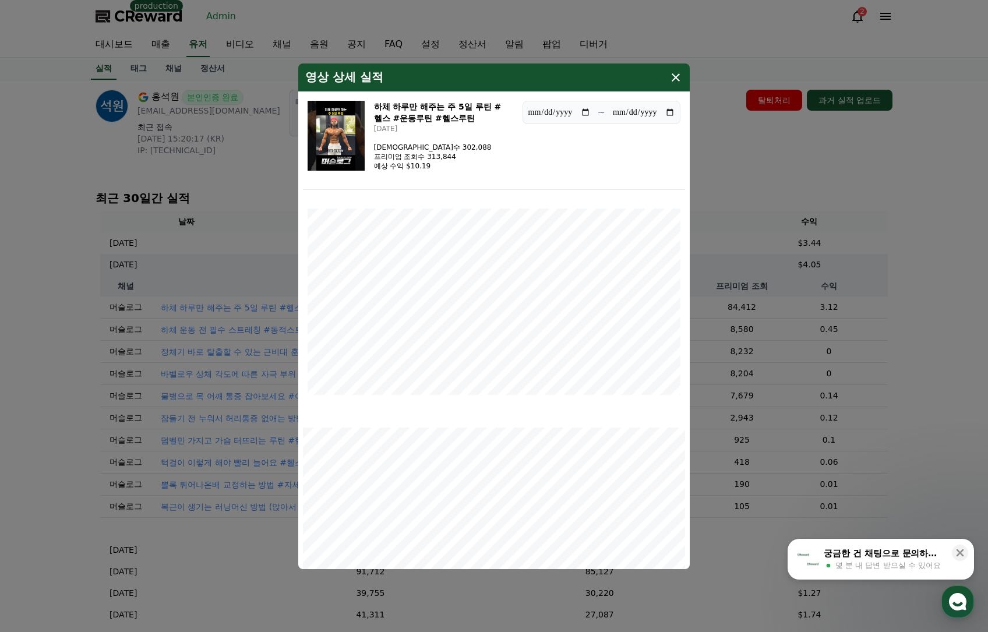
click at [846, 169] on button "close modal" at bounding box center [494, 316] width 988 height 632
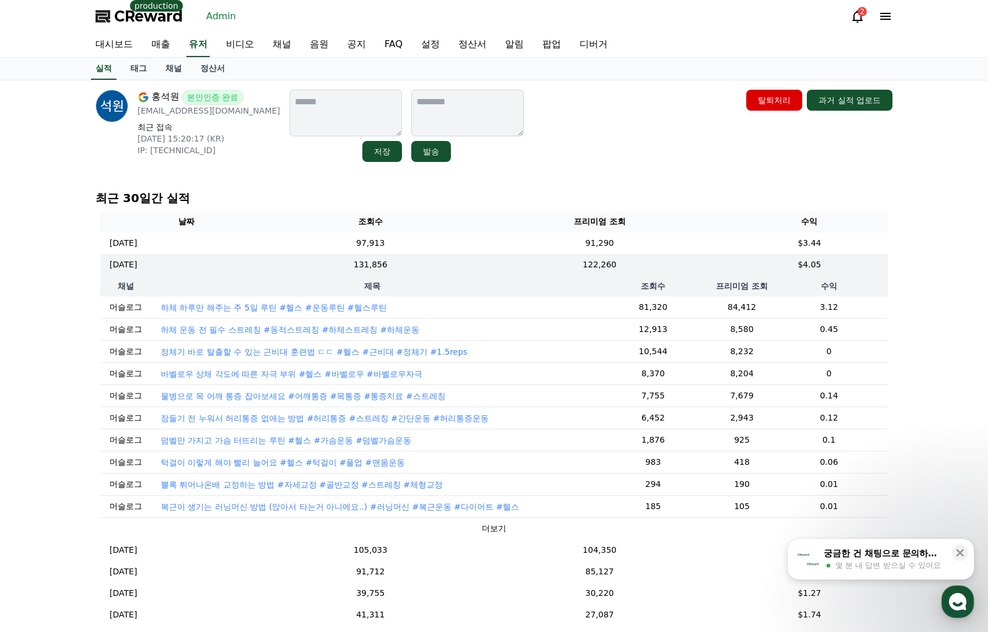
click at [304, 307] on p "하체 하루만 해주는 주 5일 루틴 #헬스 #운동루틴 #헬스루틴" at bounding box center [274, 308] width 226 height 12
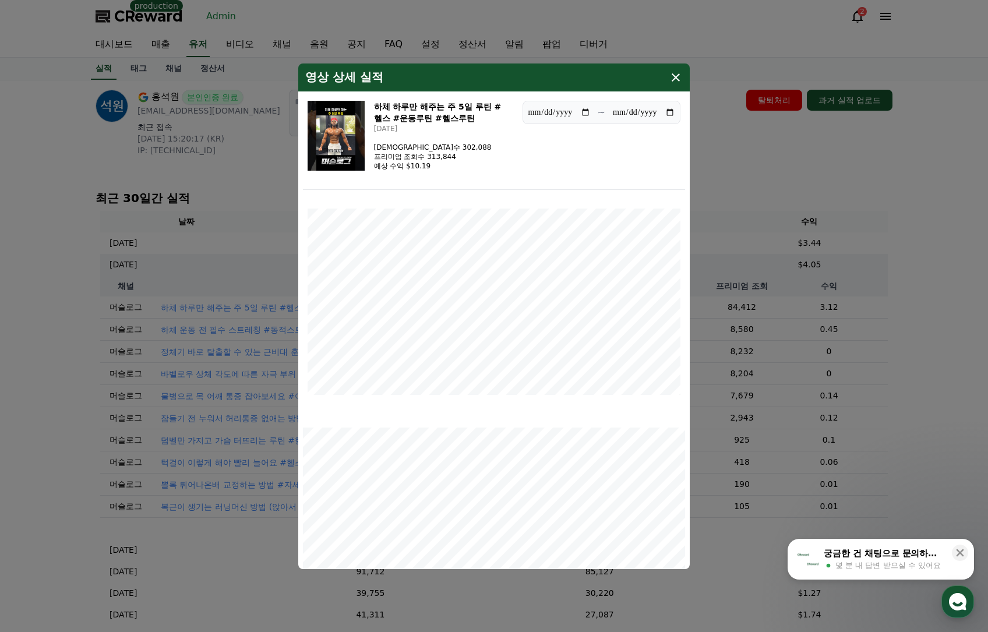
click at [349, 151] on img "modal" at bounding box center [336, 136] width 57 height 70
click at [797, 192] on button "close modal" at bounding box center [494, 316] width 988 height 632
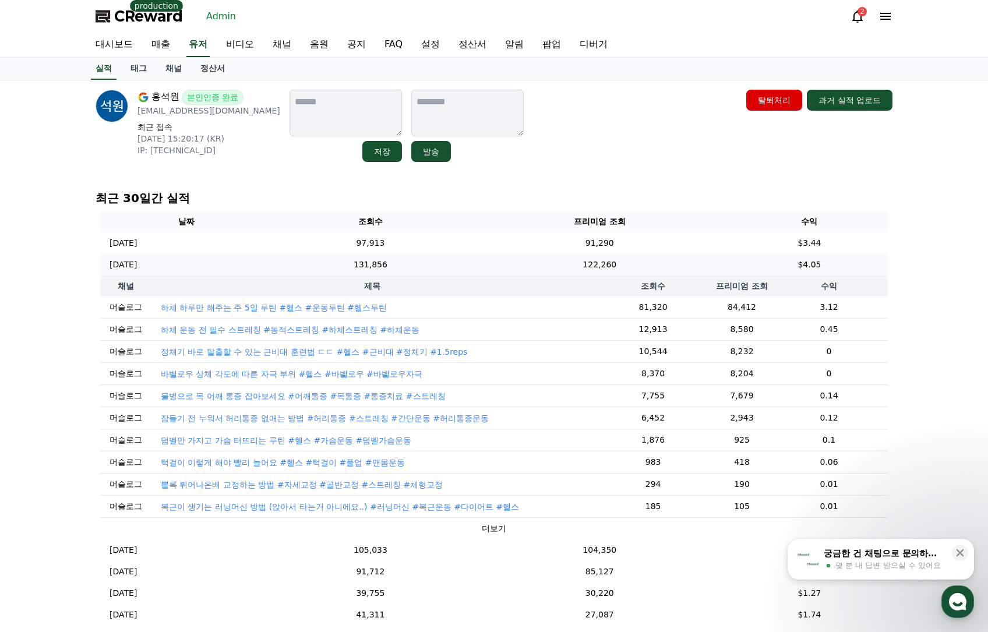
click at [673, 265] on td "122,260" at bounding box center [600, 265] width 263 height 22
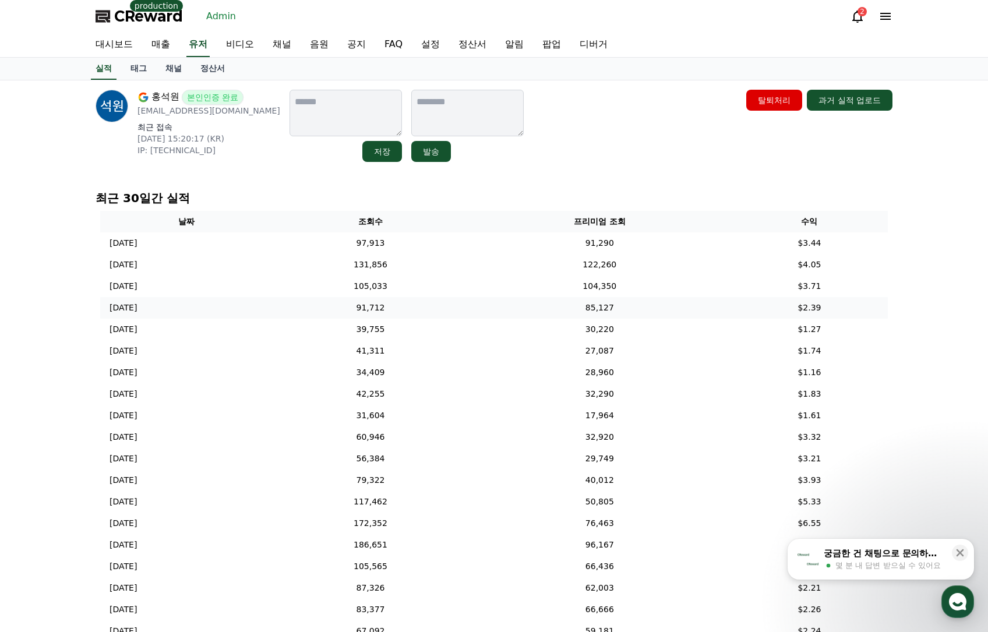
click at [641, 312] on td "85,127" at bounding box center [600, 308] width 263 height 22
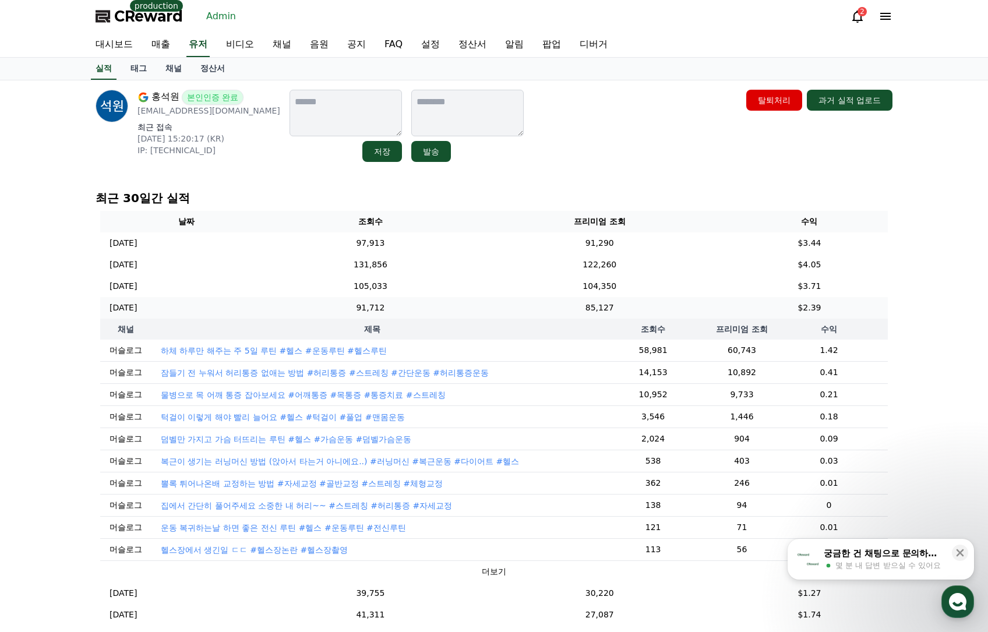
click at [635, 310] on td "85,127" at bounding box center [600, 308] width 263 height 22
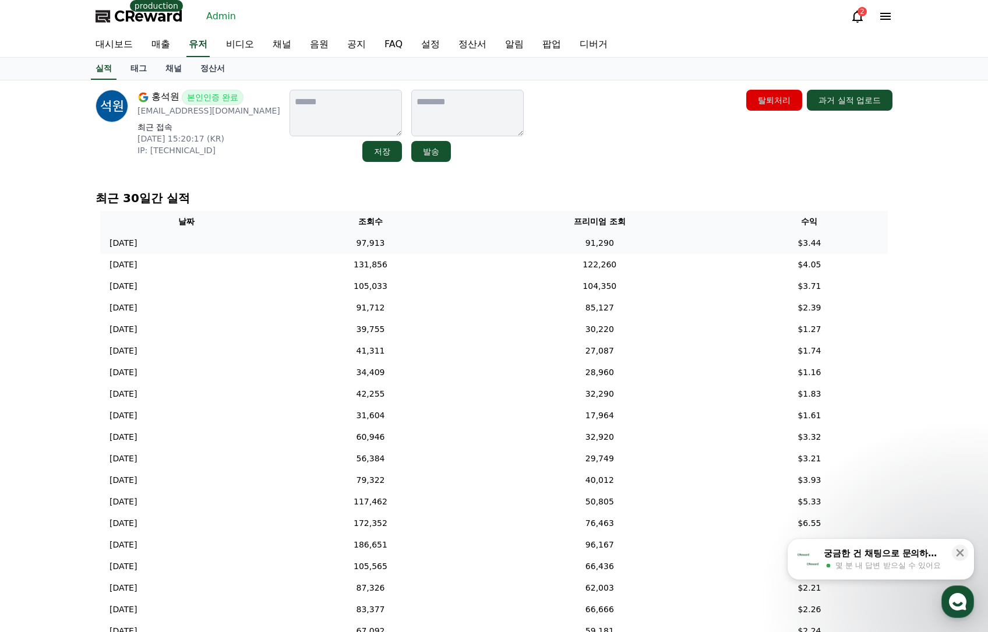
click at [552, 243] on td "91,290" at bounding box center [600, 244] width 263 height 22
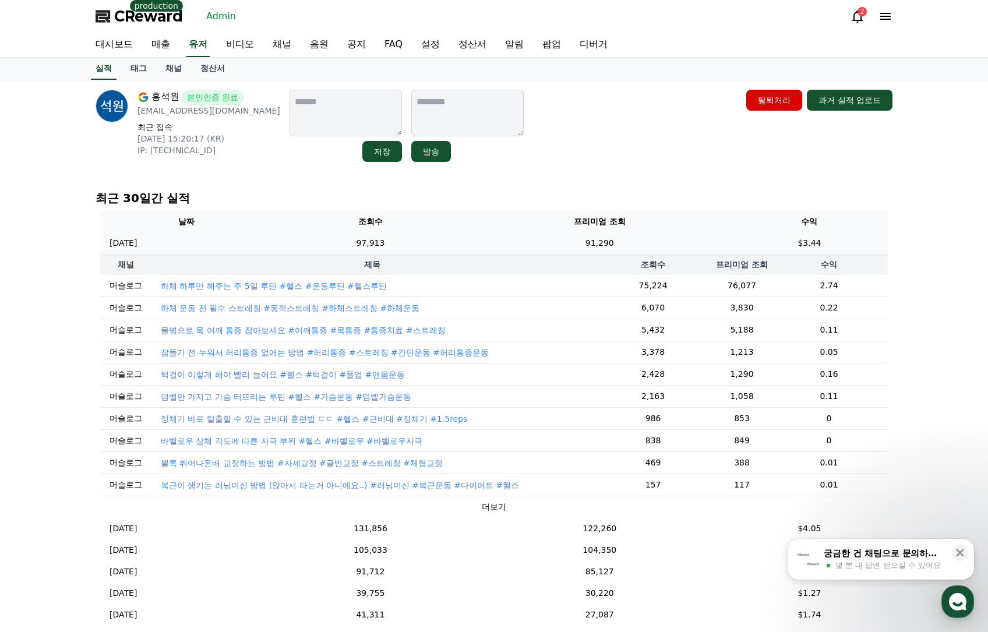
click at [552, 243] on td "91,290" at bounding box center [600, 244] width 263 height 22
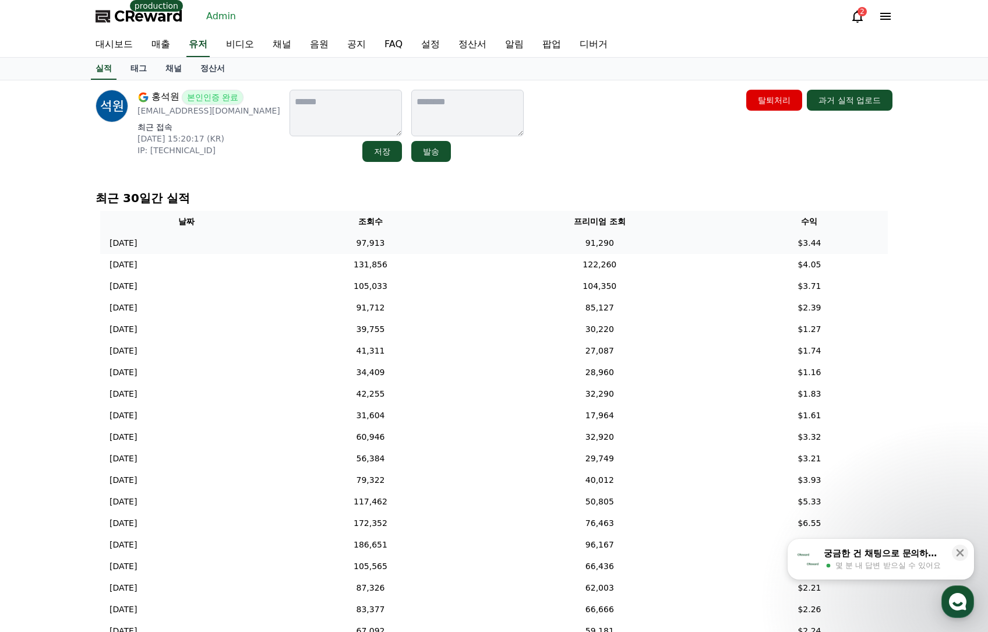
click at [582, 238] on td "91,290" at bounding box center [600, 244] width 263 height 22
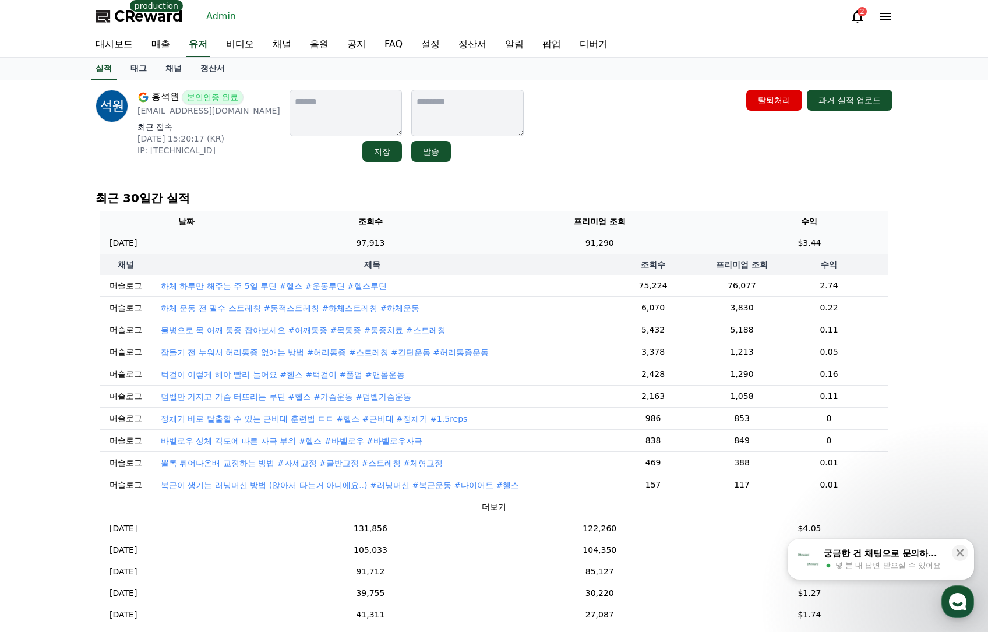
click at [469, 241] on td "97,913" at bounding box center [371, 244] width 196 height 22
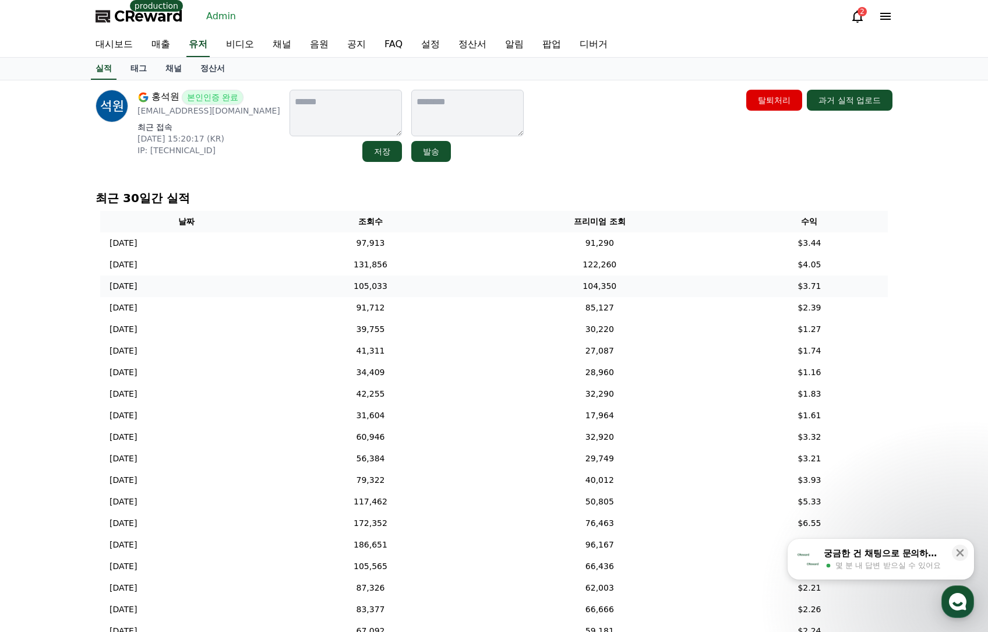
click at [462, 276] on td "105,033" at bounding box center [371, 287] width 196 height 22
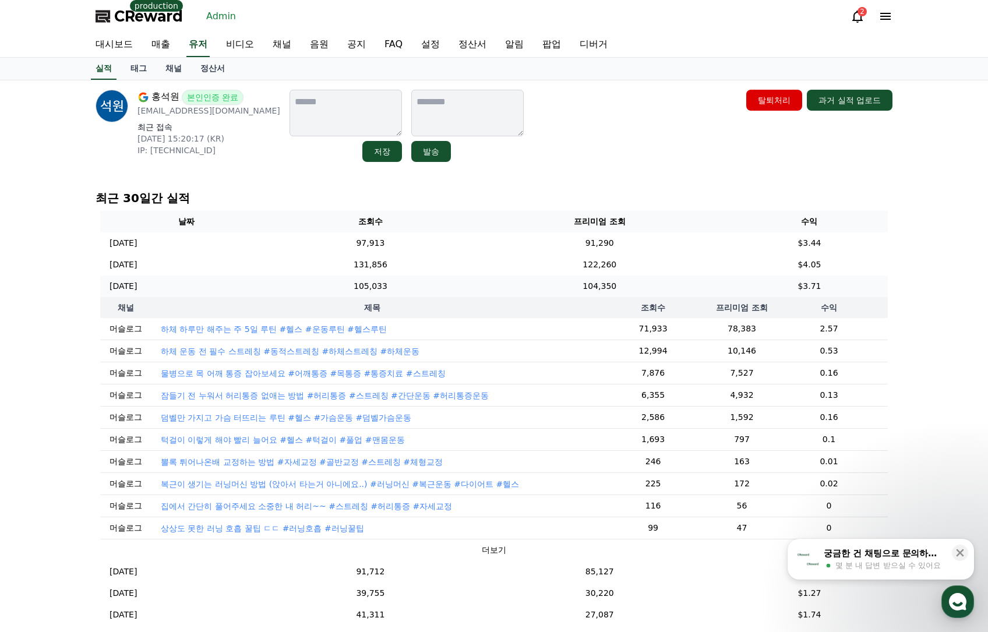
click at [462, 276] on td "105,033" at bounding box center [371, 287] width 196 height 22
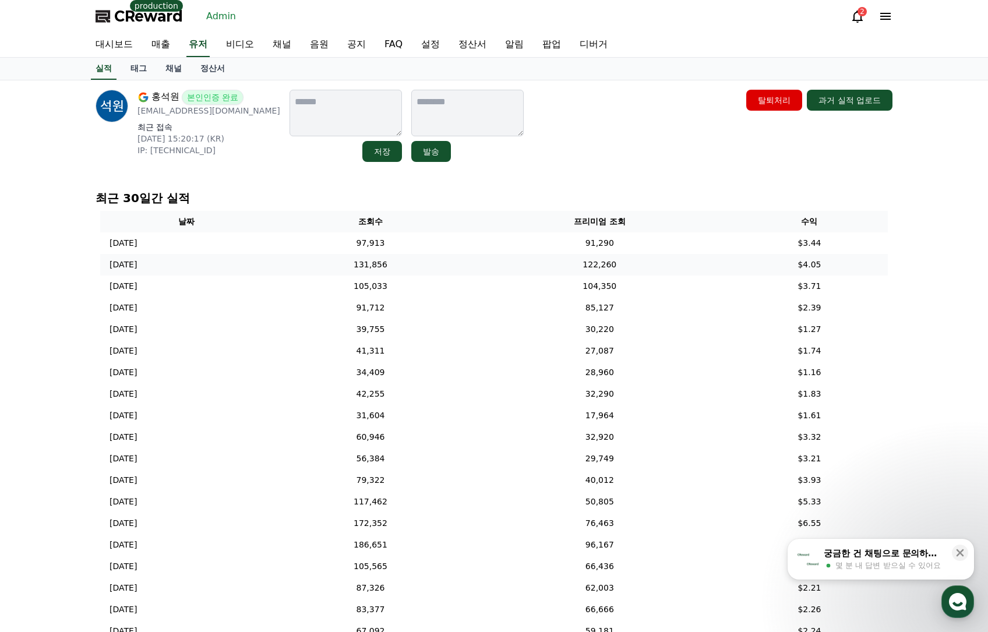
click at [466, 258] on td "131,856" at bounding box center [371, 265] width 196 height 22
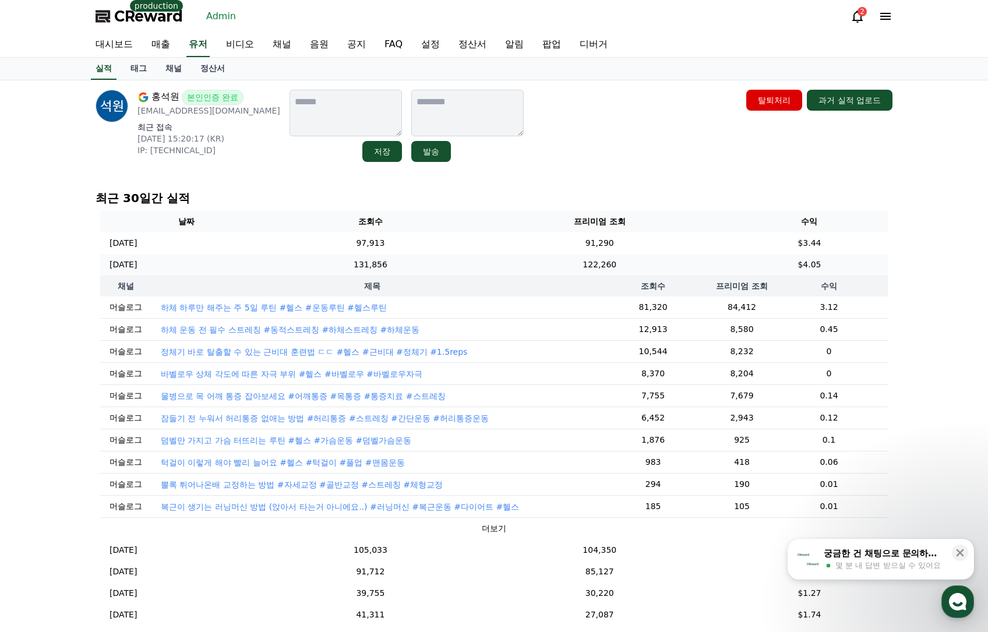
click at [466, 258] on td "131,856" at bounding box center [371, 265] width 196 height 22
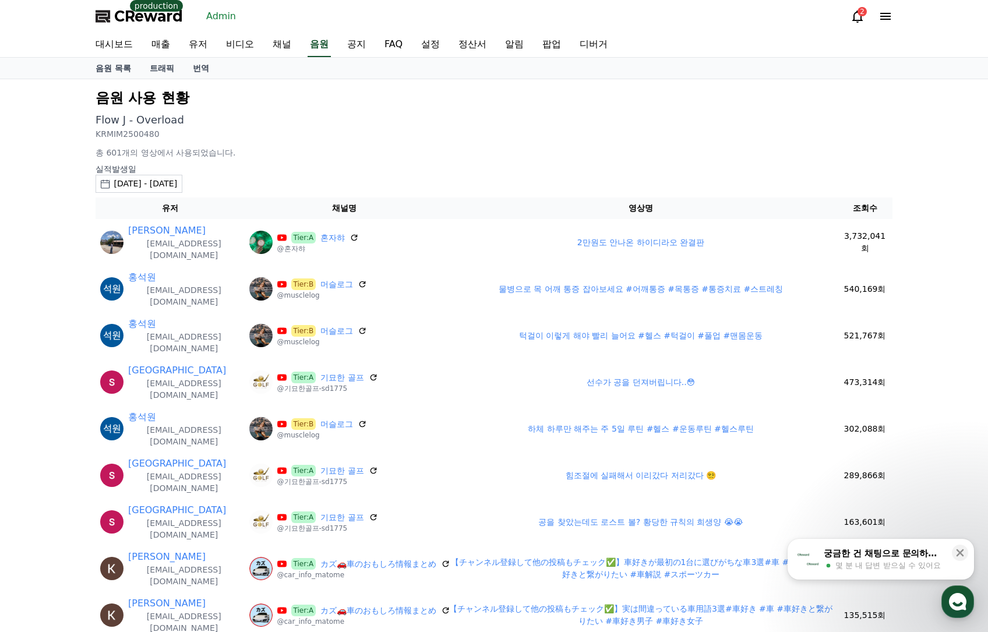
click at [445, 137] on p "KRMIM2500480" at bounding box center [494, 134] width 797 height 12
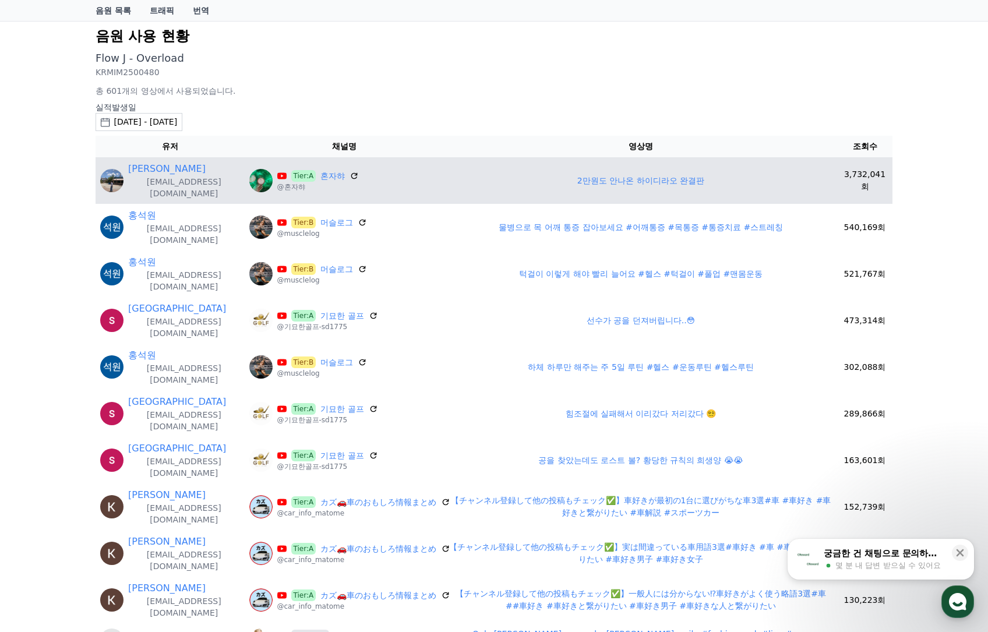
scroll to position [58, 0]
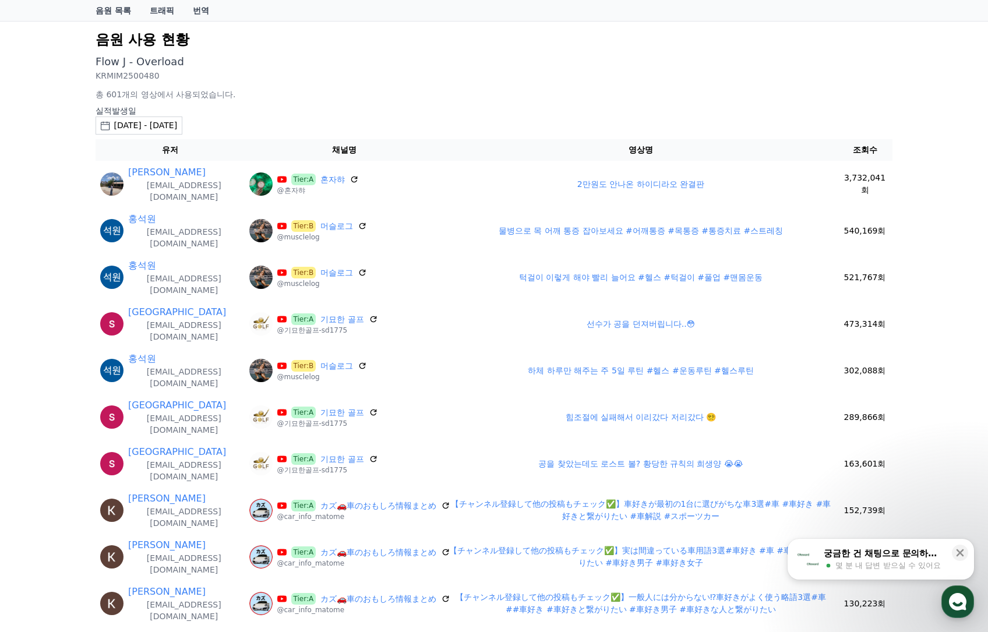
click at [381, 100] on div "음원 사용 현황 Flow J - Overload KRMIM2500480 총 601개의 영상에서 사용되었습니다. 실적발생[DATE] - [DAT…" at bounding box center [494, 554] width 807 height 1057
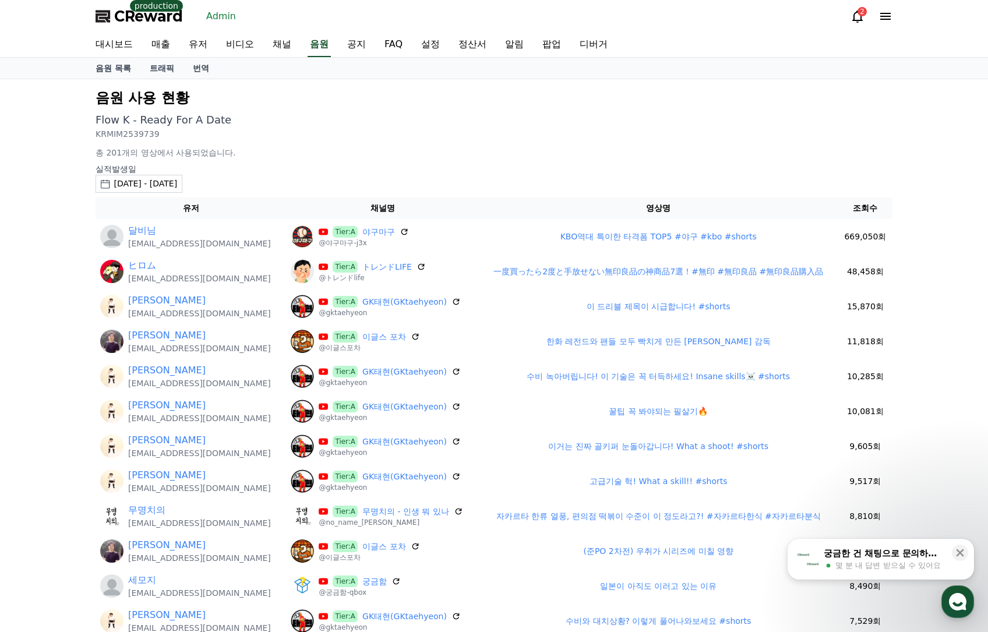
click at [453, 149] on p "총 201개의 영상에서 사용되었습니다." at bounding box center [494, 153] width 797 height 12
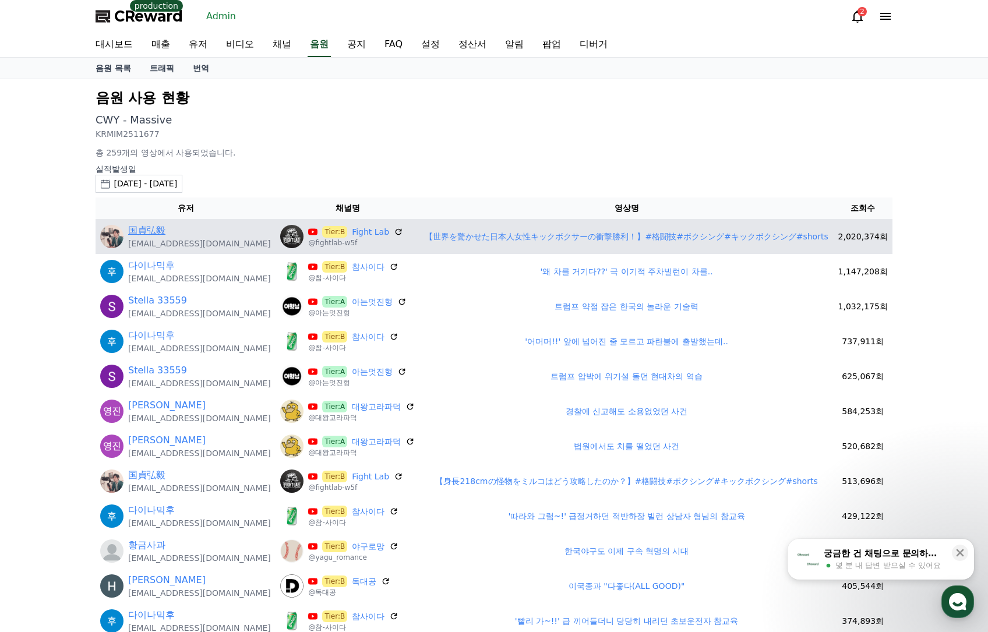
click at [148, 234] on link "国貞弘毅" at bounding box center [146, 231] width 37 height 14
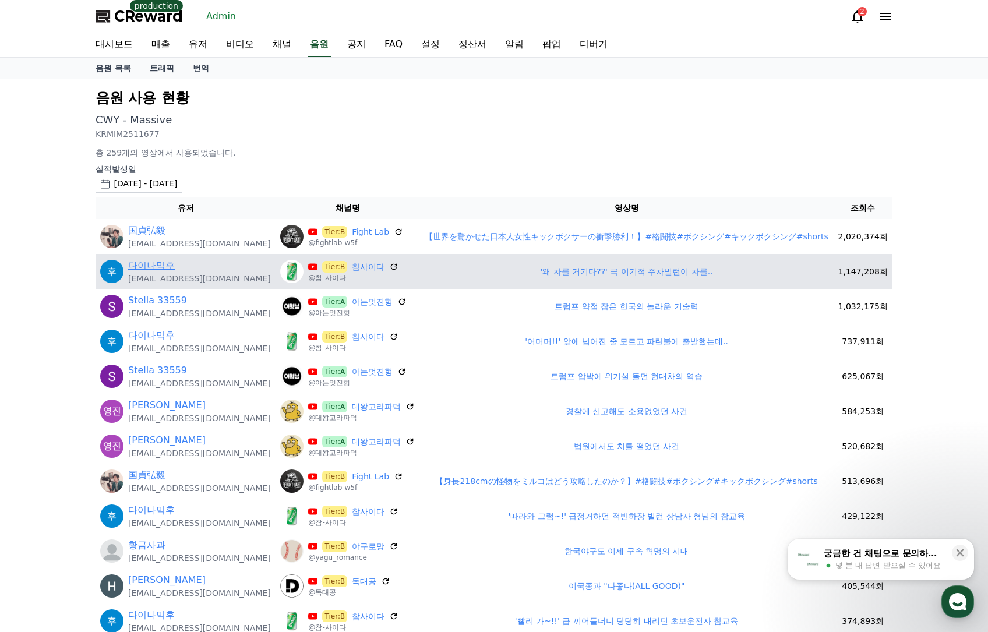
click at [161, 267] on link "다이나믹후" at bounding box center [151, 266] width 47 height 14
click at [585, 276] on link "'왜 차를 거기다??' 극 이기적 주차빌런이 차를.." at bounding box center [627, 271] width 173 height 9
click at [166, 267] on link "다이나믹후" at bounding box center [151, 266] width 47 height 14
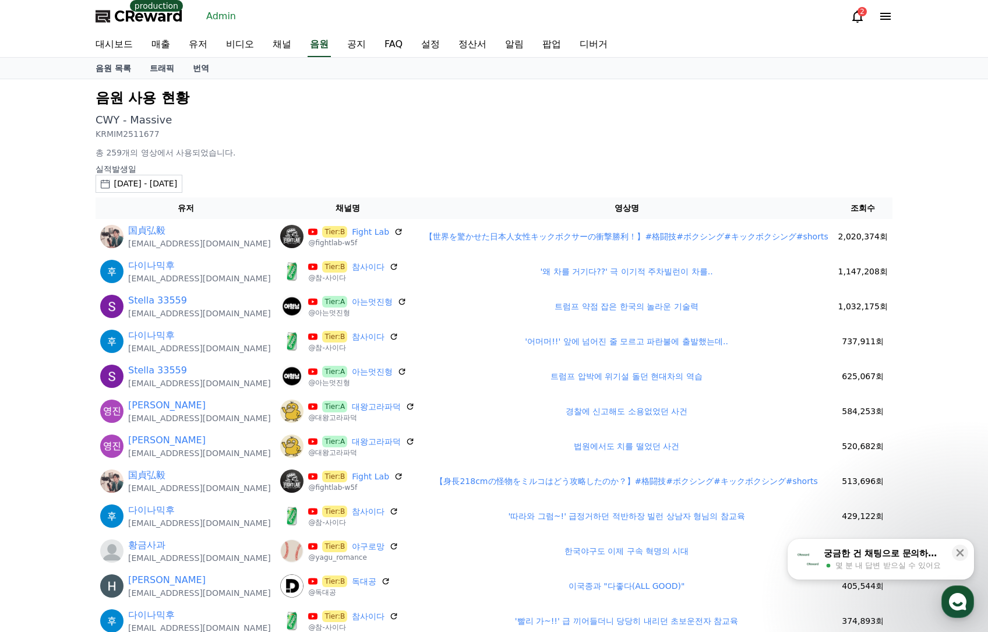
click at [591, 150] on p "총 259개의 영상에서 사용되었습니다." at bounding box center [494, 153] width 797 height 12
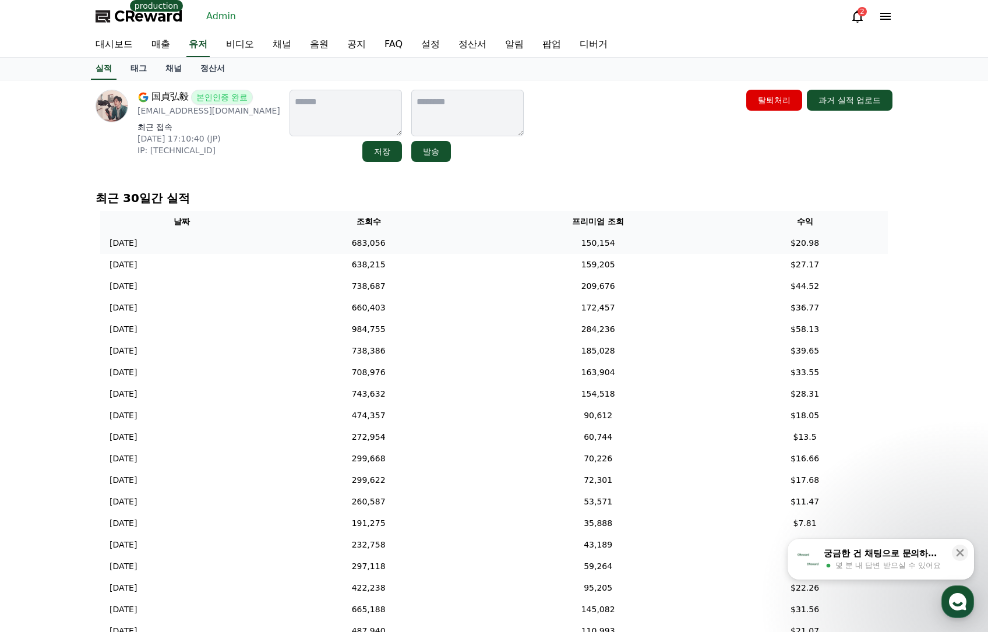
click at [610, 236] on td "150,154" at bounding box center [598, 244] width 248 height 22
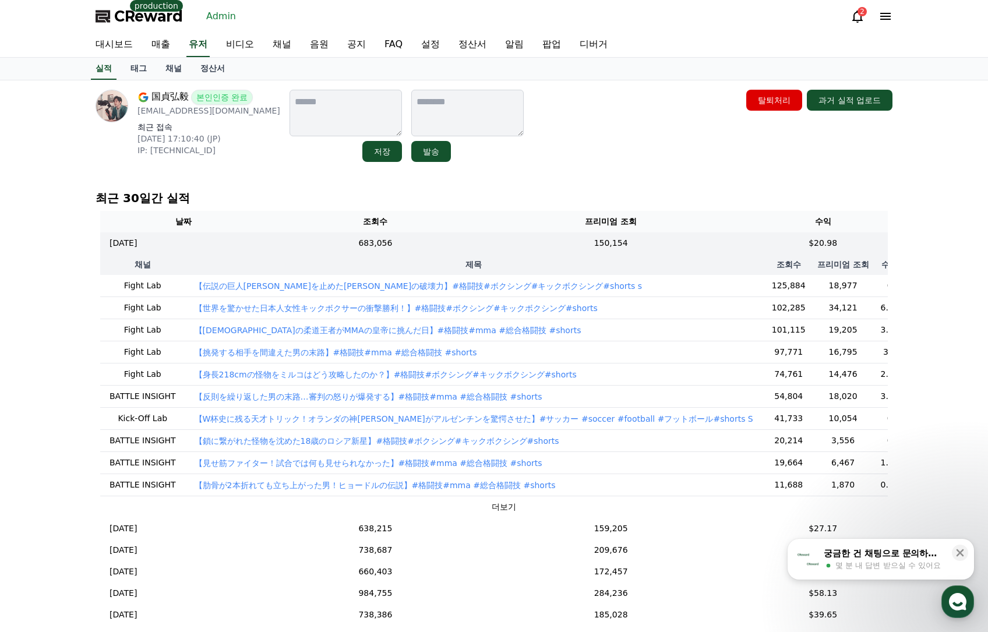
click at [338, 283] on p "【伝説の巨人[PERSON_NAME]を止めた[PERSON_NAME]の破壊力】#格闘技#ボクシング#キックボクシング#shorts s" at bounding box center [419, 286] width 448 height 12
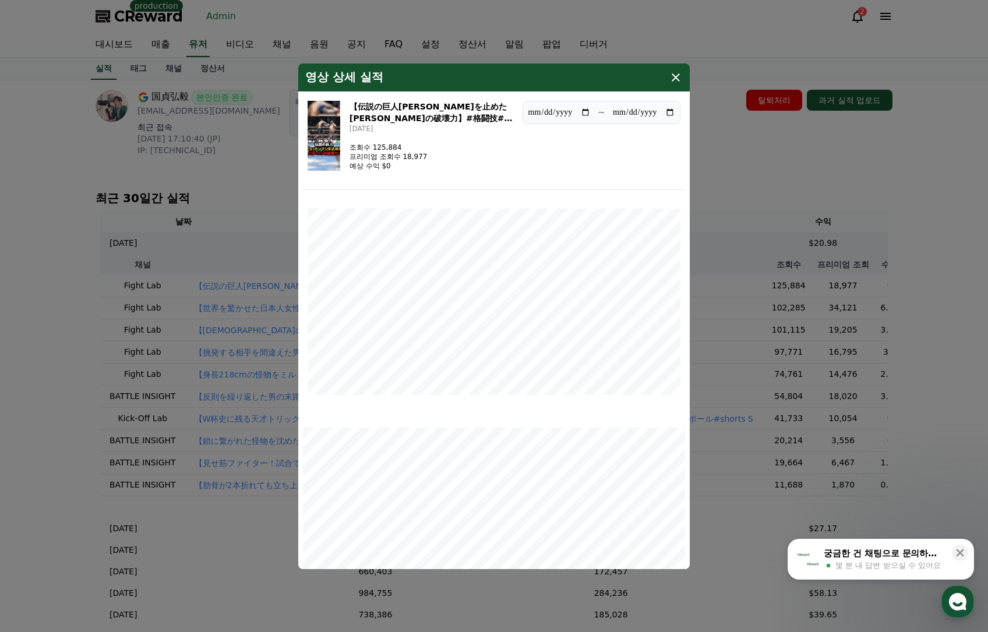
click at [332, 140] on img "modal" at bounding box center [324, 136] width 33 height 70
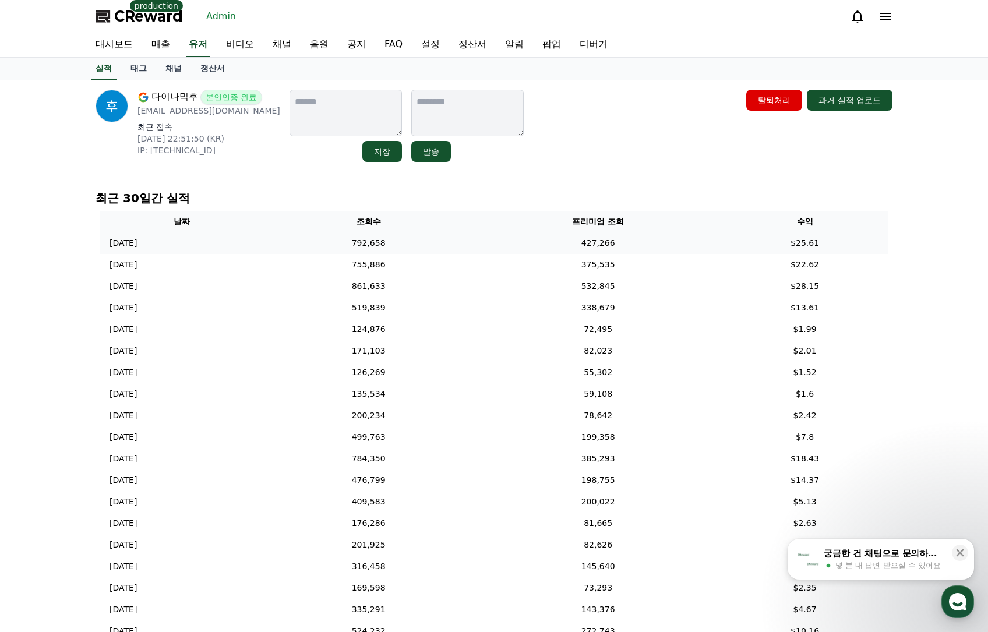
click at [474, 247] on td "792,658" at bounding box center [369, 244] width 212 height 22
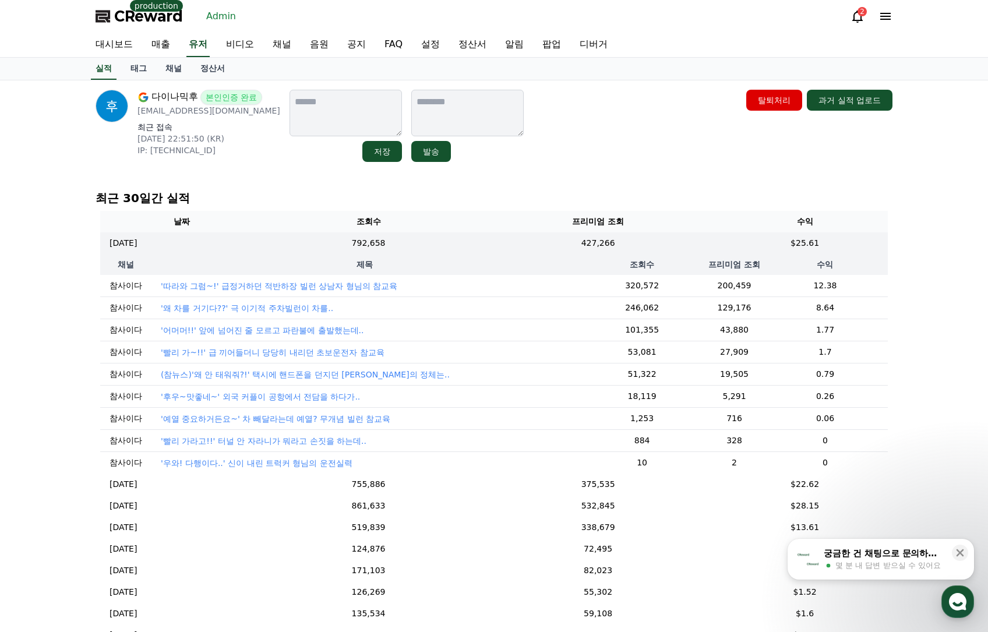
click at [578, 138] on div "다이나믹후 본인인증 완료 [EMAIL_ADDRESS][DOMAIN_NAME] 최근 접속 [DATE] 22:51:50 (KR) IP: [TECH…" at bounding box center [494, 126] width 797 height 72
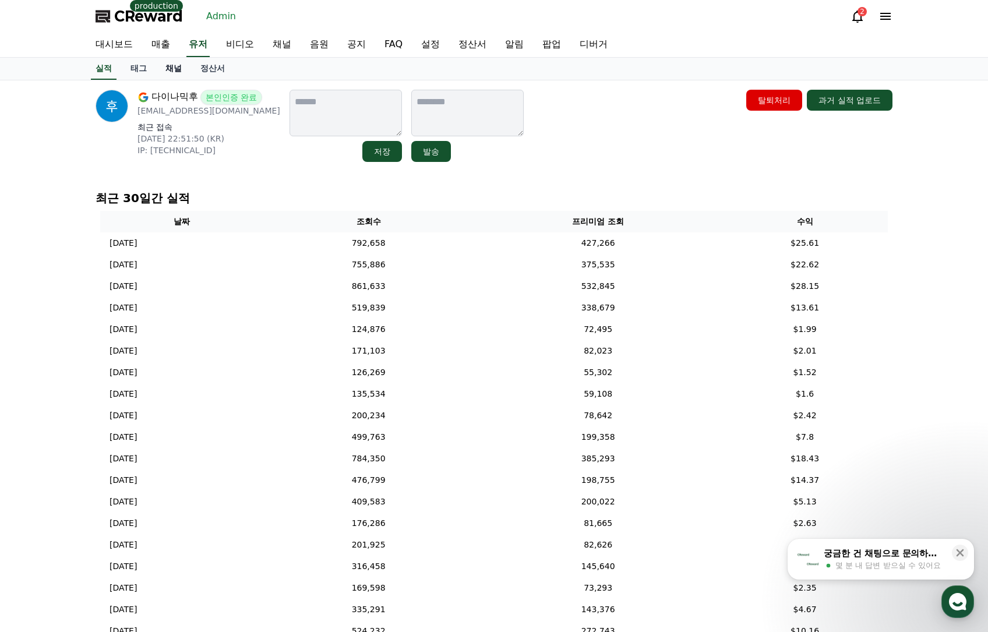
click at [182, 69] on link "채널" at bounding box center [173, 69] width 35 height 22
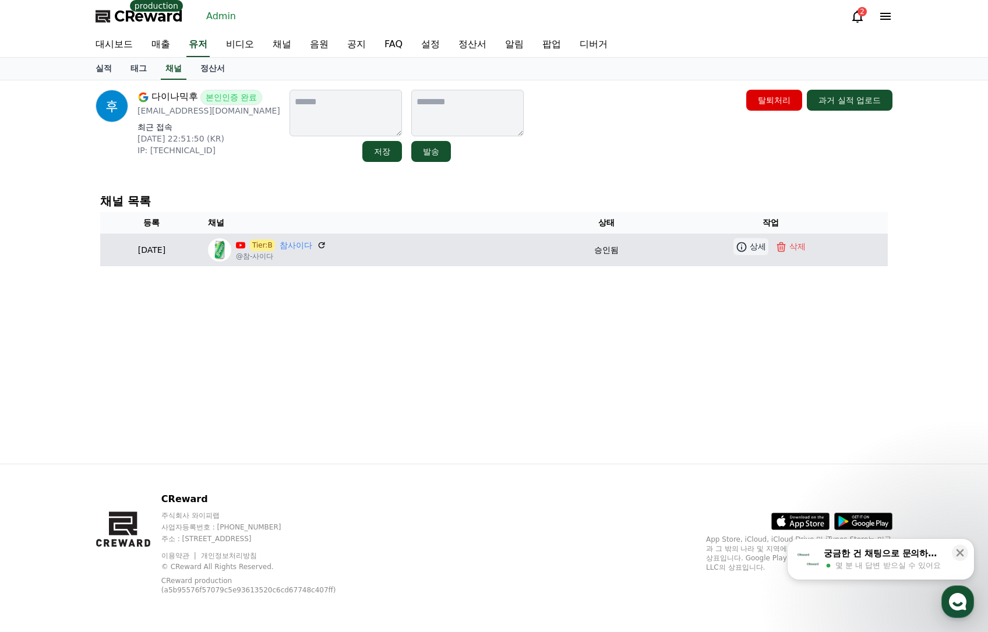
click at [762, 247] on p "상세" at bounding box center [758, 247] width 16 height 12
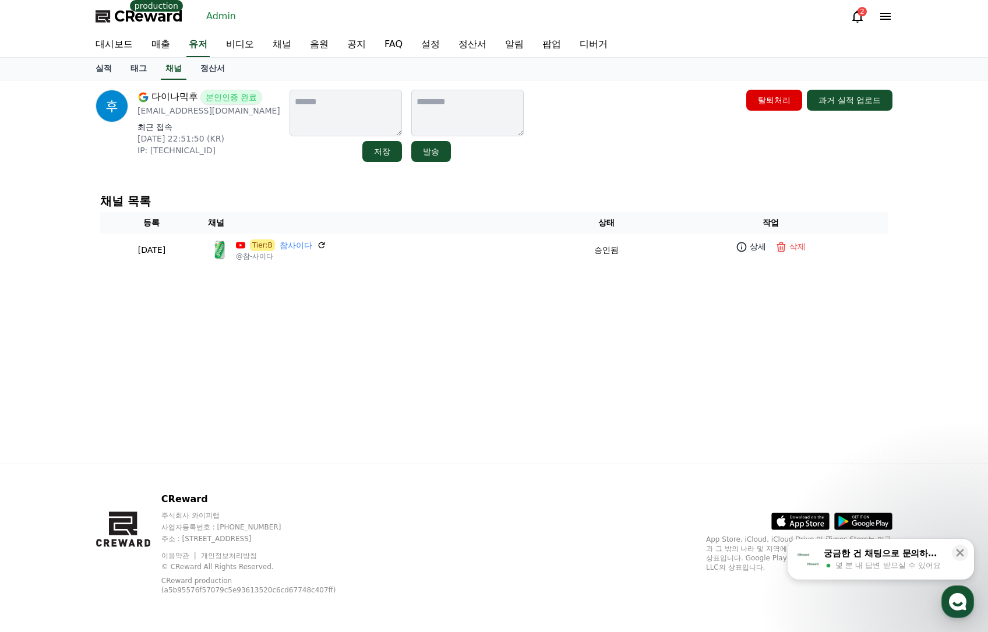
click at [368, 205] on h4 "채널 목록" at bounding box center [494, 201] width 788 height 13
click at [111, 71] on link "실적" at bounding box center [103, 69] width 35 height 22
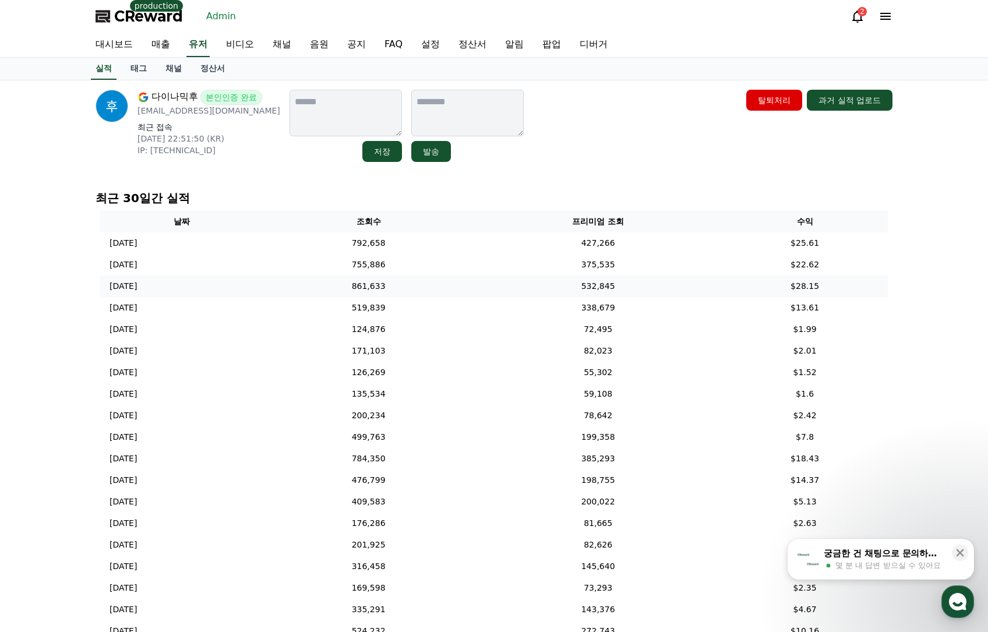
click at [659, 288] on td "532,845" at bounding box center [598, 287] width 248 height 22
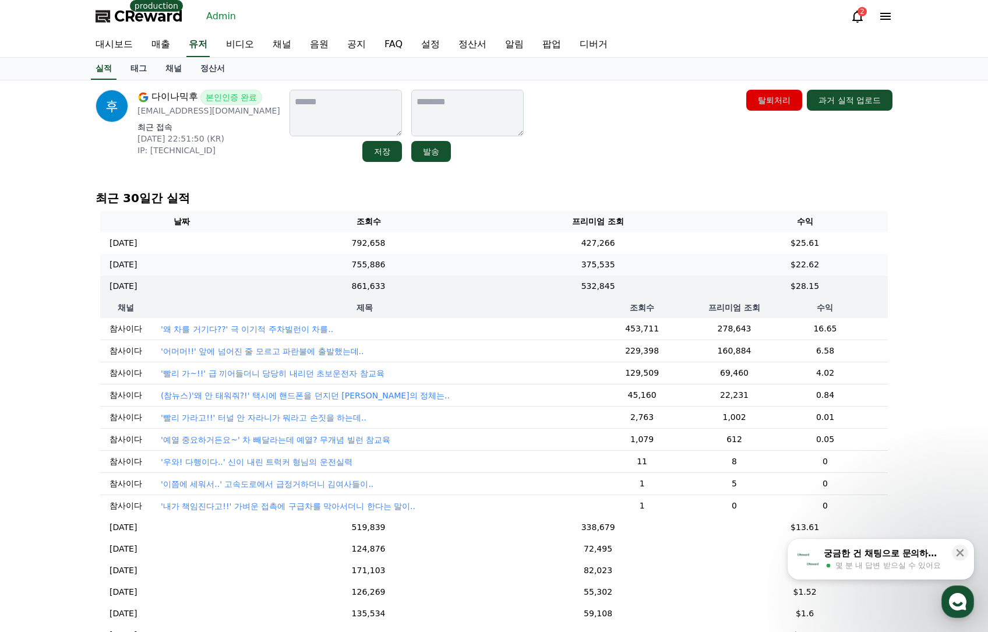
drag, startPoint x: 660, startPoint y: 287, endPoint x: 671, endPoint y: 270, distance: 20.2
click at [661, 287] on td "532,845" at bounding box center [598, 287] width 248 height 22
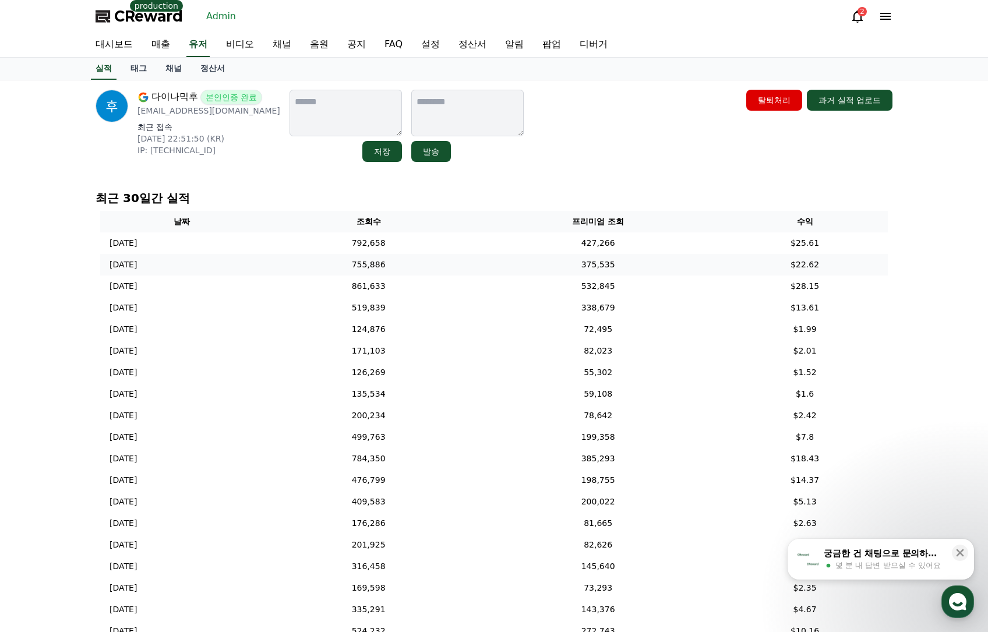
click at [671, 268] on td "375,535" at bounding box center [598, 265] width 248 height 22
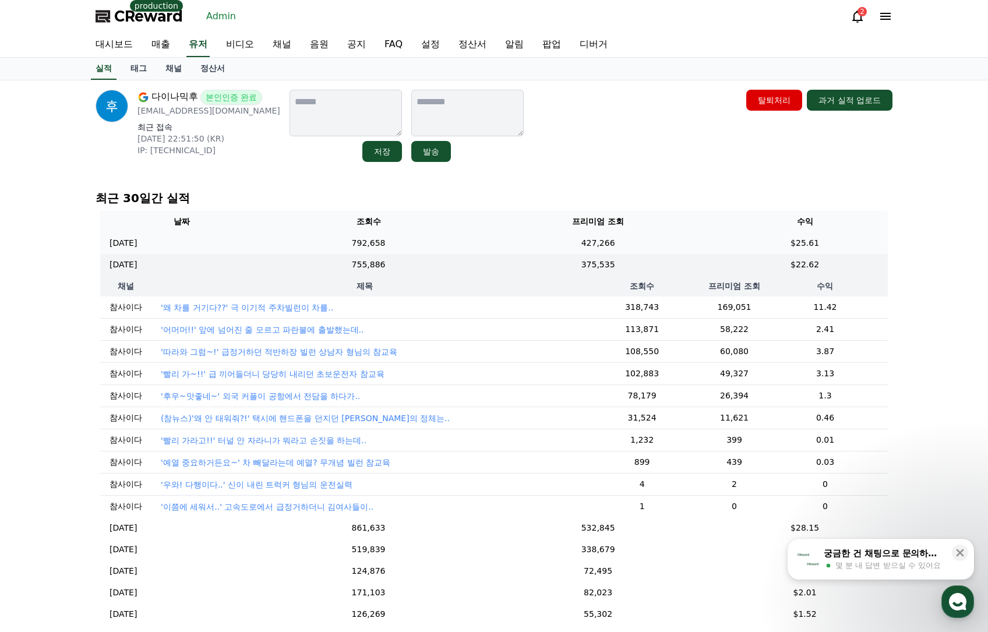
click at [672, 238] on td "427,266" at bounding box center [598, 244] width 248 height 22
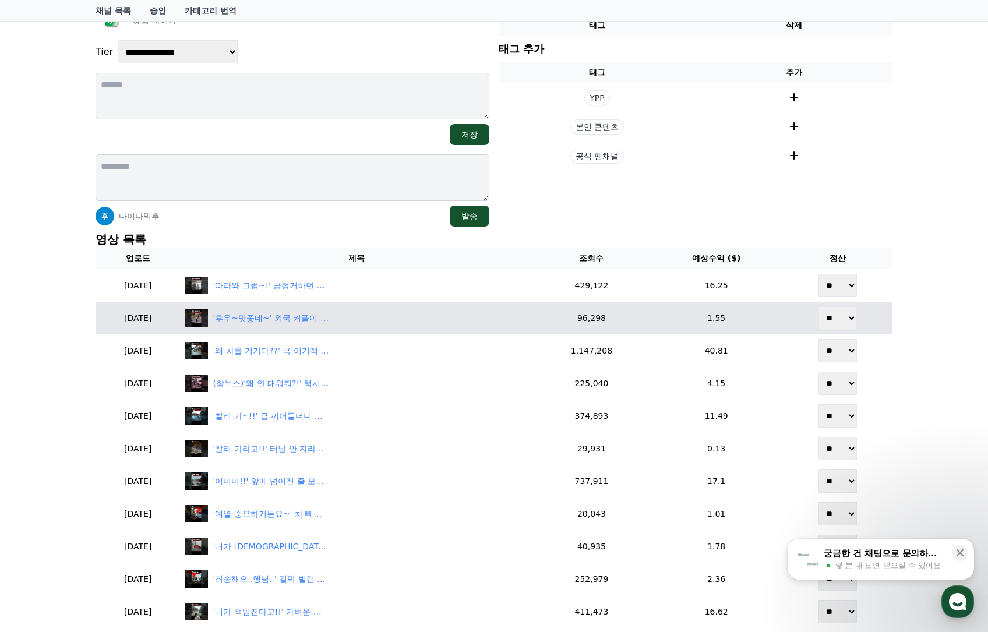
scroll to position [117, 0]
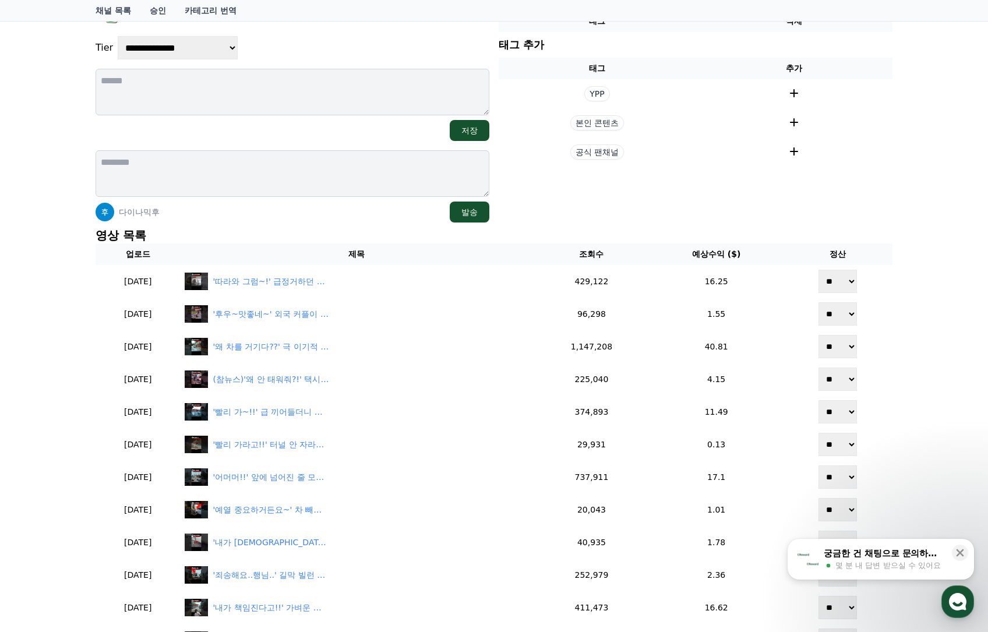
click at [374, 223] on div "**********" at bounding box center [494, 453] width 807 height 975
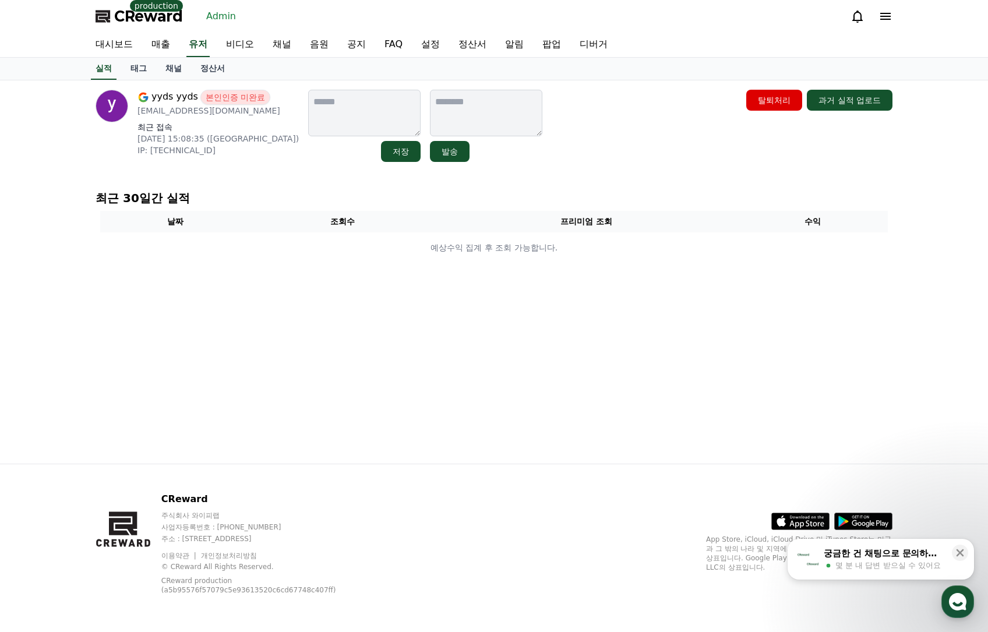
click at [175, 76] on link "채널" at bounding box center [173, 69] width 35 height 22
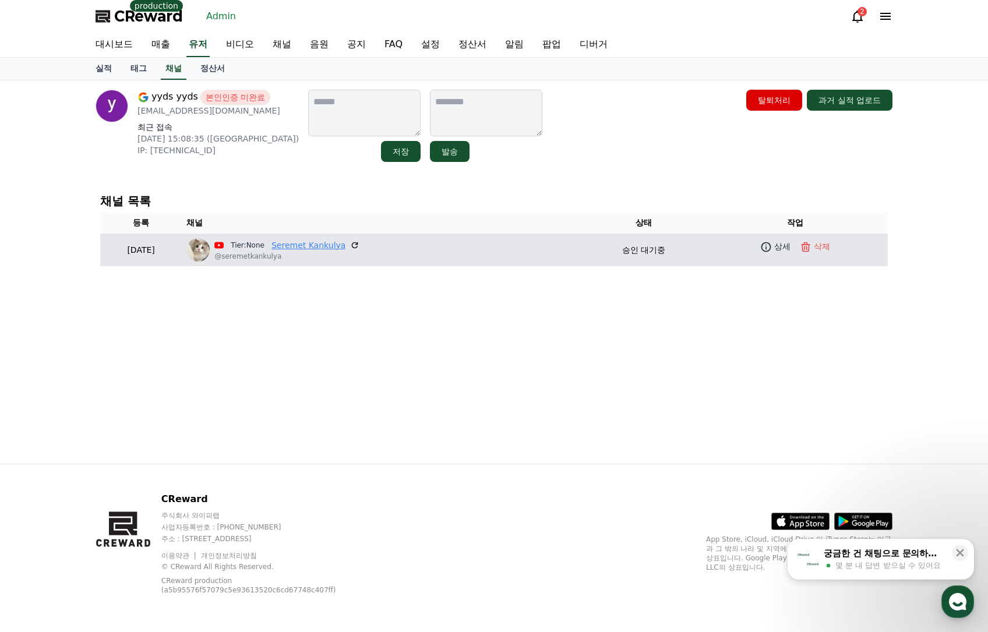
click at [339, 246] on link "Seremet Kankulya" at bounding box center [309, 246] width 74 height 12
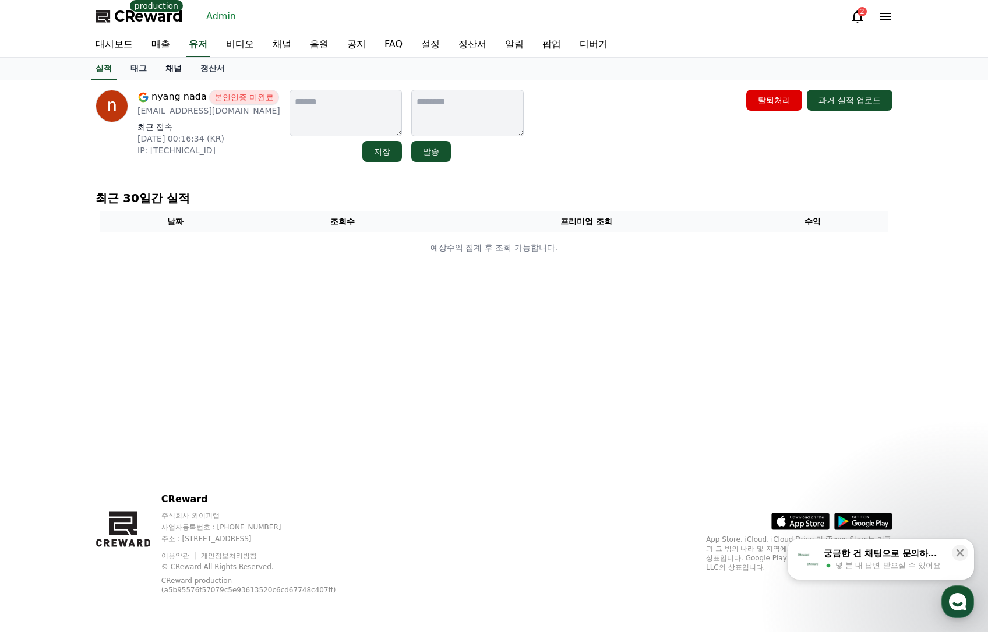
click at [175, 77] on link "채널" at bounding box center [173, 69] width 35 height 22
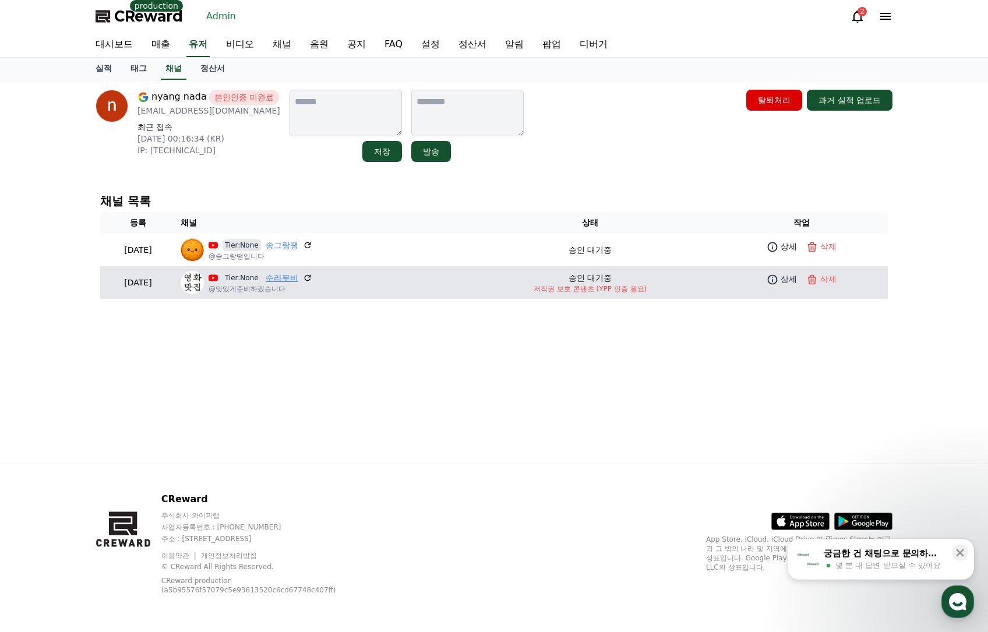
click at [298, 277] on link "수라무비" at bounding box center [282, 278] width 33 height 12
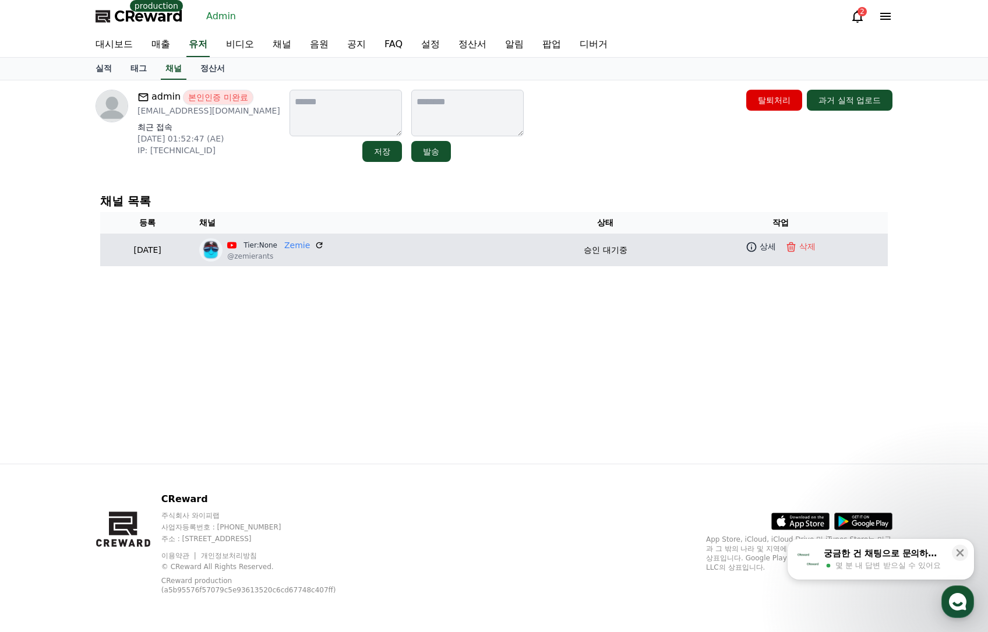
click at [324, 252] on p "@zemierants" at bounding box center [275, 256] width 97 height 9
click at [310, 247] on link "Zemie" at bounding box center [297, 246] width 26 height 12
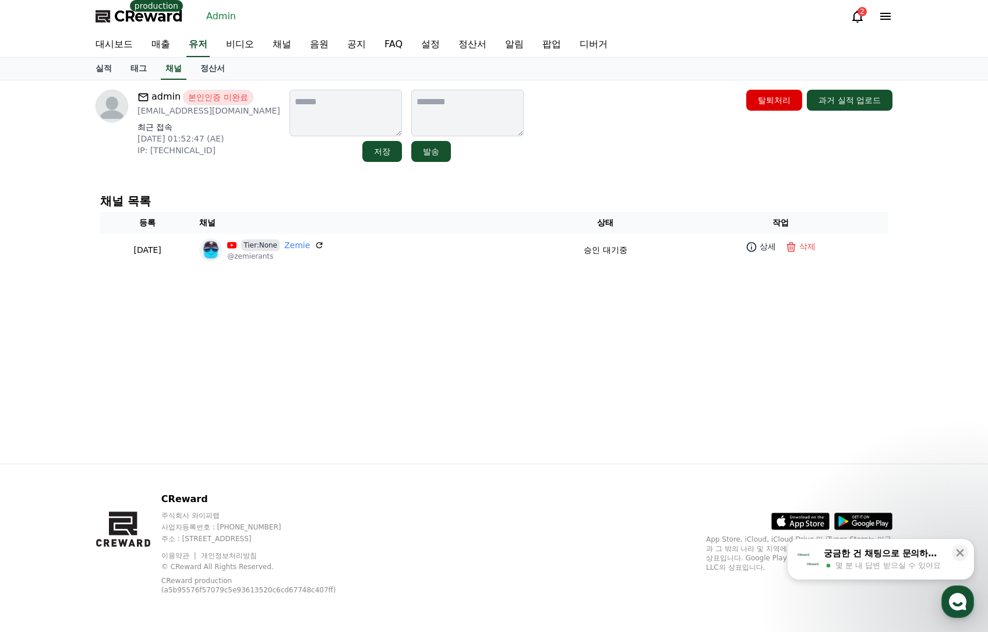
click at [444, 193] on div "admin 본인인증 미완료 spyx20088@gmail.com 최근 접속 2025-10-10 01:52:47 (AE) IP: 146.70.23…" at bounding box center [494, 271] width 816 height 383
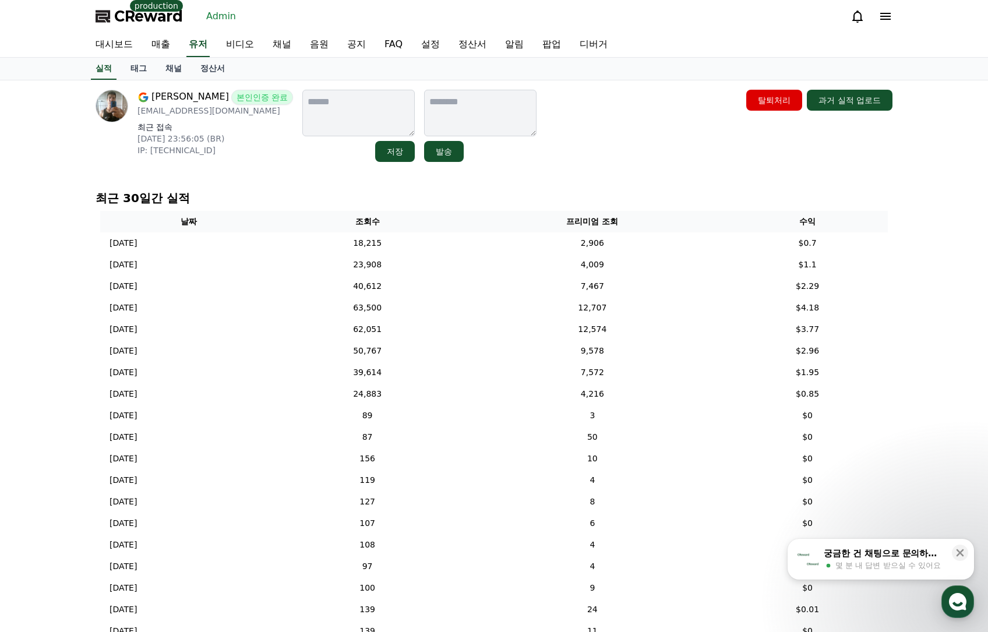
click at [173, 69] on link "채널" at bounding box center [173, 69] width 35 height 22
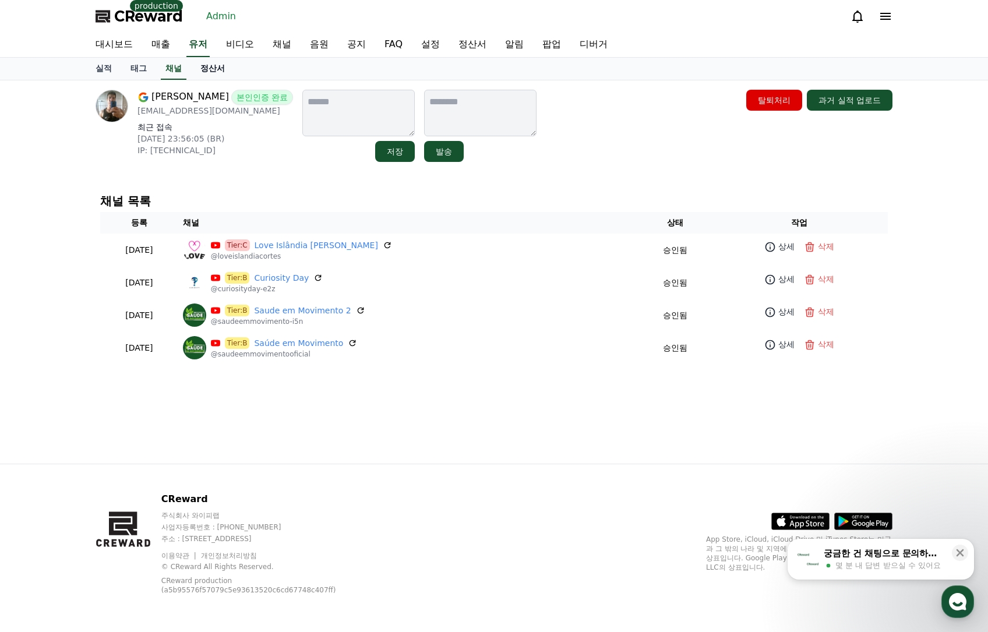
click at [224, 71] on link "정산서" at bounding box center [212, 69] width 43 height 22
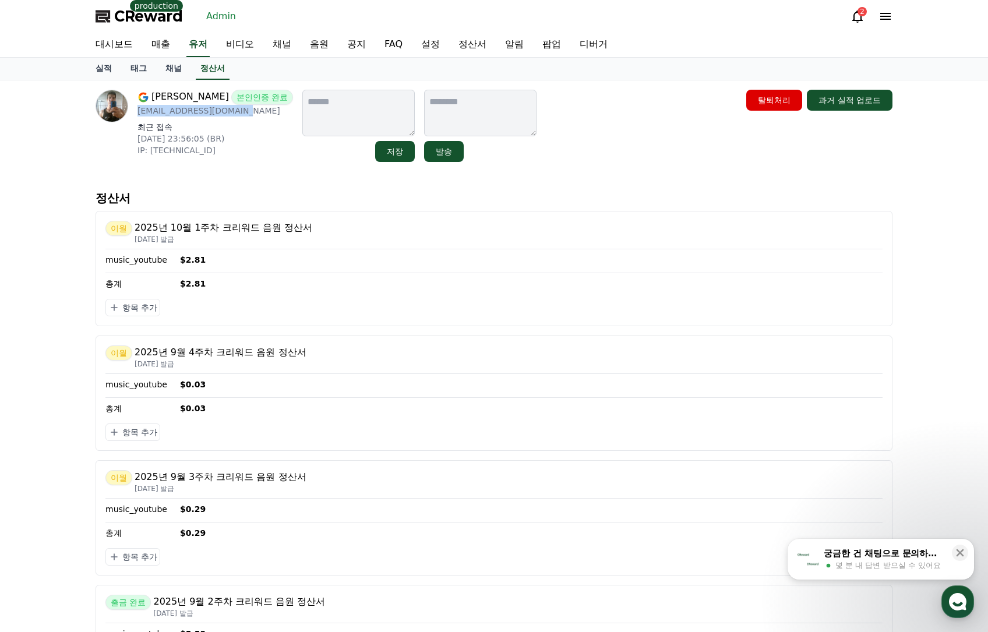
drag, startPoint x: 240, startPoint y: 111, endPoint x: 139, endPoint y: 117, distance: 101.5
click at [139, 117] on div "[PERSON_NAME] 본인인증 완료 [EMAIL_ADDRESS][DOMAIN_NAME] 최근 접속 [DATE] 23:56:05 (BR) I…" at bounding box center [216, 126] width 156 height 72
copy p "[EMAIL_ADDRESS][DOMAIN_NAME]"
click at [204, 50] on link "유저" at bounding box center [197, 45] width 23 height 24
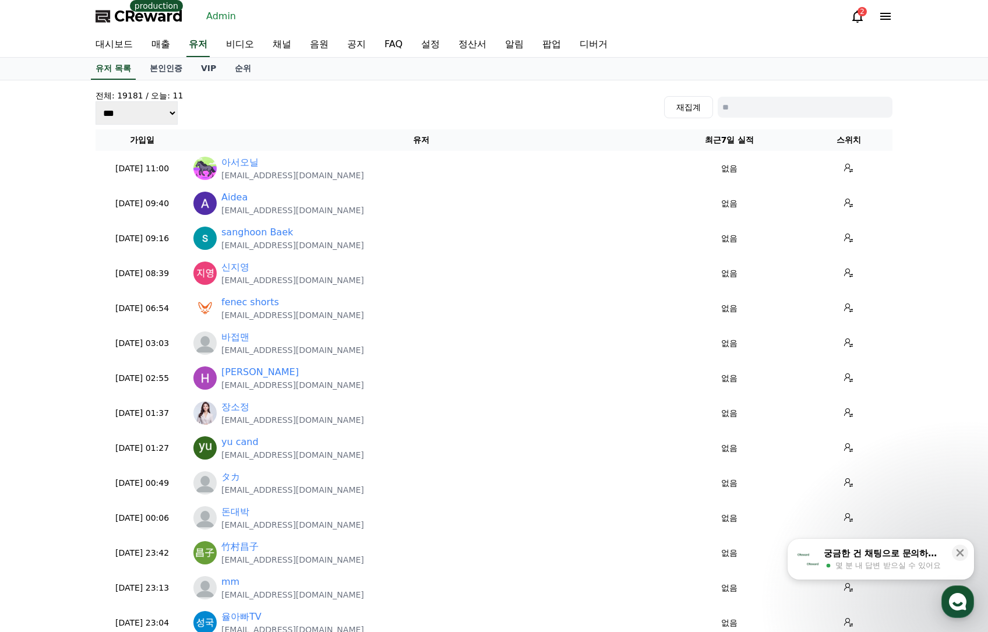
click at [819, 110] on input at bounding box center [805, 107] width 175 height 21
paste input "**********"
type input "**********"
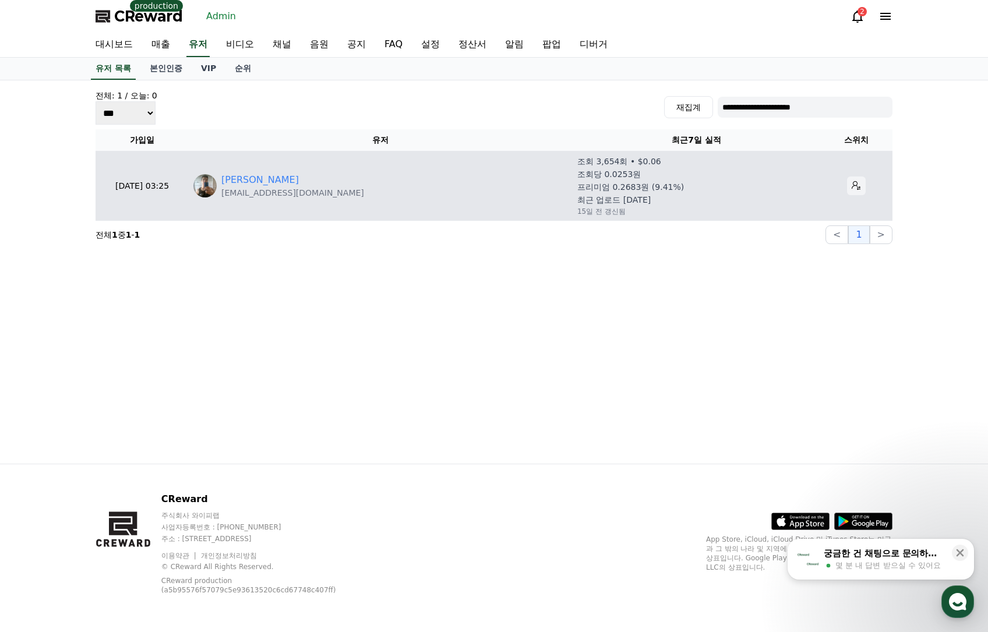
click at [847, 186] on button at bounding box center [856, 186] width 19 height 19
